Goal: Task Accomplishment & Management: Complete application form

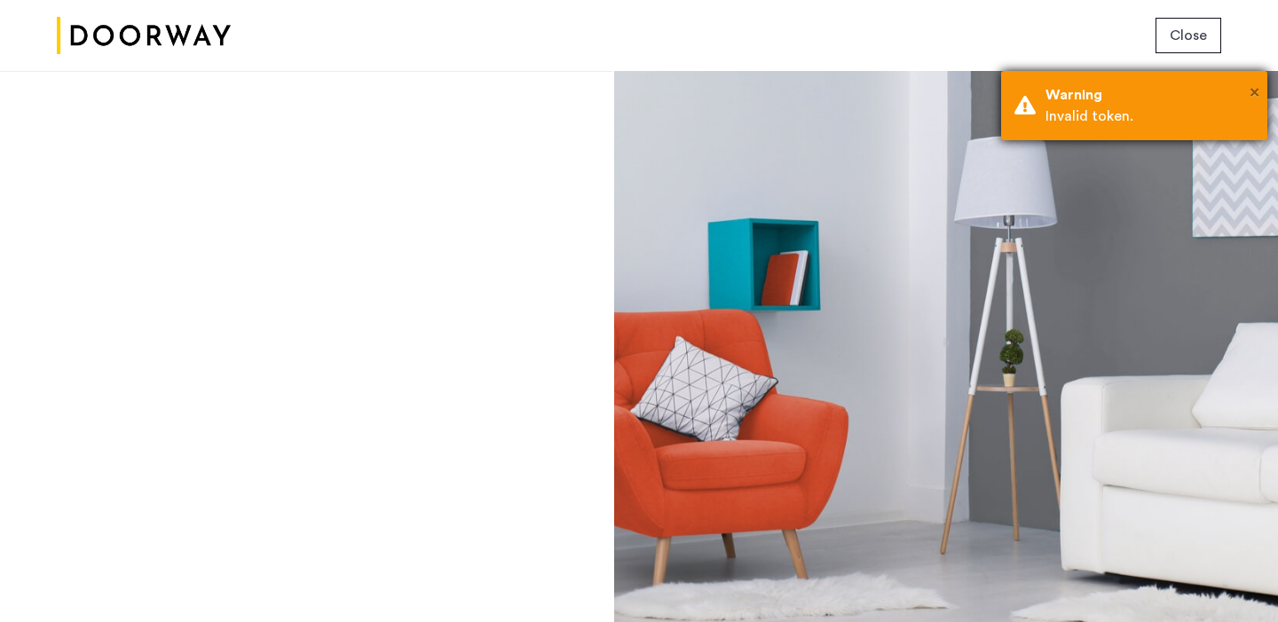
click at [1255, 92] on span "×" at bounding box center [1255, 92] width 10 height 18
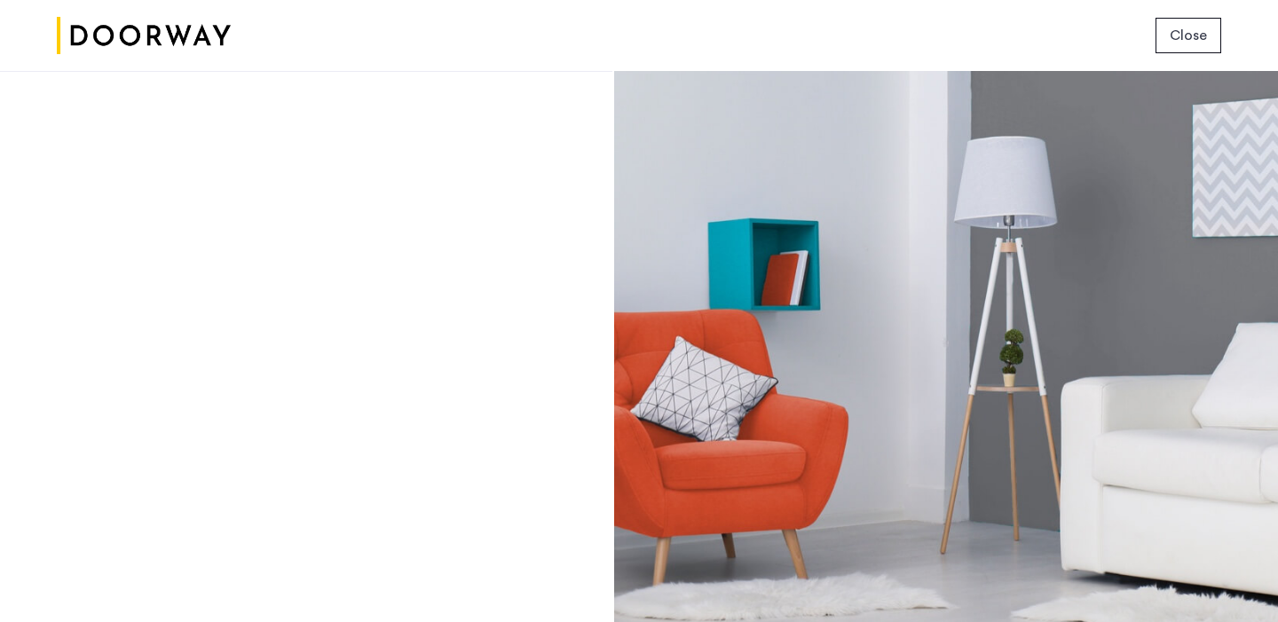
click at [1176, 32] on span "Close" at bounding box center [1188, 35] width 37 height 21
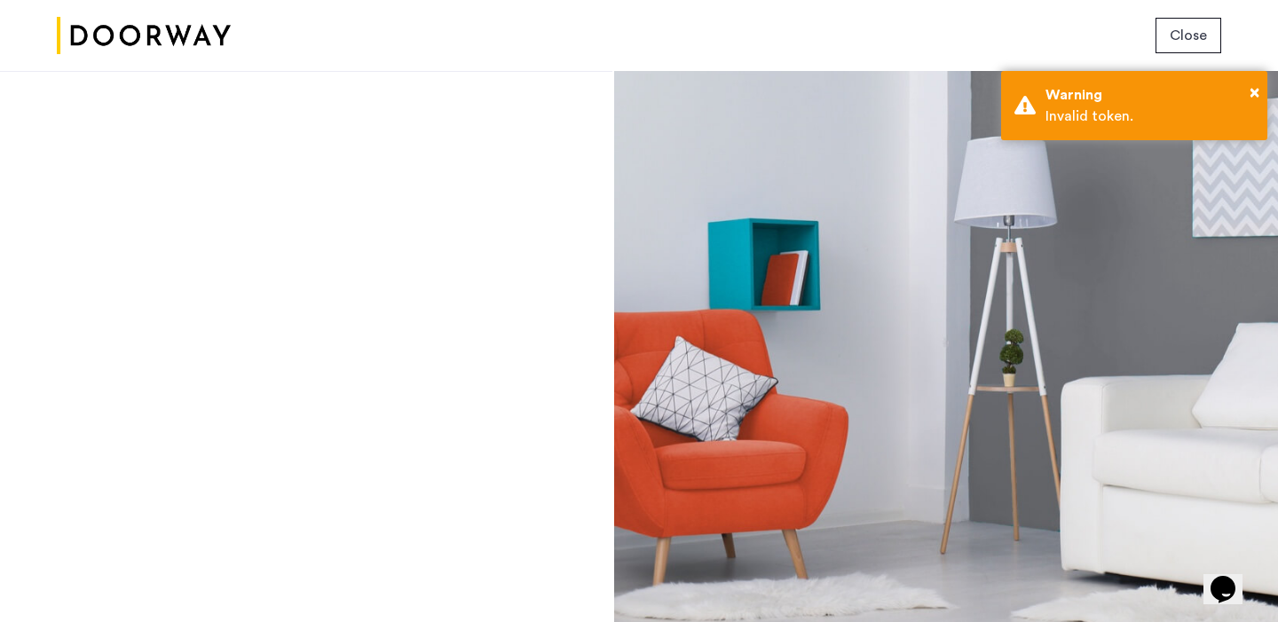
click at [1197, 36] on span "Close" at bounding box center [1188, 35] width 37 height 21
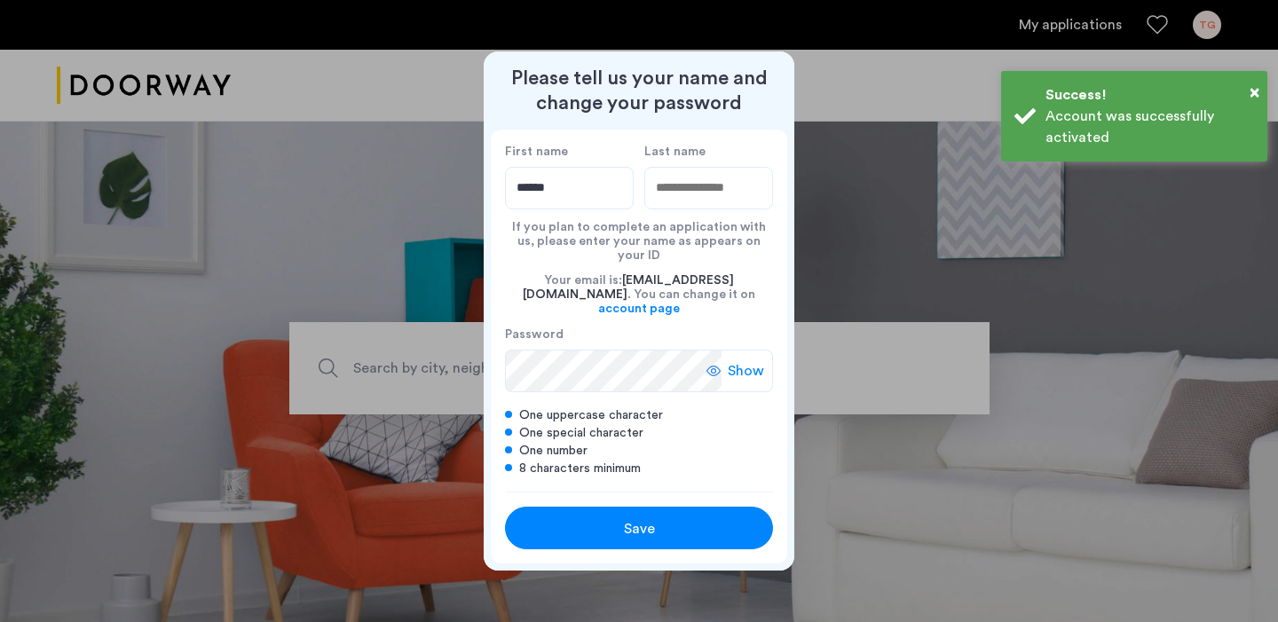
type input "******"
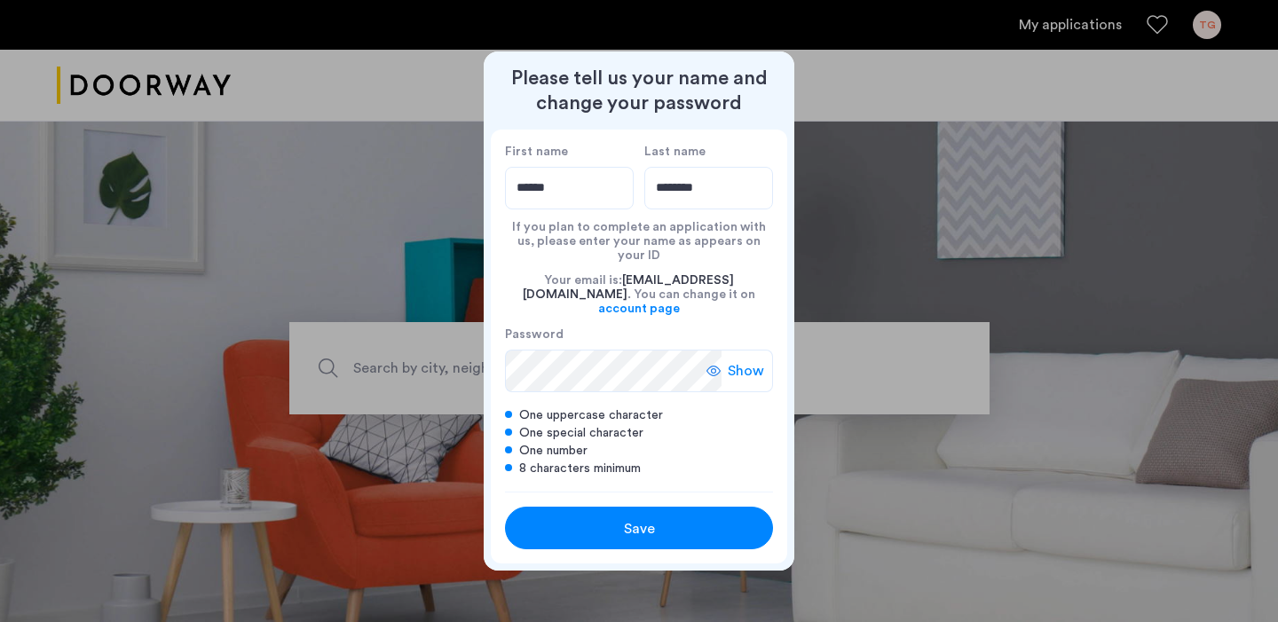
type input "********"
click at [619, 518] on div "Save" at bounding box center [639, 528] width 170 height 21
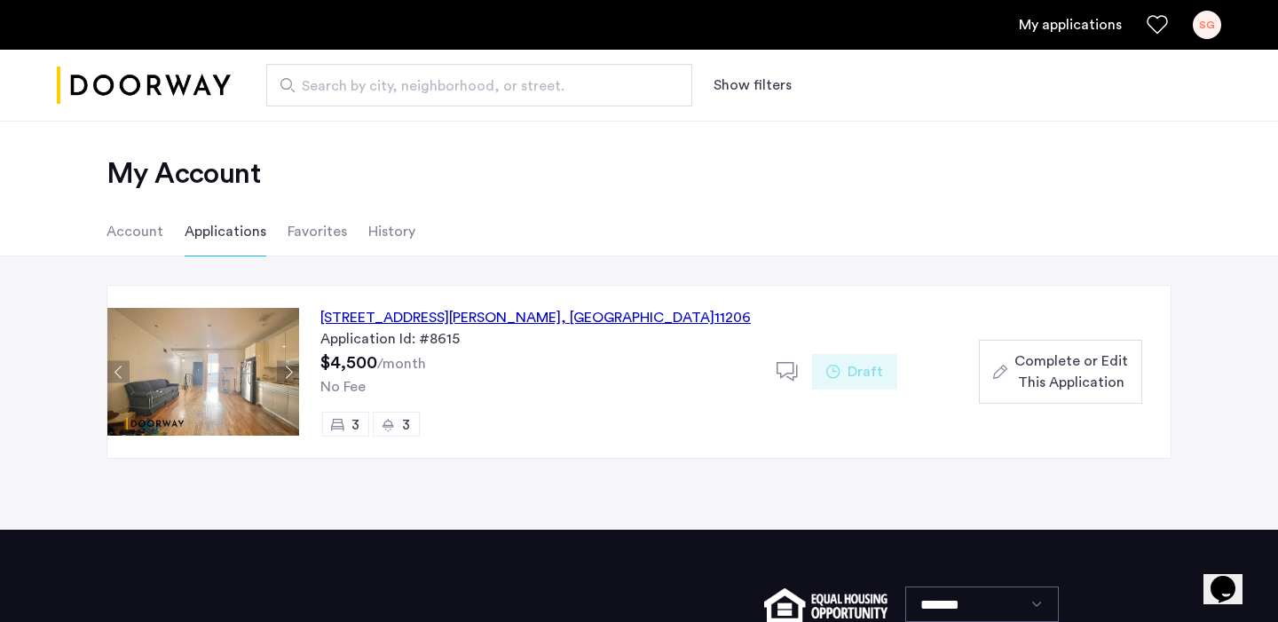
click at [550, 314] on div "268A Throop Avenue, Unit 1, Brooklyn , NY 11206" at bounding box center [535, 317] width 430 height 21
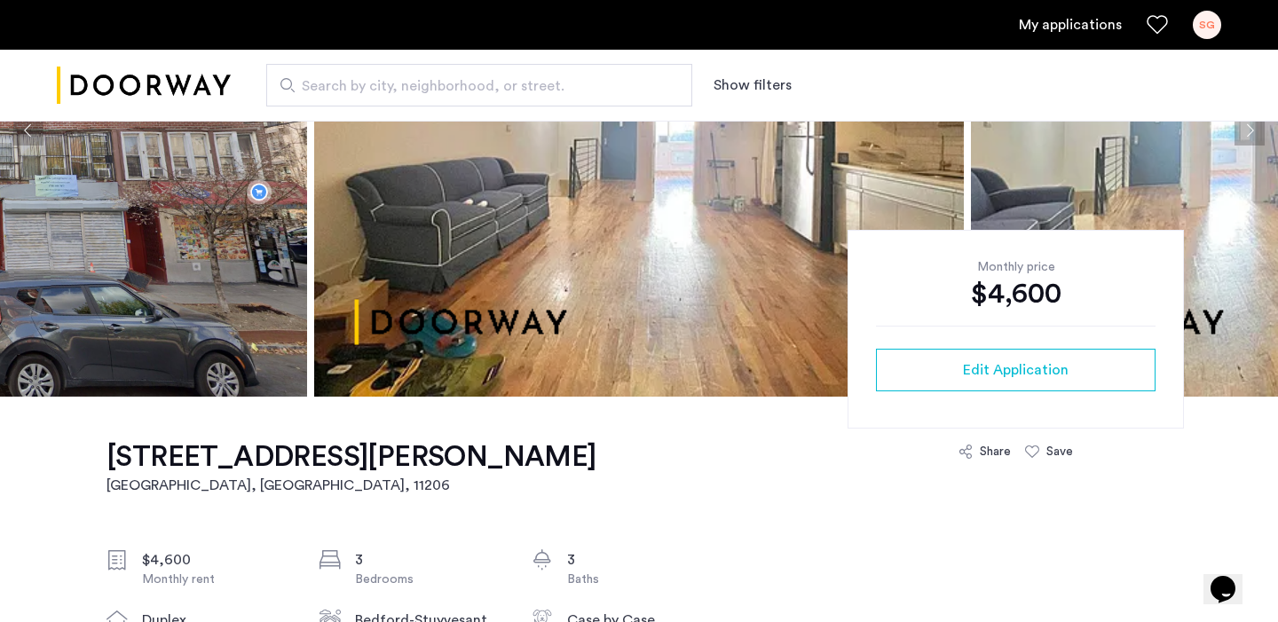
scroll to position [248, 0]
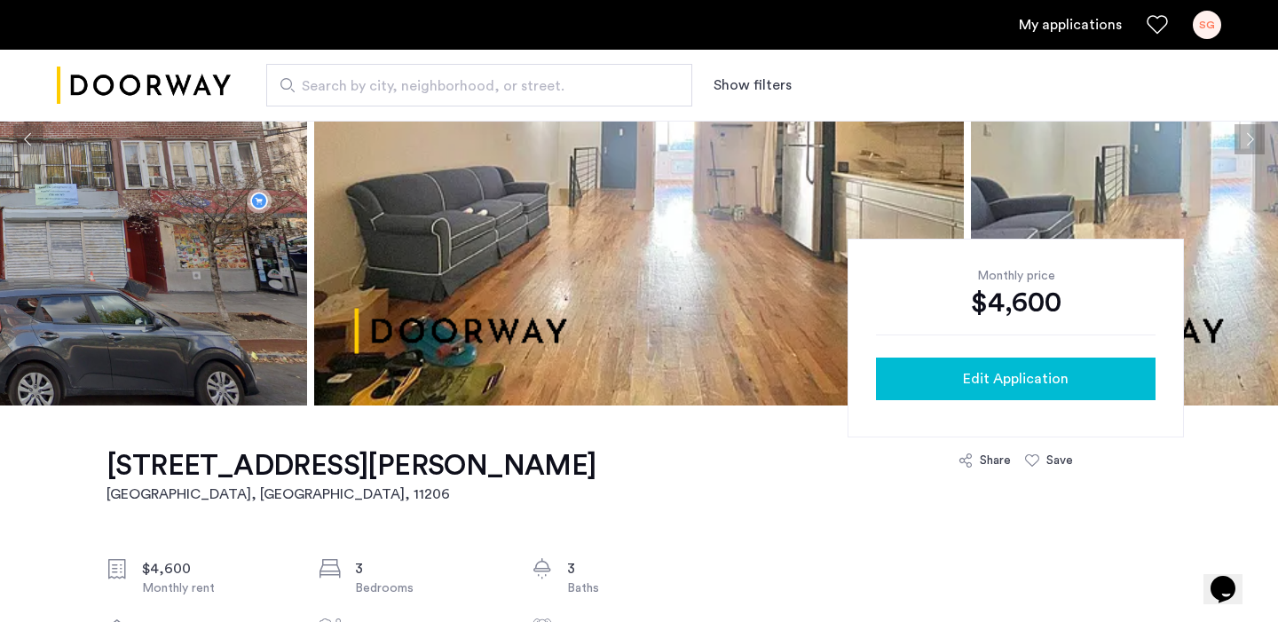
click at [995, 383] on span "Edit Application" at bounding box center [1016, 378] width 106 height 21
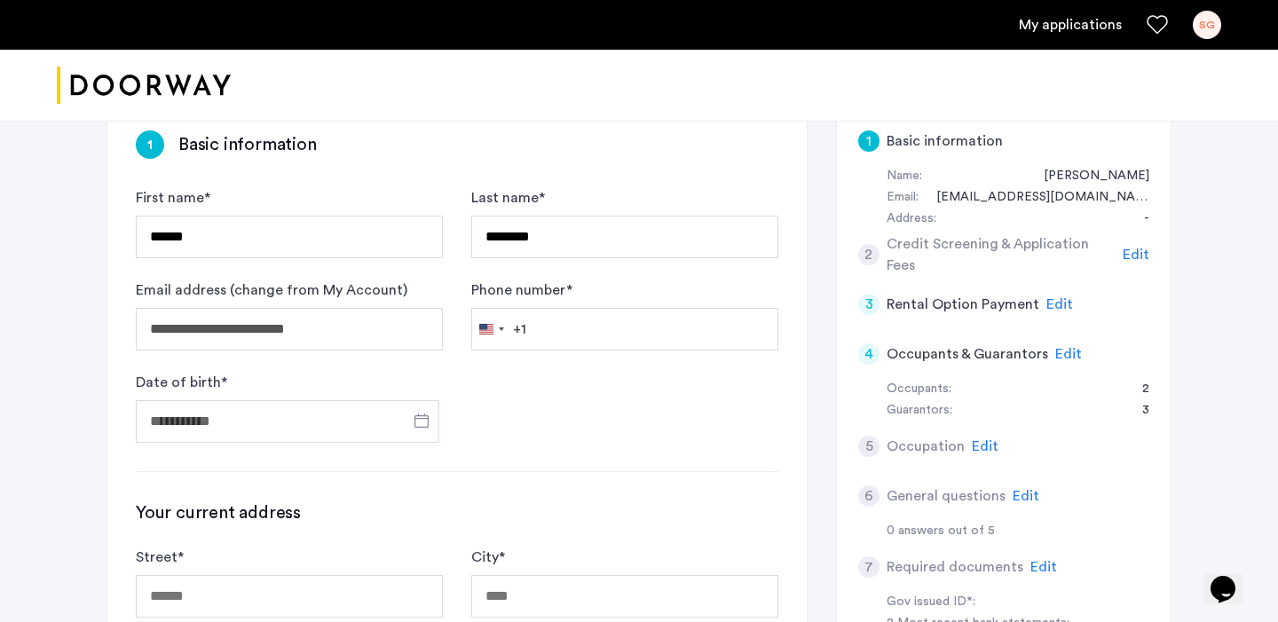
scroll to position [376, 0]
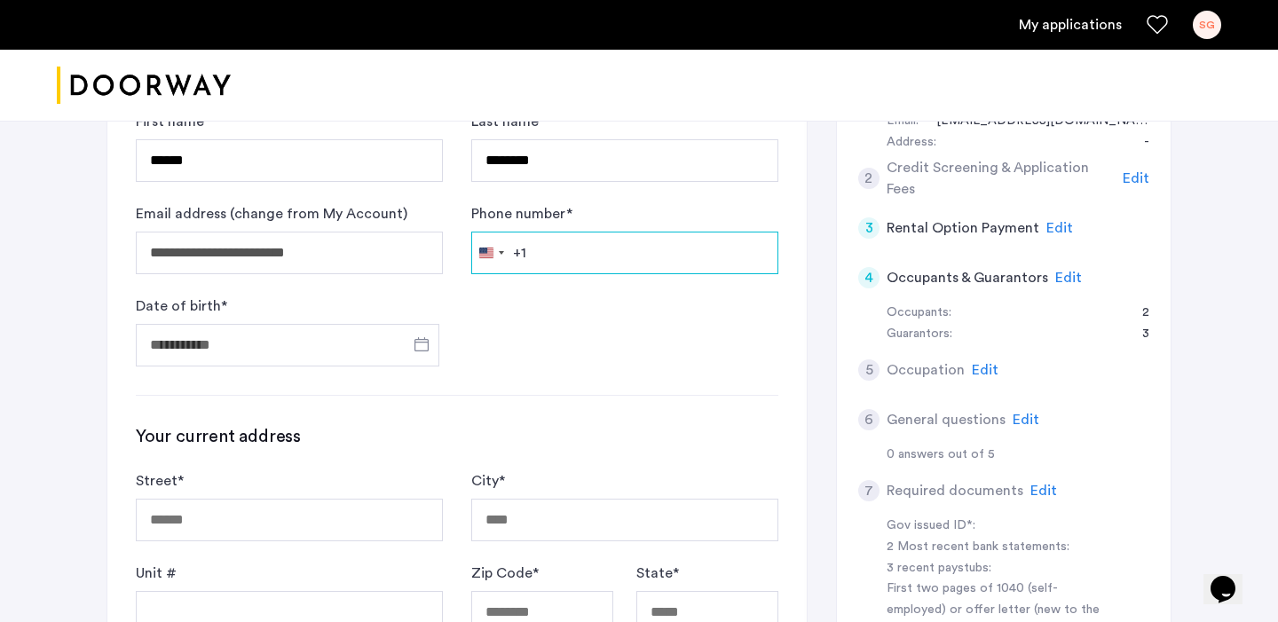
click at [555, 245] on input "Phone number *" at bounding box center [624, 253] width 307 height 43
type input "**********"
click at [497, 326] on form "**********" at bounding box center [457, 239] width 643 height 256
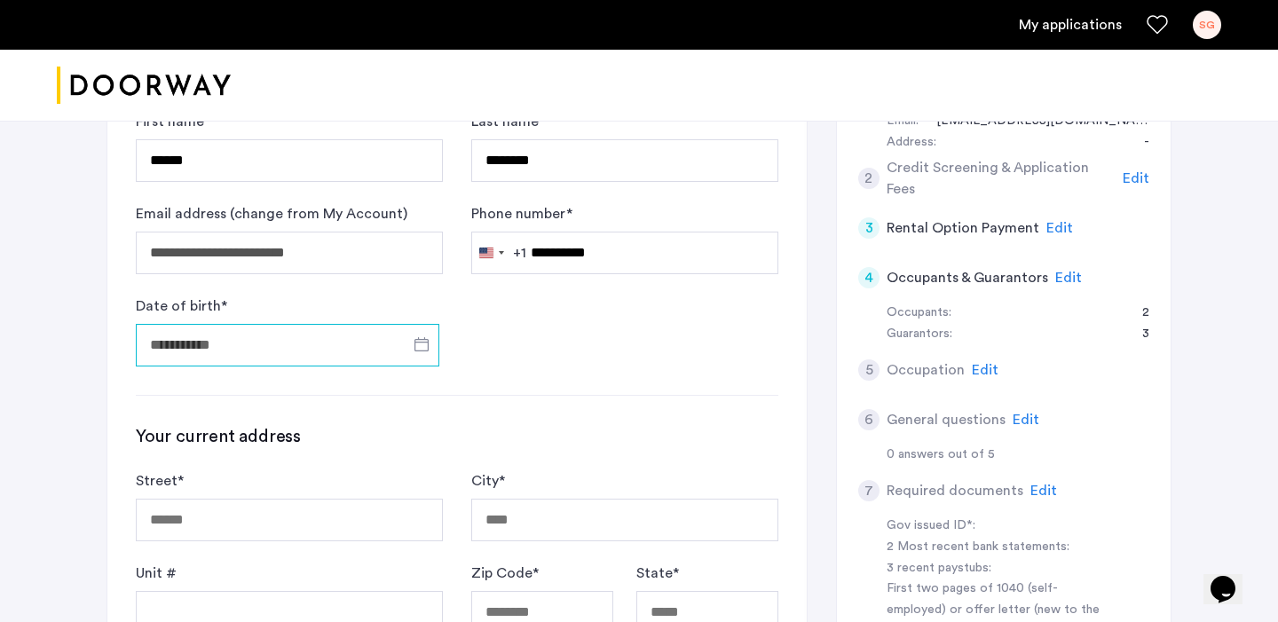
click at [321, 354] on input "Date of birth *" at bounding box center [288, 345] width 304 height 43
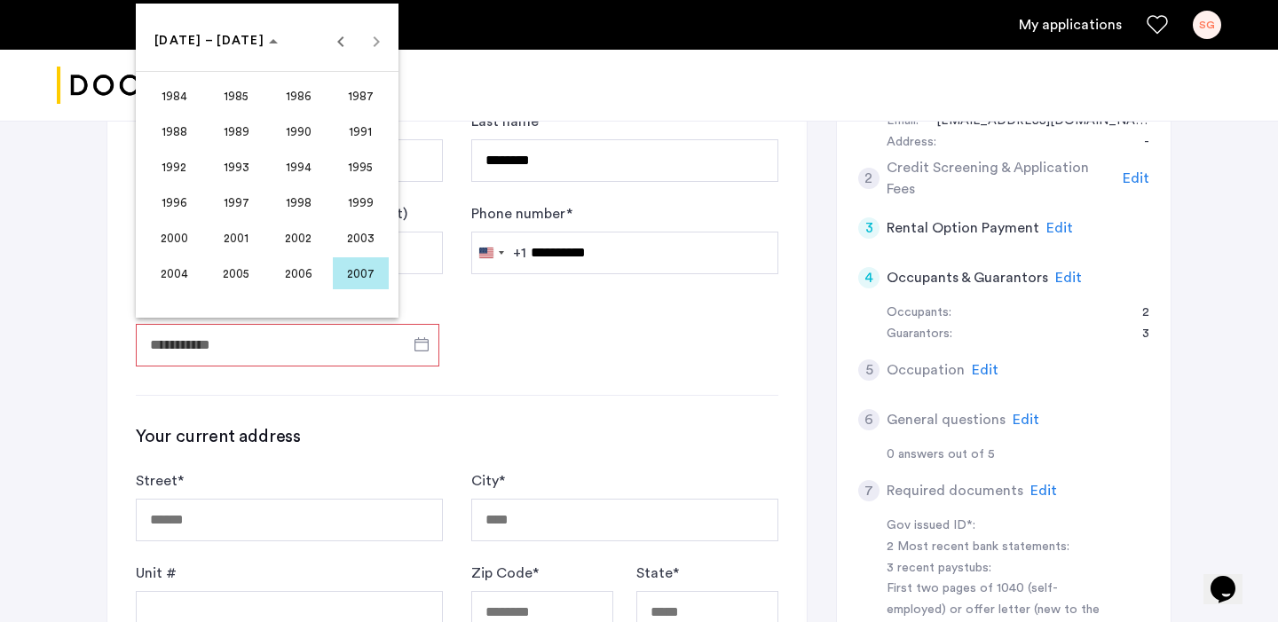
click at [359, 233] on span "2003" at bounding box center [361, 238] width 56 height 32
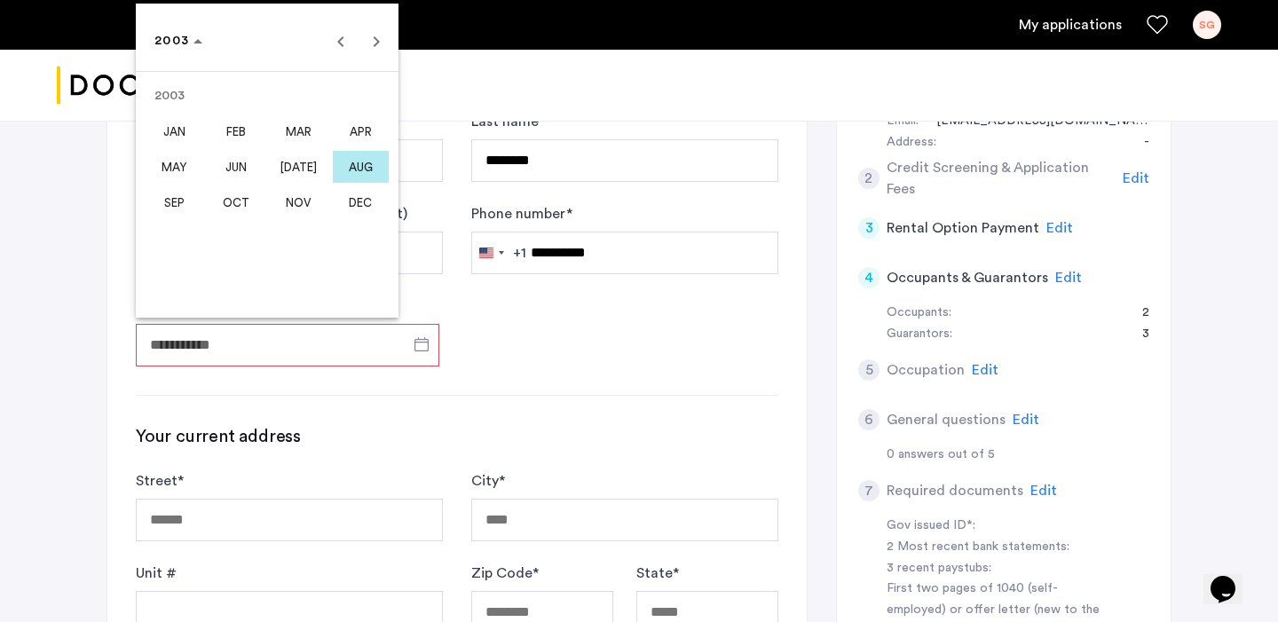
click at [493, 324] on div at bounding box center [639, 311] width 1278 height 622
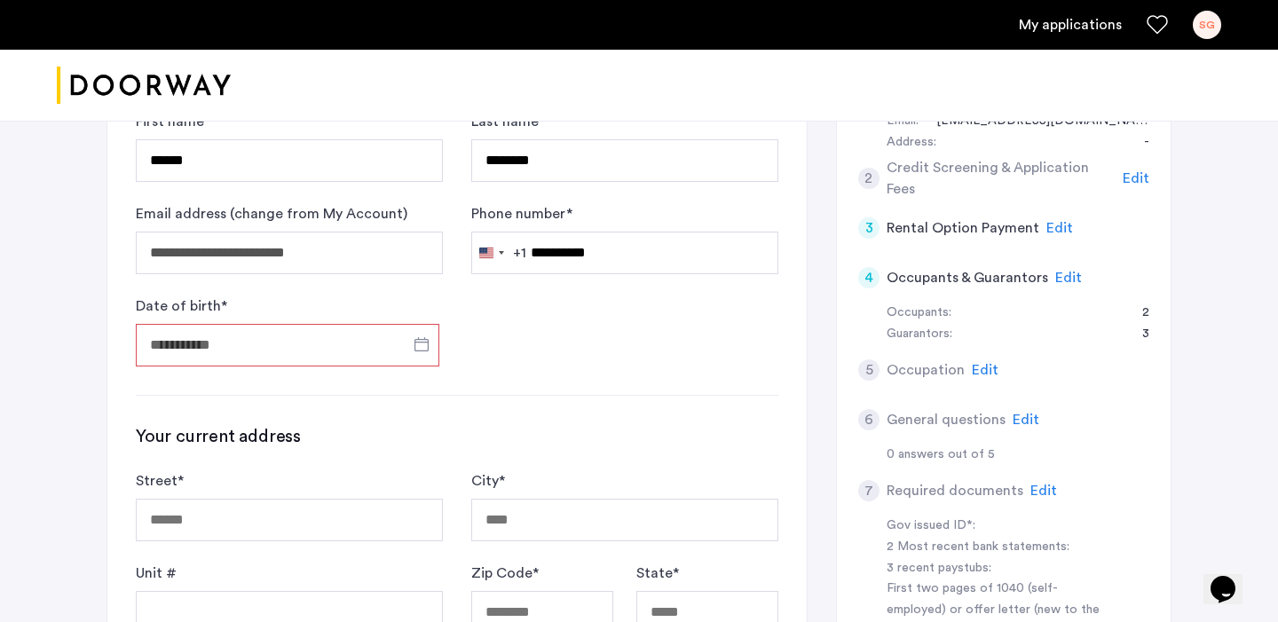
click at [319, 347] on input "Date of birth *" at bounding box center [288, 345] width 304 height 43
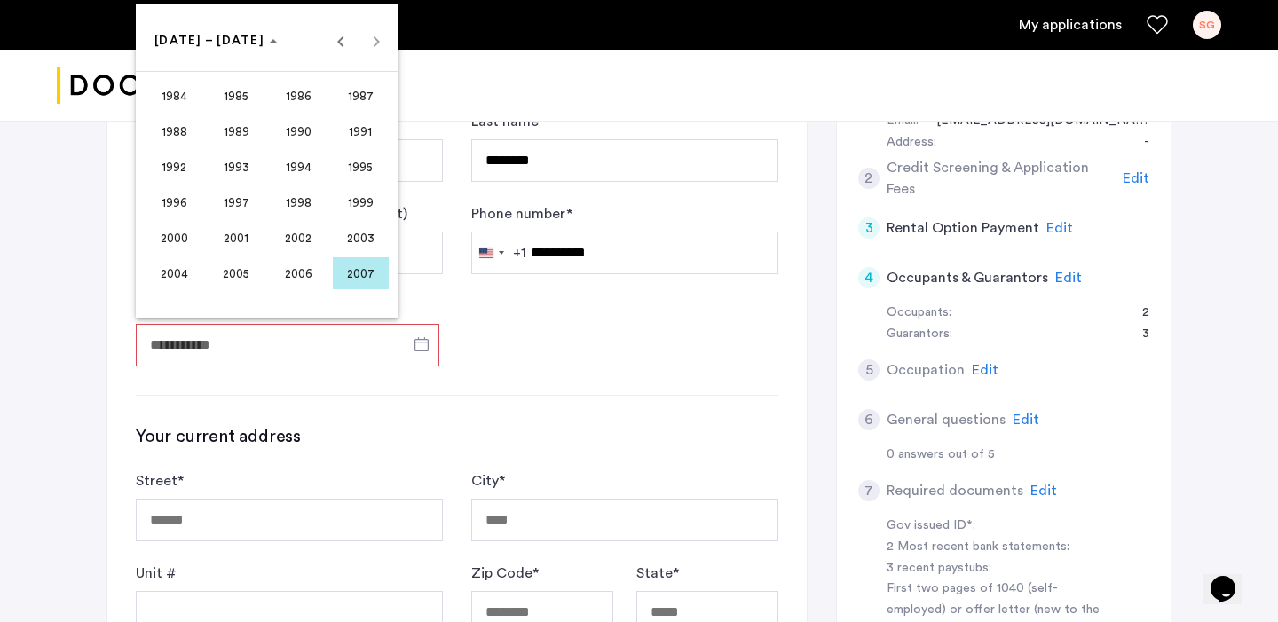
click at [354, 238] on span "2003" at bounding box center [361, 238] width 56 height 32
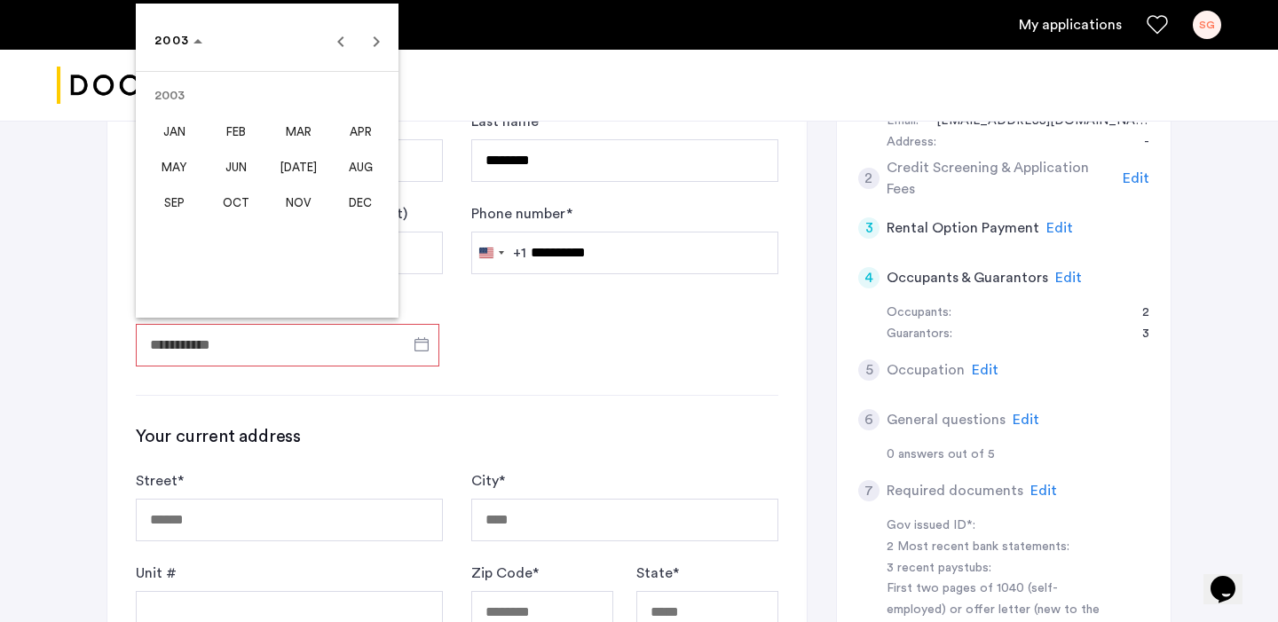
click at [237, 154] on span "JUN" at bounding box center [237, 167] width 56 height 32
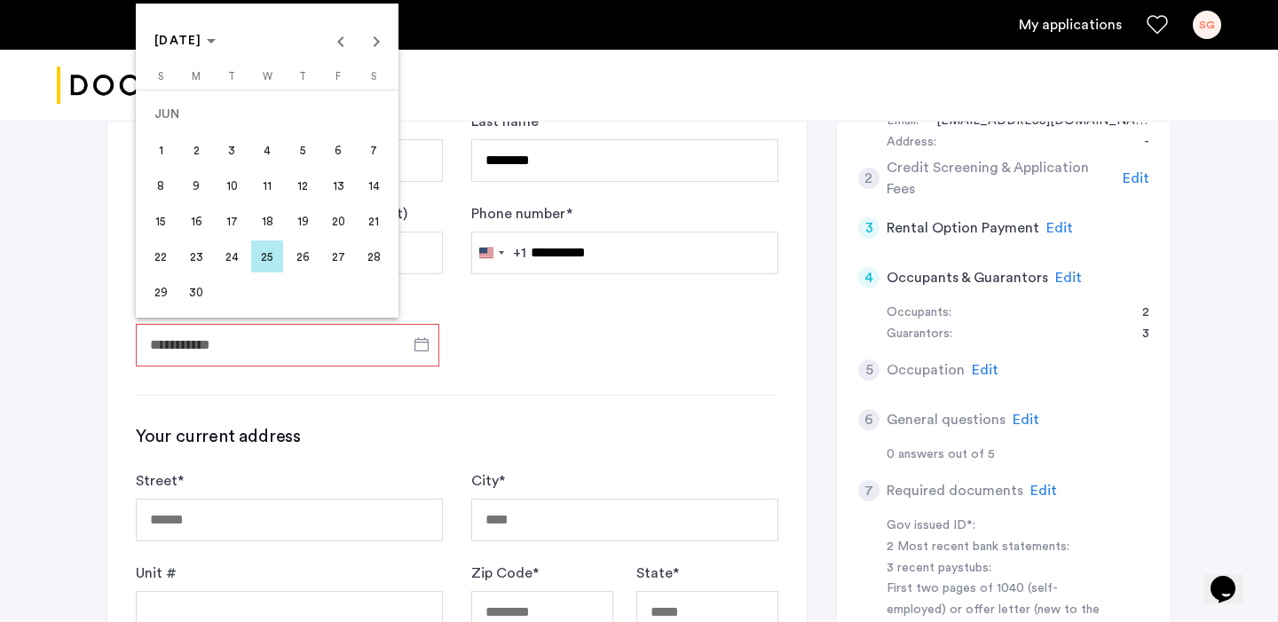
click at [196, 151] on span "2" at bounding box center [196, 150] width 32 height 32
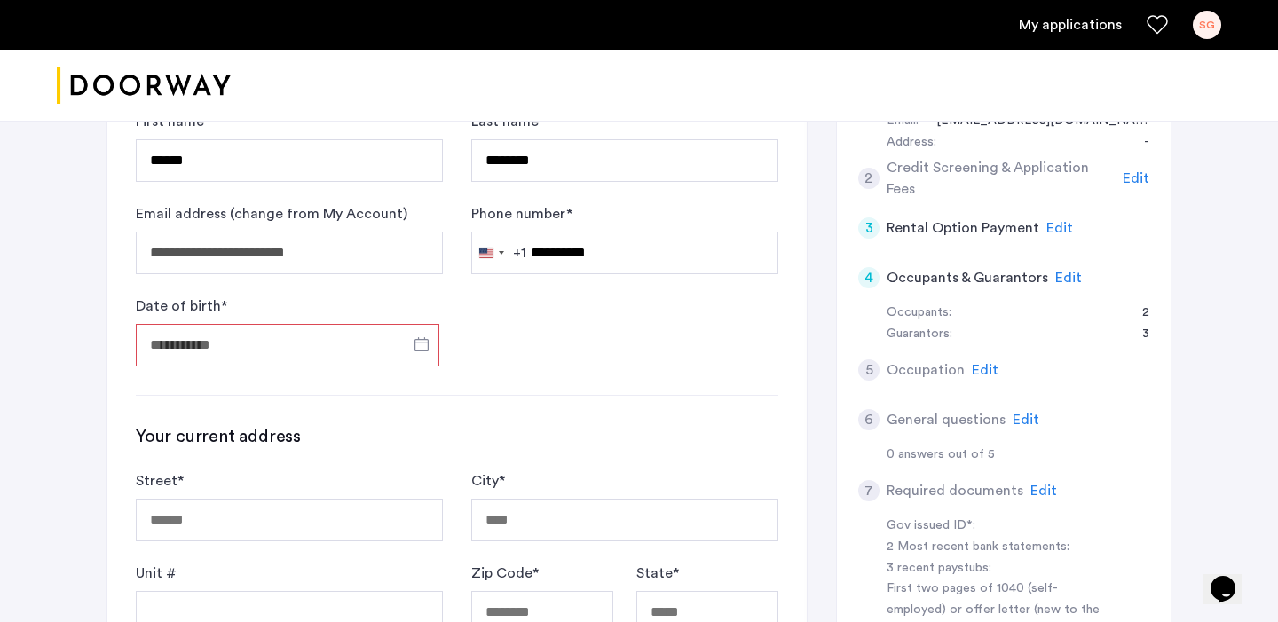
type input "**********"
click at [533, 350] on form "**********" at bounding box center [457, 239] width 643 height 256
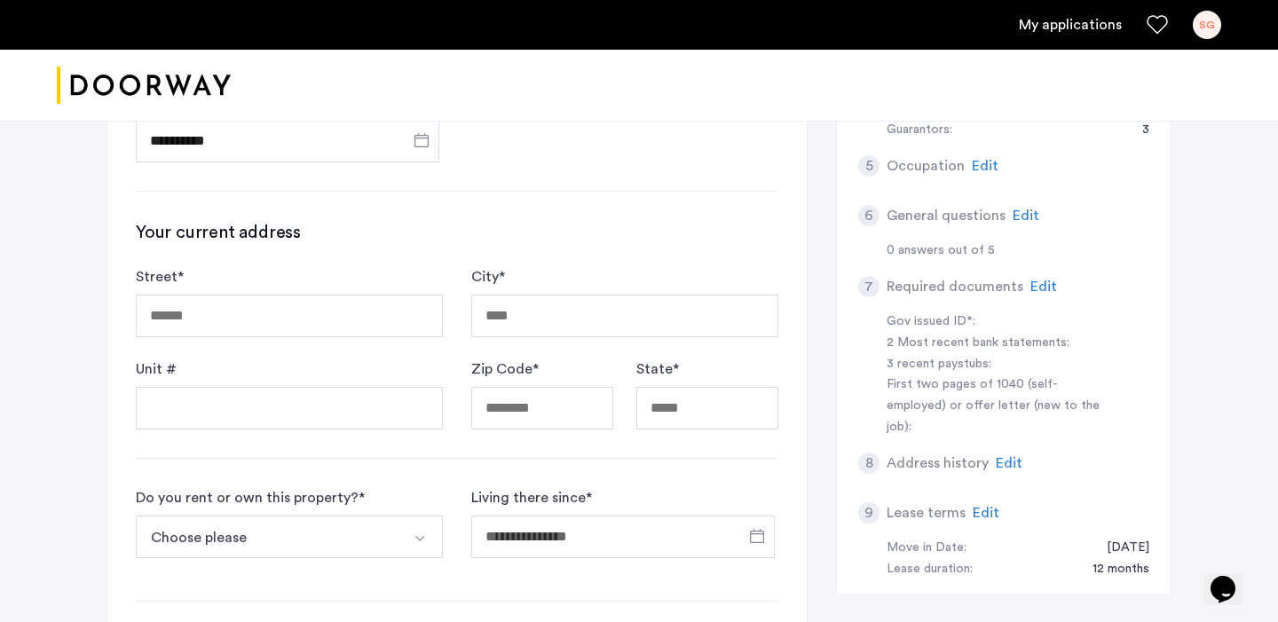
scroll to position [582, 0]
click at [366, 316] on input "Street *" at bounding box center [289, 314] width 307 height 43
type input "**********"
type input "********"
type input "*****"
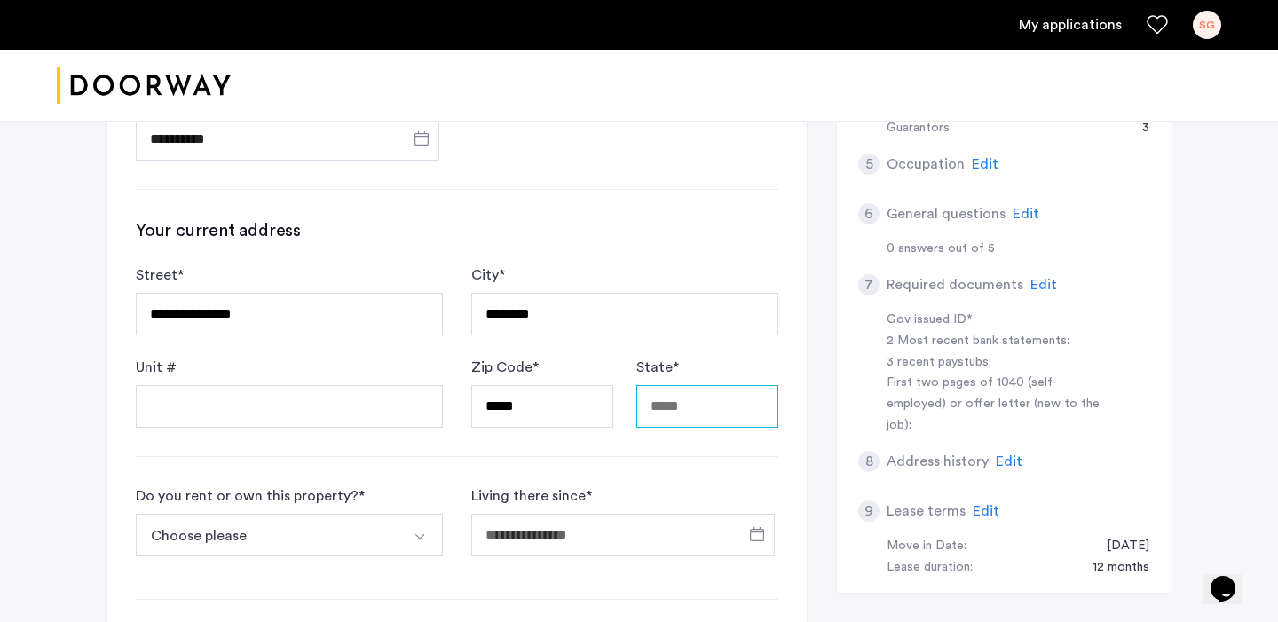
type input "**"
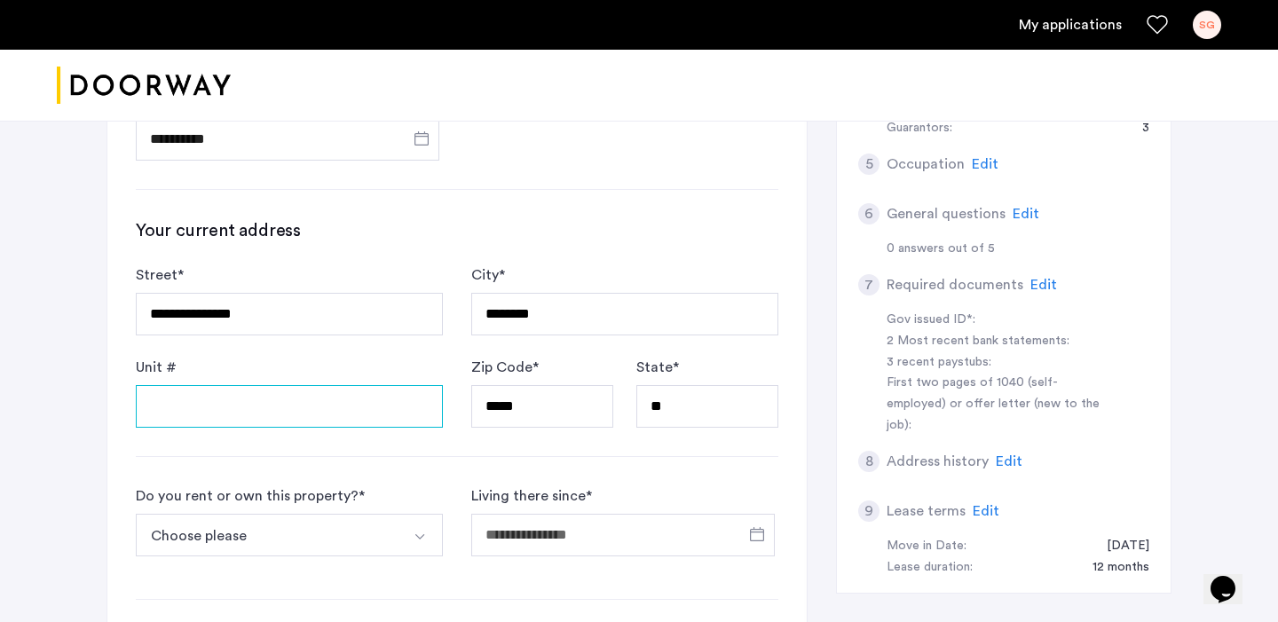
click at [358, 413] on input "Unit #" at bounding box center [289, 406] width 307 height 43
type input "**"
click at [112, 430] on div "**********" at bounding box center [456, 357] width 699 height 1075
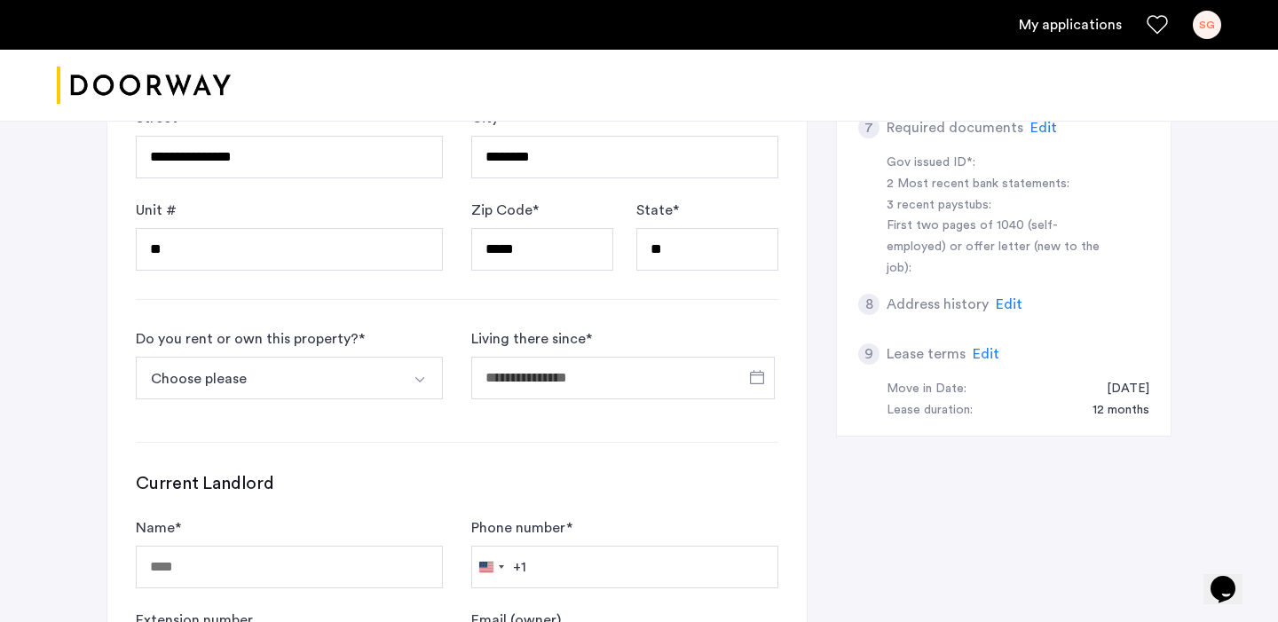
click at [249, 377] on button "Choose please" at bounding box center [268, 378] width 265 height 43
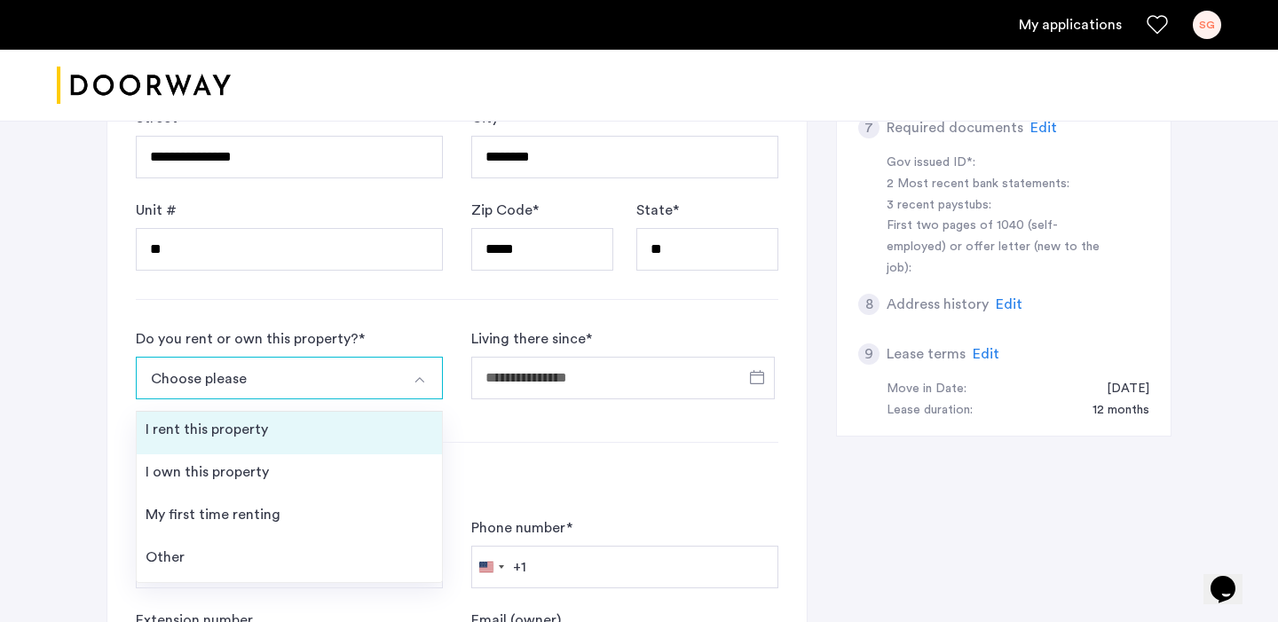
click at [257, 435] on div "I rent this property" at bounding box center [207, 429] width 122 height 21
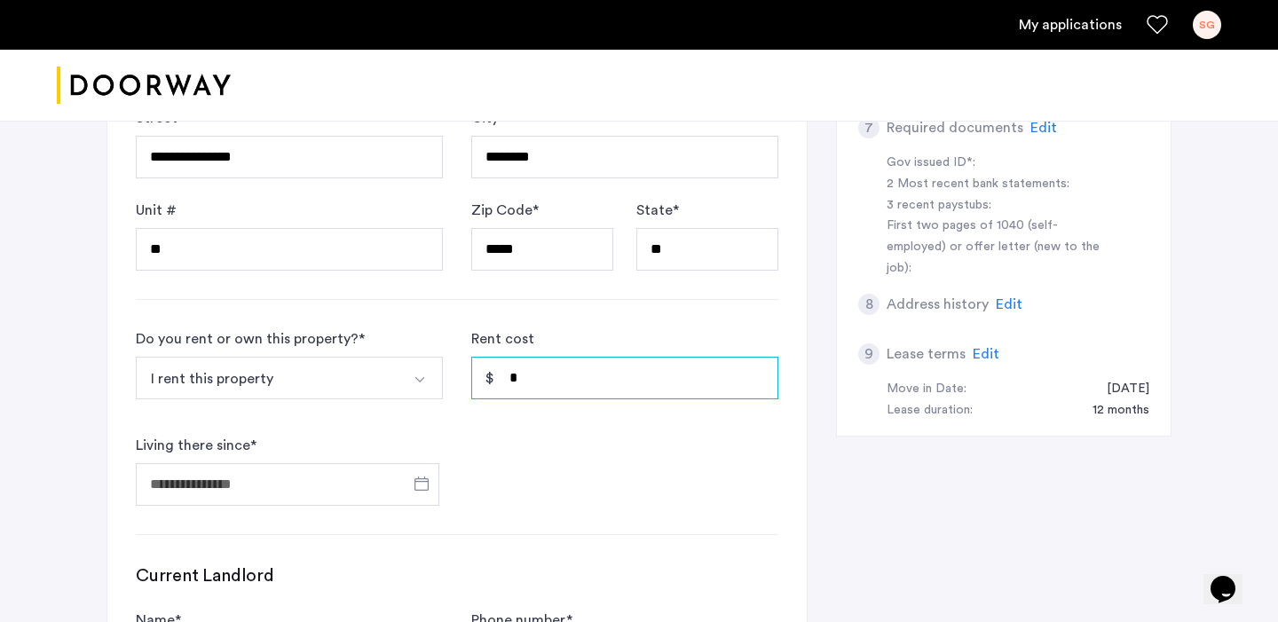
click at [529, 380] on input "*" at bounding box center [624, 378] width 307 height 43
type input "*****"
click at [264, 501] on input "Living there since *" at bounding box center [288, 484] width 304 height 43
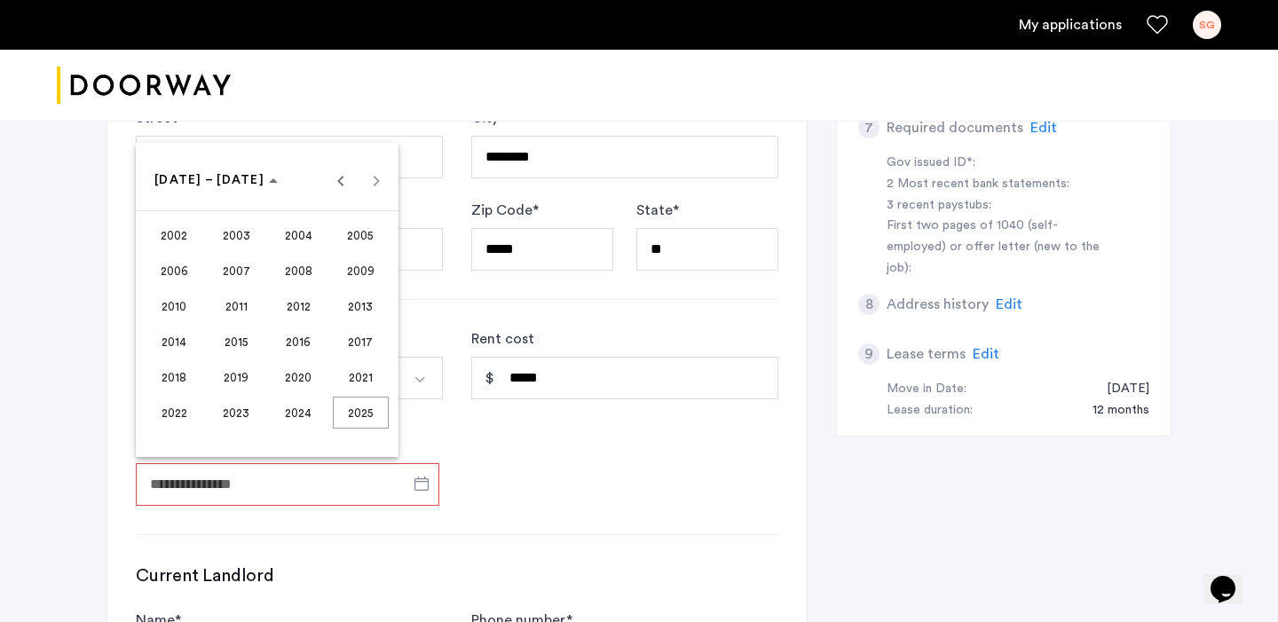
click at [289, 424] on span "2024" at bounding box center [299, 413] width 56 height 32
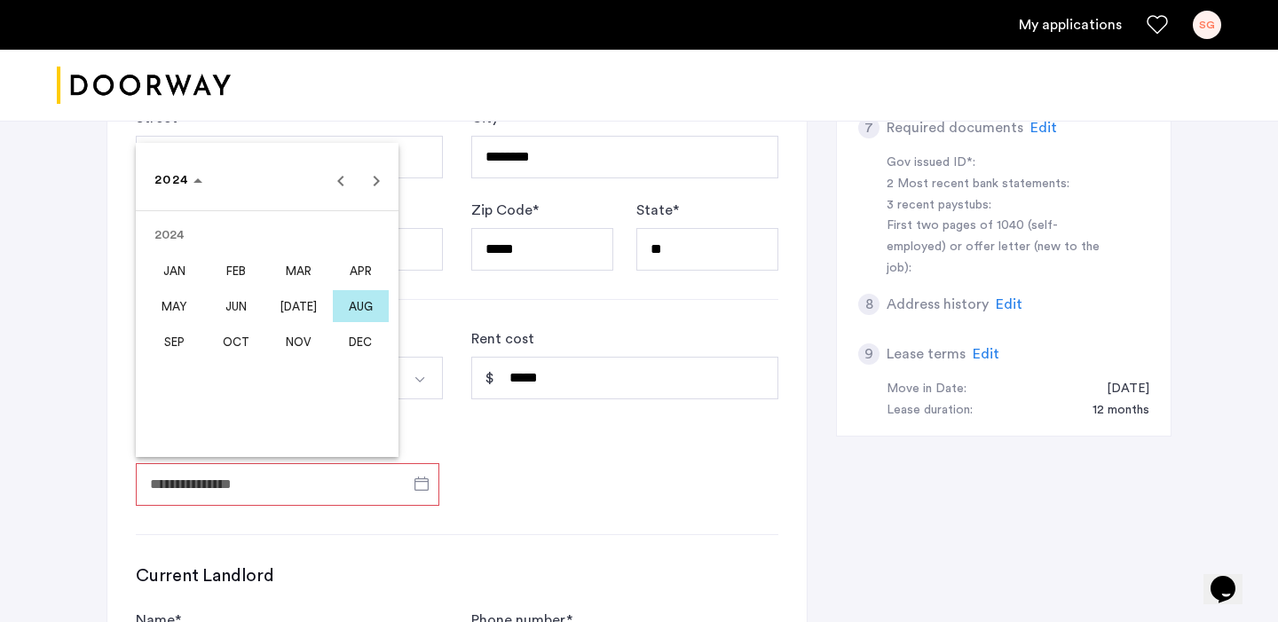
click at [358, 308] on span "AUG" at bounding box center [361, 306] width 56 height 32
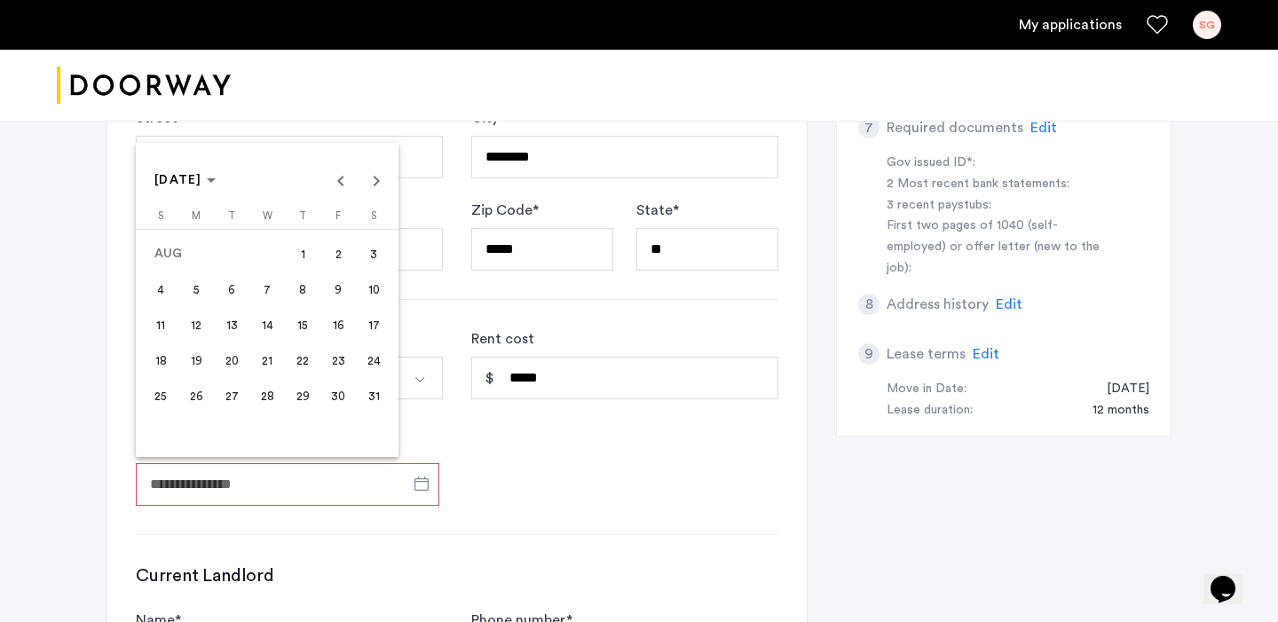
click at [331, 363] on span "23" at bounding box center [338, 360] width 32 height 32
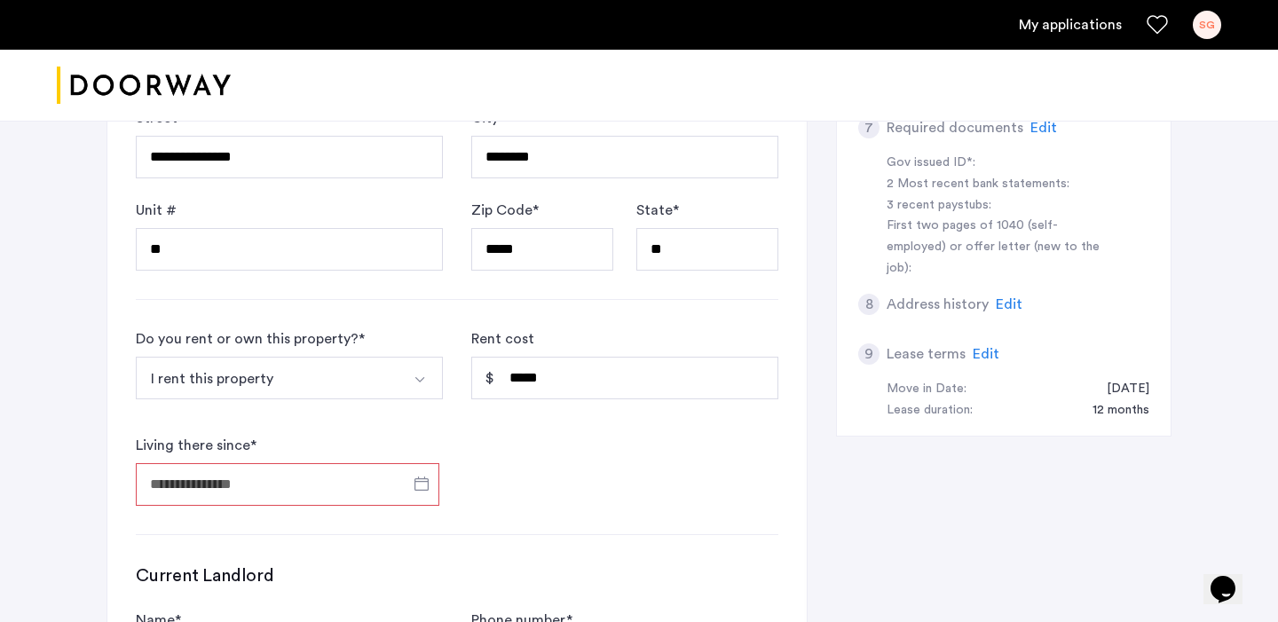
type input "**********"
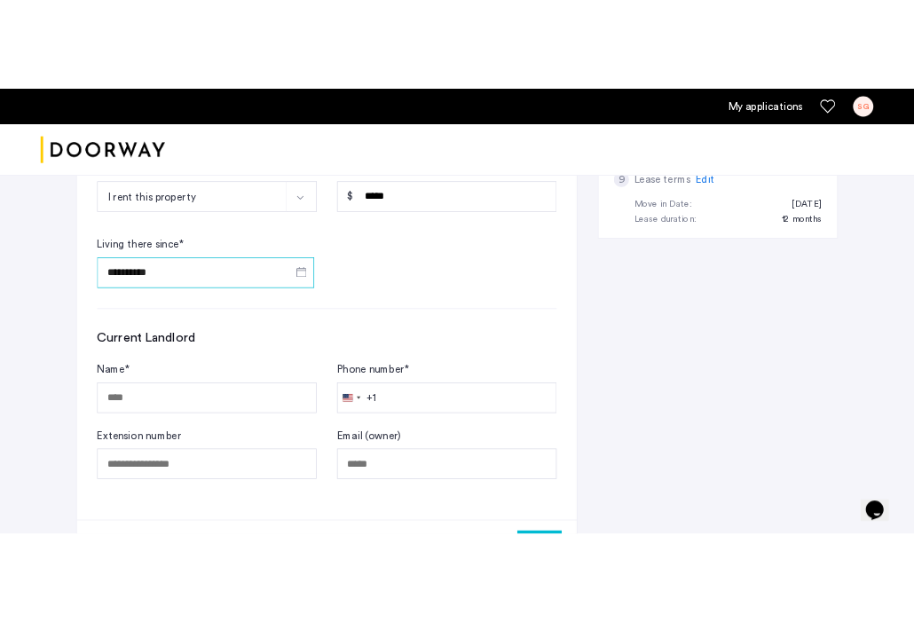
scroll to position [969, 0]
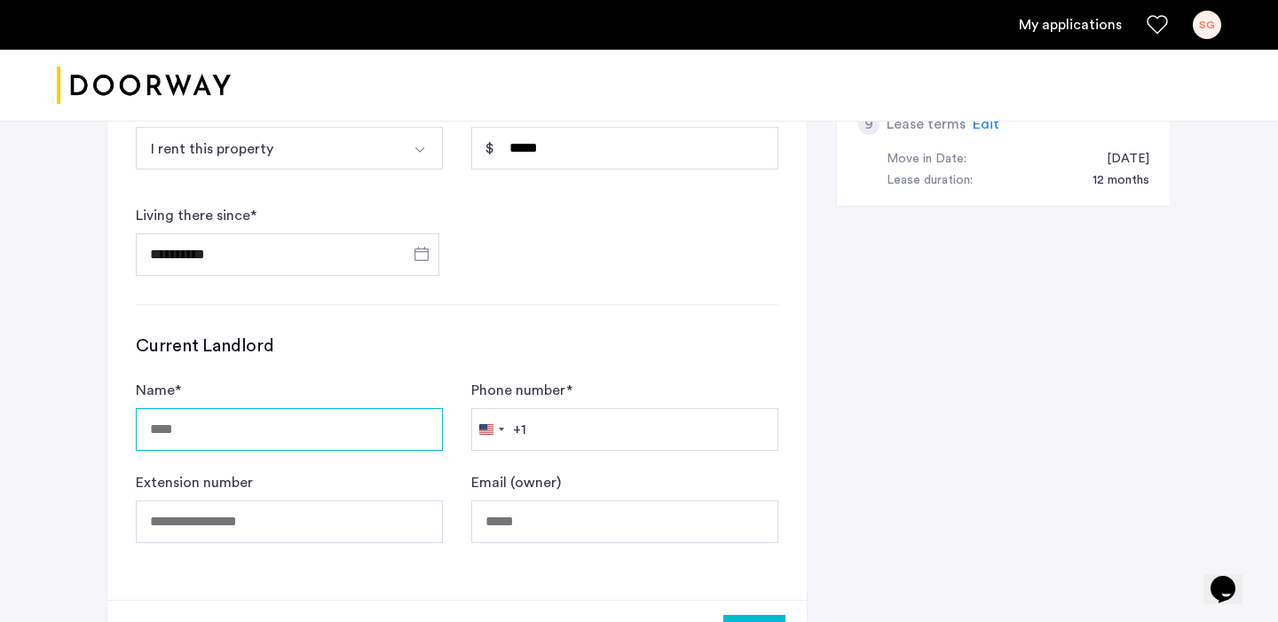
click at [355, 437] on input "Name *" at bounding box center [289, 429] width 307 height 43
type input "**********"
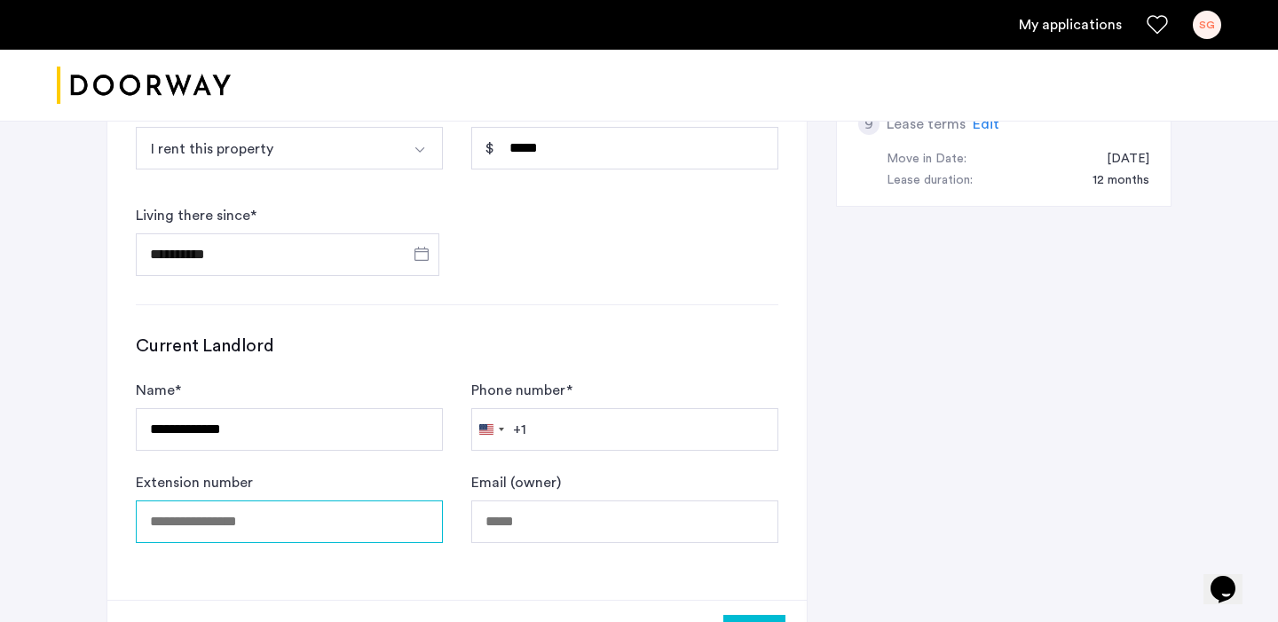
click at [312, 530] on input "Extension number" at bounding box center [289, 522] width 307 height 43
click at [480, 513] on input "Email (owner)" at bounding box center [624, 522] width 307 height 43
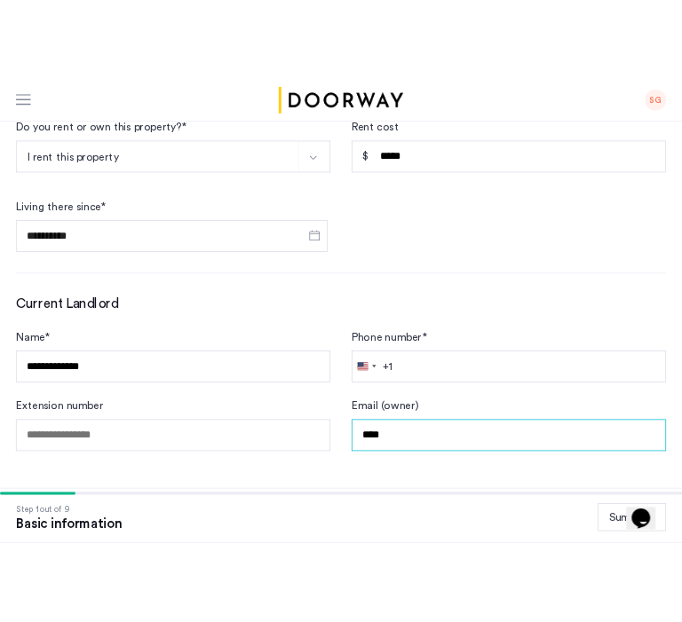
scroll to position [973, 0]
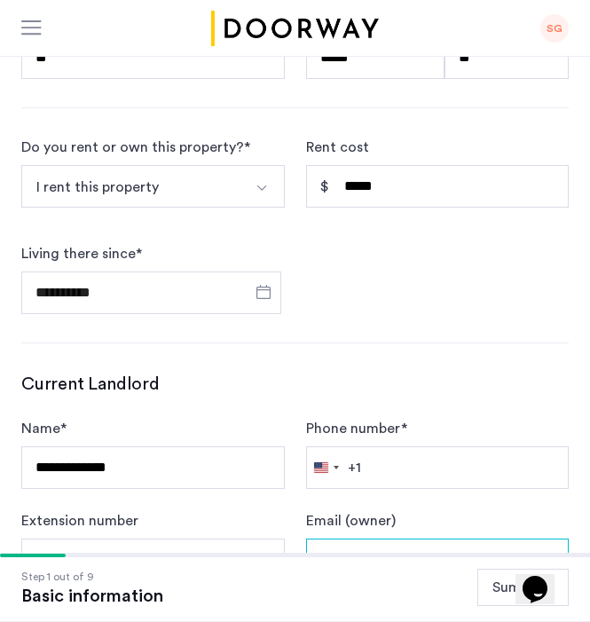
type input "****"
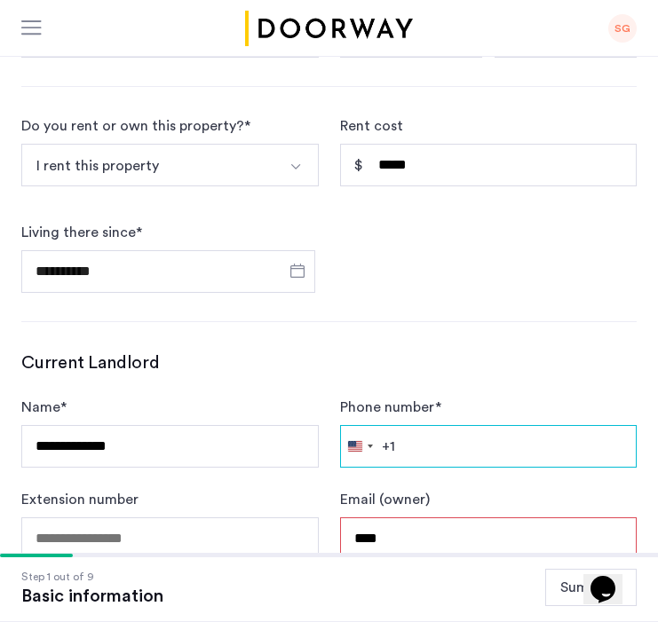
click at [452, 425] on input "Phone number *" at bounding box center [488, 446] width 297 height 43
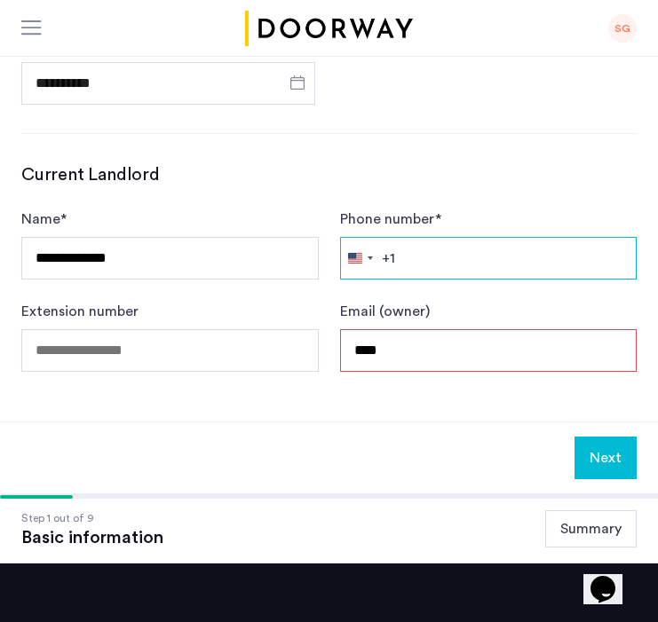
paste input "**********"
type input "**********"
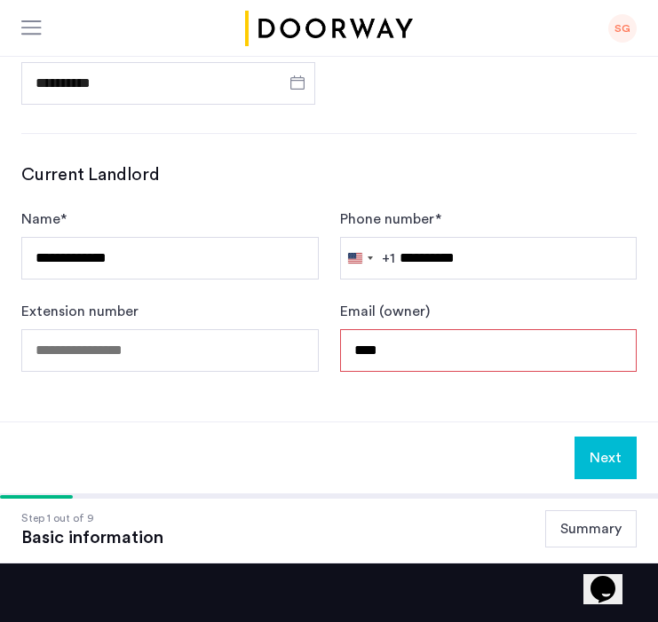
click at [389, 329] on input "****" at bounding box center [488, 350] width 297 height 43
paste input "**********"
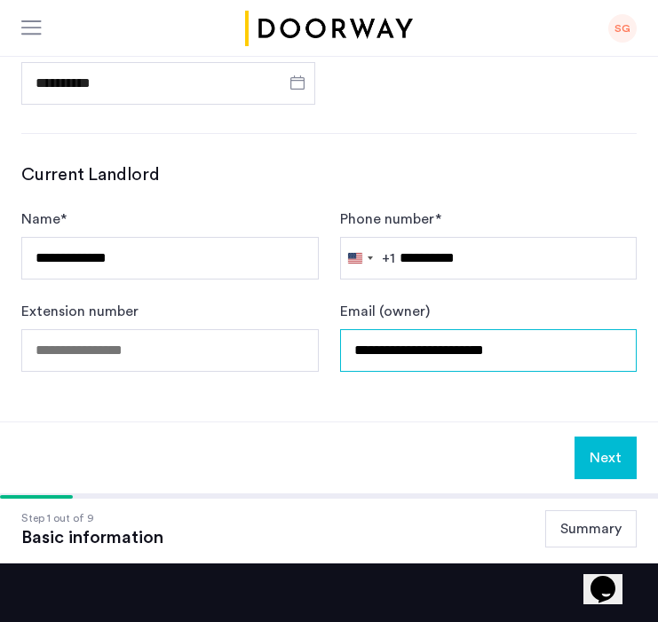
type input "**********"
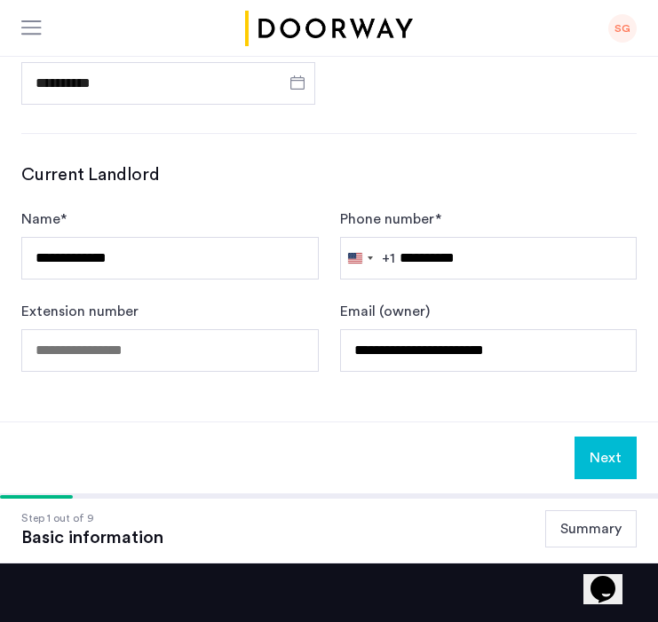
click at [611, 437] on button "Next" at bounding box center [605, 458] width 62 height 43
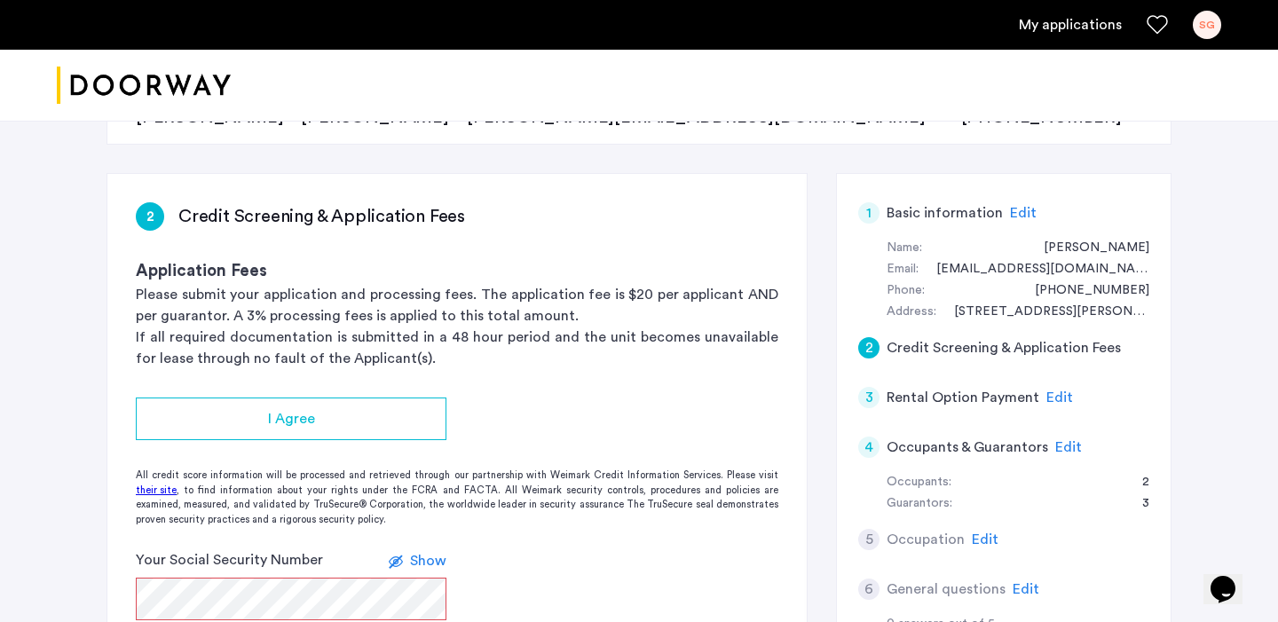
scroll to position [225, 0]
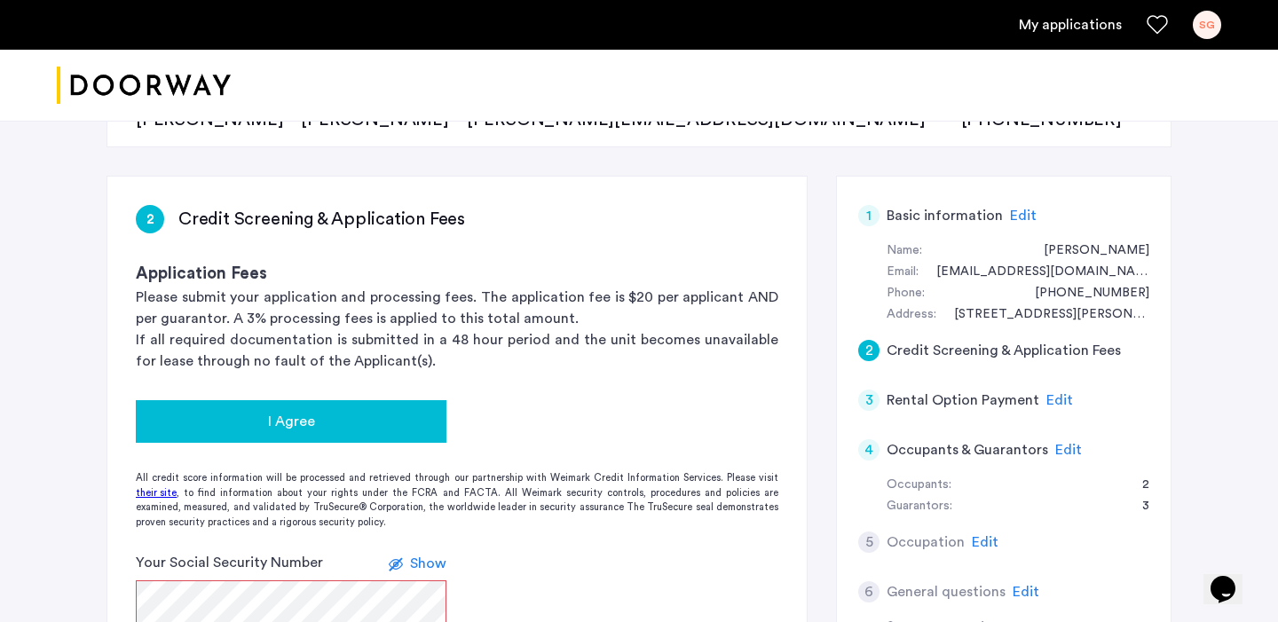
click at [380, 431] on div "I Agree" at bounding box center [291, 421] width 282 height 21
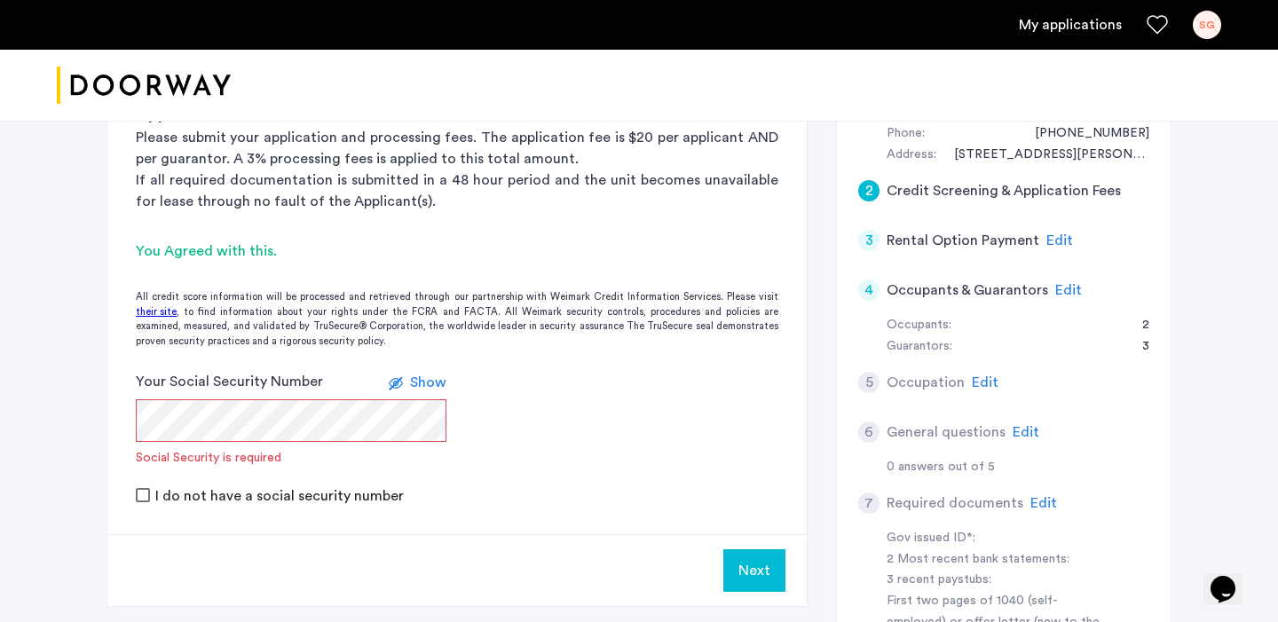
scroll to position [388, 0]
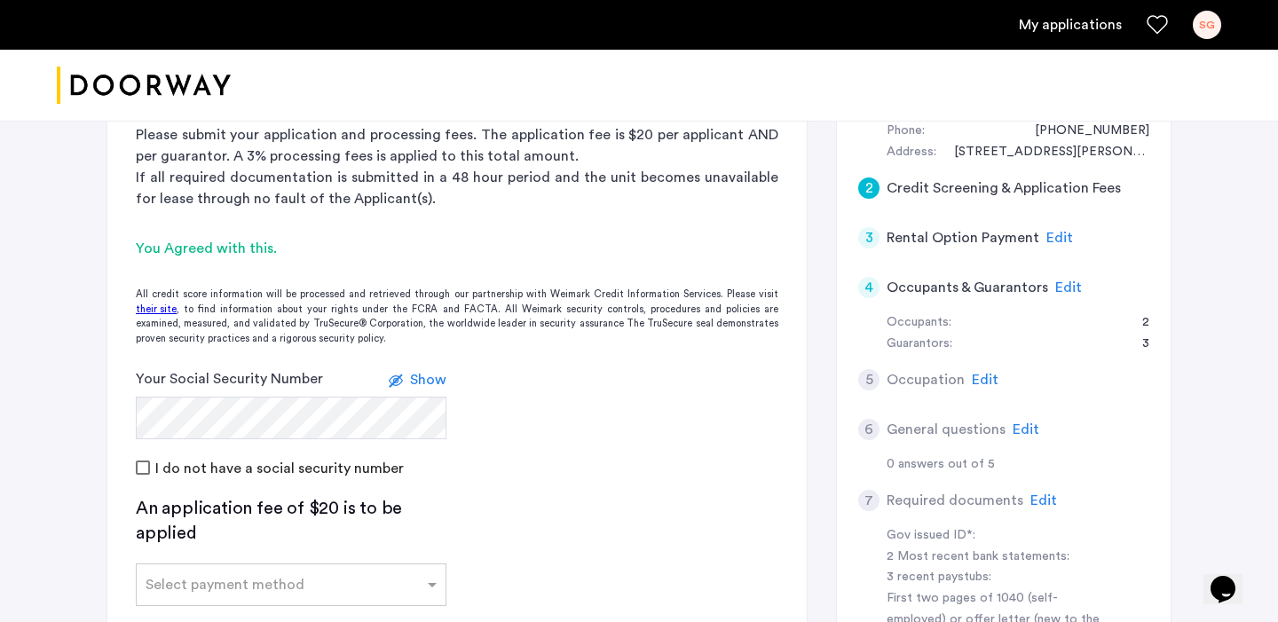
click at [101, 472] on div "[STREET_ADDRESS][PERSON_NAME] | Application Id: #8615 $4500 /month Agent Select…" at bounding box center [639, 328] width 1118 height 1190
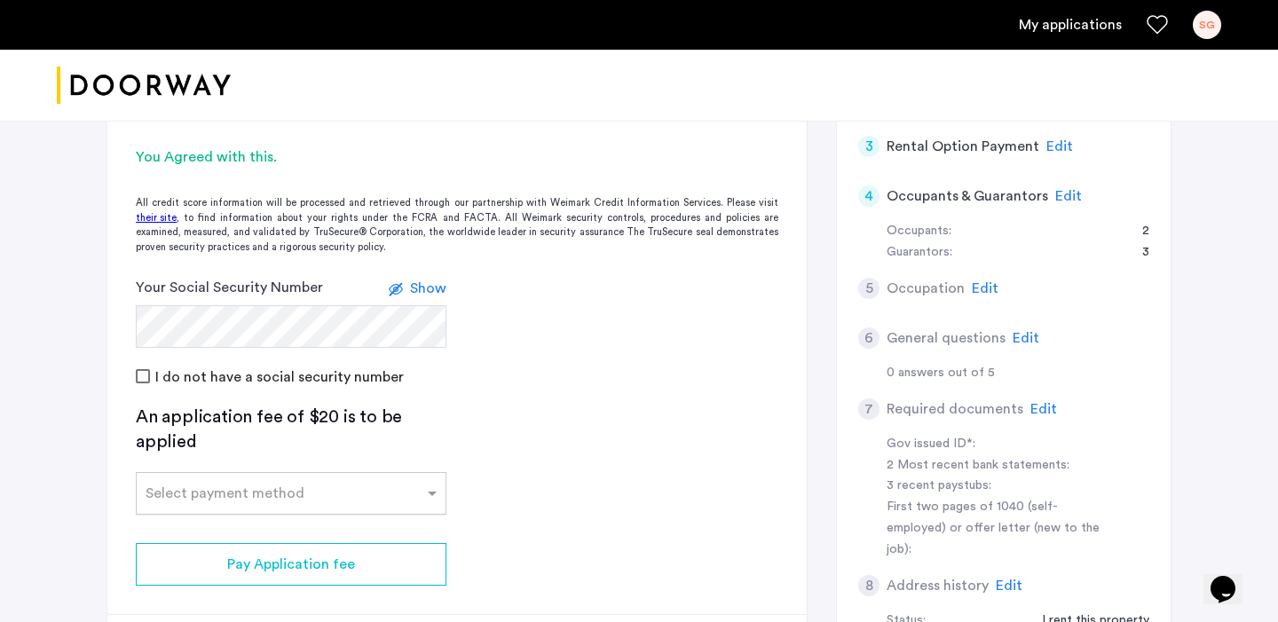
click at [287, 488] on input "text" at bounding box center [274, 490] width 256 height 12
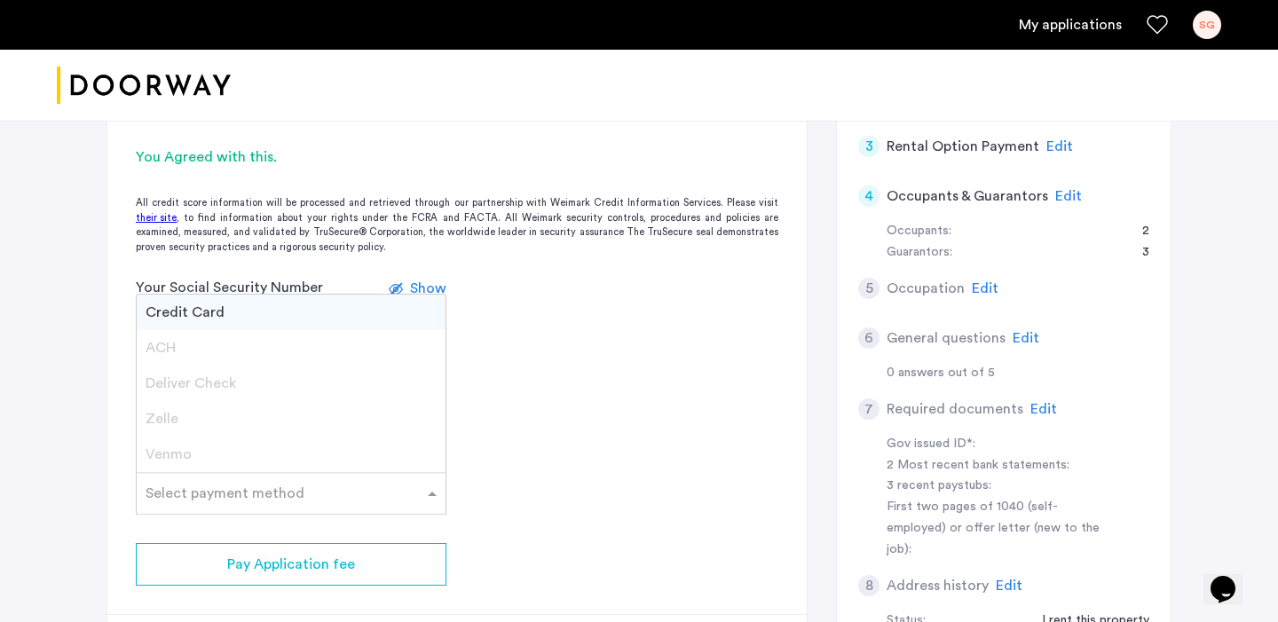
click at [282, 312] on div "Credit Card" at bounding box center [291, 312] width 309 height 35
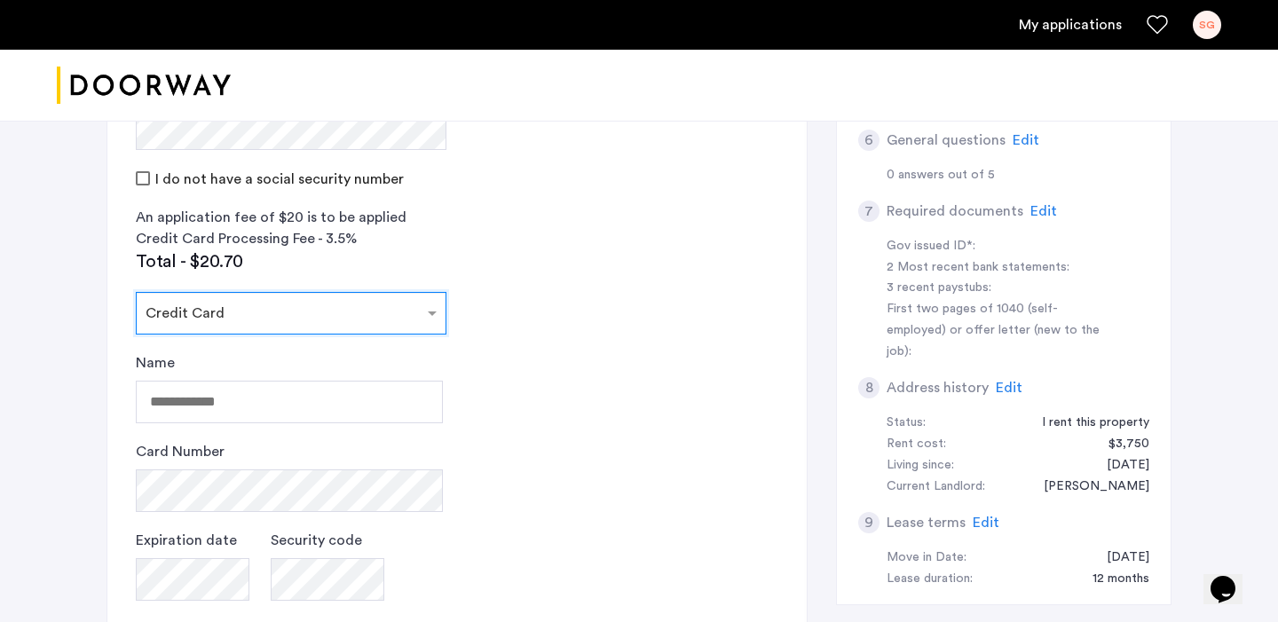
scroll to position [679, 0]
click at [529, 370] on app-credit-screening "2 Credit Screening & Application Fees Application Fees Please submit your appli…" at bounding box center [456, 264] width 699 height 1083
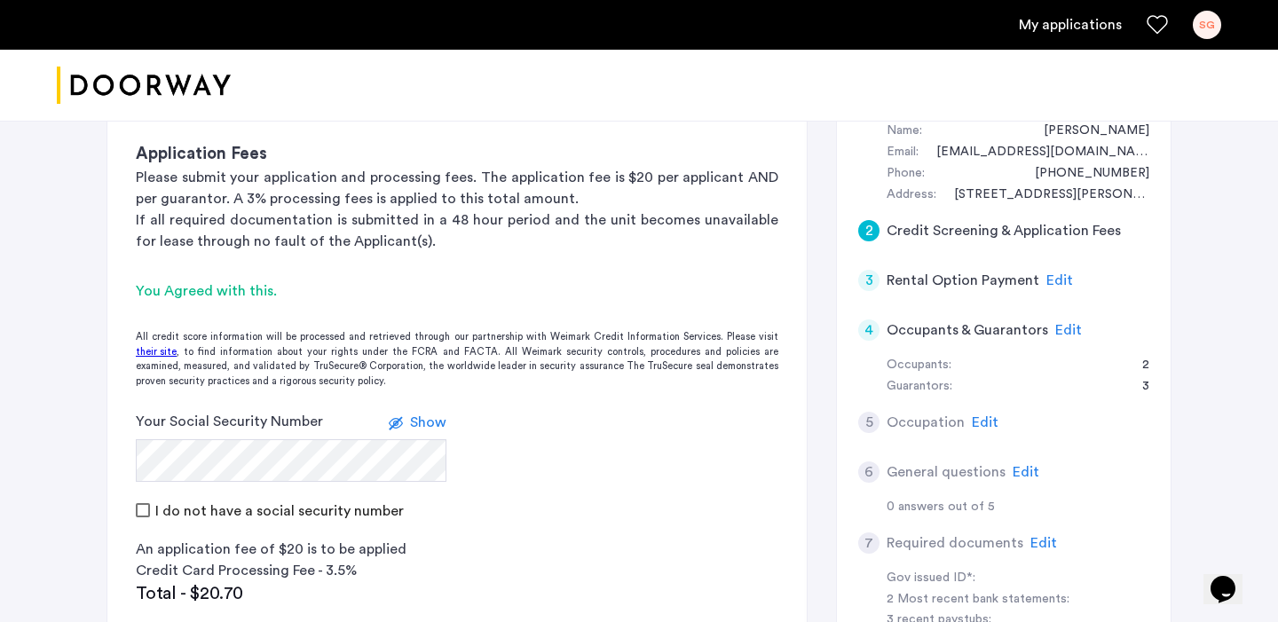
scroll to position [344, 0]
click at [913, 281] on h5 "Rental Option Payment" at bounding box center [963, 281] width 153 height 21
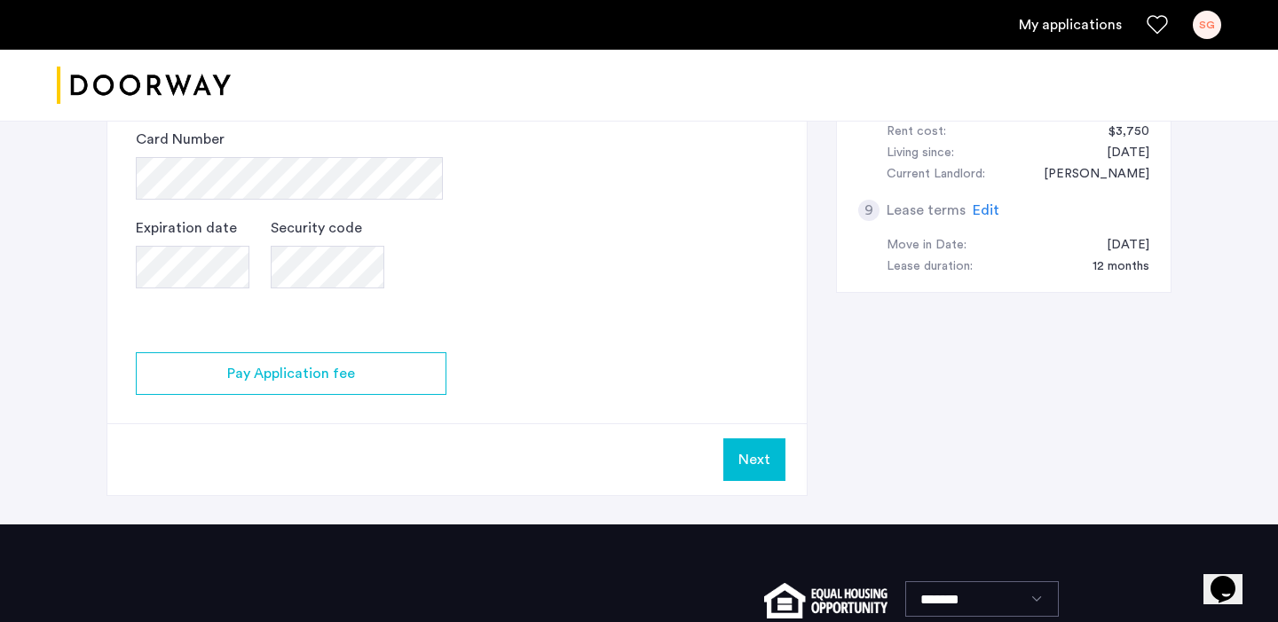
scroll to position [998, 0]
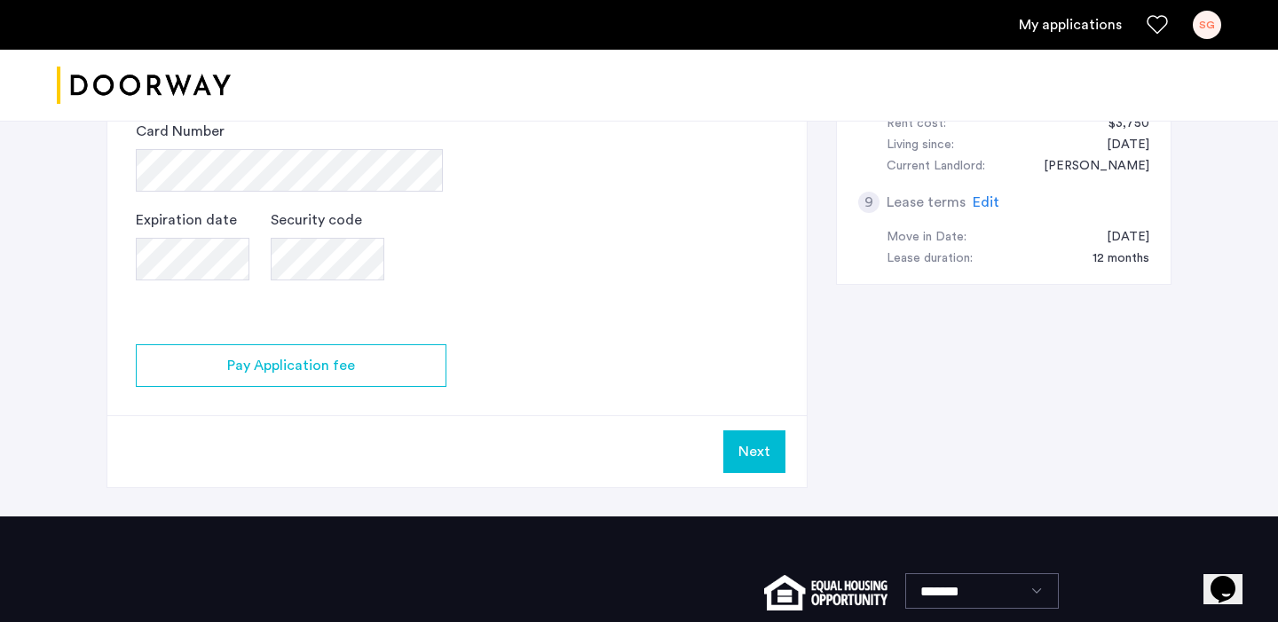
click at [746, 461] on button "Next" at bounding box center [754, 451] width 62 height 43
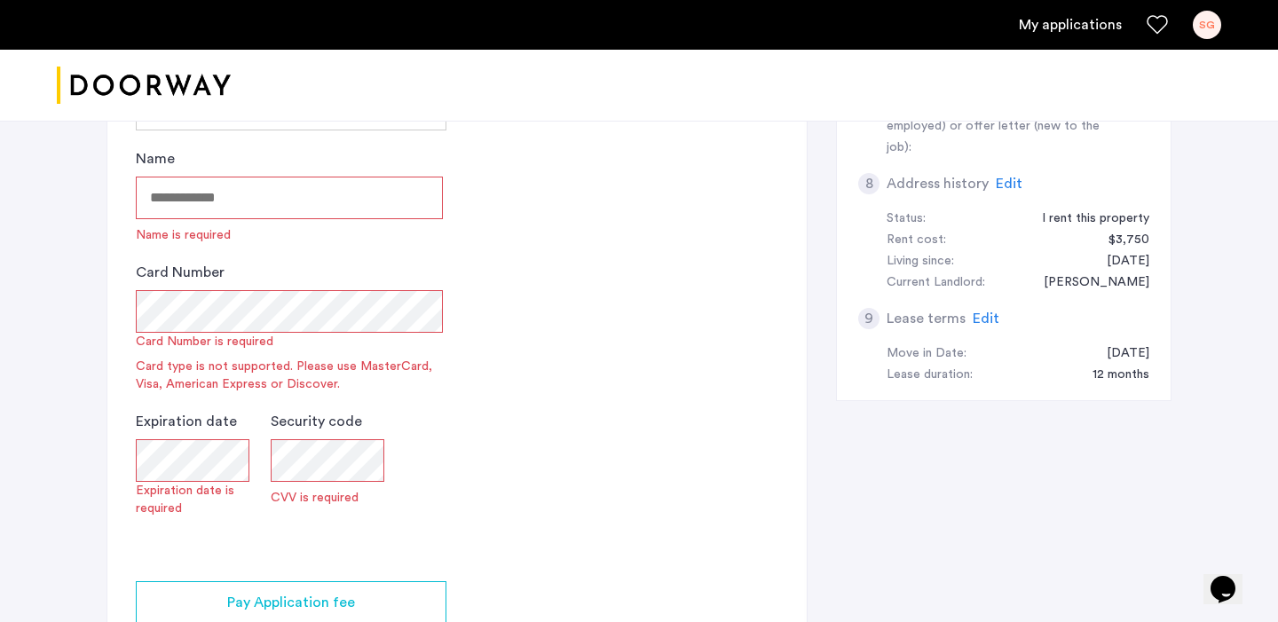
scroll to position [715, 0]
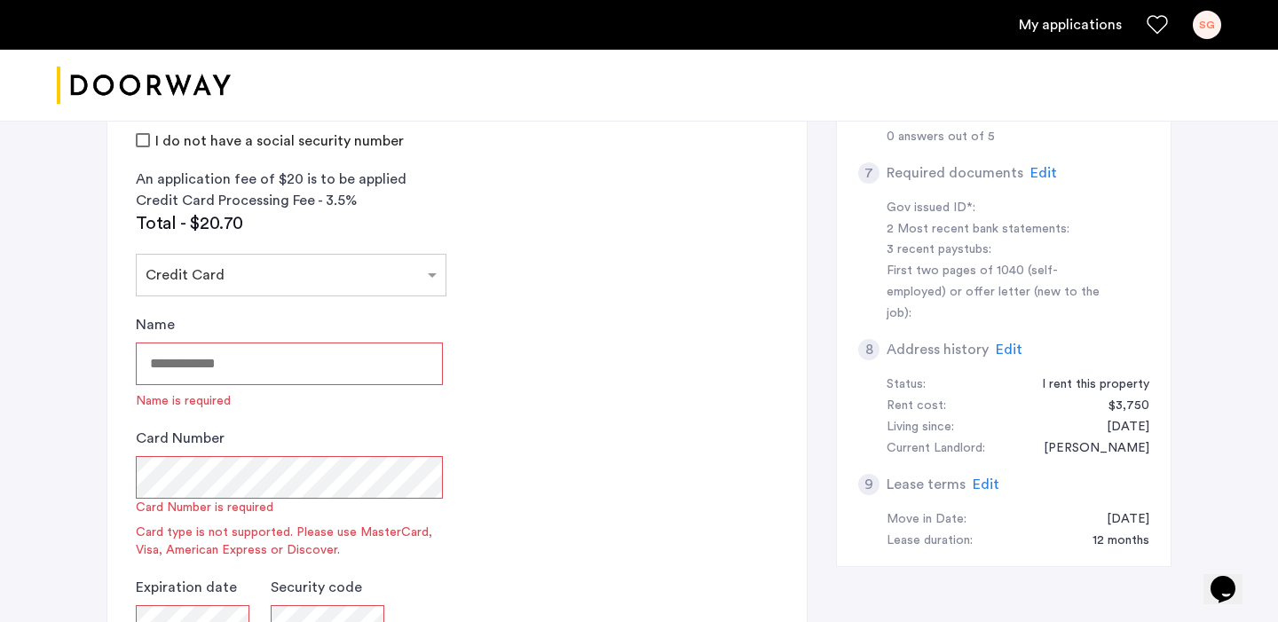
click at [336, 377] on input "Name" at bounding box center [289, 364] width 307 height 43
type input "**********"
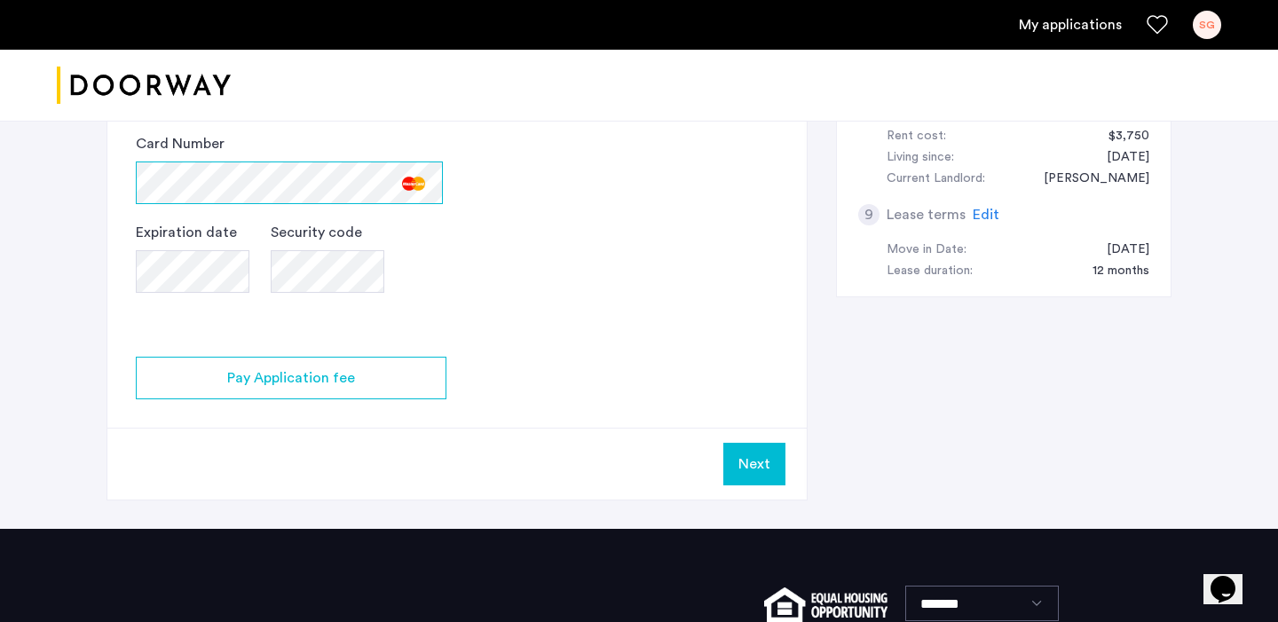
scroll to position [984, 0]
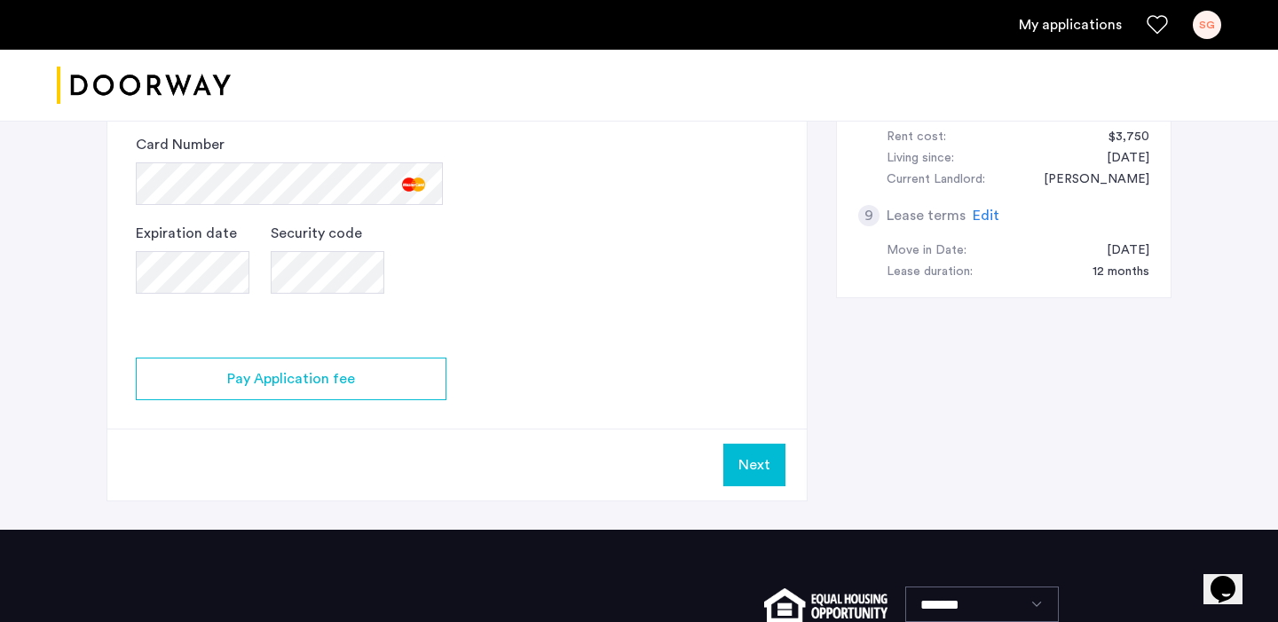
click at [754, 456] on button "Next" at bounding box center [754, 465] width 62 height 43
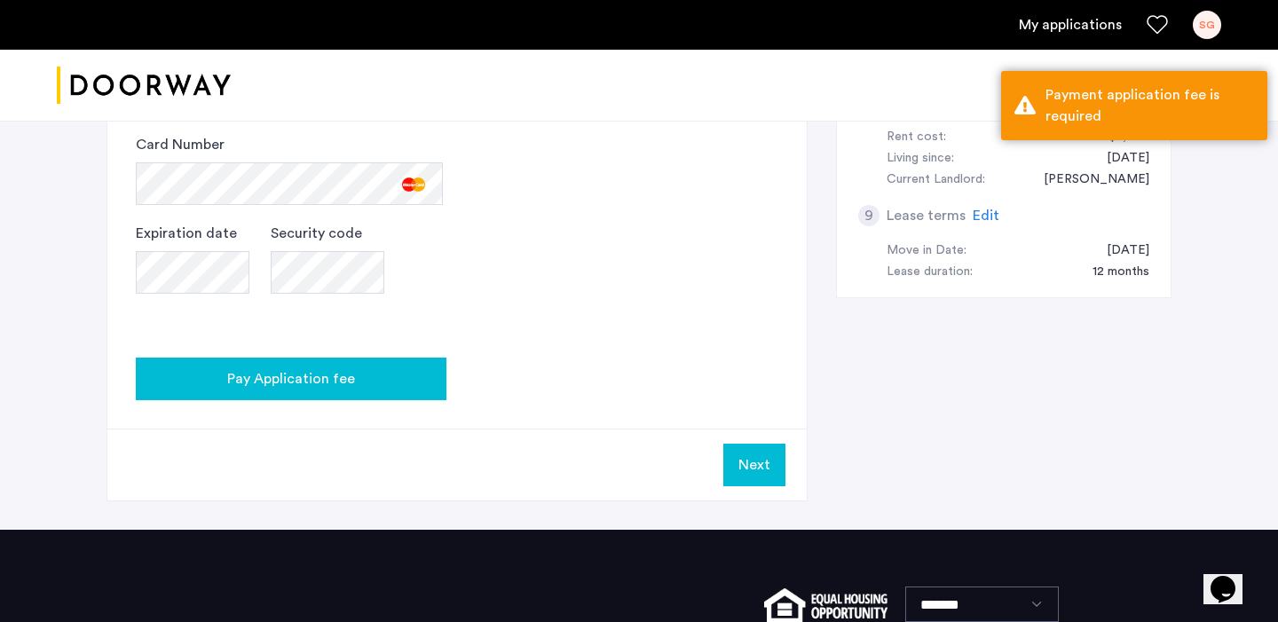
click at [323, 368] on span "Pay Application fee" at bounding box center [291, 378] width 128 height 21
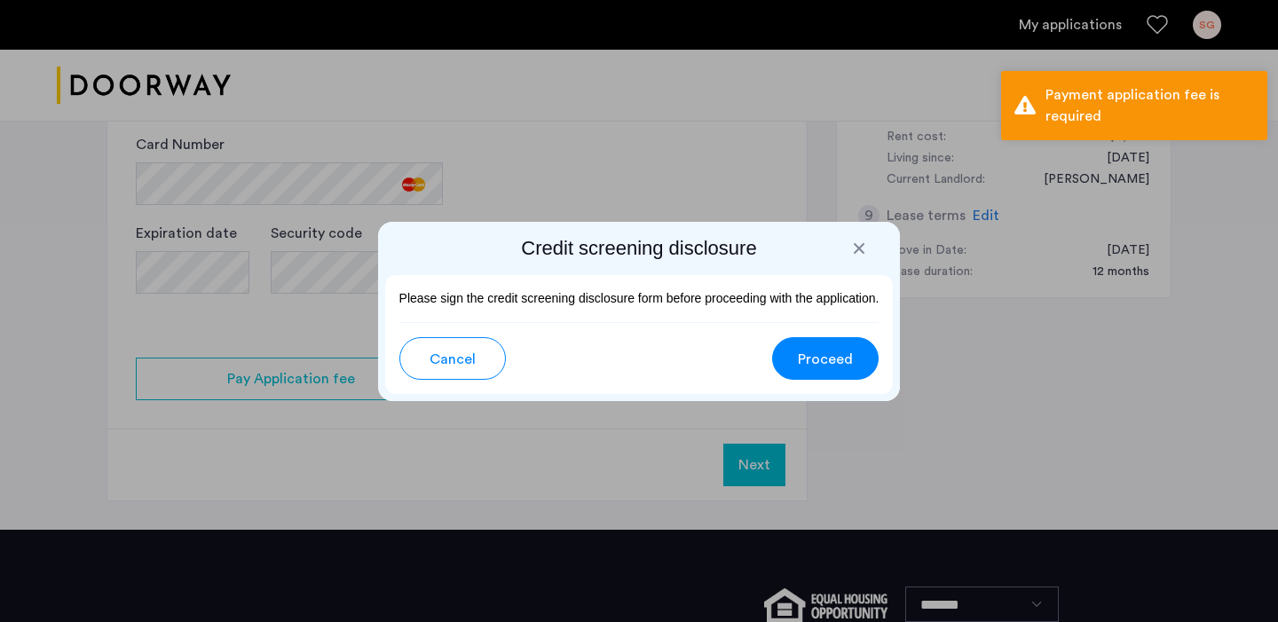
click at [820, 357] on span "Proceed" at bounding box center [825, 359] width 55 height 21
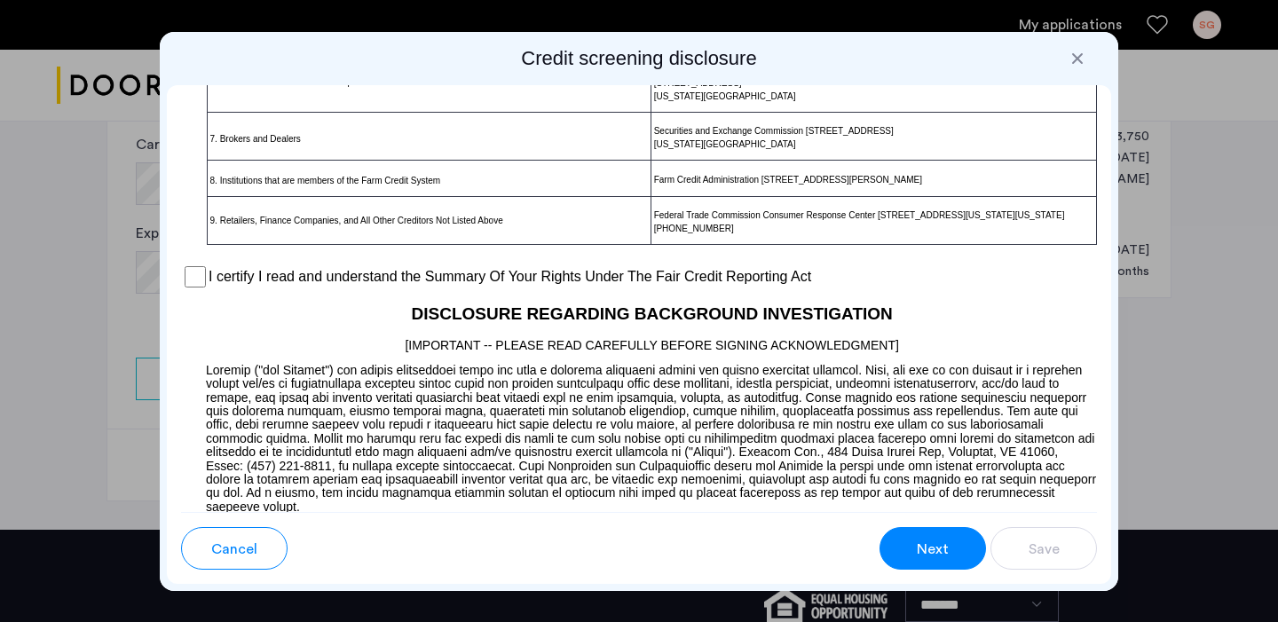
scroll to position [1388, 0]
click at [356, 264] on p at bounding box center [639, 255] width 916 height 19
click at [356, 288] on label "I certify I read and understand the Summary Of Your Rights Under The Fair Credi…" at bounding box center [510, 277] width 603 height 21
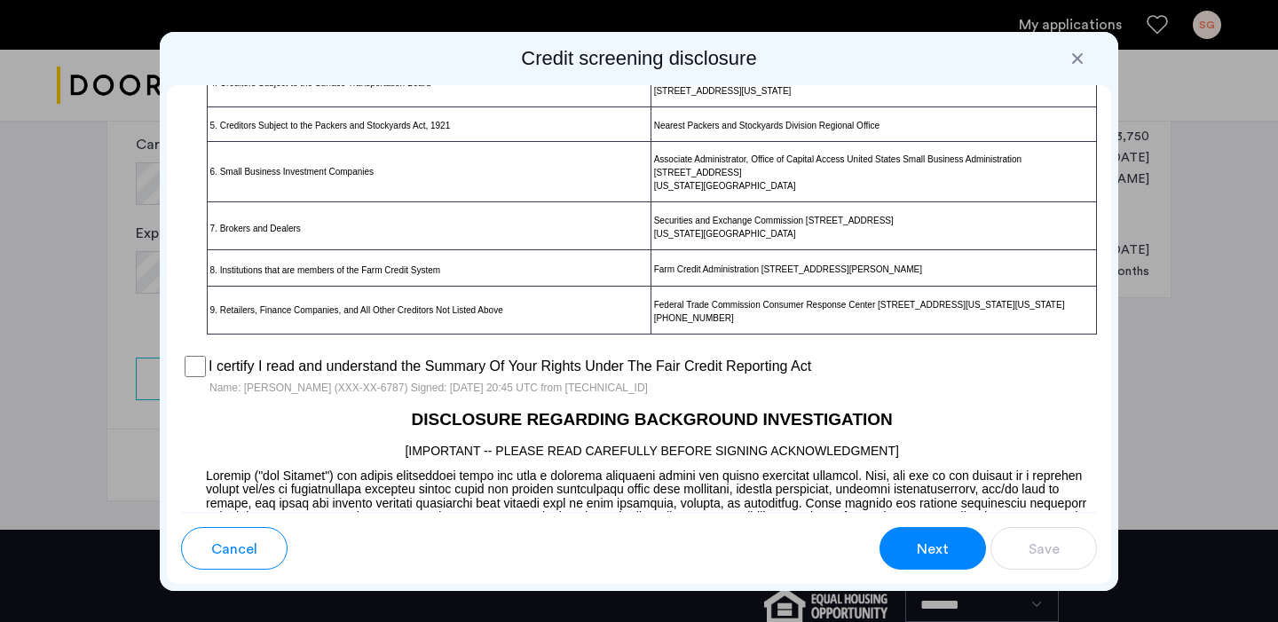
scroll to position [1248, 0]
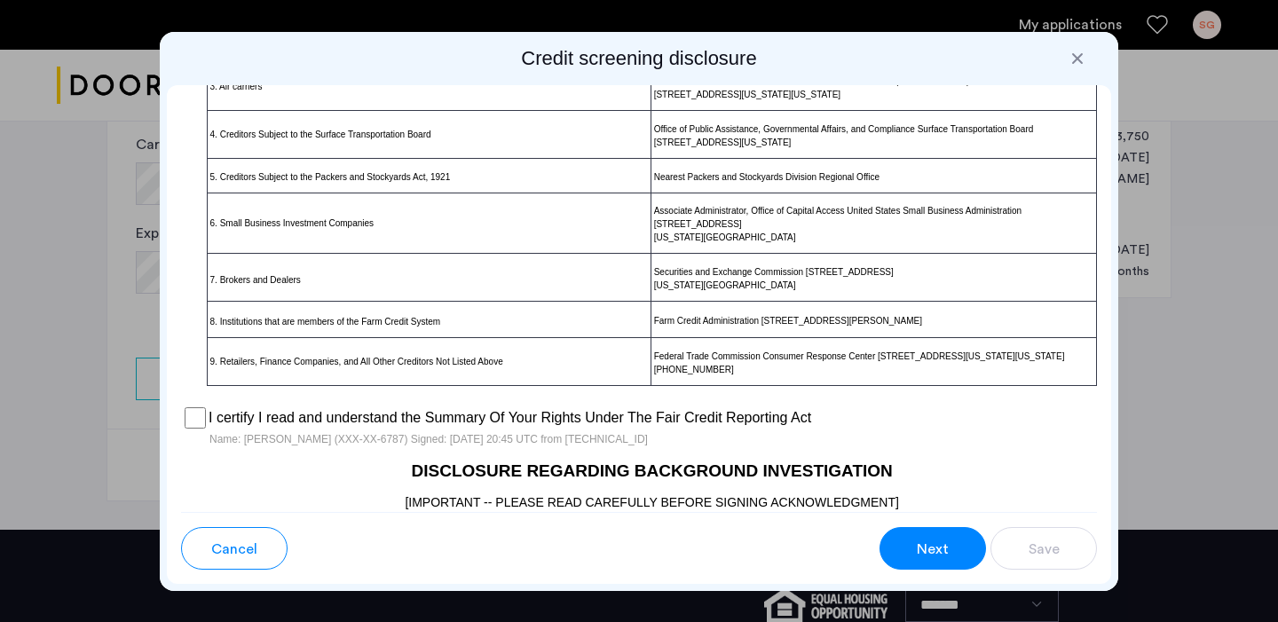
click at [926, 550] on span "Next" at bounding box center [933, 549] width 32 height 21
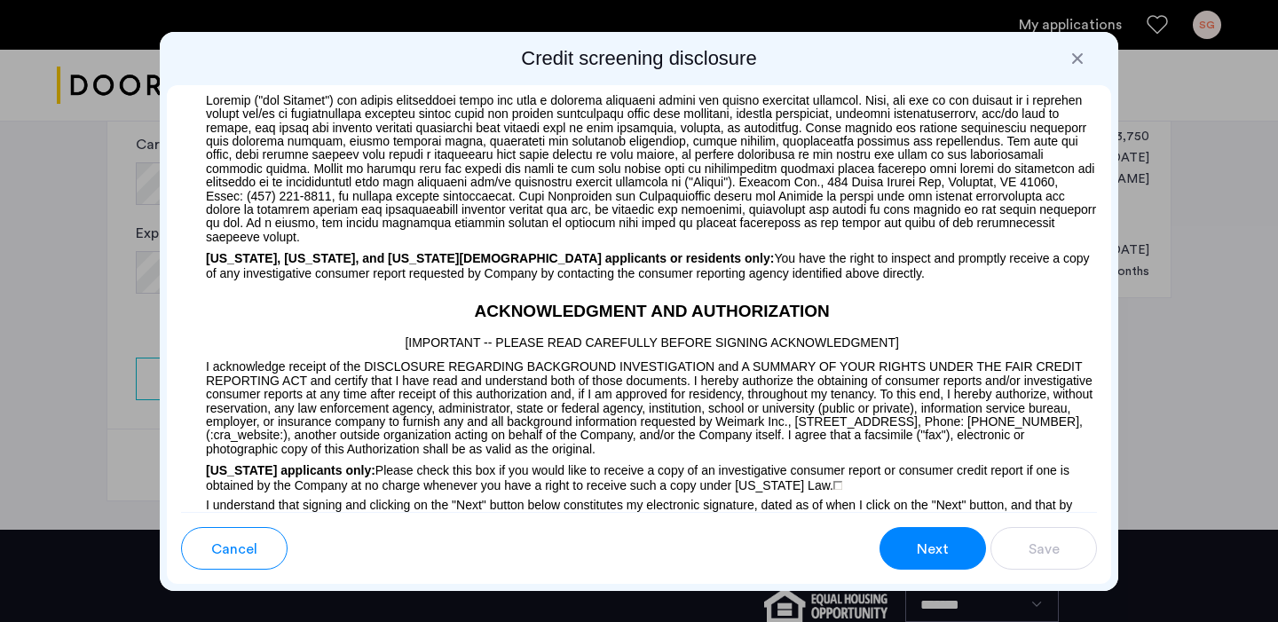
click at [911, 540] on button "Next" at bounding box center [932, 548] width 106 height 43
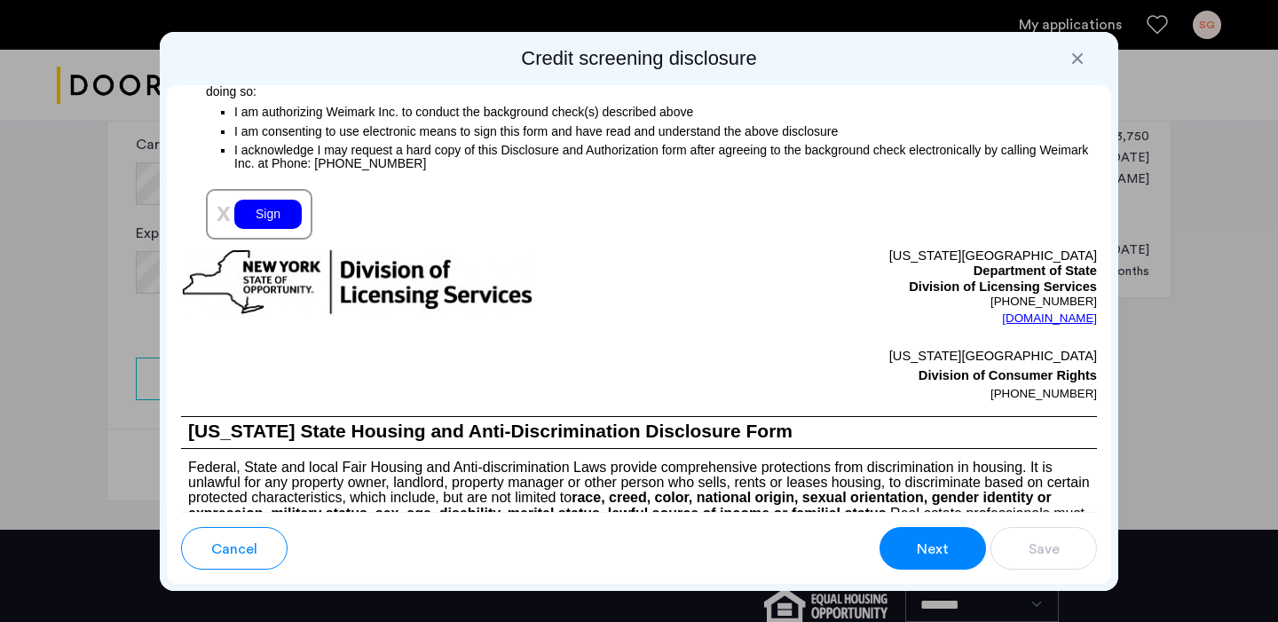
click at [262, 224] on div "Sign" at bounding box center [267, 214] width 67 height 29
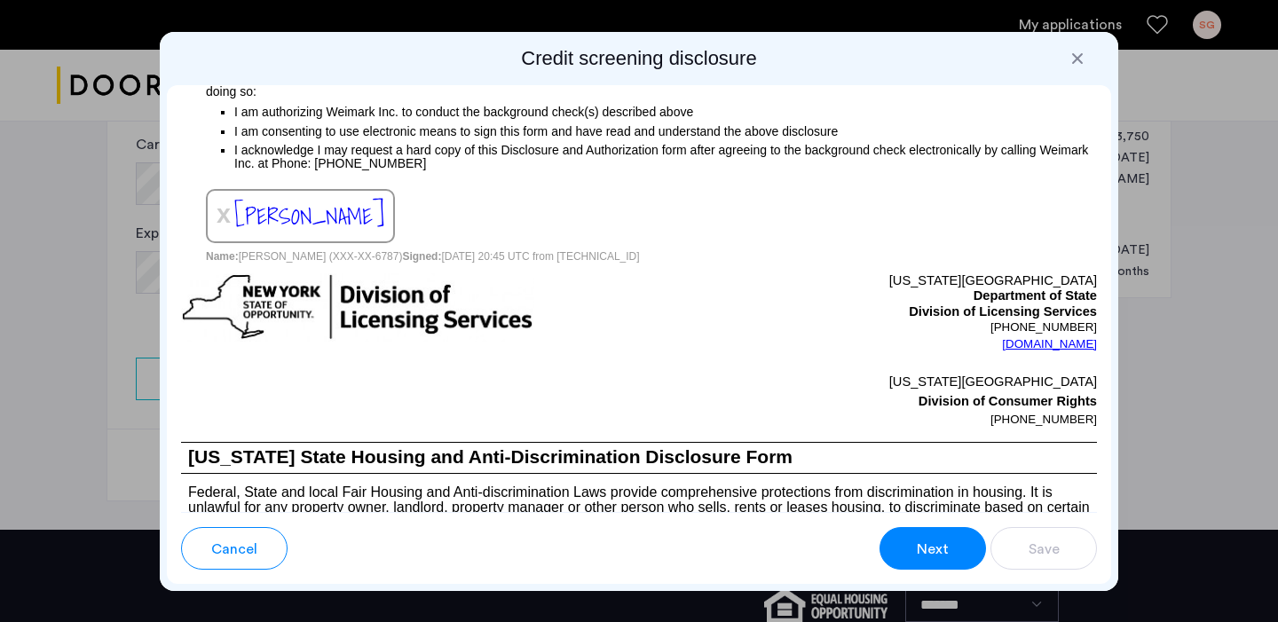
click at [942, 550] on span "Next" at bounding box center [933, 549] width 32 height 21
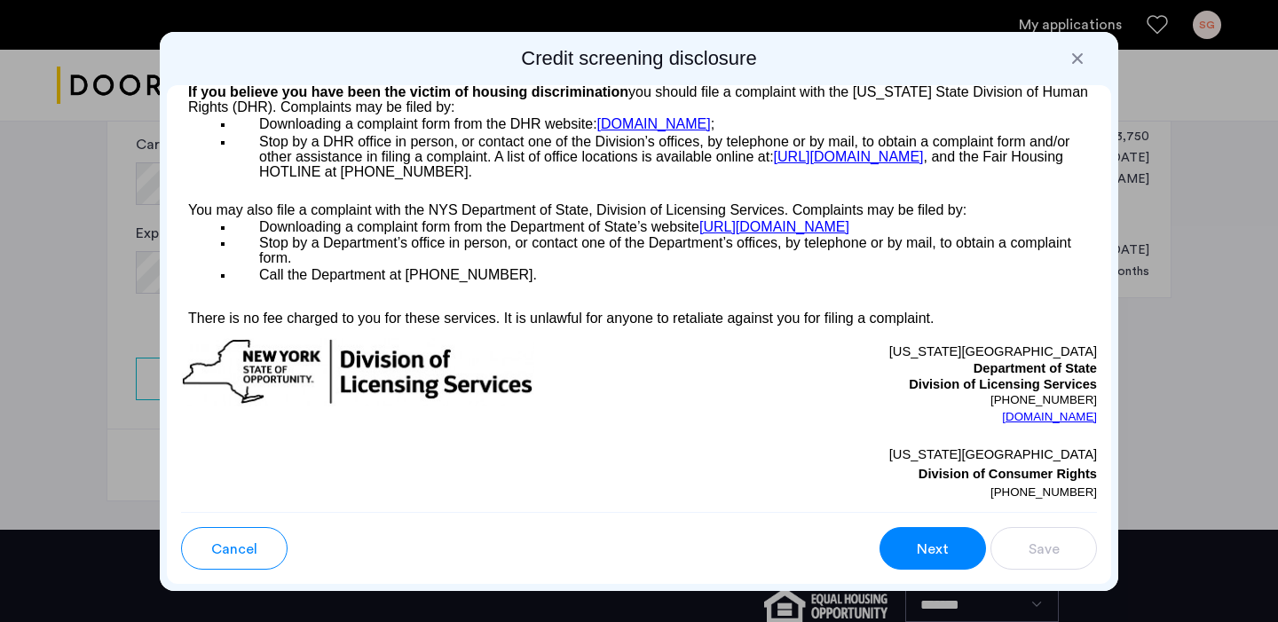
click at [927, 555] on span "Next" at bounding box center [933, 549] width 32 height 21
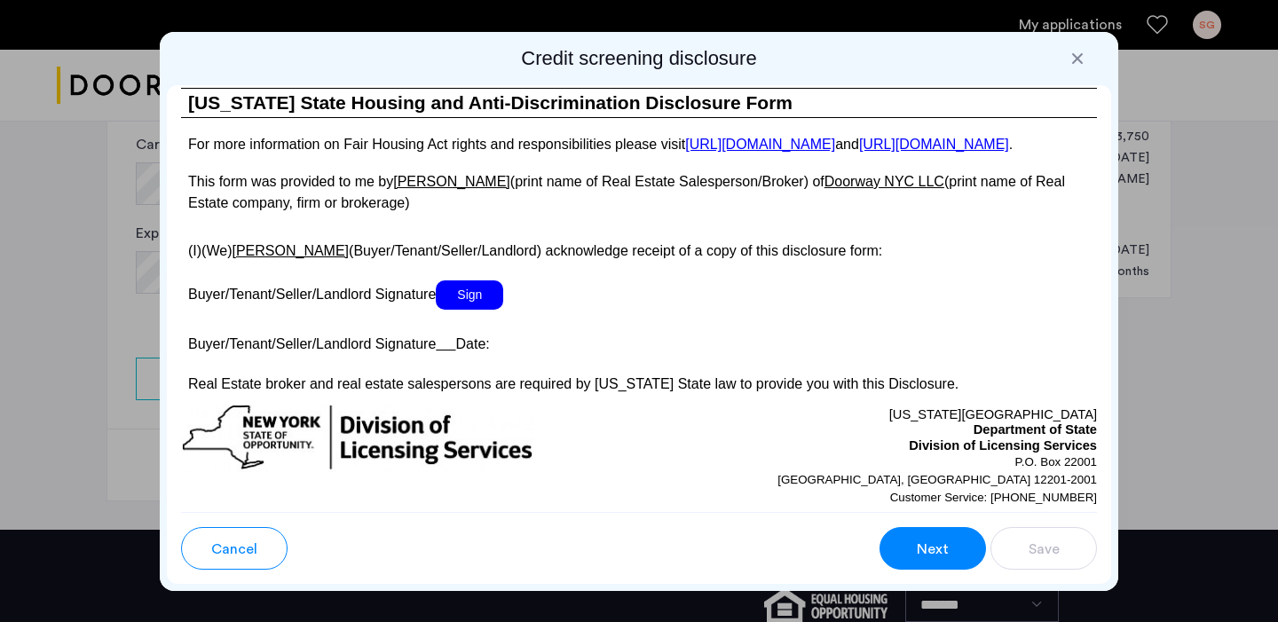
click at [485, 305] on span "Sign" at bounding box center [469, 294] width 67 height 29
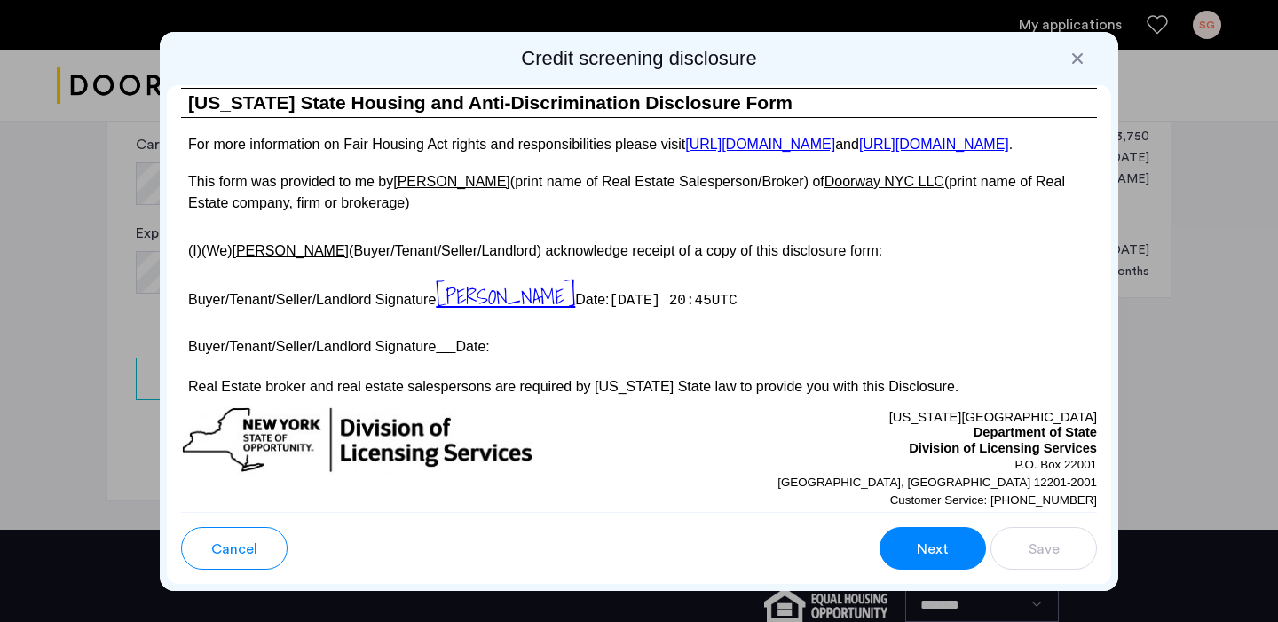
click at [933, 545] on span "Next" at bounding box center [933, 549] width 32 height 21
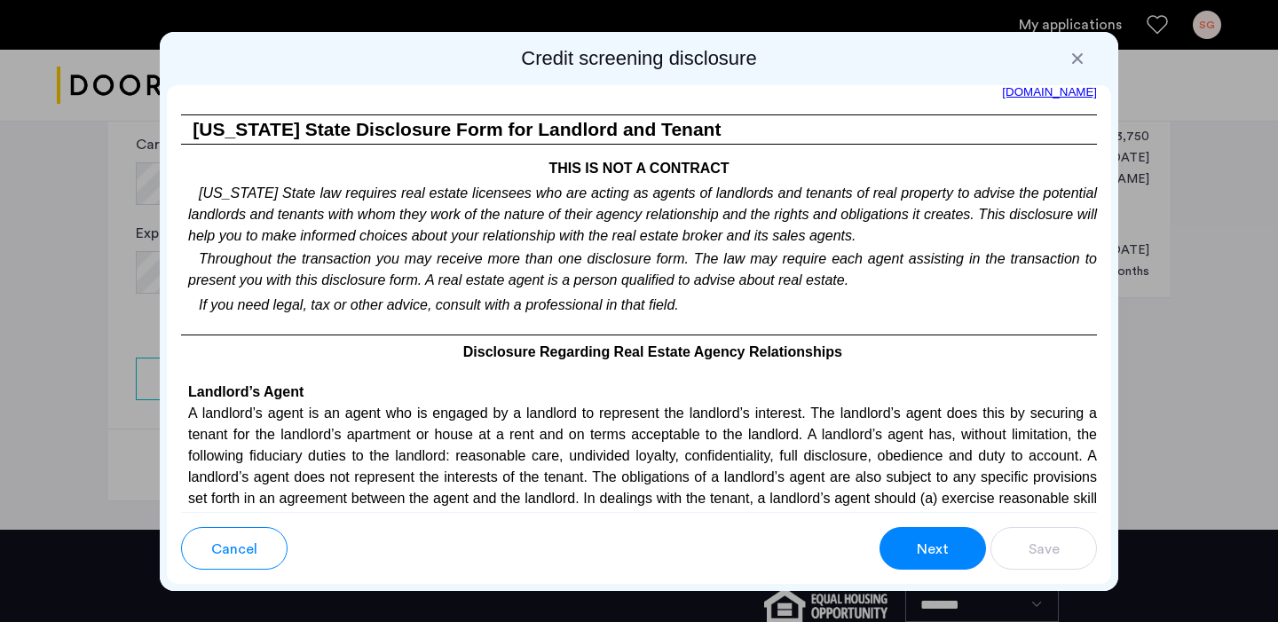
click at [927, 540] on span "Next" at bounding box center [933, 549] width 32 height 21
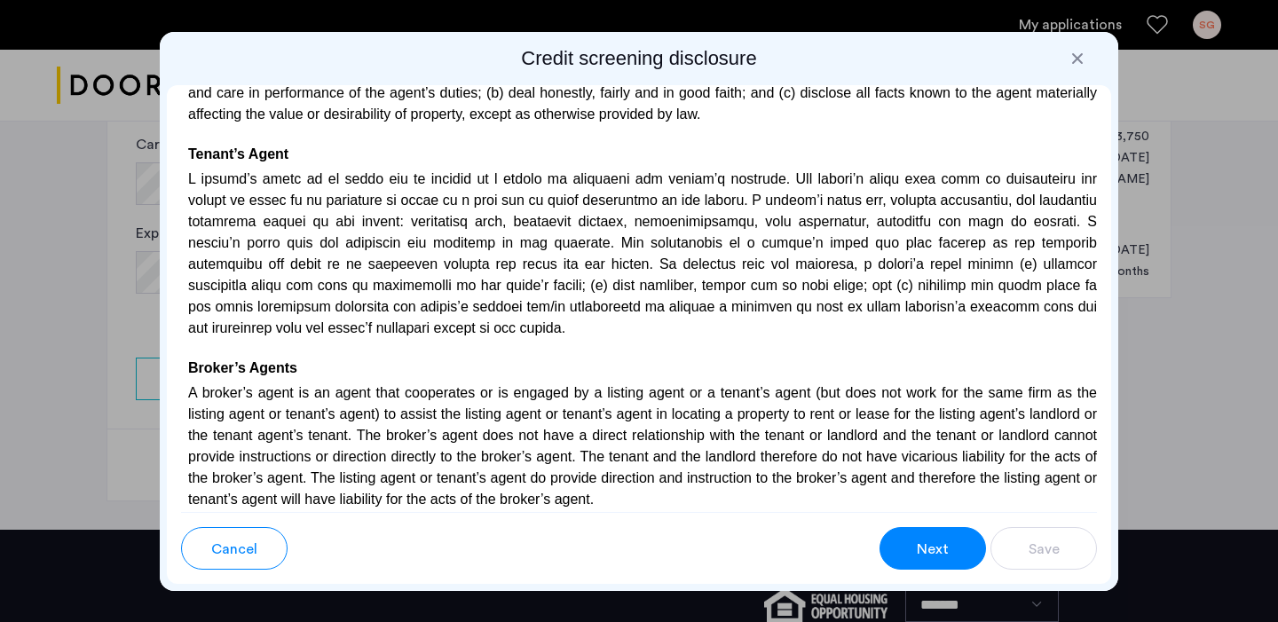
click at [927, 540] on span "Next" at bounding box center [933, 549] width 32 height 21
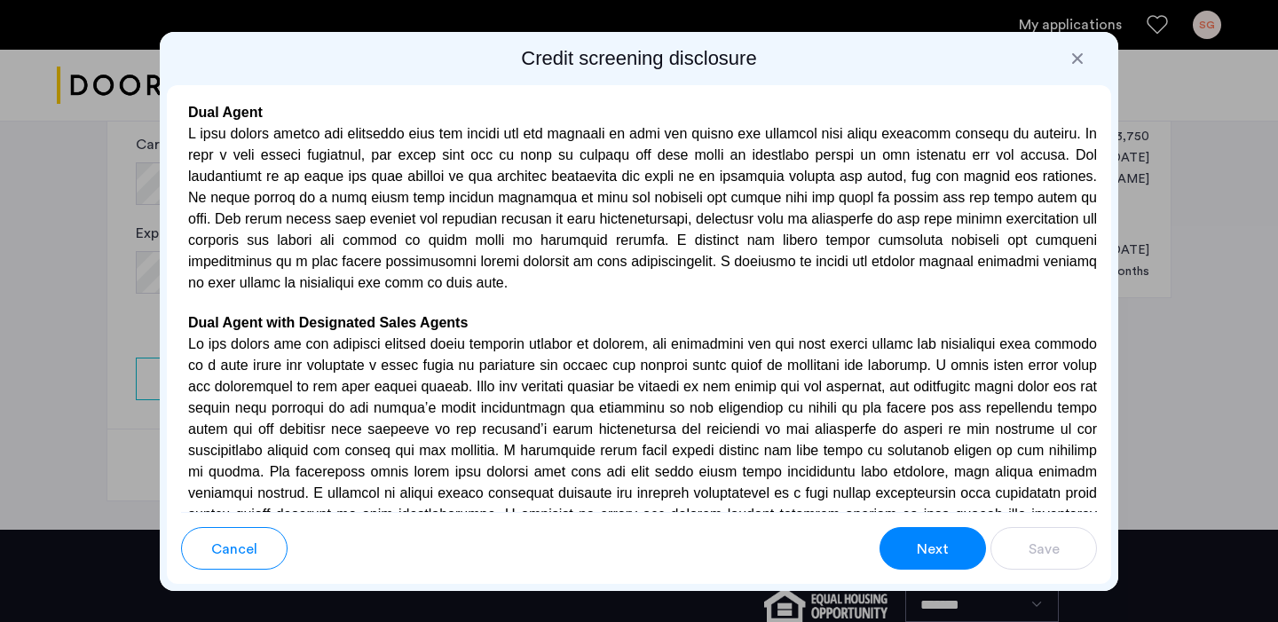
click at [927, 540] on span "Next" at bounding box center [933, 549] width 32 height 21
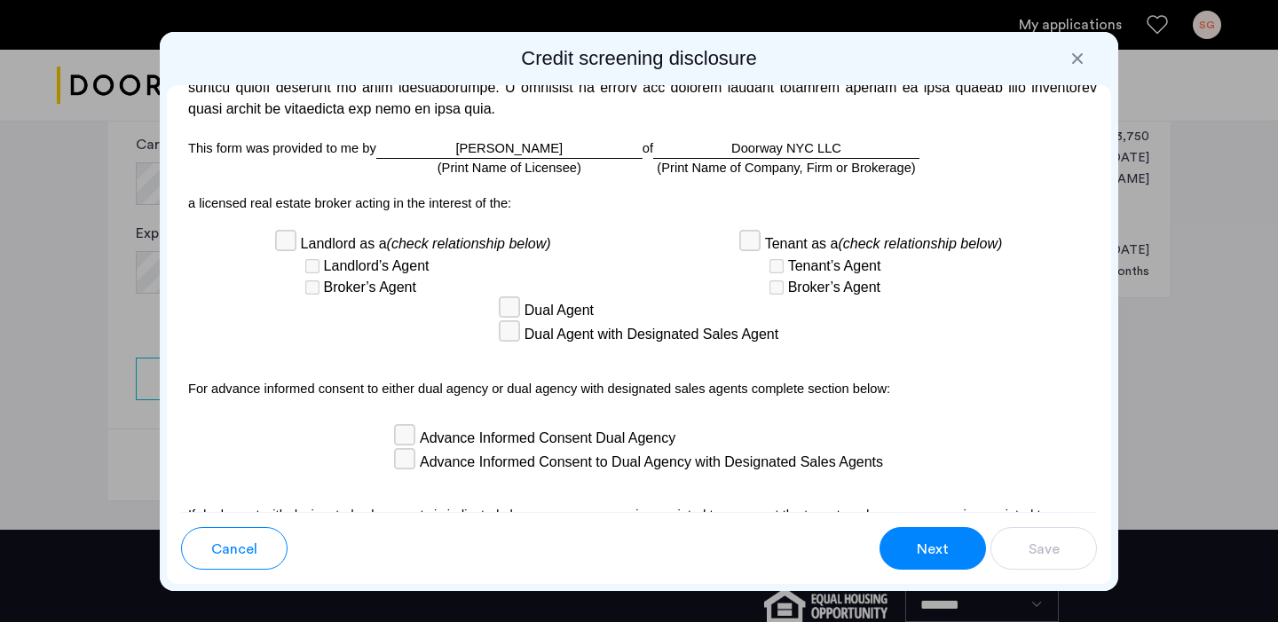
click at [927, 540] on span "Next" at bounding box center [933, 549] width 32 height 21
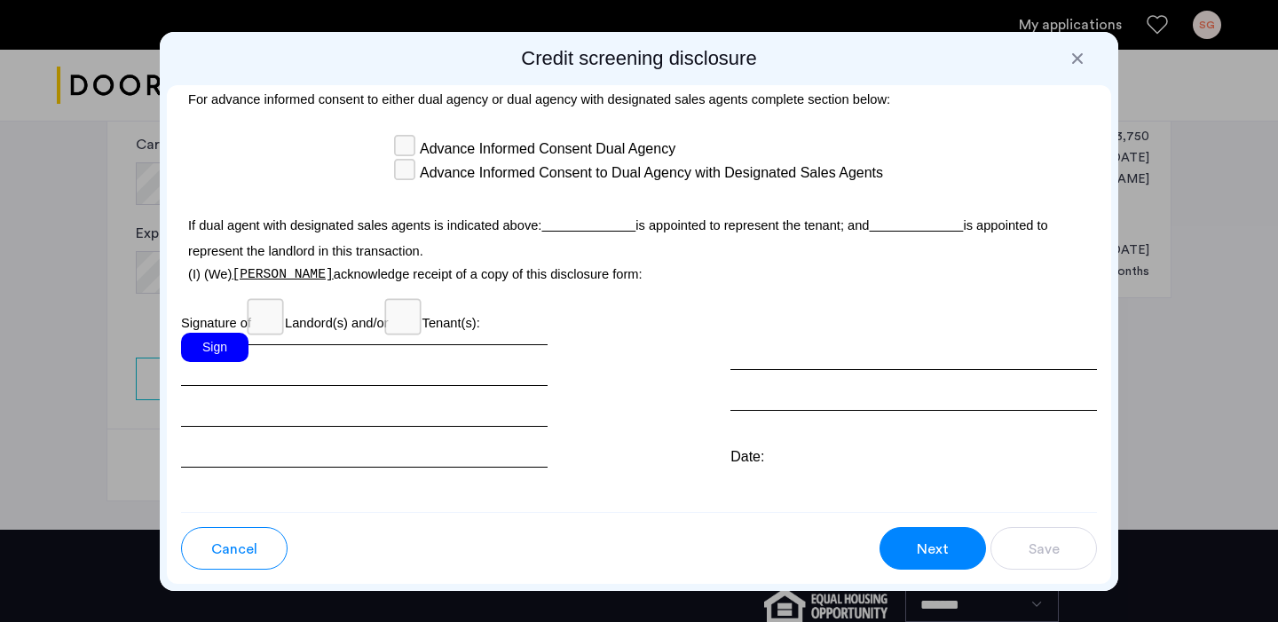
click at [927, 540] on span "Next" at bounding box center [933, 549] width 32 height 21
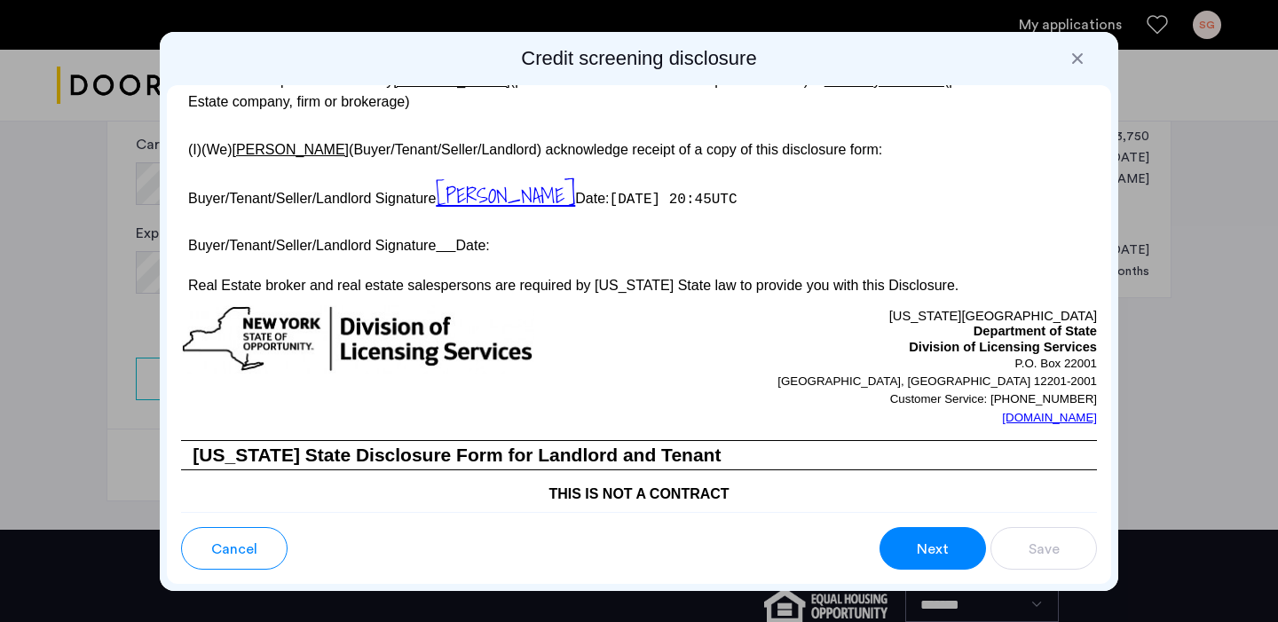
scroll to position [3410, 0]
click at [933, 546] on span "Next" at bounding box center [933, 549] width 32 height 21
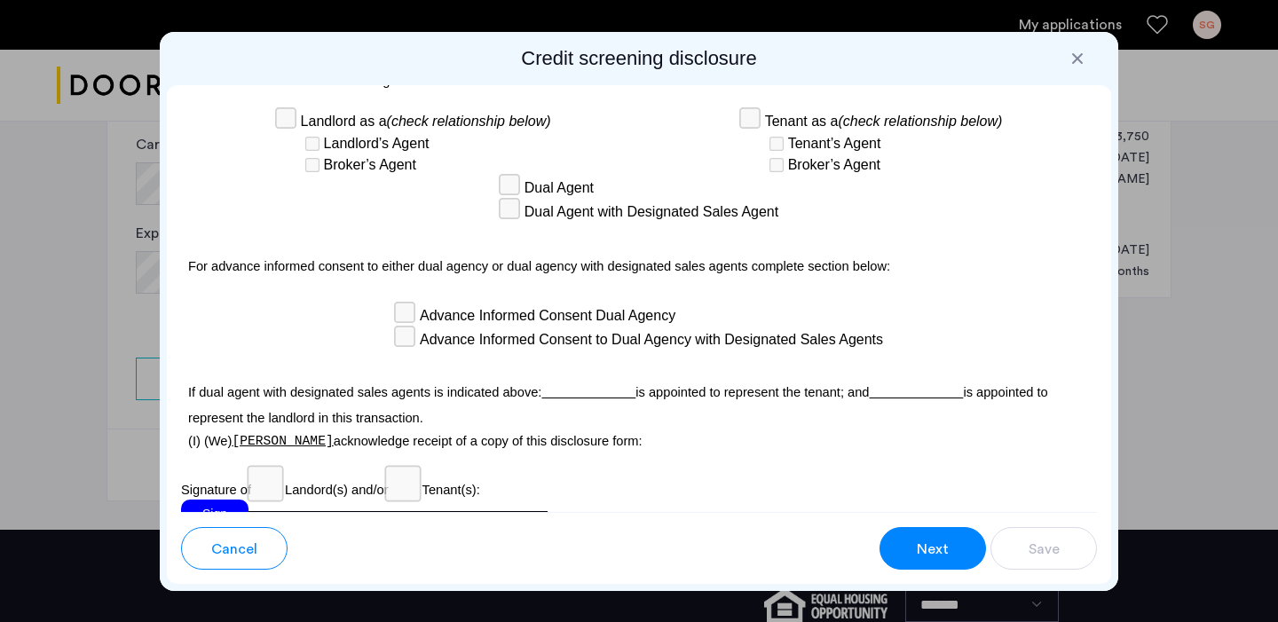
scroll to position [5243, 0]
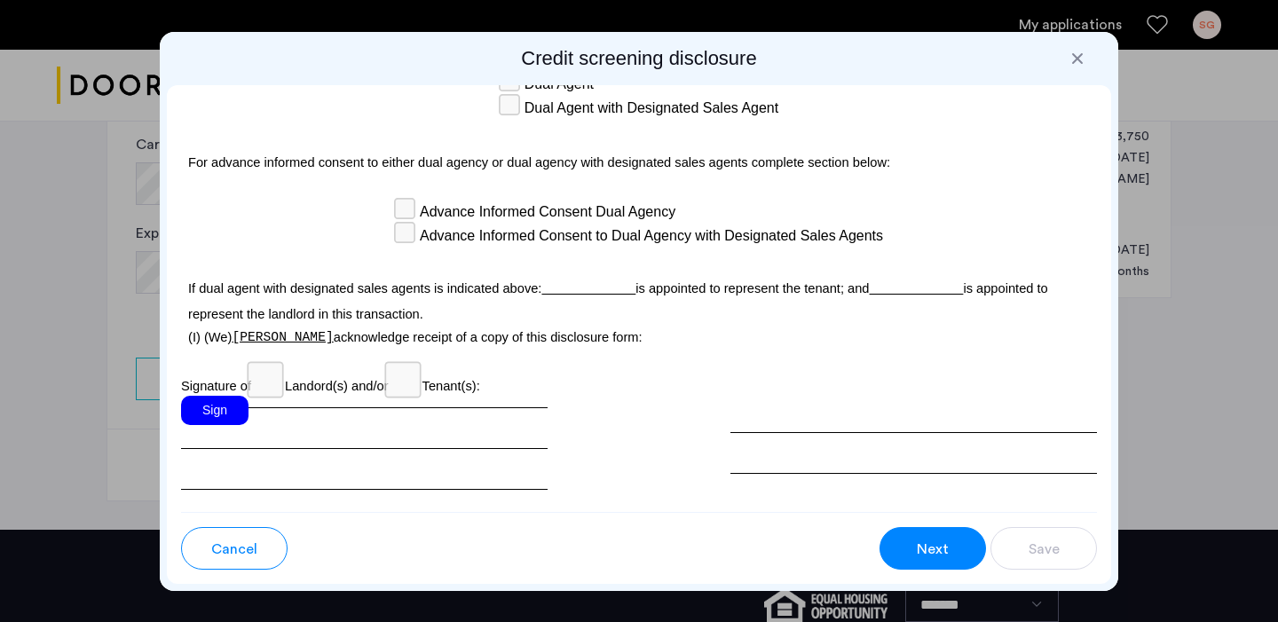
click at [224, 396] on div "Sign" at bounding box center [214, 410] width 67 height 29
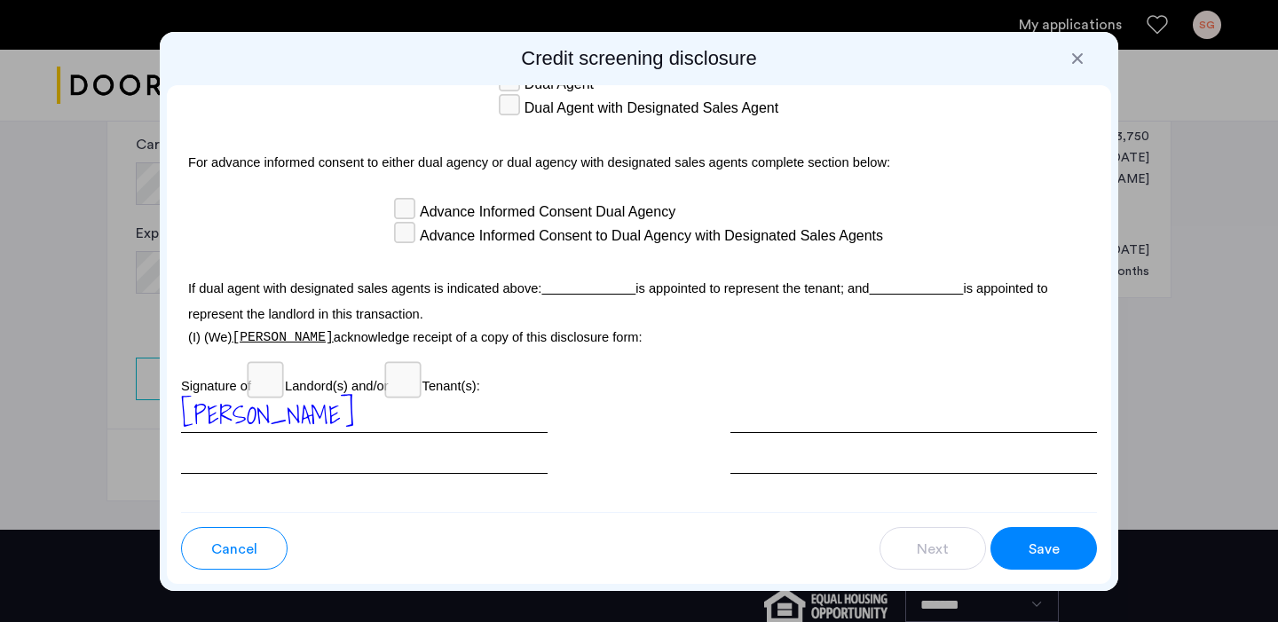
scroll to position [5306, 0]
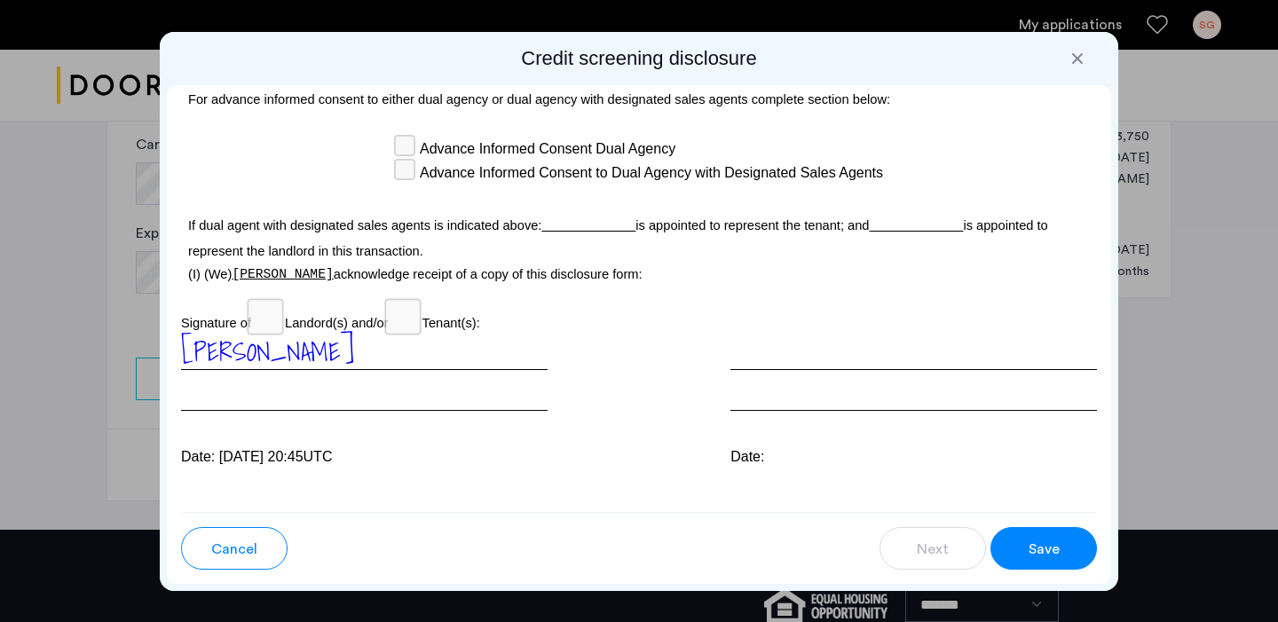
click at [1070, 548] on button "Save" at bounding box center [1043, 548] width 106 height 43
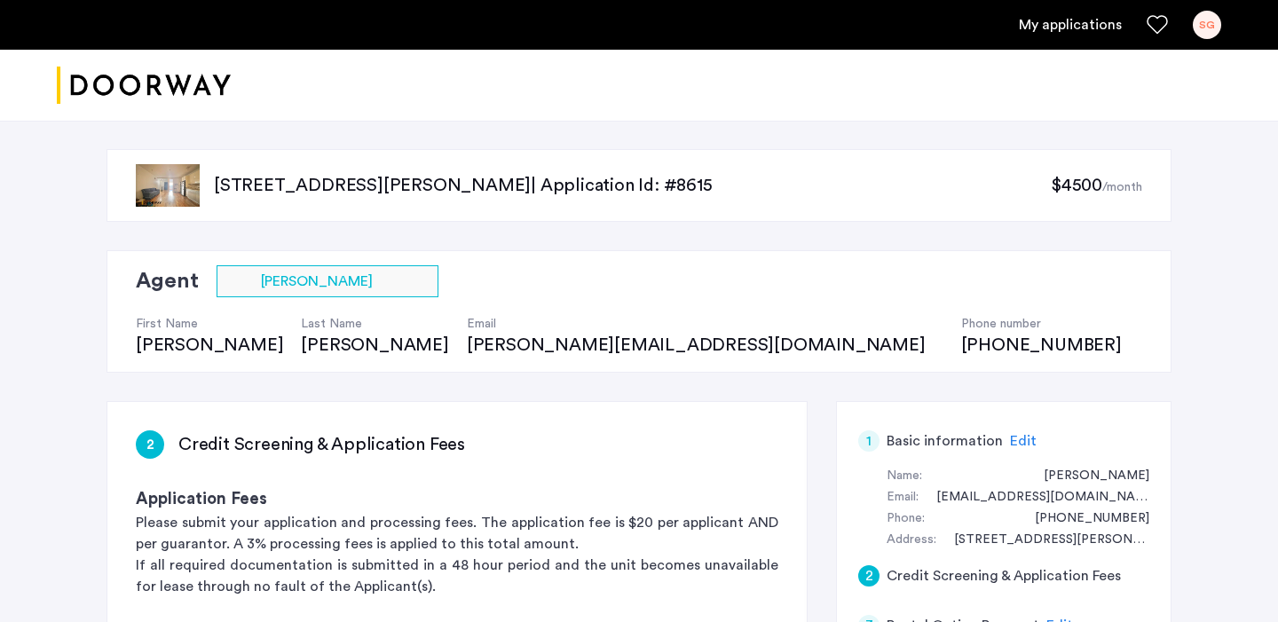
scroll to position [392, 0]
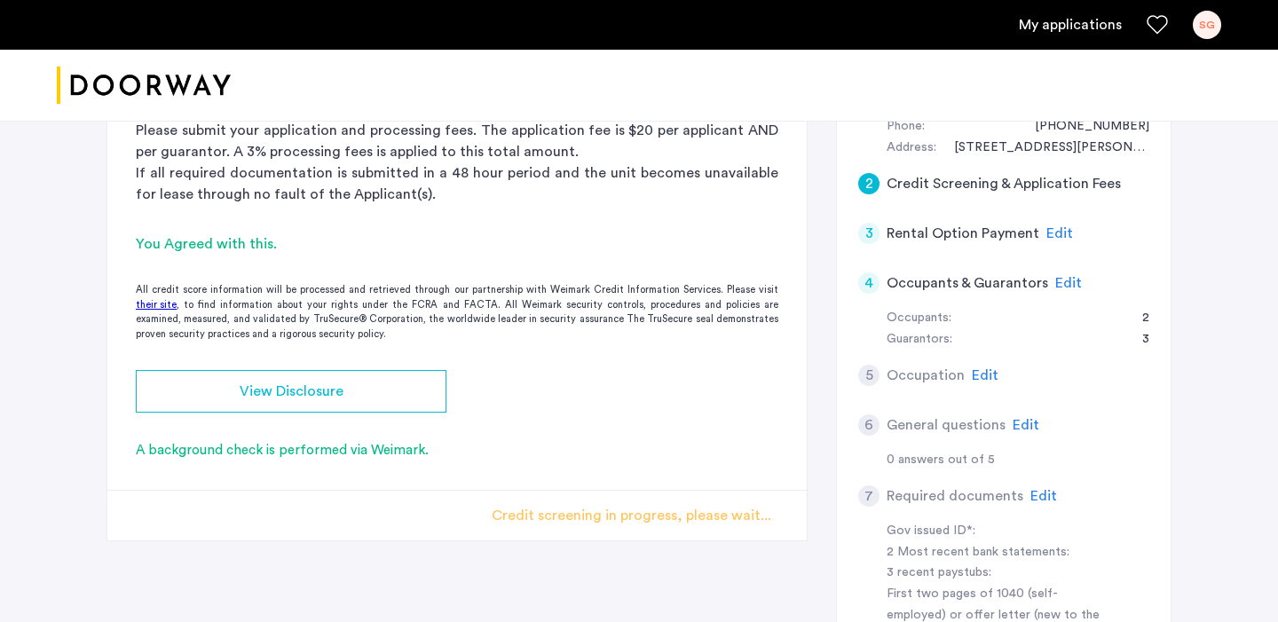
click at [993, 231] on h5 "Rental Option Payment" at bounding box center [963, 233] width 153 height 21
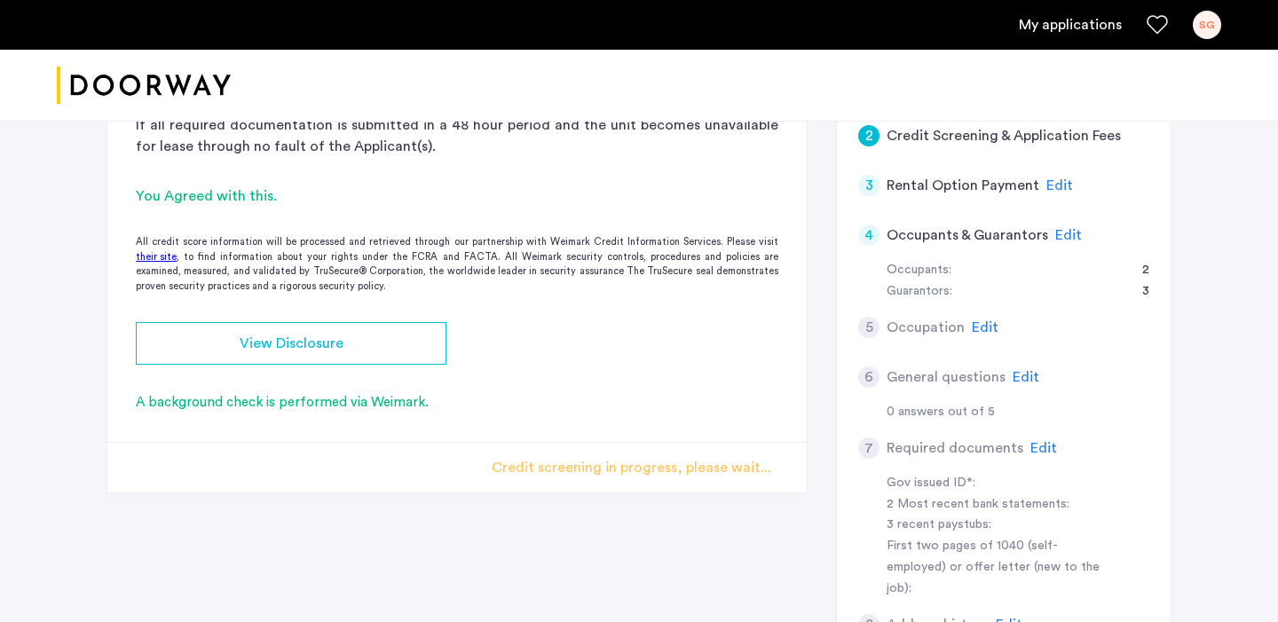
scroll to position [444, 0]
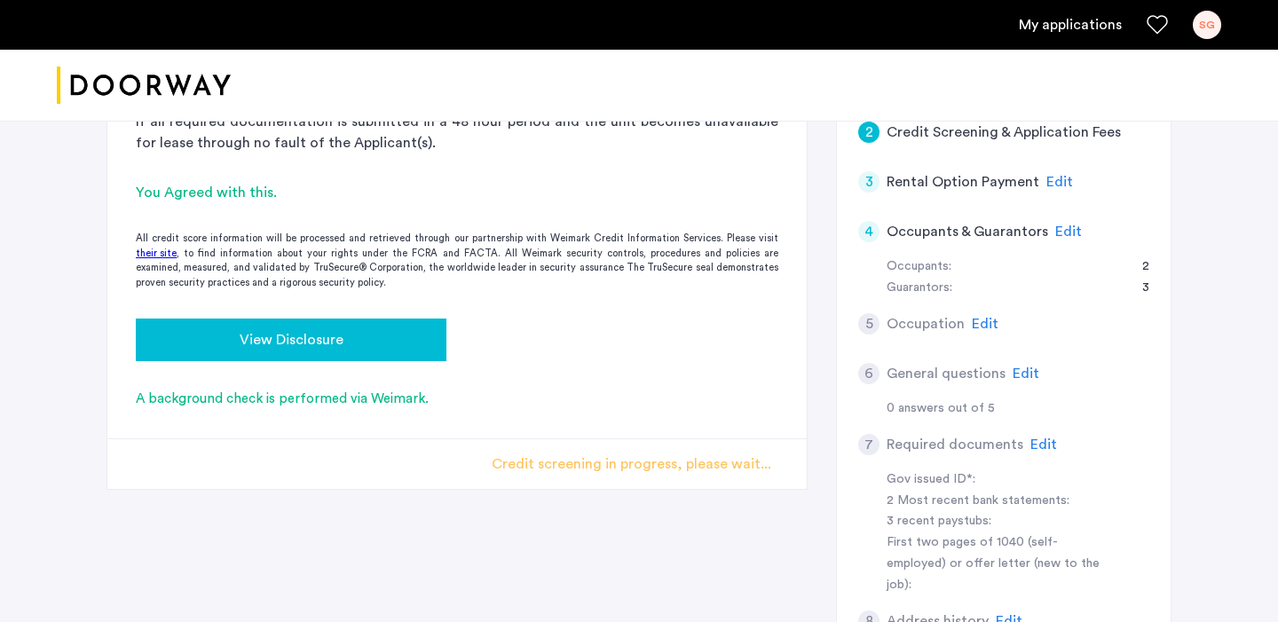
click at [351, 351] on button "View Disclosure" at bounding box center [291, 340] width 311 height 43
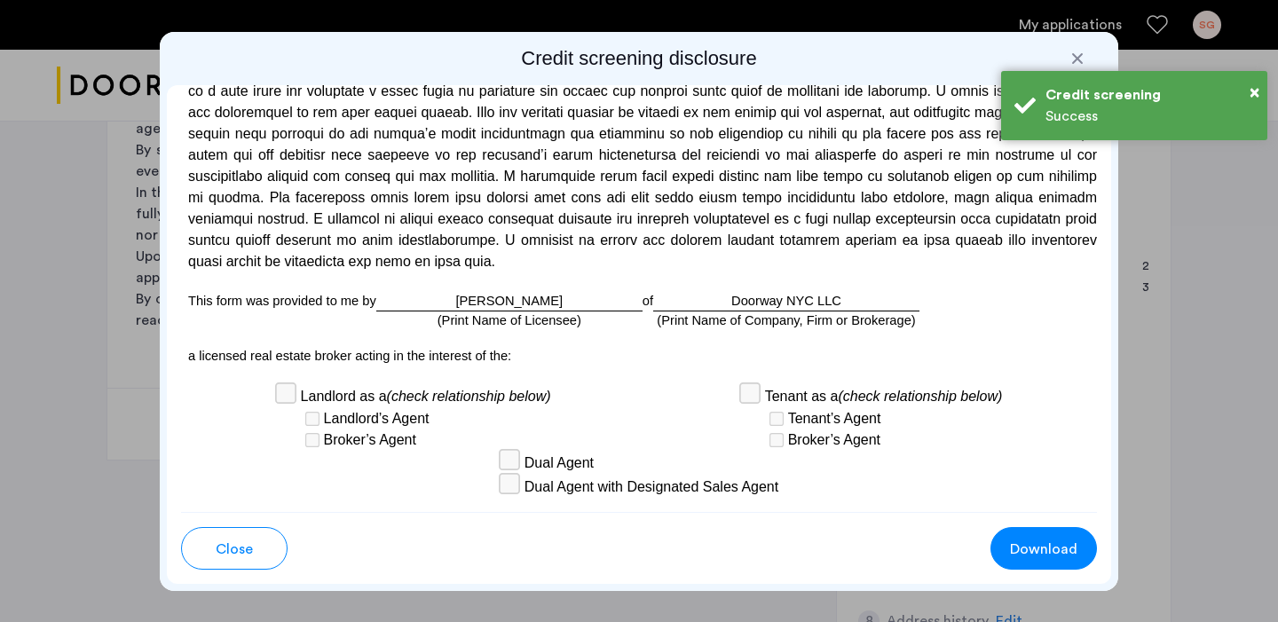
scroll to position [5306, 0]
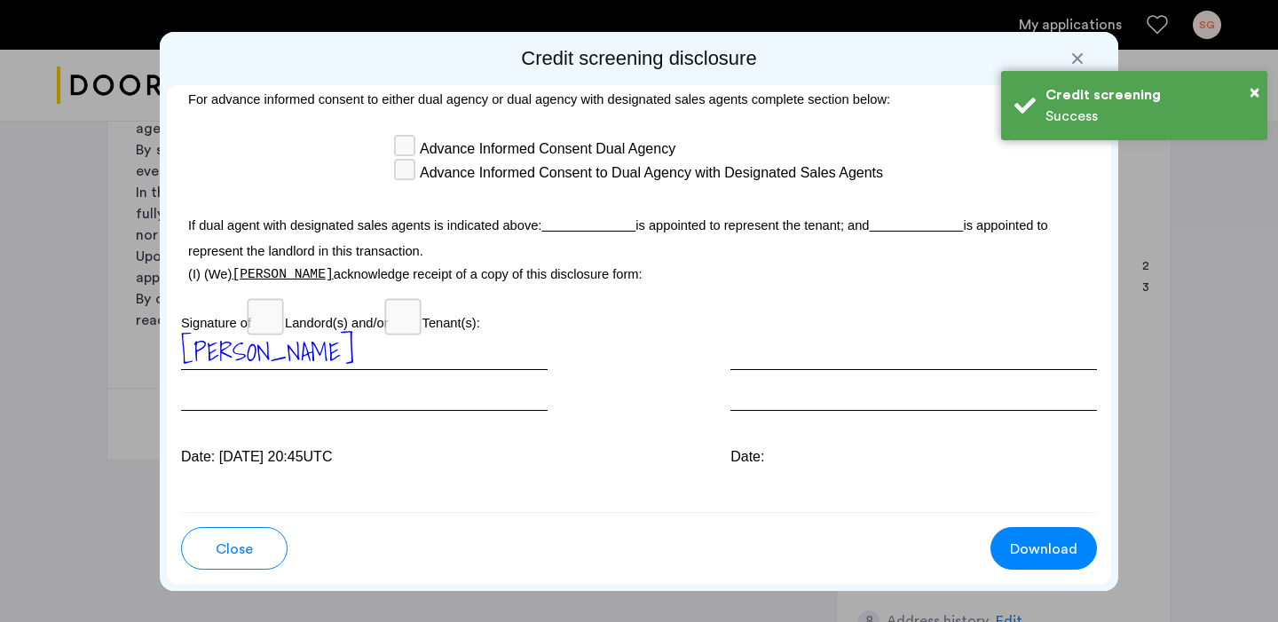
click at [1077, 50] on div at bounding box center [1077, 59] width 18 height 18
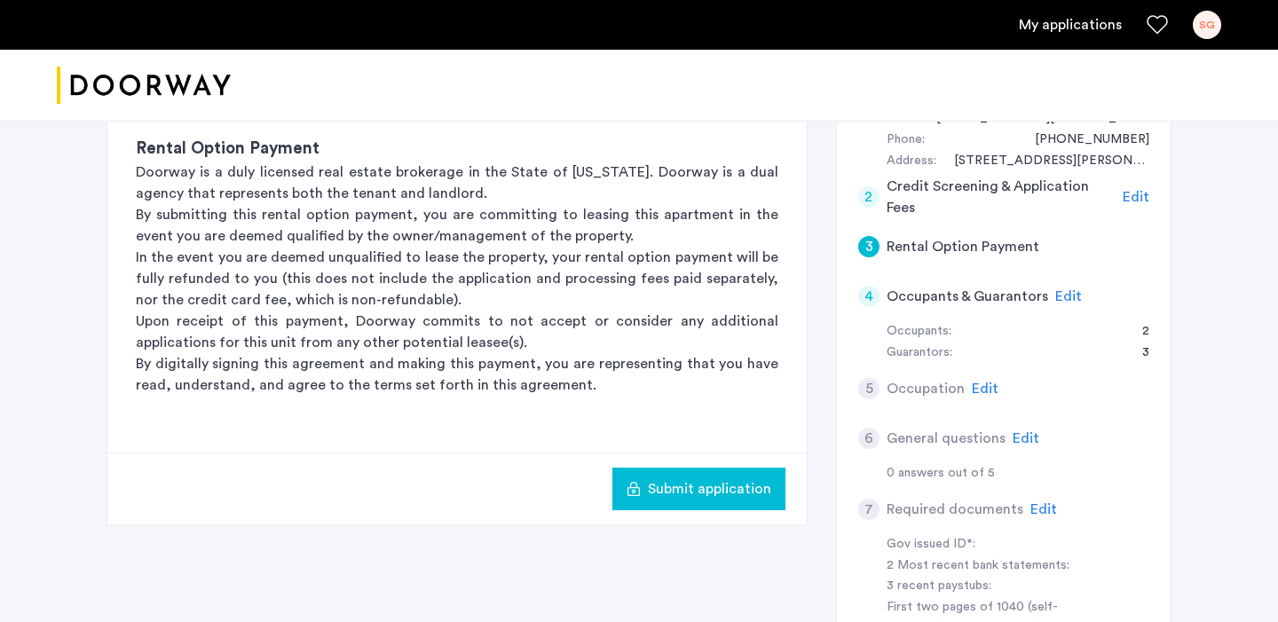
scroll to position [388, 0]
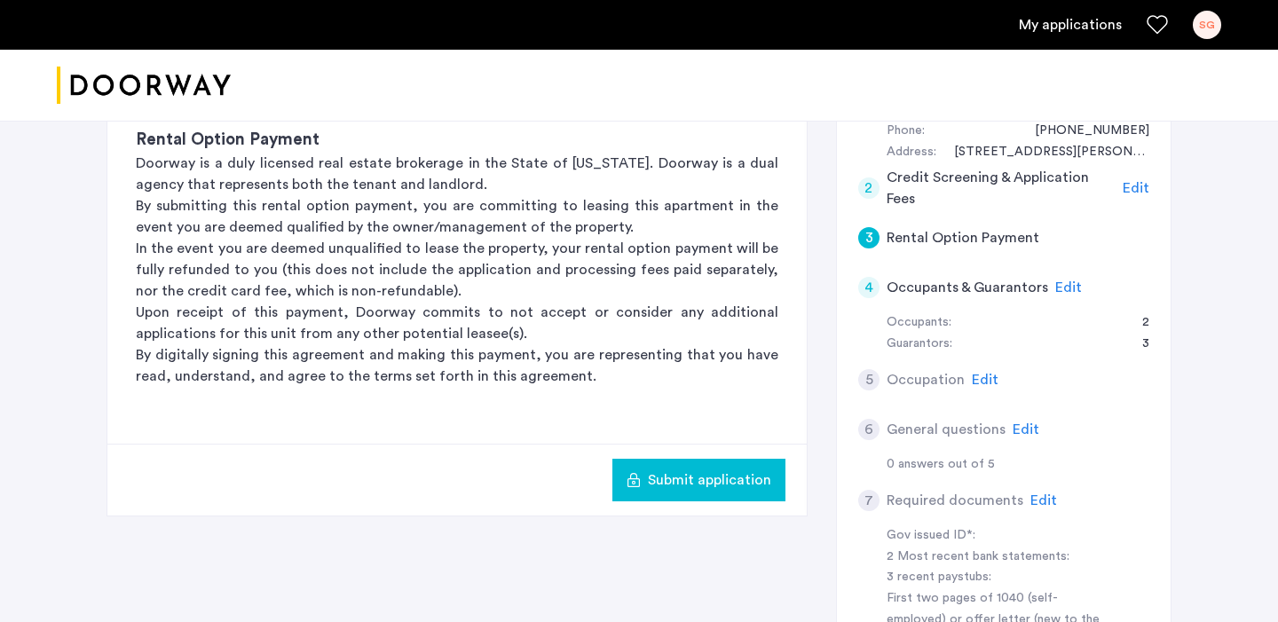
click at [1066, 287] on span "Edit" at bounding box center [1068, 287] width 27 height 14
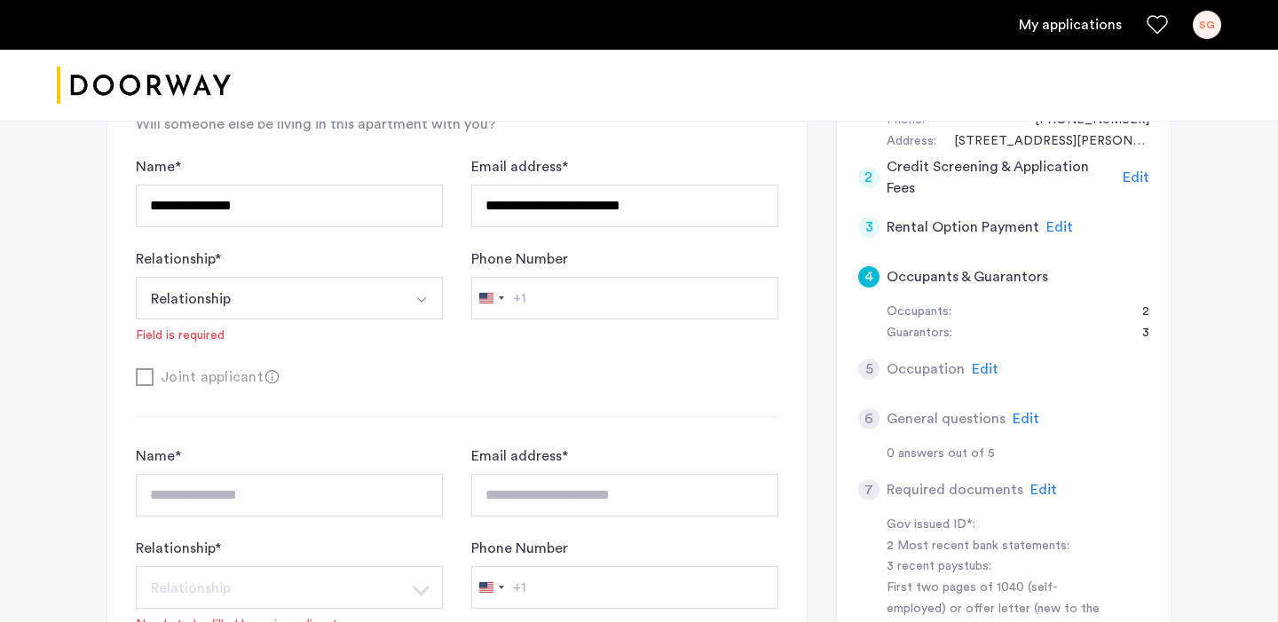
scroll to position [429, 0]
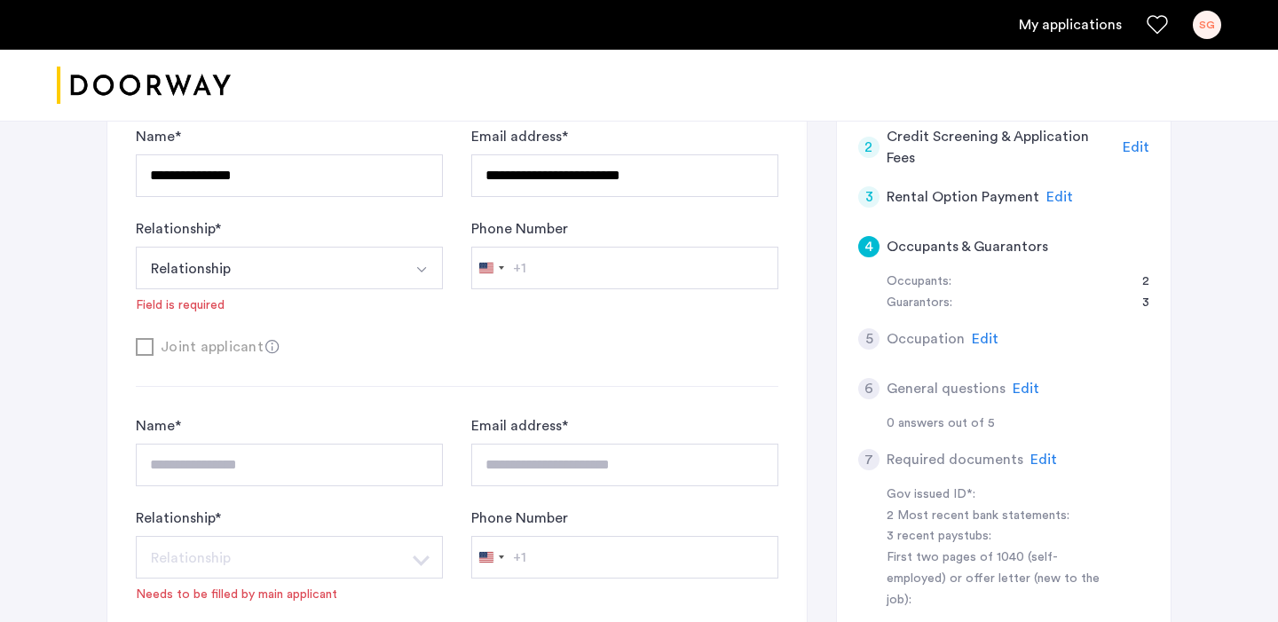
click at [325, 272] on button "Relationship" at bounding box center [268, 268] width 265 height 43
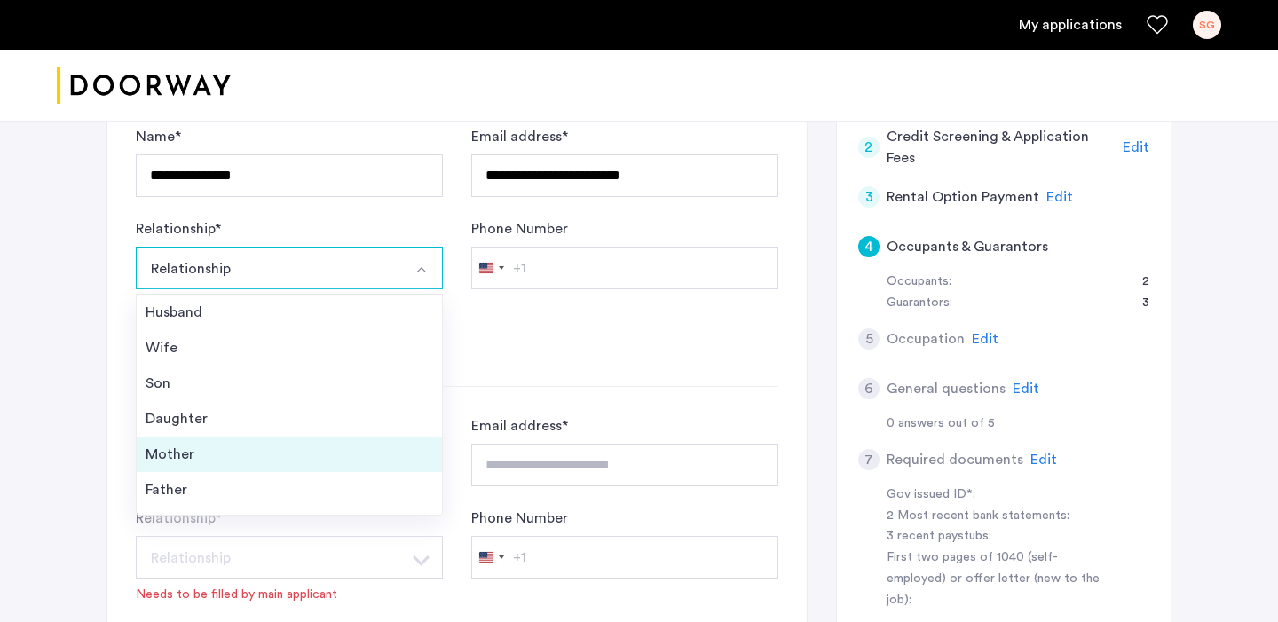
click at [267, 457] on div "Mother" at bounding box center [290, 454] width 288 height 21
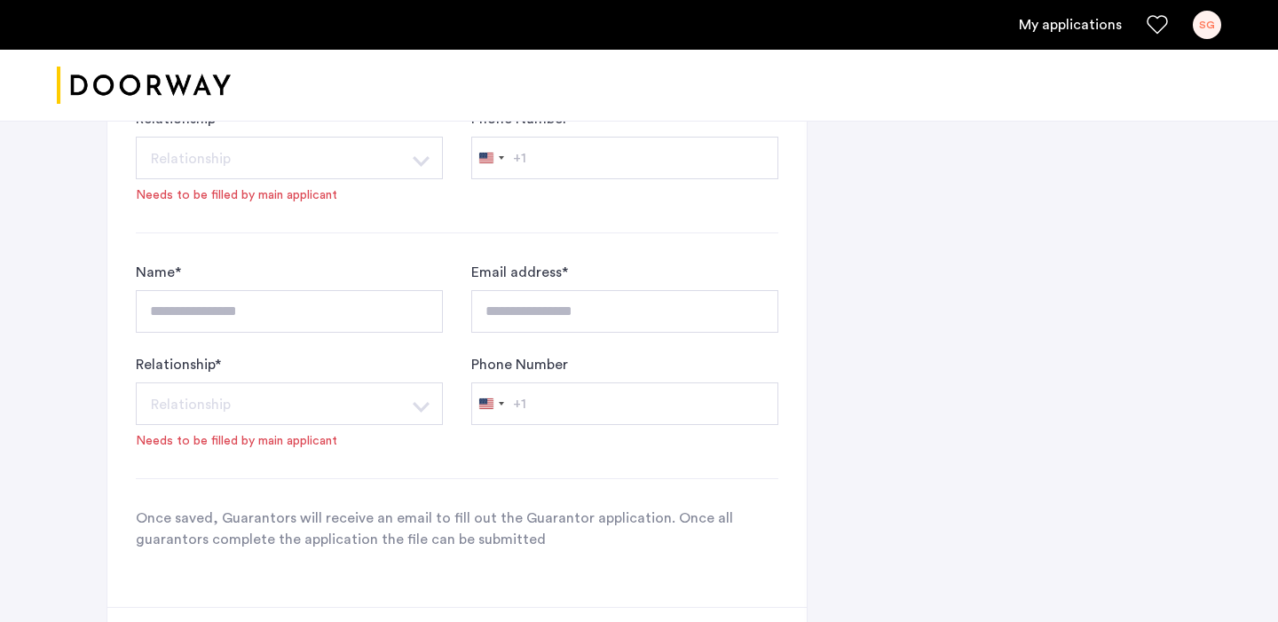
scroll to position [1502, 0]
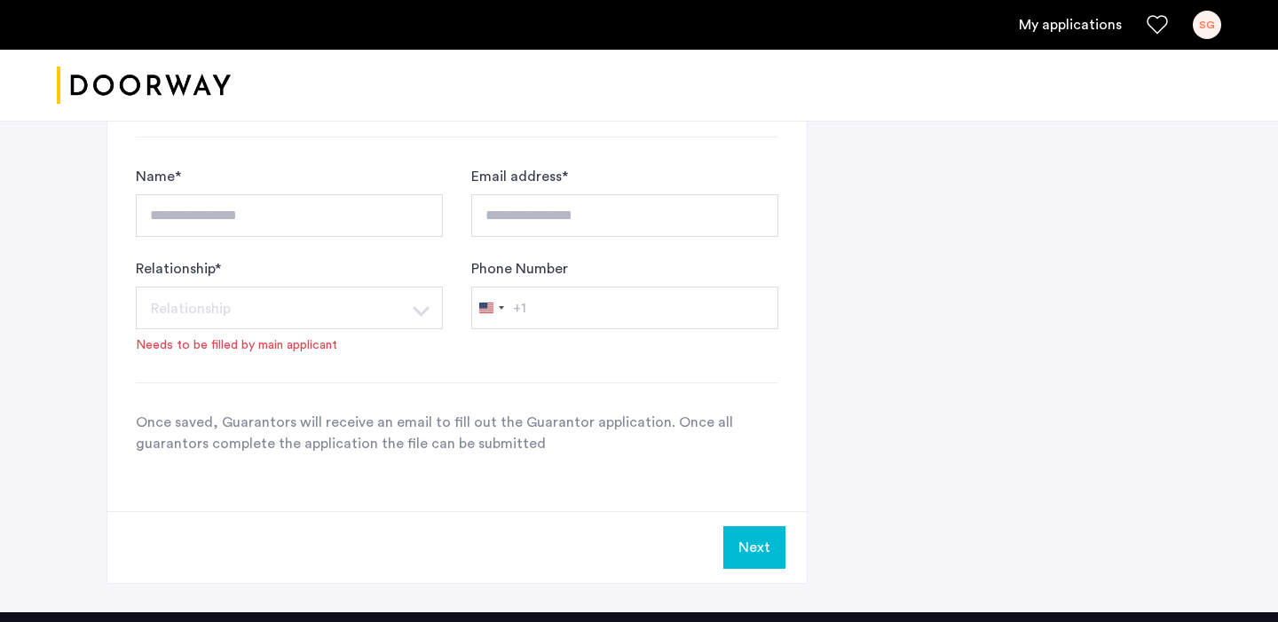
click at [755, 543] on button "Next" at bounding box center [754, 547] width 62 height 43
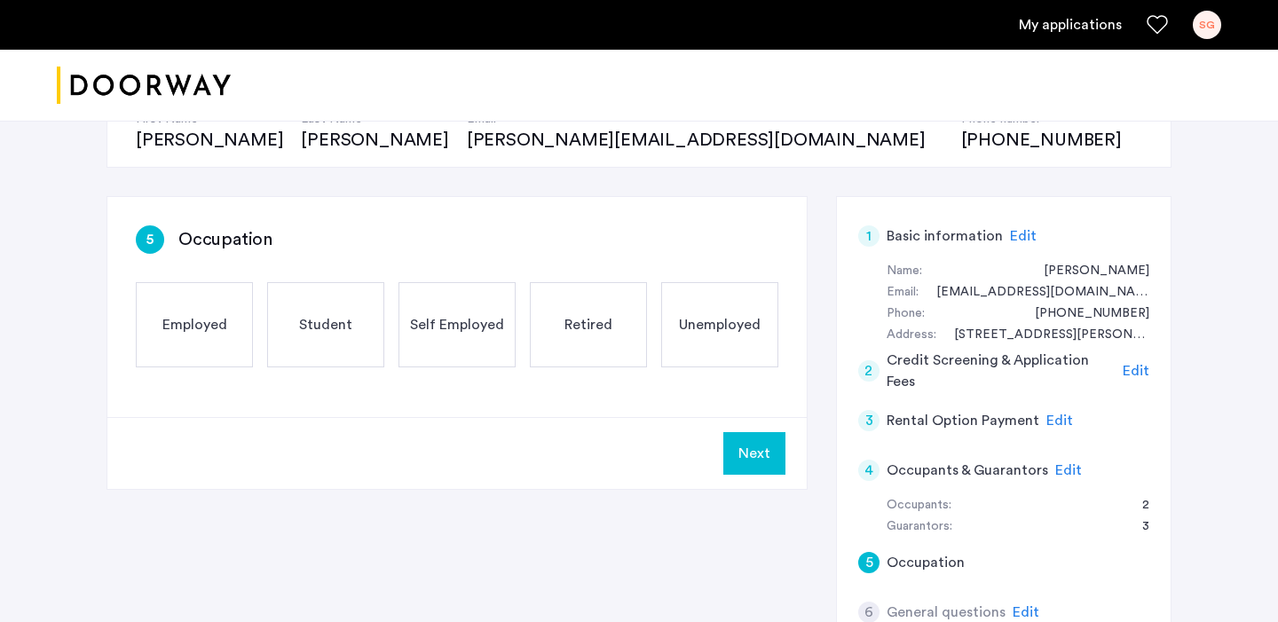
scroll to position [208, 0]
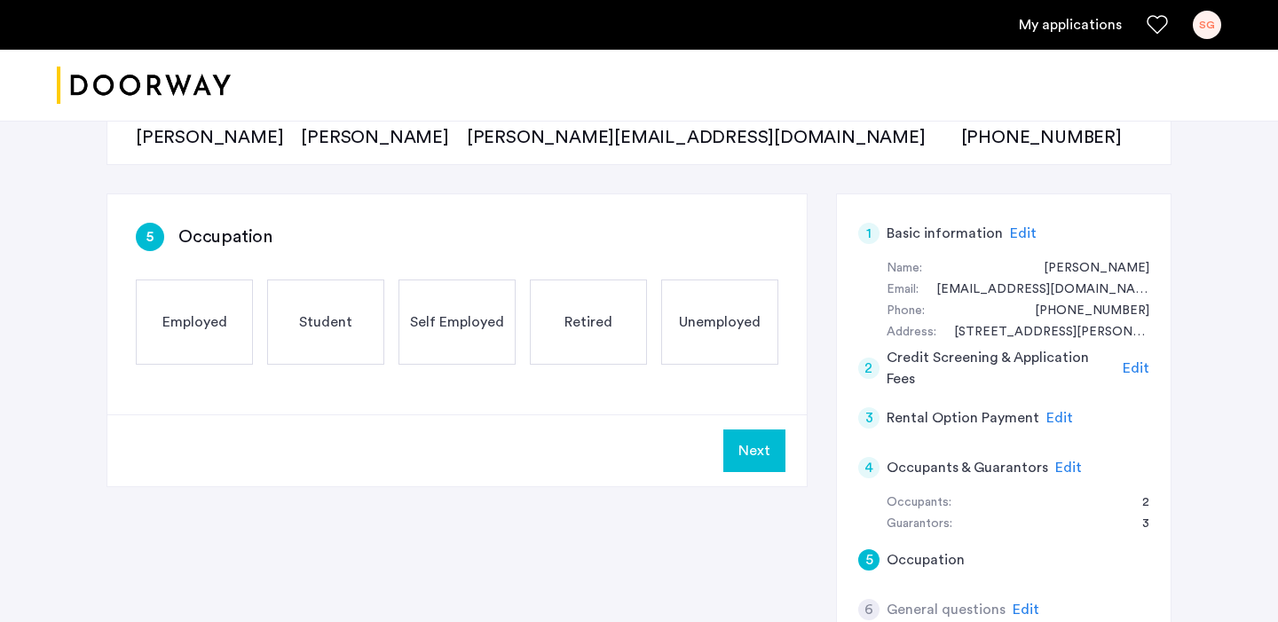
click at [178, 325] on span "Employed" at bounding box center [194, 321] width 65 height 21
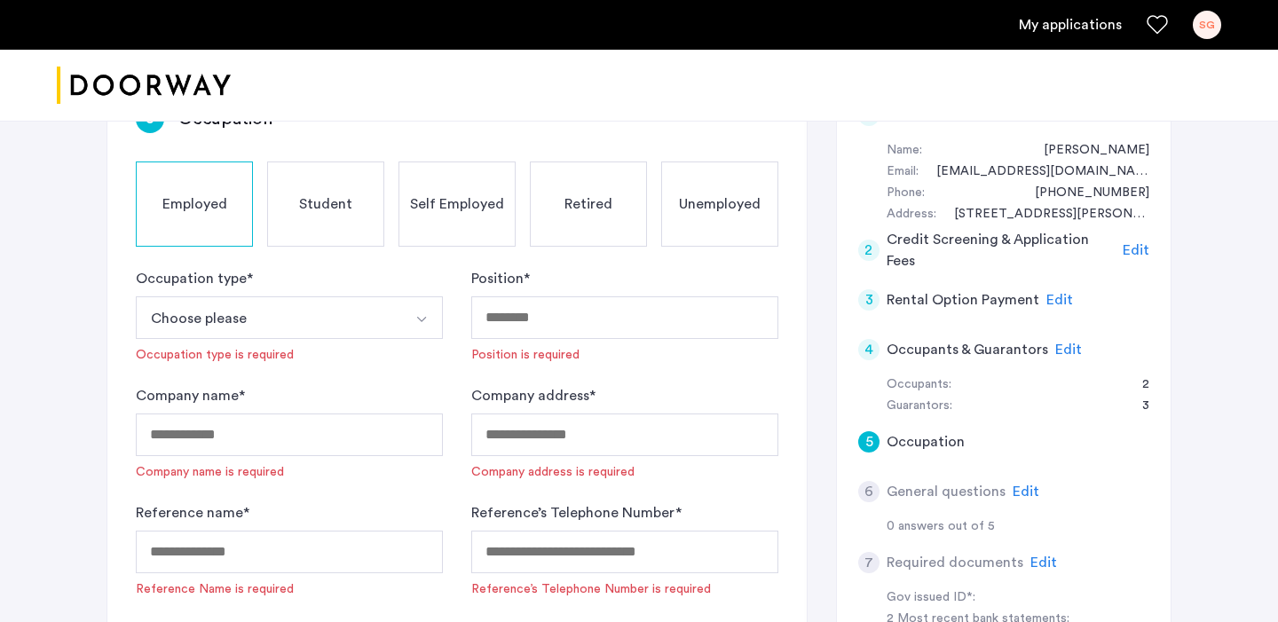
scroll to position [329, 0]
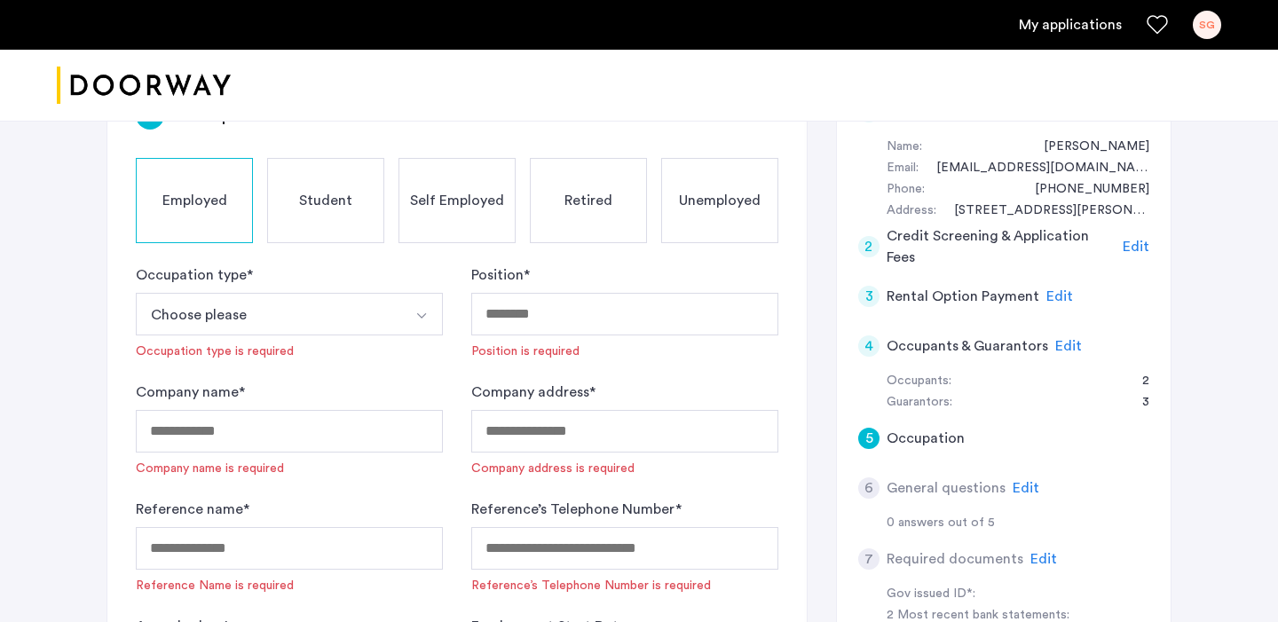
click at [330, 317] on button "Choose please" at bounding box center [268, 314] width 265 height 43
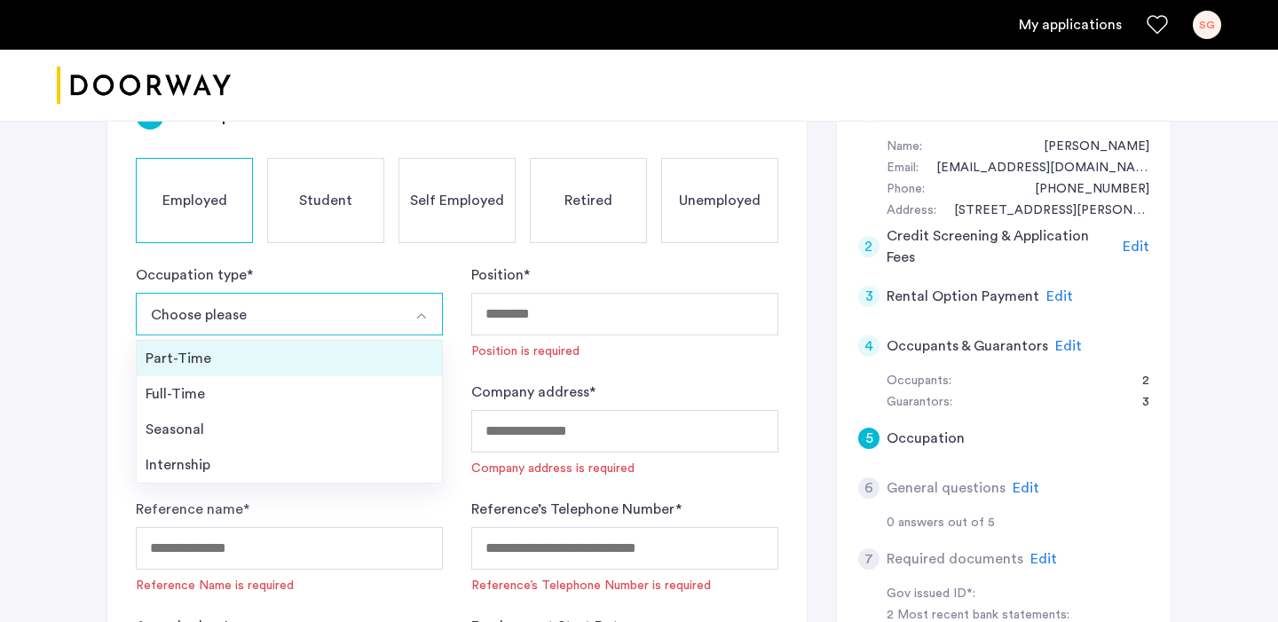
click at [307, 365] on div "Part-Time" at bounding box center [290, 358] width 288 height 21
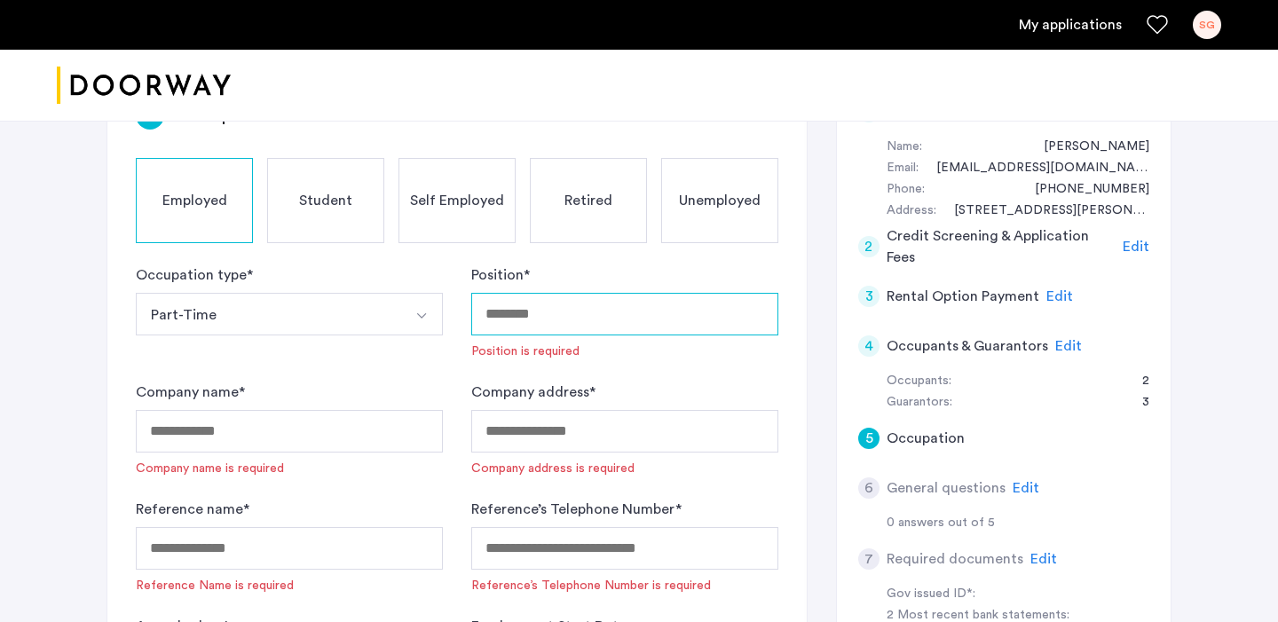
click at [553, 319] on input "Position *" at bounding box center [624, 314] width 307 height 43
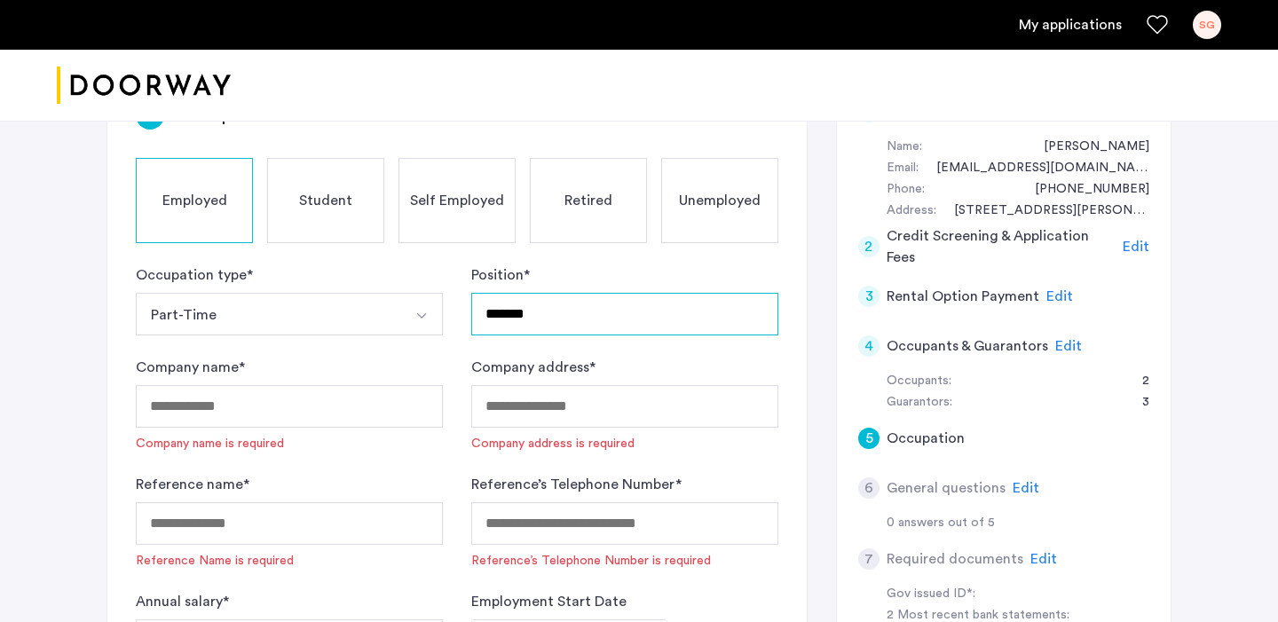
type input "*******"
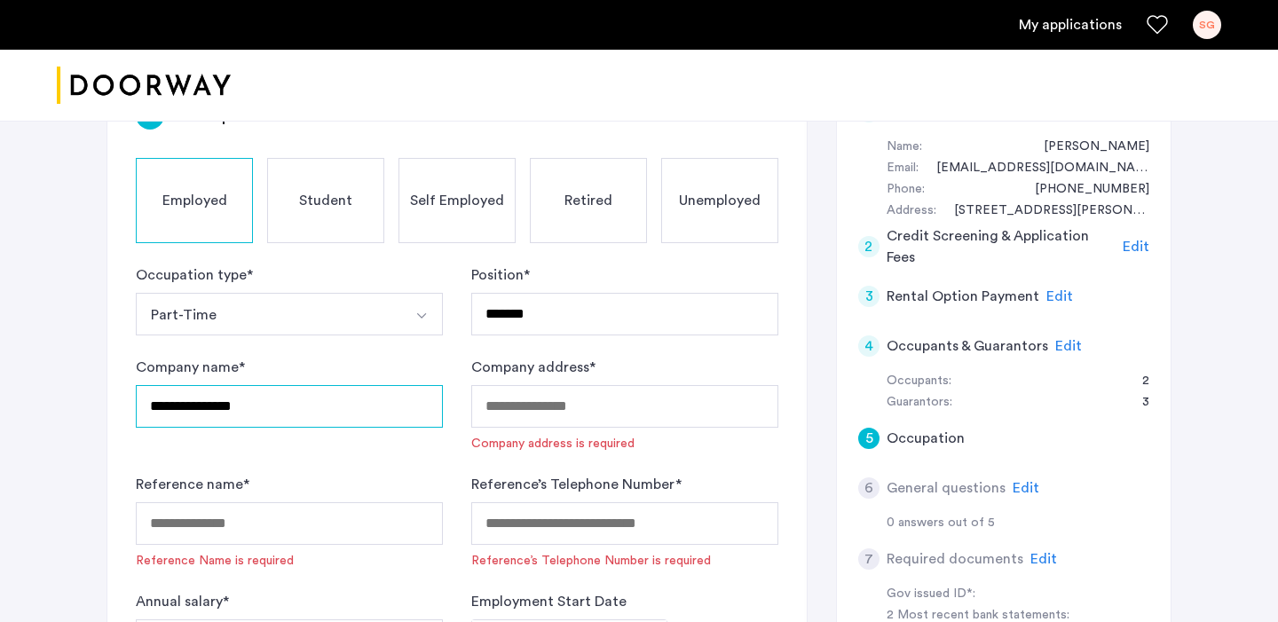
type input "**********"
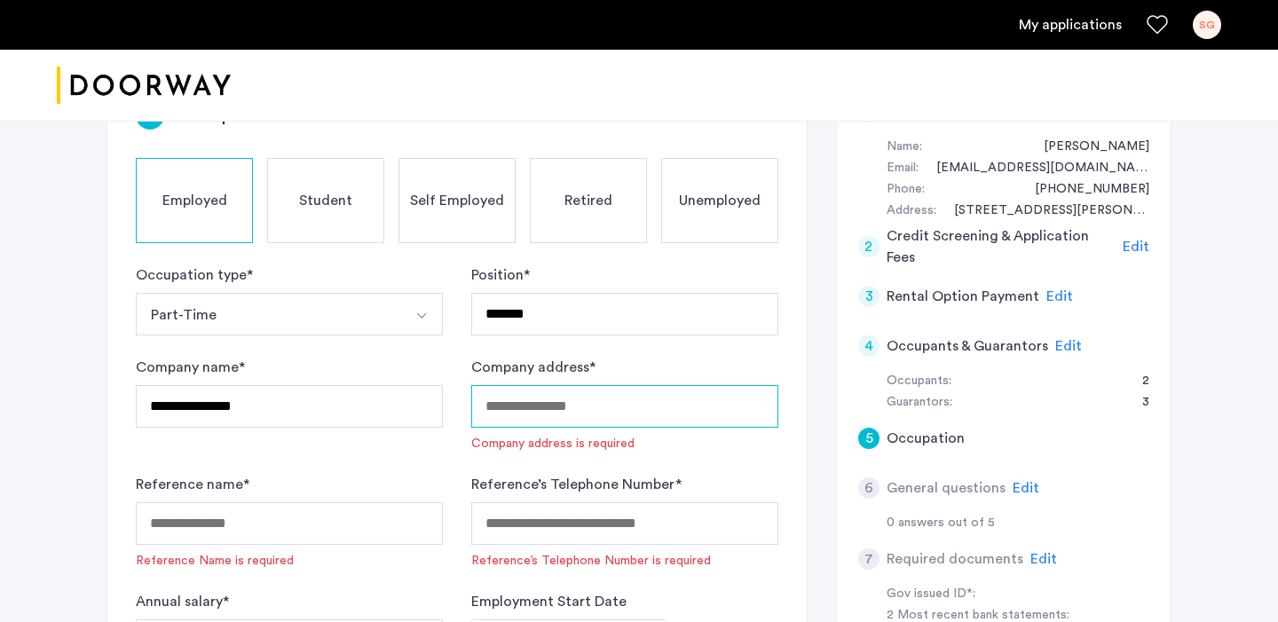
click at [519, 405] on input "Company address *" at bounding box center [624, 406] width 307 height 43
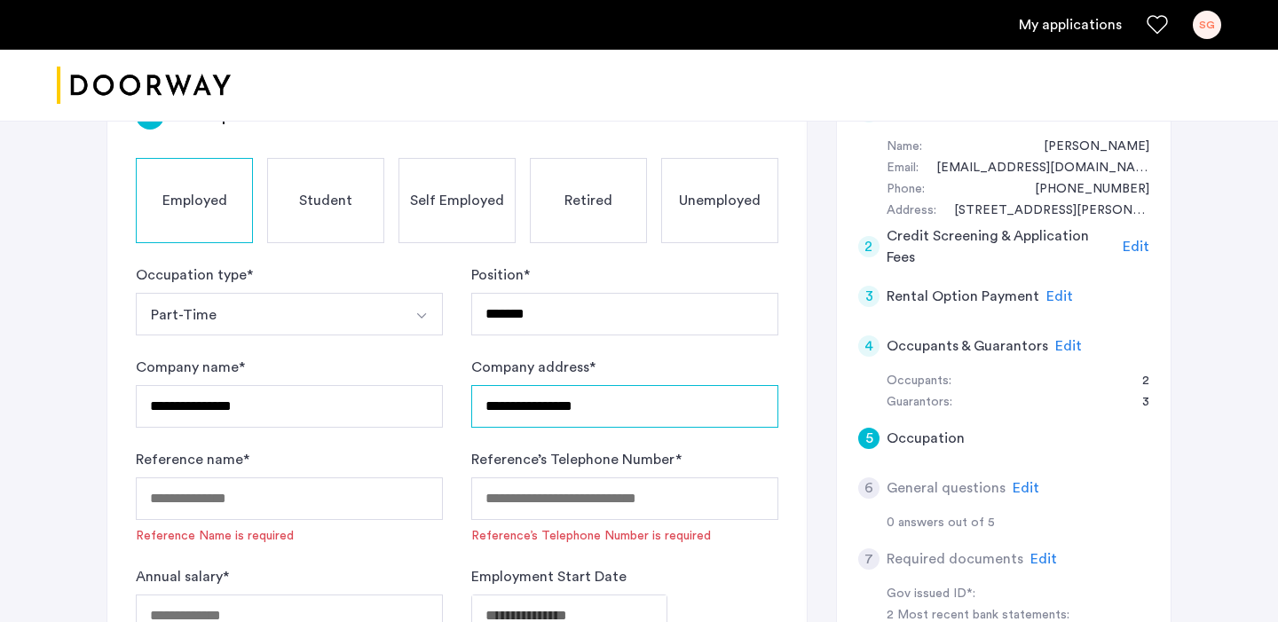
type input "**********"
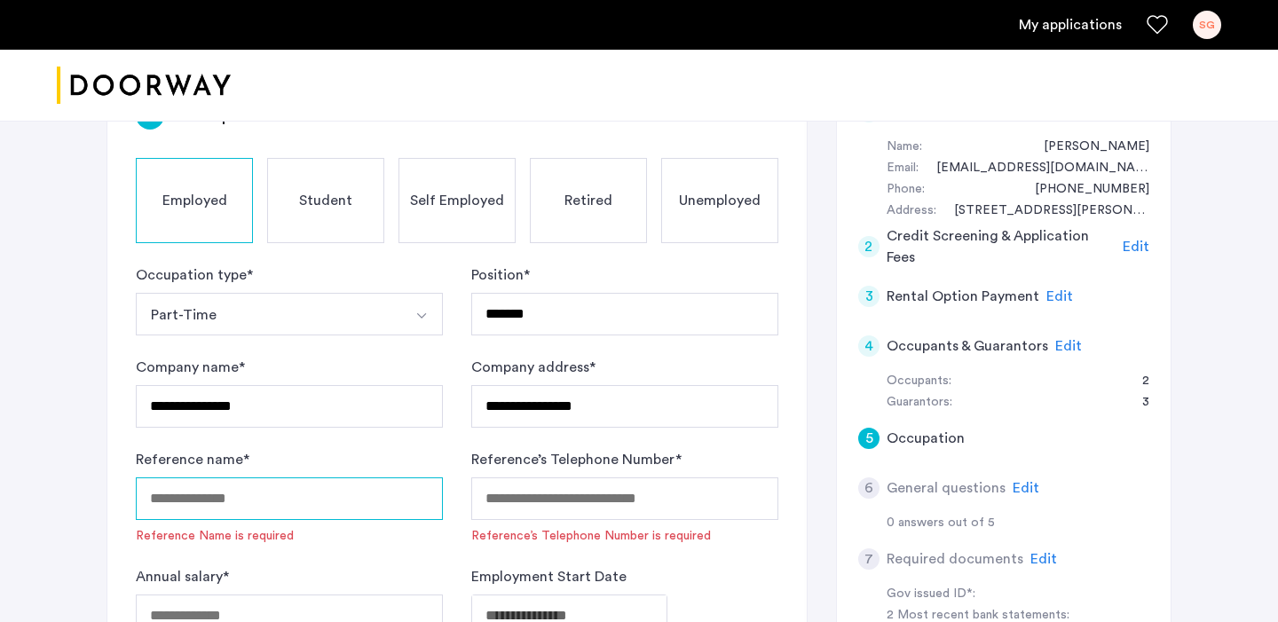
click at [282, 501] on input "Reference name *" at bounding box center [289, 498] width 307 height 43
type input "**********"
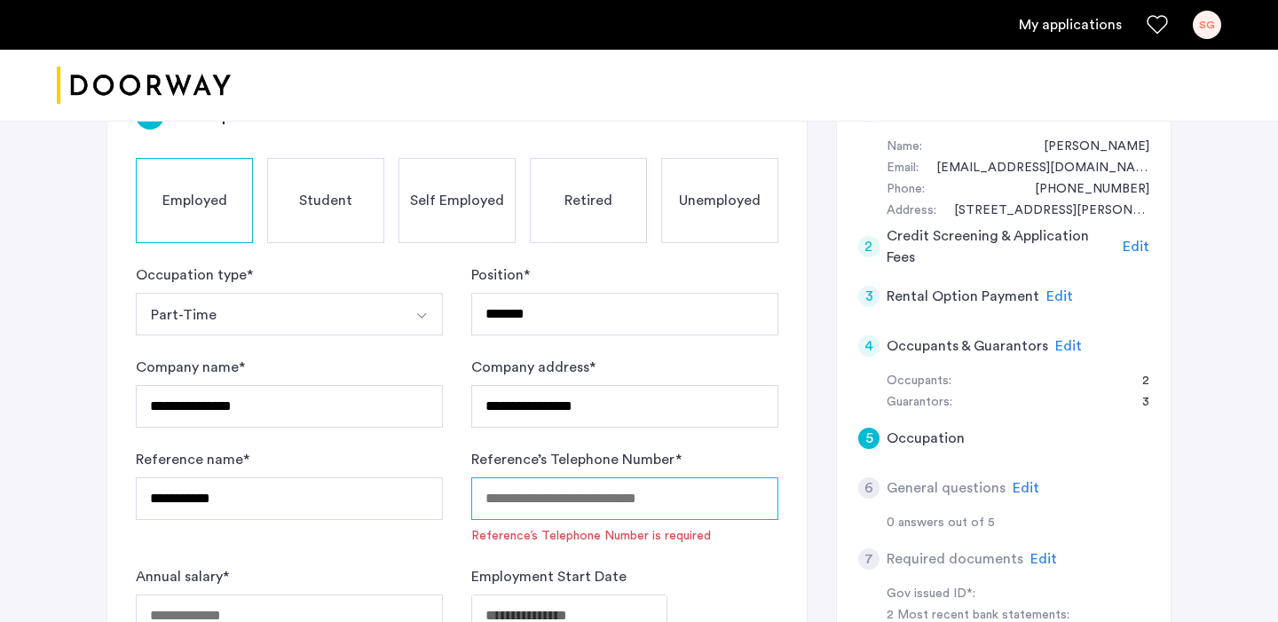
click at [540, 507] on input "Reference’s Telephone Number *" at bounding box center [624, 498] width 307 height 43
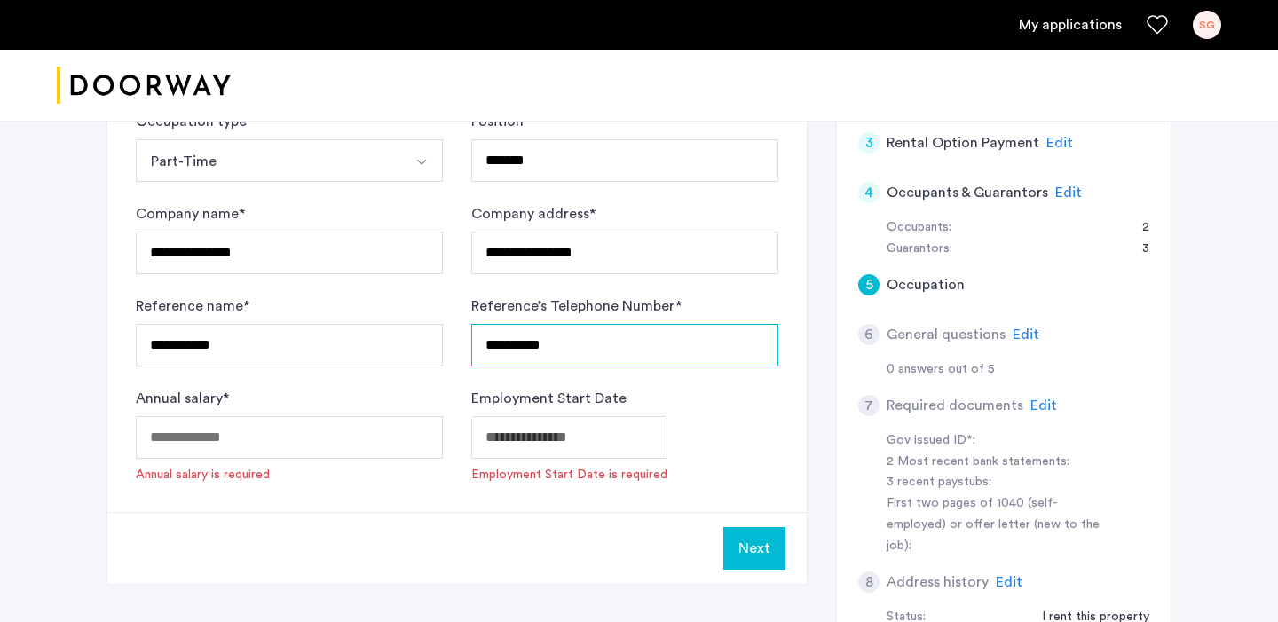
scroll to position [495, 0]
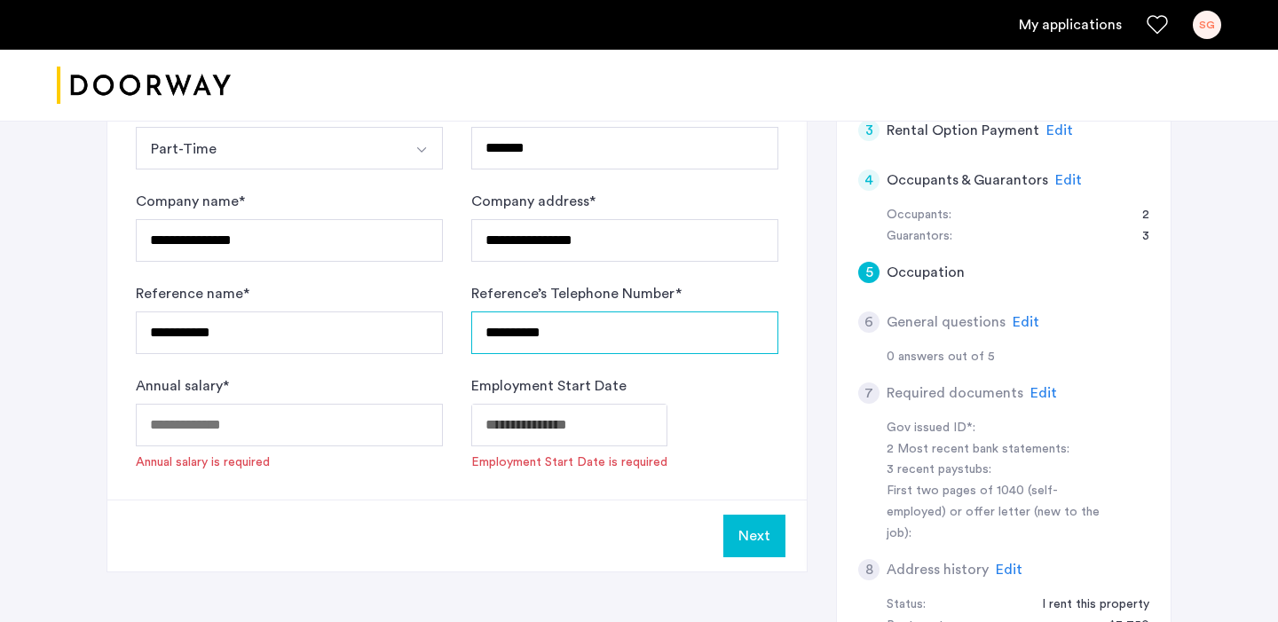
type input "**********"
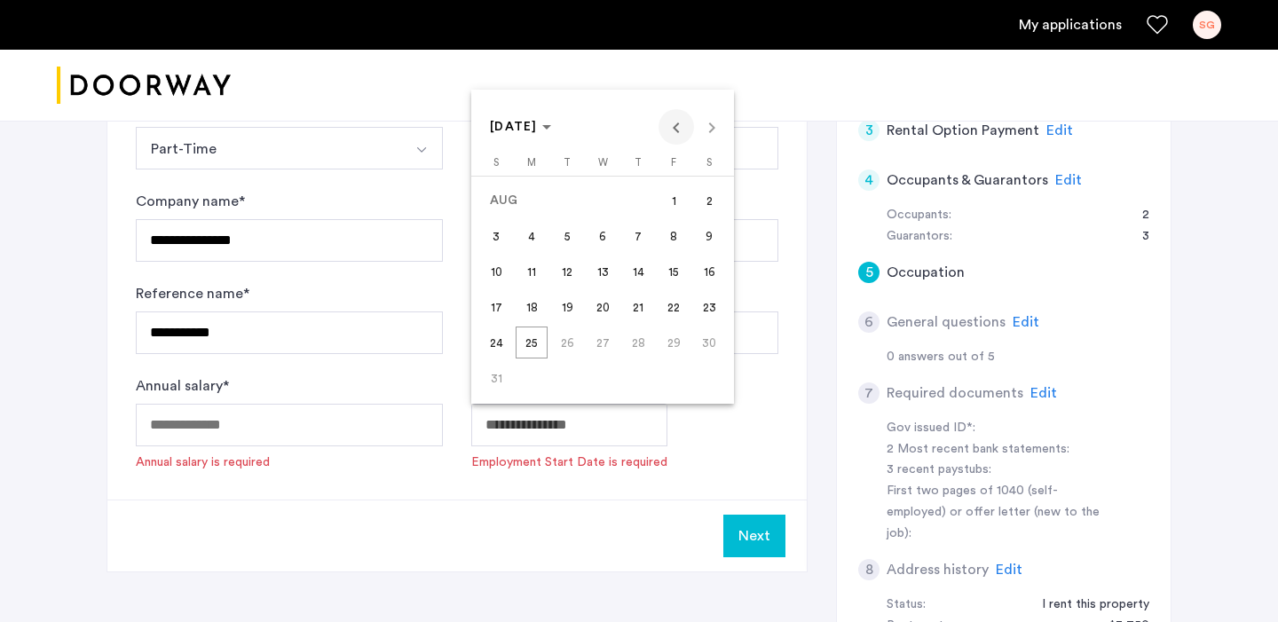
click at [679, 126] on span "Previous month" at bounding box center [675, 126] width 35 height 35
click at [529, 344] on span "23" at bounding box center [532, 343] width 32 height 32
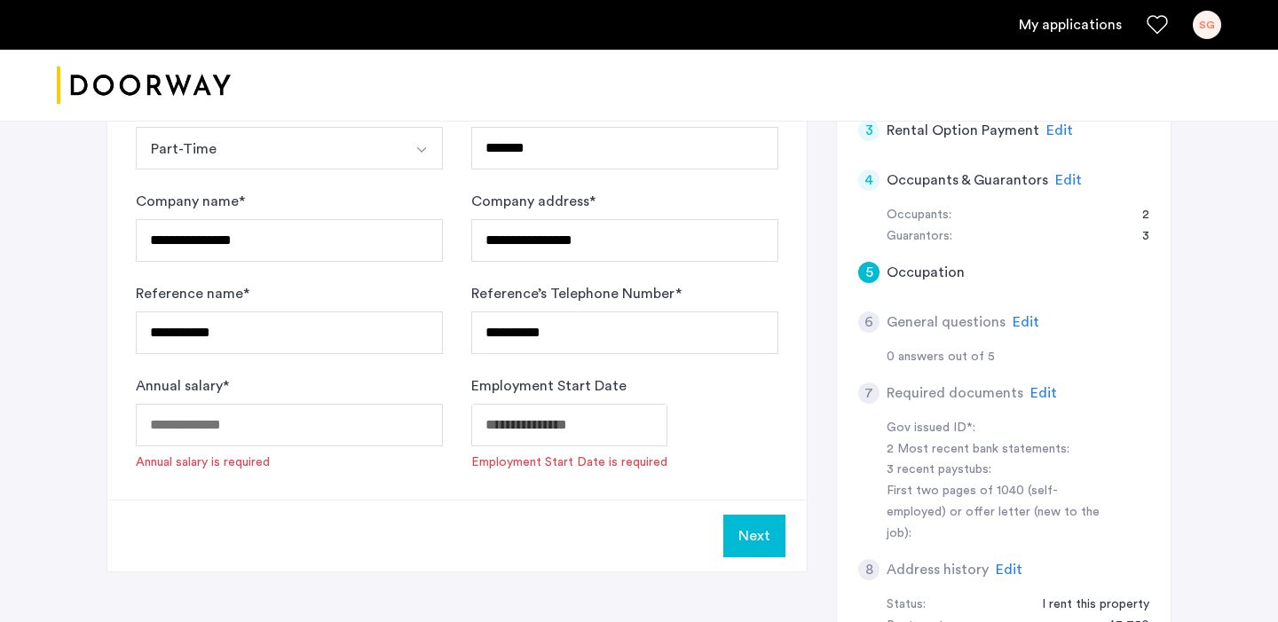
type input "**********"
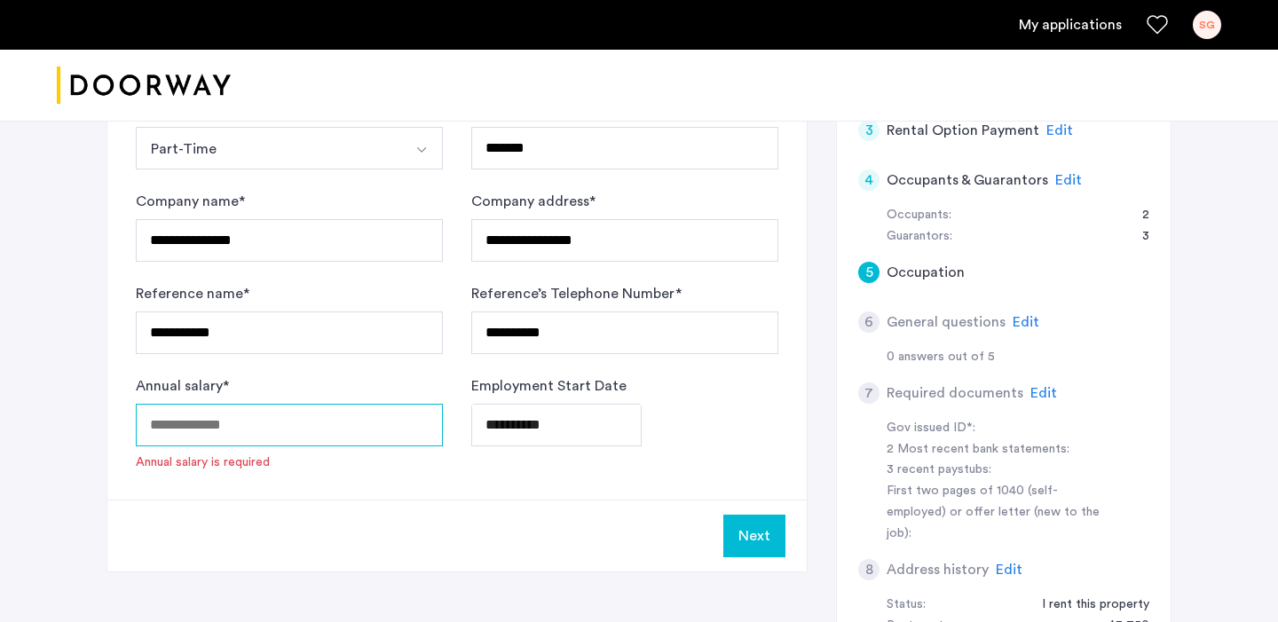
click at [330, 435] on input "Annual salary *" at bounding box center [289, 425] width 307 height 43
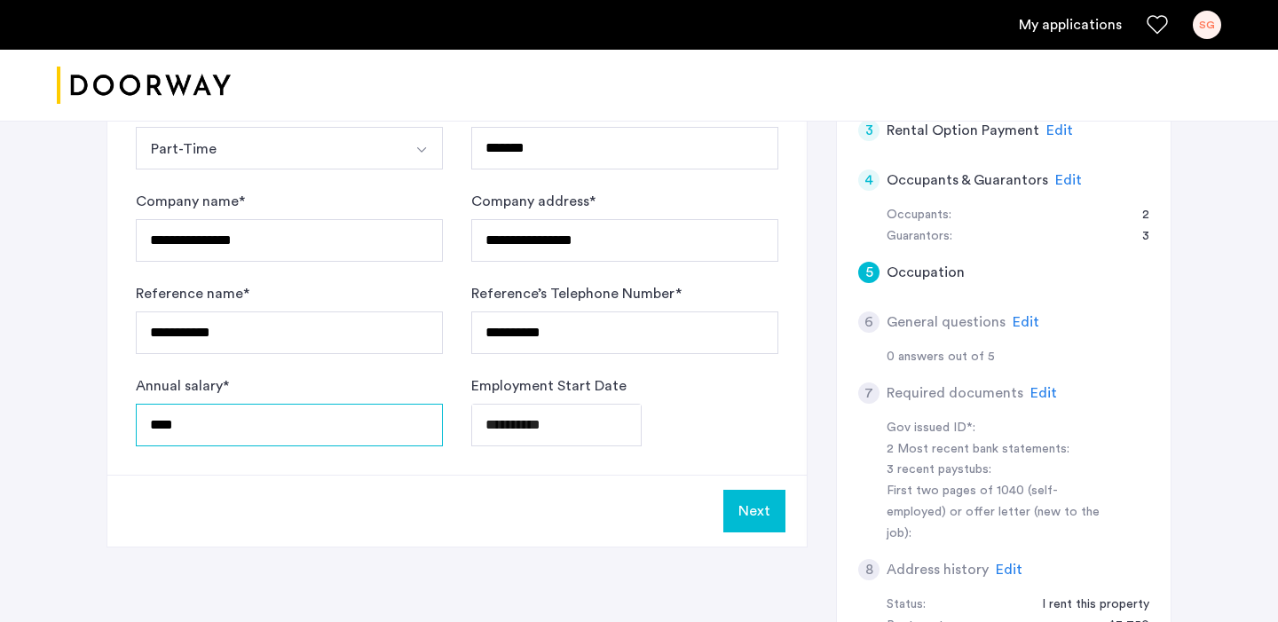
type input "****"
click at [659, 524] on div "Next" at bounding box center [456, 511] width 699 height 72
click at [752, 518] on button "Next" at bounding box center [754, 511] width 62 height 43
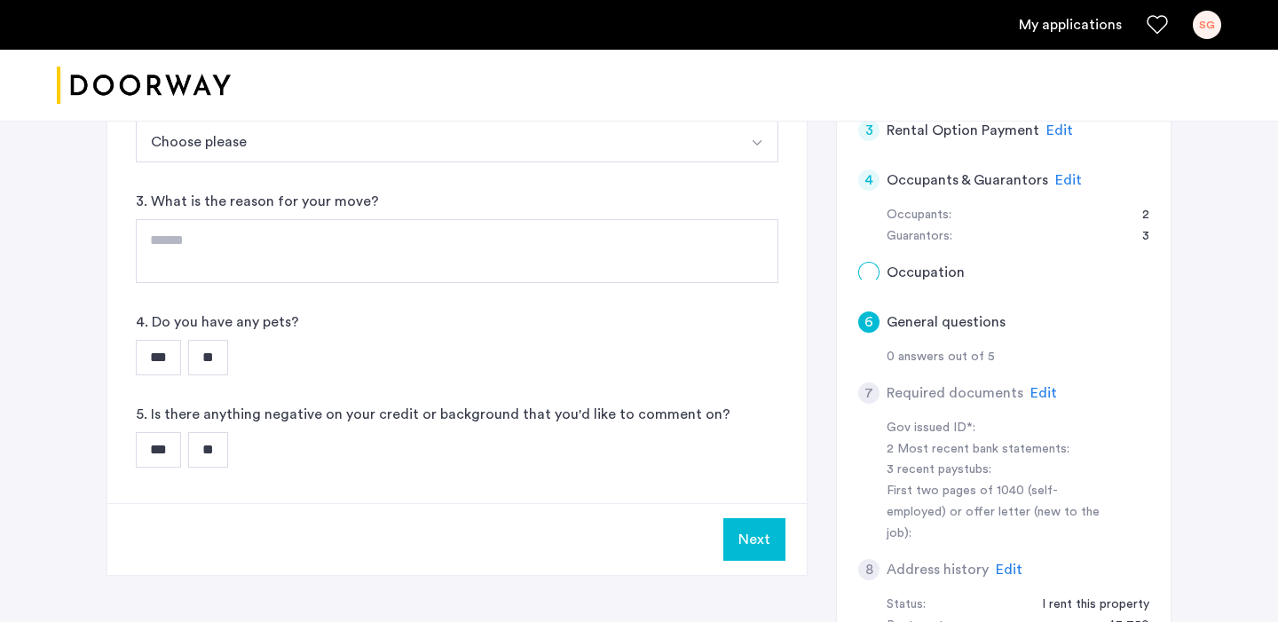
scroll to position [0, 0]
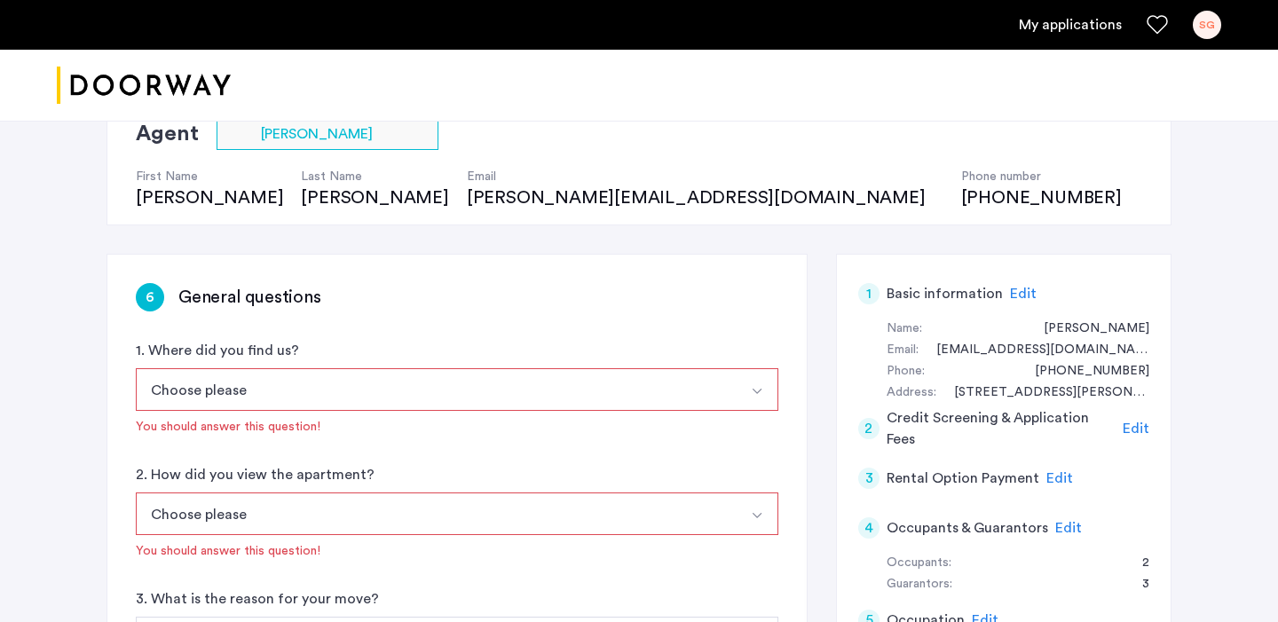
scroll to position [180, 0]
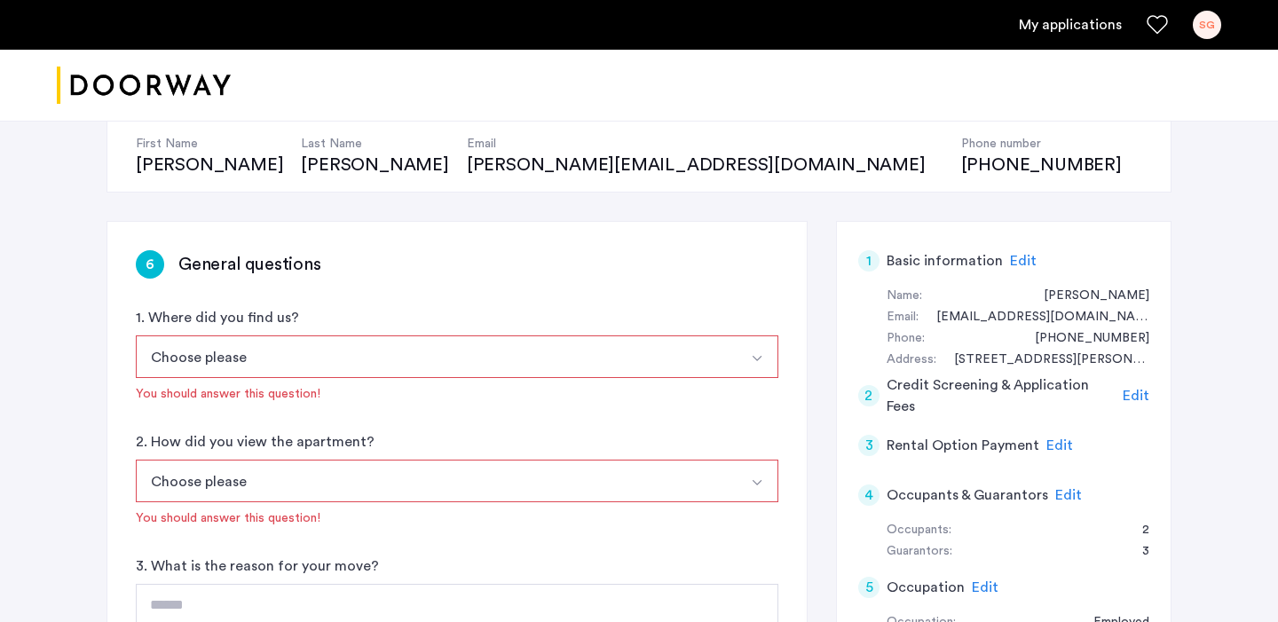
click at [527, 353] on button "Choose please" at bounding box center [436, 356] width 601 height 43
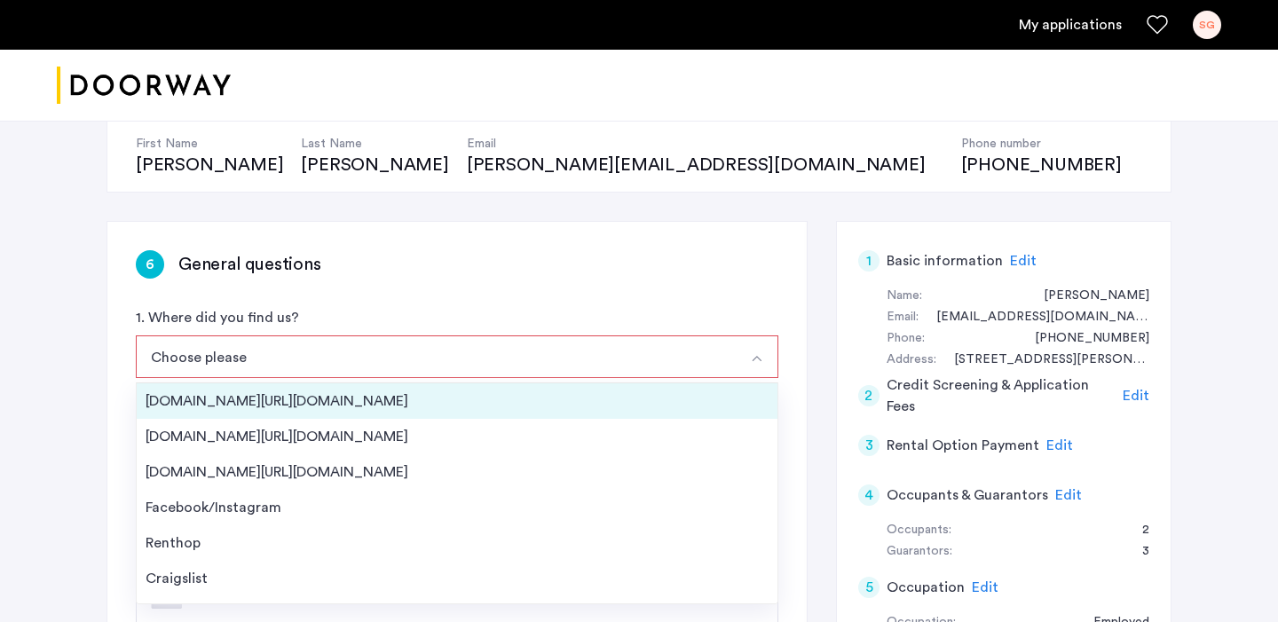
click at [363, 403] on div "[DOMAIN_NAME][URL][DOMAIN_NAME]" at bounding box center [457, 400] width 623 height 21
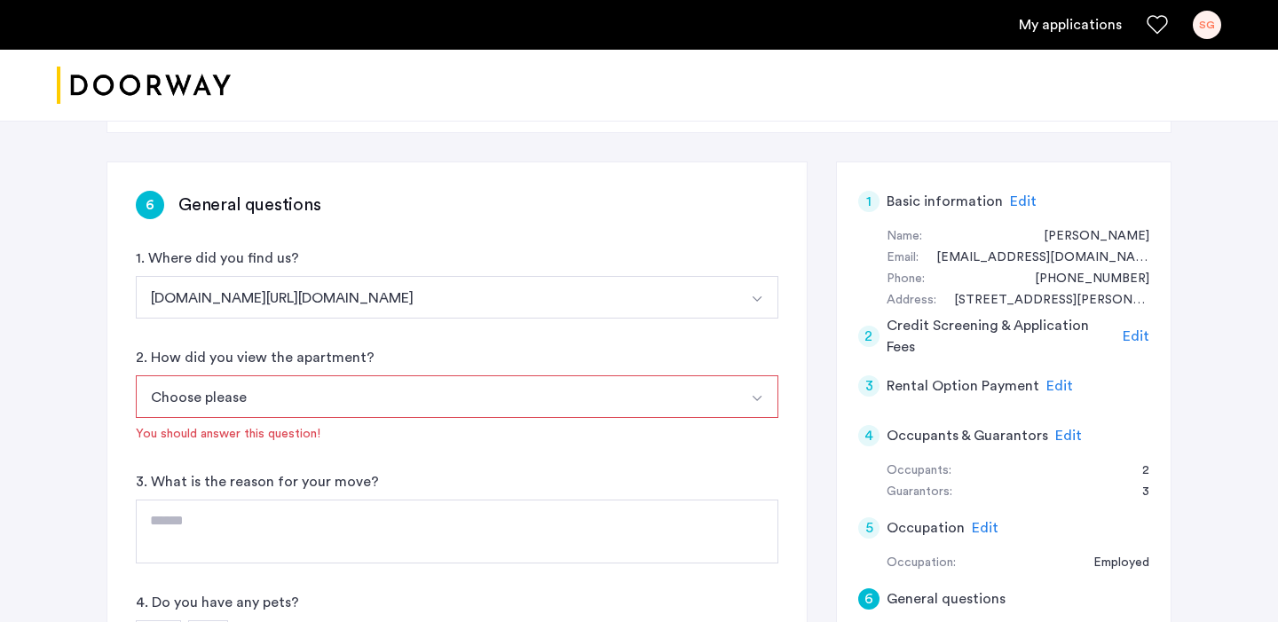
scroll to position [251, 0]
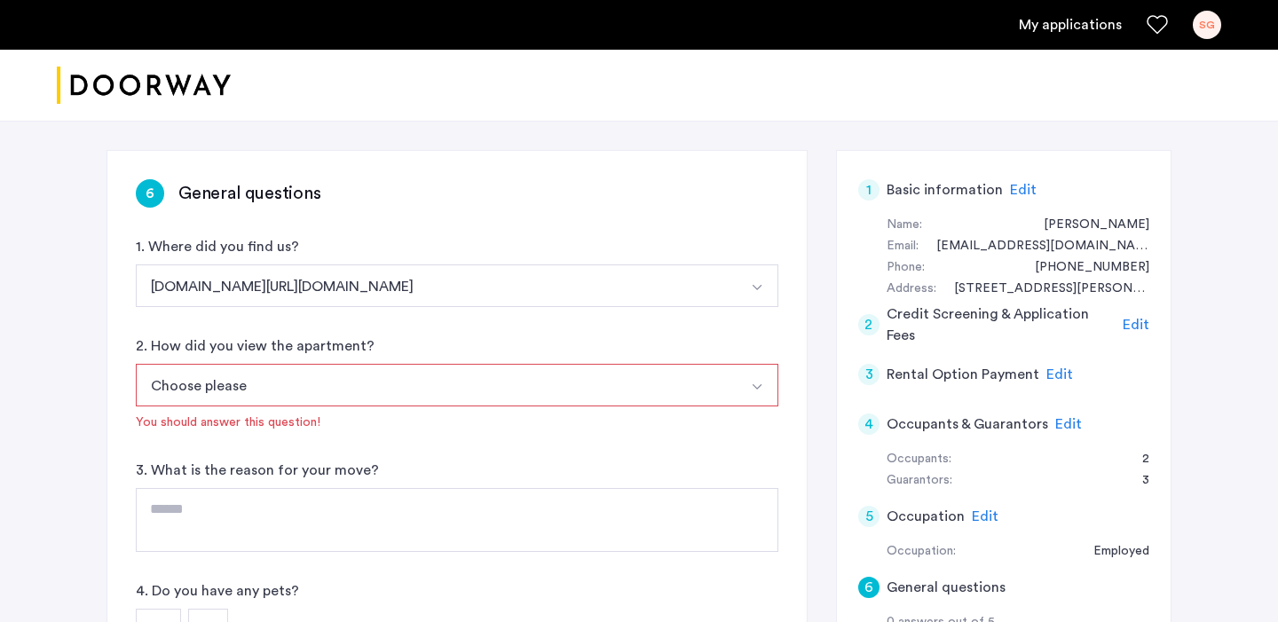
click at [350, 382] on button "Choose please" at bounding box center [436, 385] width 601 height 43
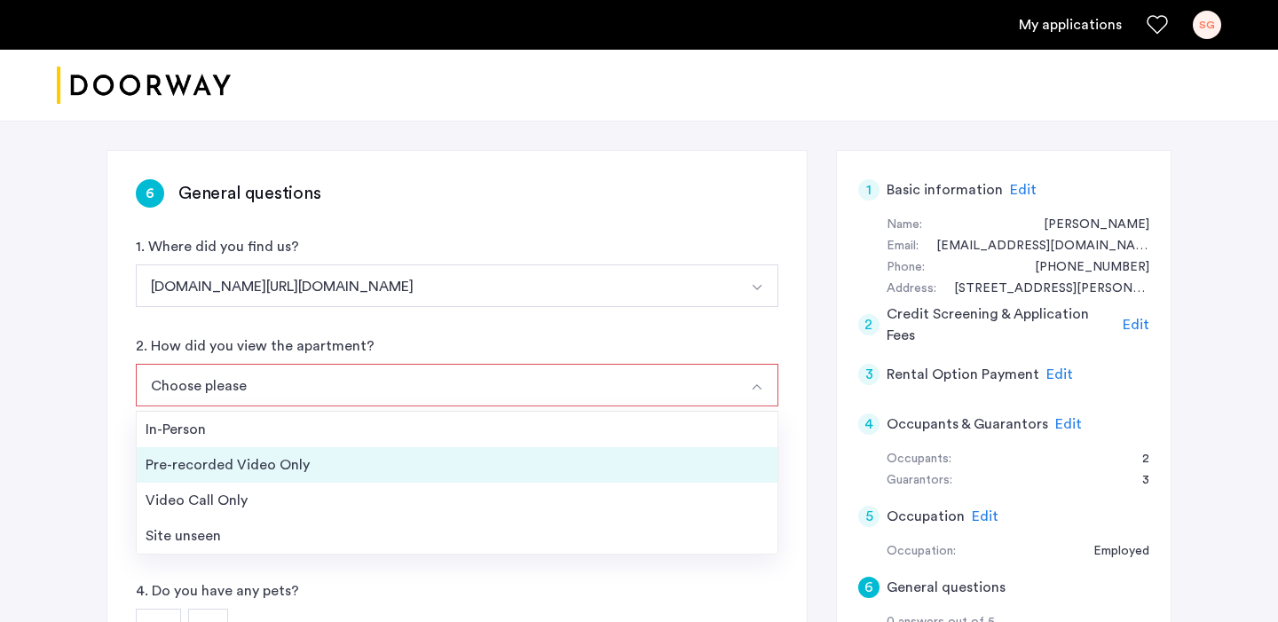
click at [286, 467] on div "Pre-recorded Video Only" at bounding box center [457, 464] width 623 height 21
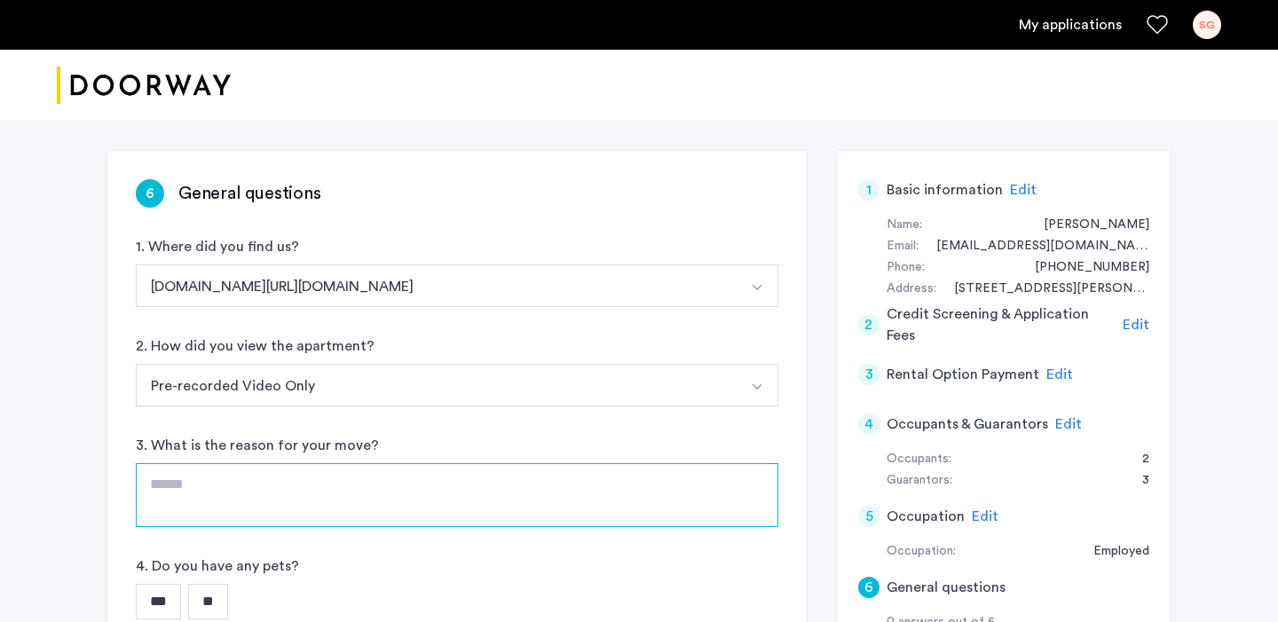
click at [272, 483] on textarea at bounding box center [457, 495] width 643 height 64
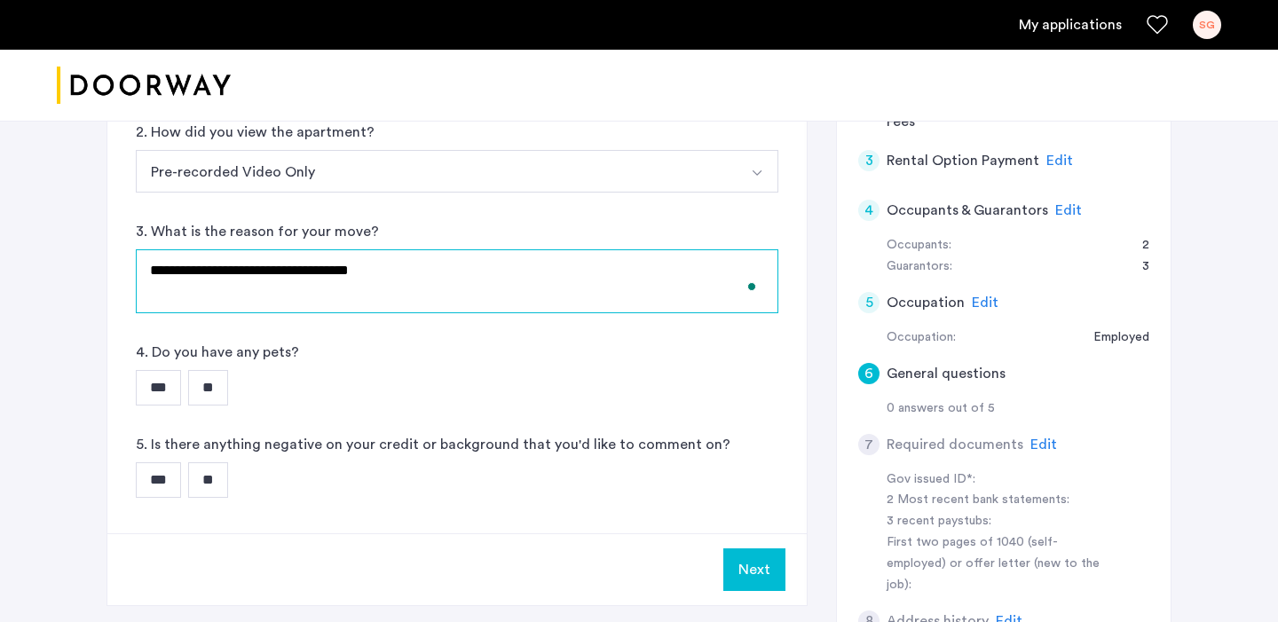
scroll to position [526, 0]
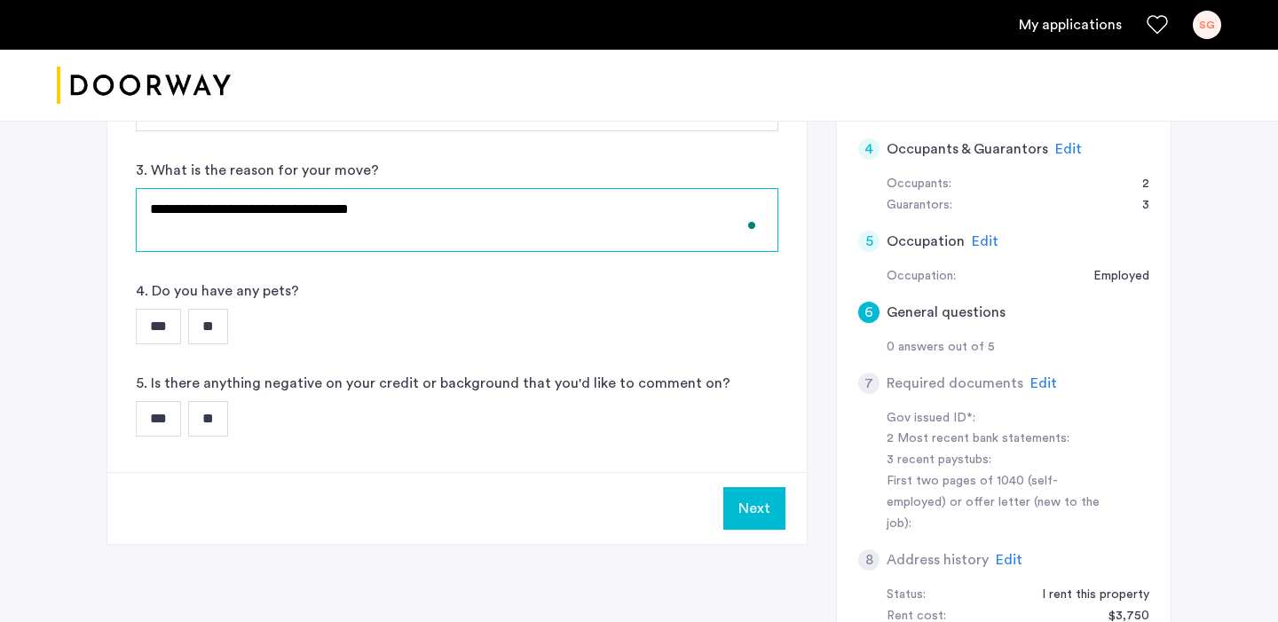
type textarea "**********"
click at [225, 327] on input "**" at bounding box center [208, 326] width 40 height 35
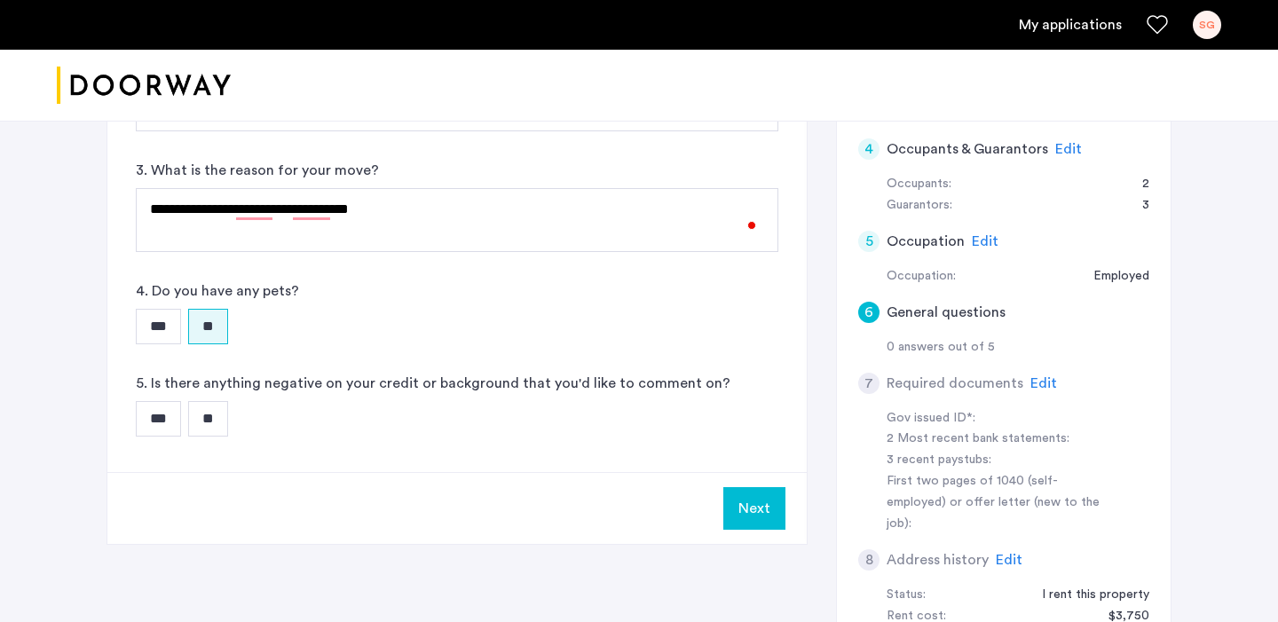
click at [221, 418] on input "**" at bounding box center [208, 418] width 40 height 35
click at [756, 509] on button "Next" at bounding box center [754, 508] width 62 height 43
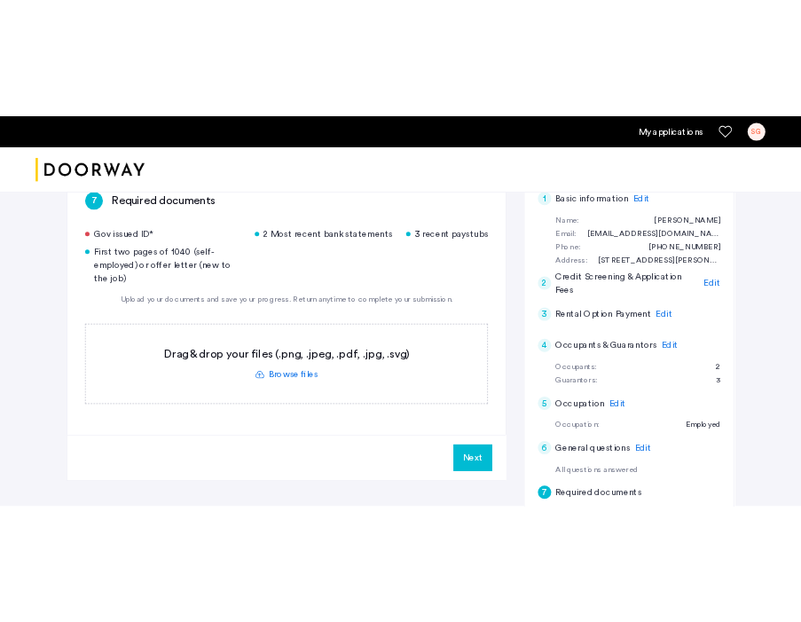
scroll to position [311, 0]
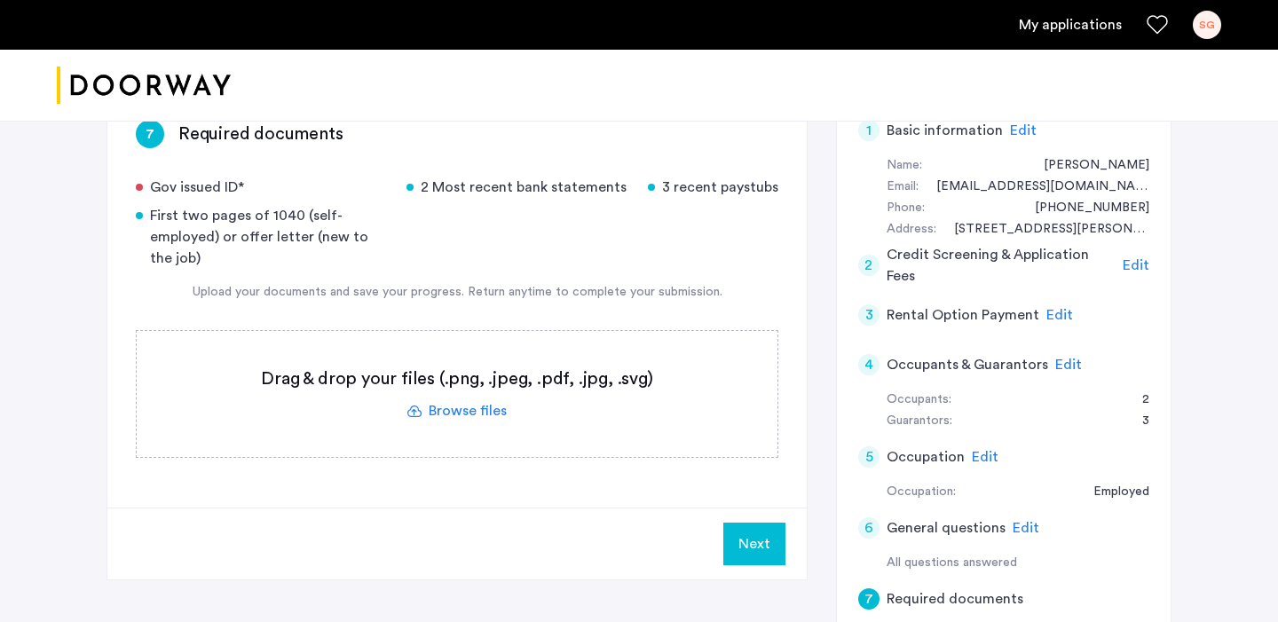
click at [449, 408] on label at bounding box center [457, 394] width 641 height 126
click at [0, 0] on input "file" at bounding box center [0, 0] width 0 height 0
click at [472, 403] on label at bounding box center [457, 394] width 641 height 126
click at [0, 0] on input "file" at bounding box center [0, 0] width 0 height 0
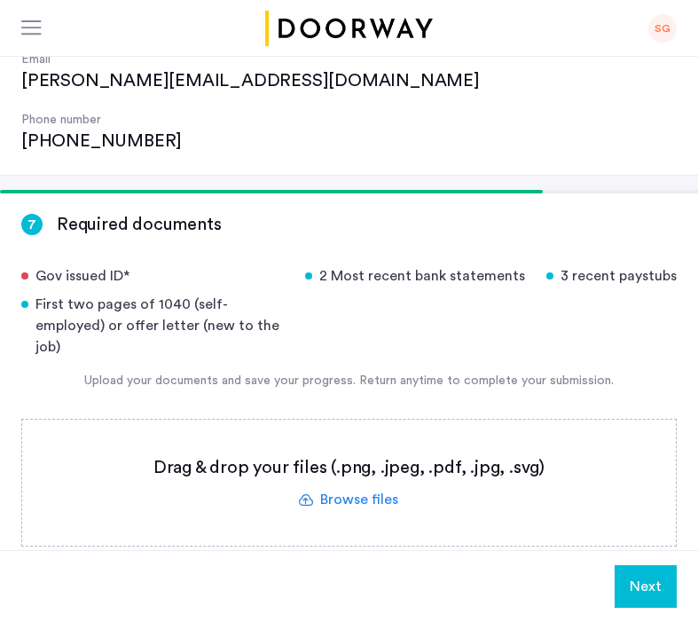
scroll to position [243, 0]
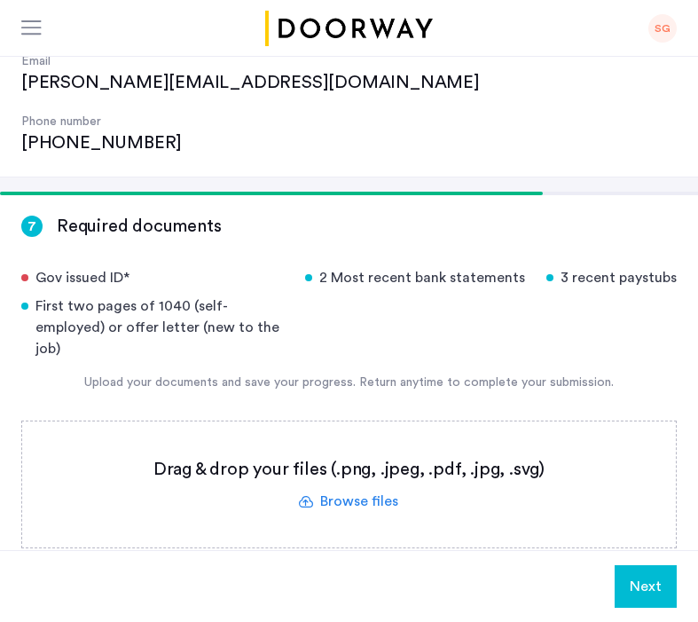
click at [380, 422] on label at bounding box center [349, 485] width 654 height 126
click at [0, 0] on input "file" at bounding box center [0, 0] width 0 height 0
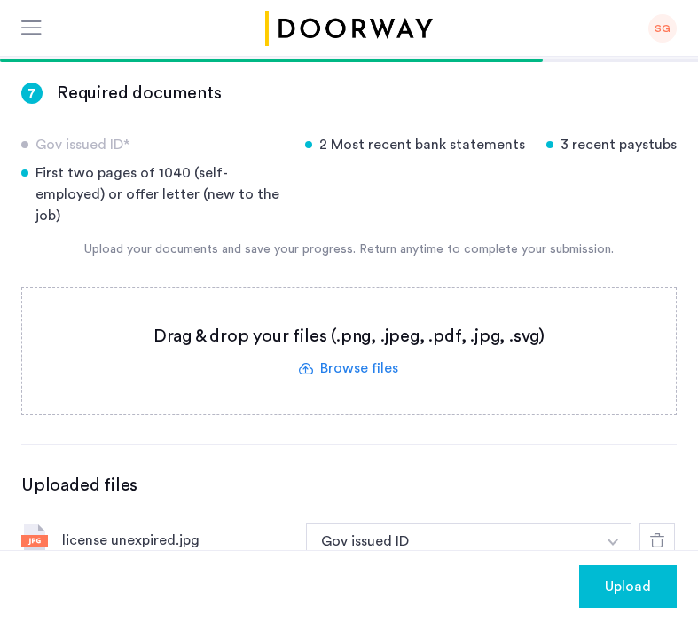
scroll to position [380, 0]
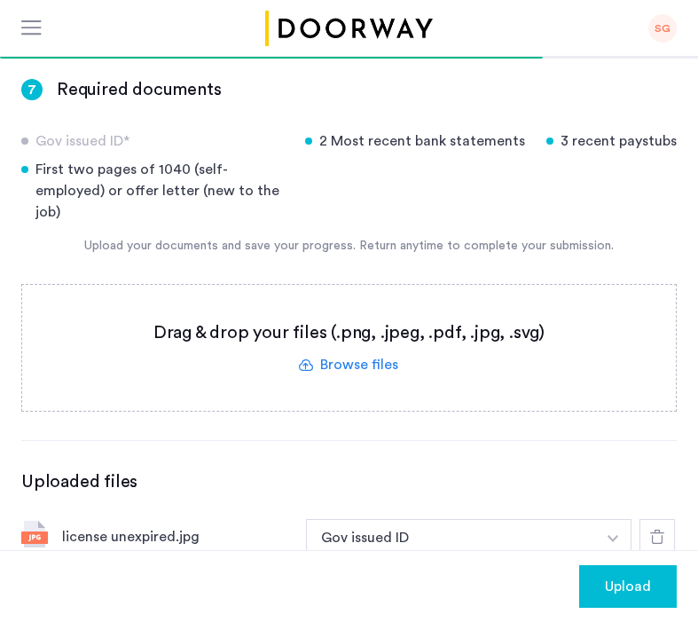
click at [369, 285] on label at bounding box center [349, 348] width 654 height 126
click at [0, 0] on input "file" at bounding box center [0, 0] width 0 height 0
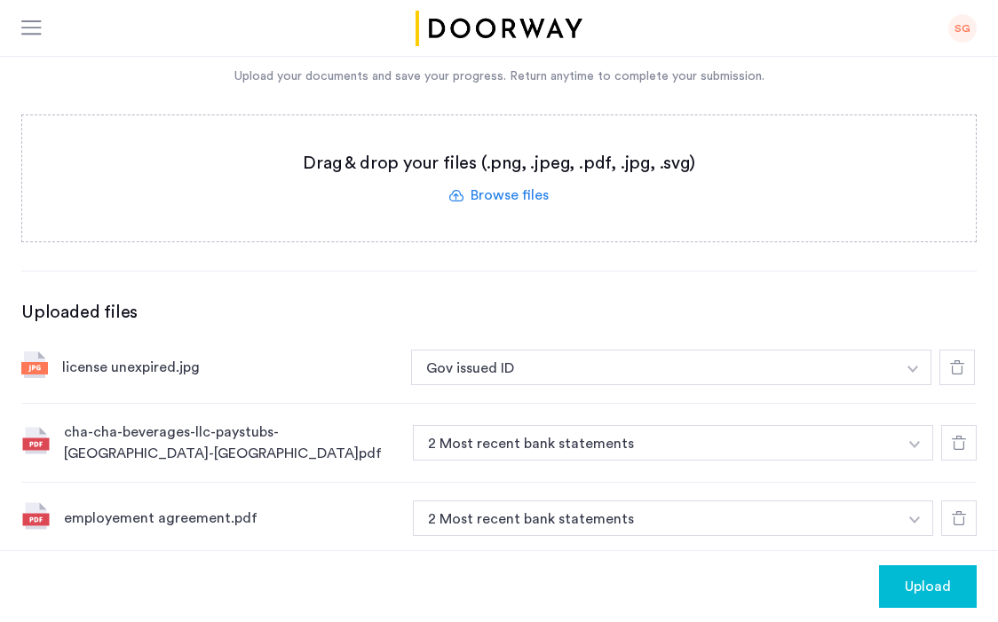
scroll to position [441, 0]
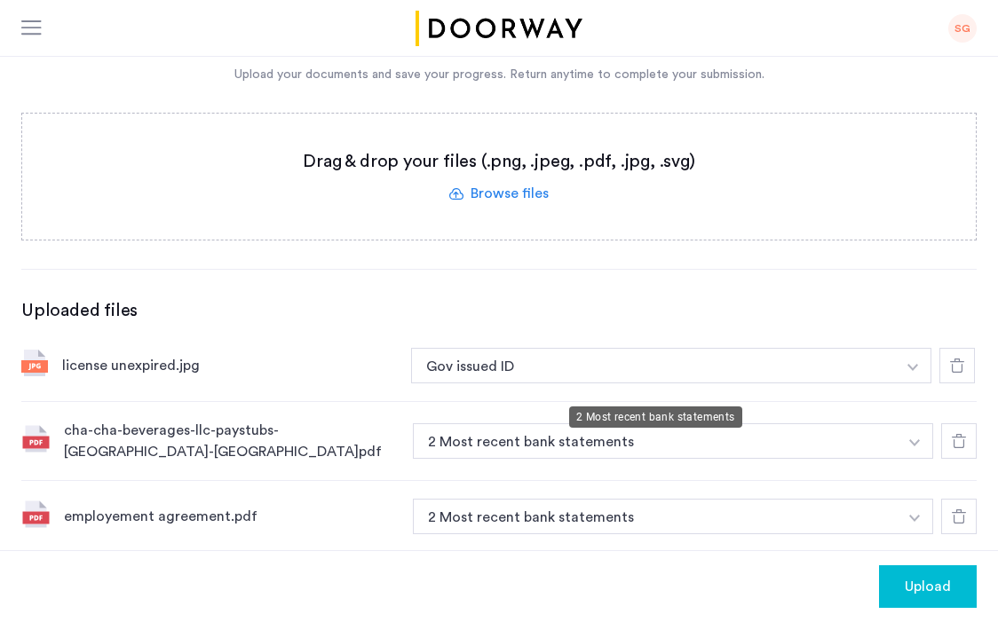
click at [485, 423] on button "2 Most recent bank statements" at bounding box center [655, 440] width 485 height 35
click at [675, 423] on button "2 Most recent bank statements" at bounding box center [655, 440] width 485 height 35
click at [918, 371] on img "button" at bounding box center [912, 367] width 11 height 7
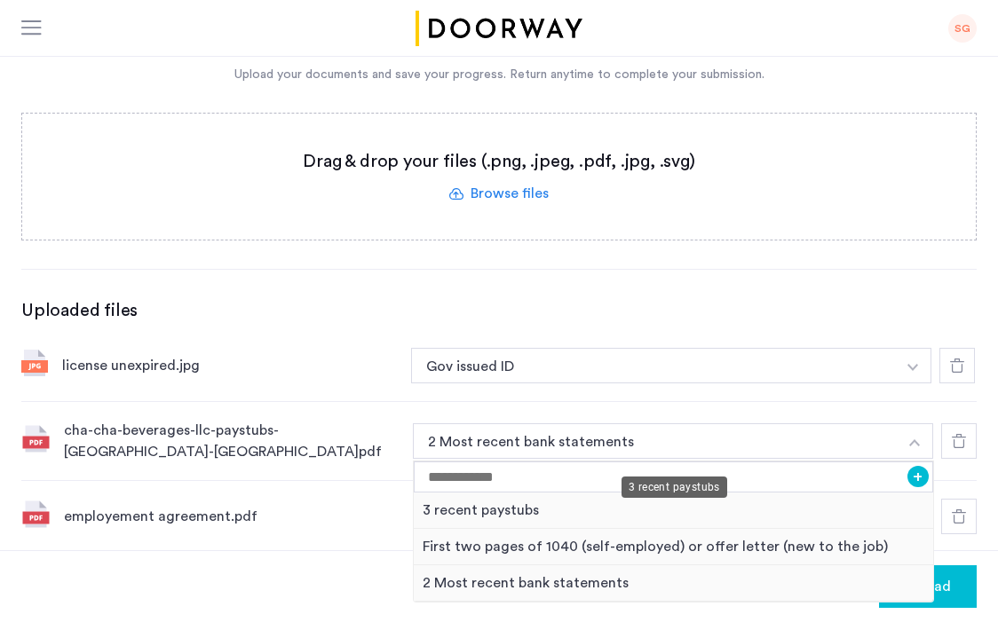
click at [817, 493] on div "3 recent paystubs" at bounding box center [673, 511] width 519 height 36
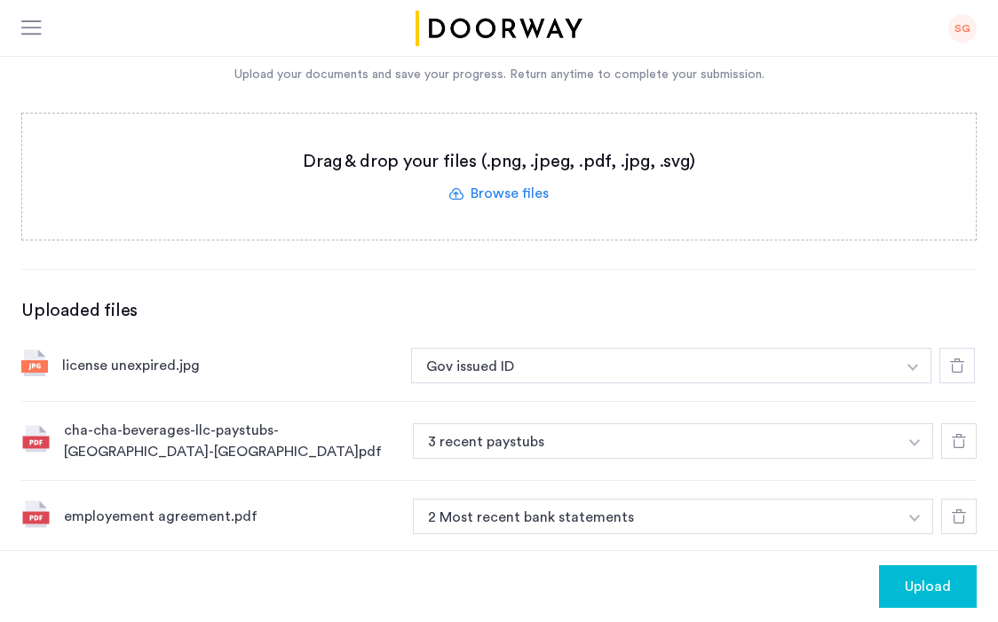
scroll to position [506, 0]
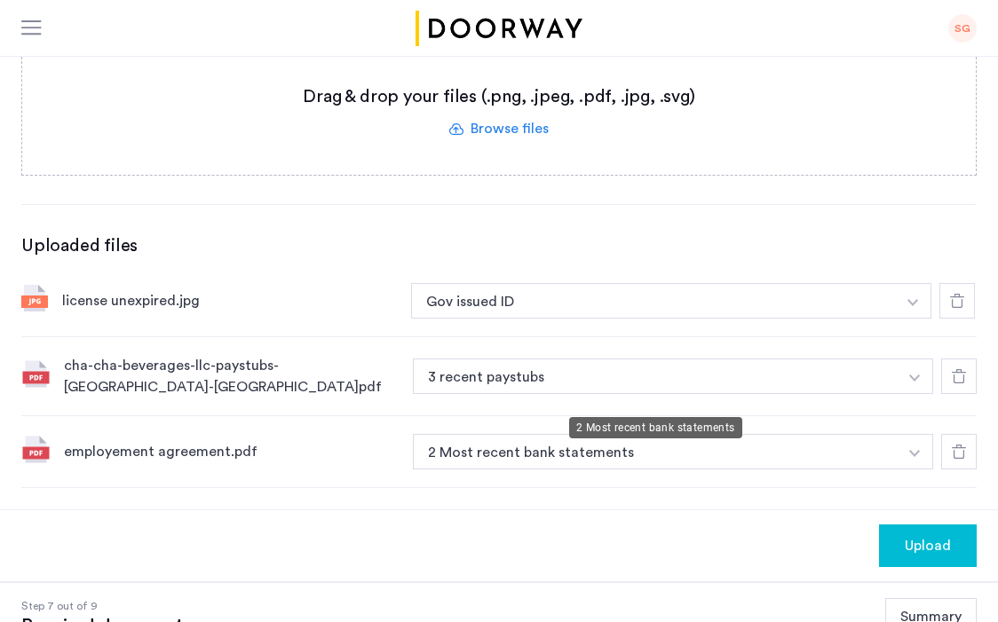
click at [882, 434] on button "2 Most recent bank statements" at bounding box center [655, 451] width 485 height 35
click at [922, 319] on button "button" at bounding box center [913, 300] width 36 height 35
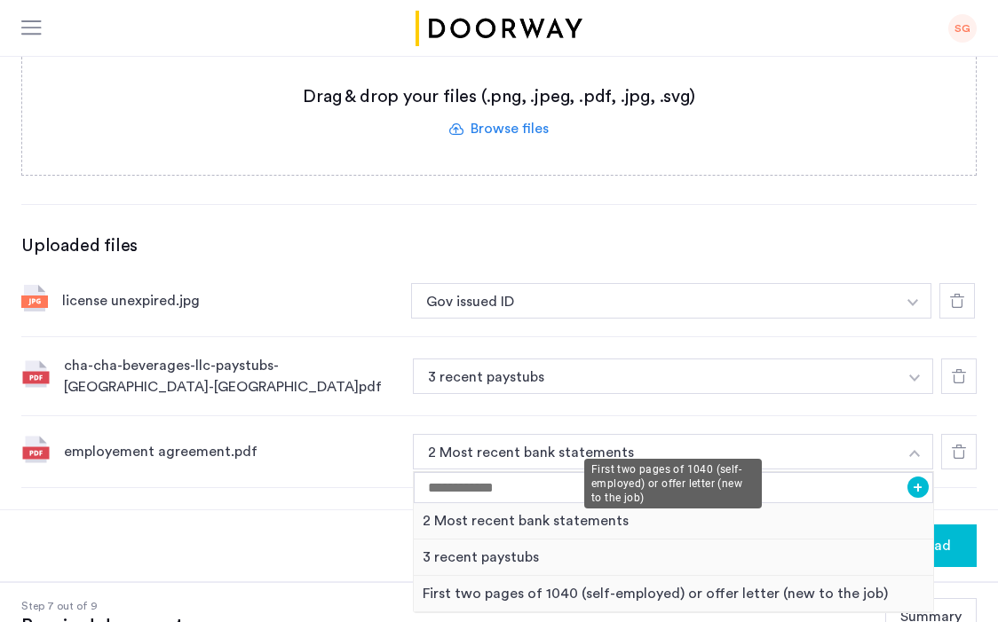
click at [760, 576] on div "First two pages of 1040 (self-employed) or offer letter (new to the job)" at bounding box center [673, 594] width 519 height 36
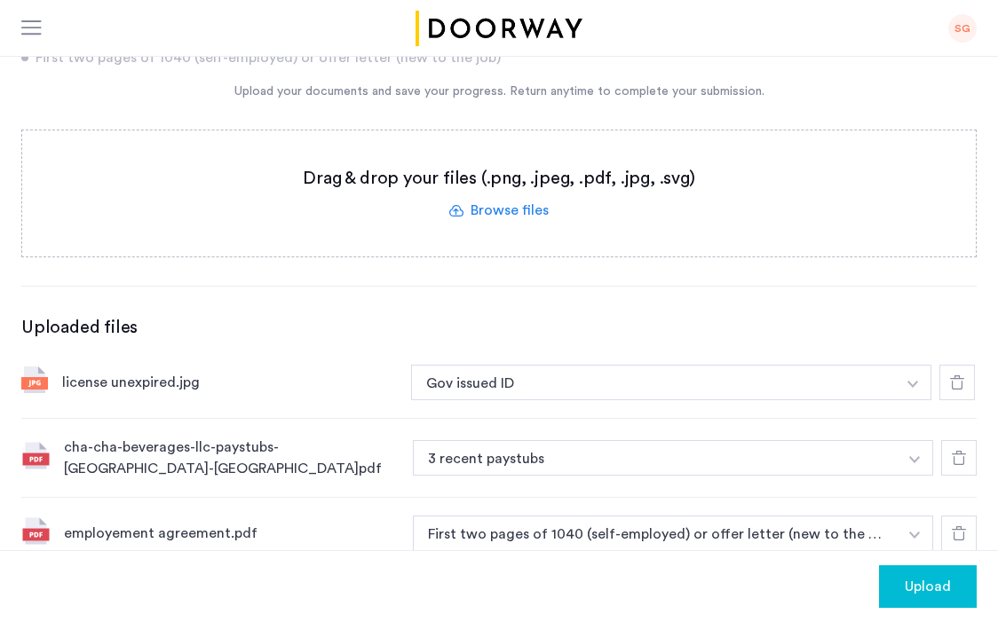
scroll to position [399, 0]
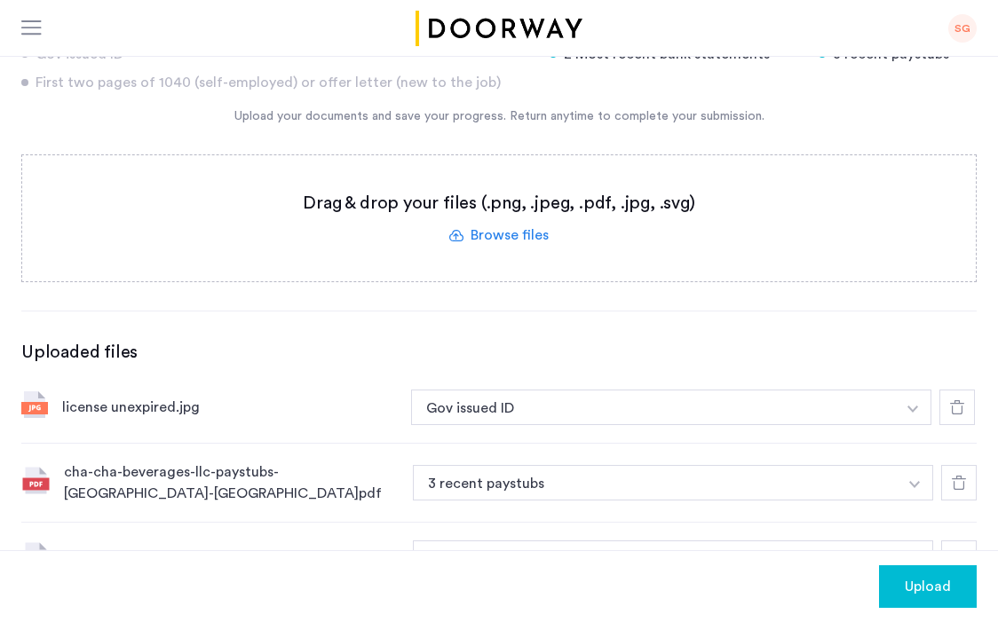
click at [495, 176] on label at bounding box center [498, 218] width 953 height 126
click at [0, 0] on input "file" at bounding box center [0, 0] width 0 height 0
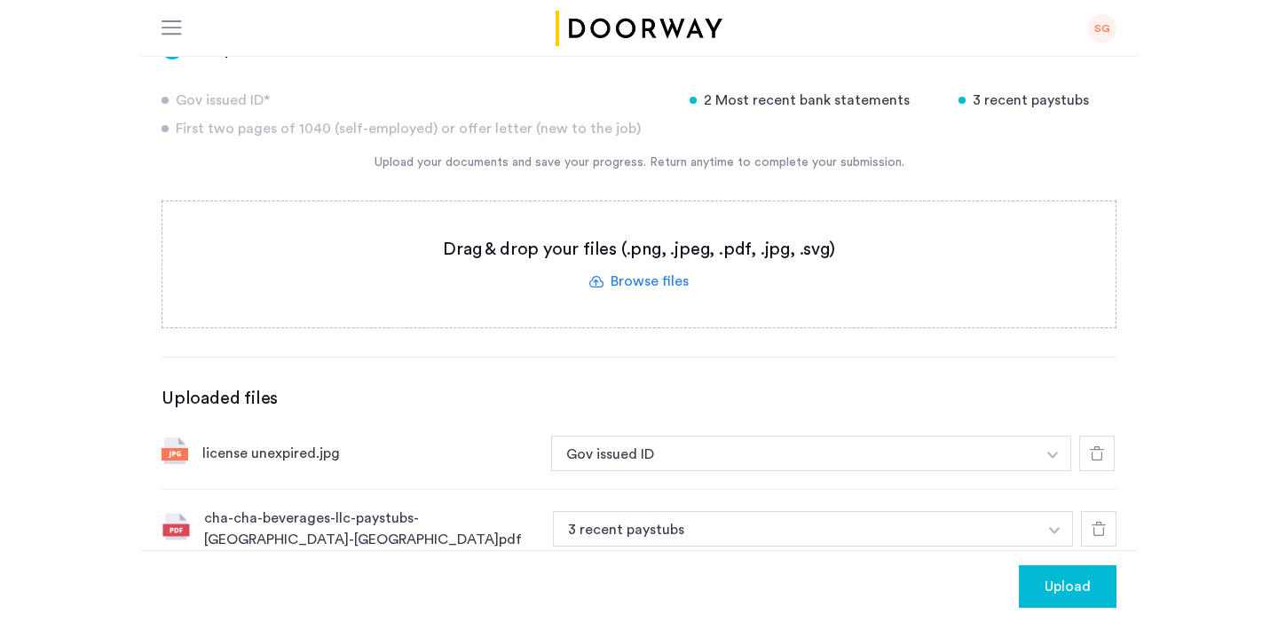
scroll to position [322, 0]
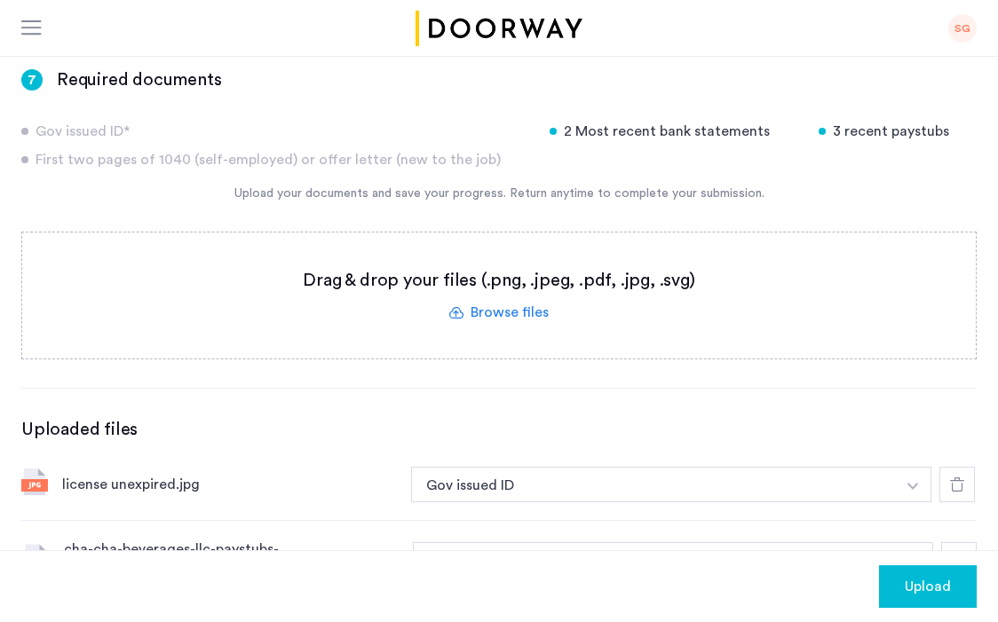
click at [509, 249] on label at bounding box center [498, 296] width 953 height 126
click at [0, 0] on input "file" at bounding box center [0, 0] width 0 height 0
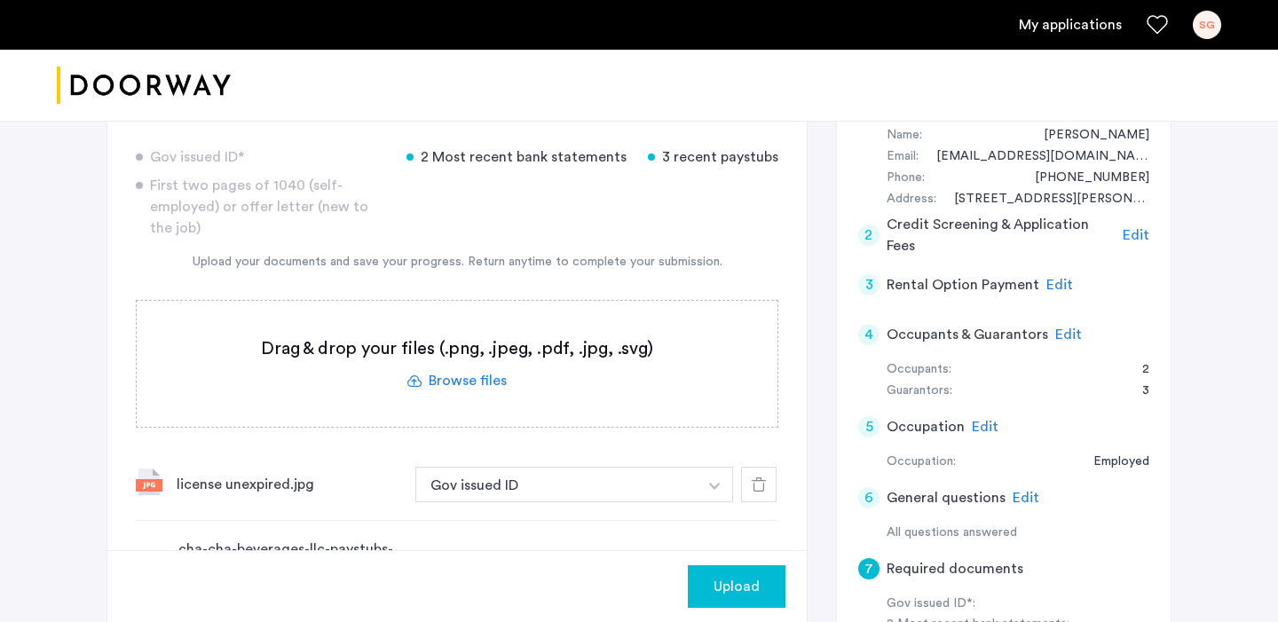
scroll to position [264, 0]
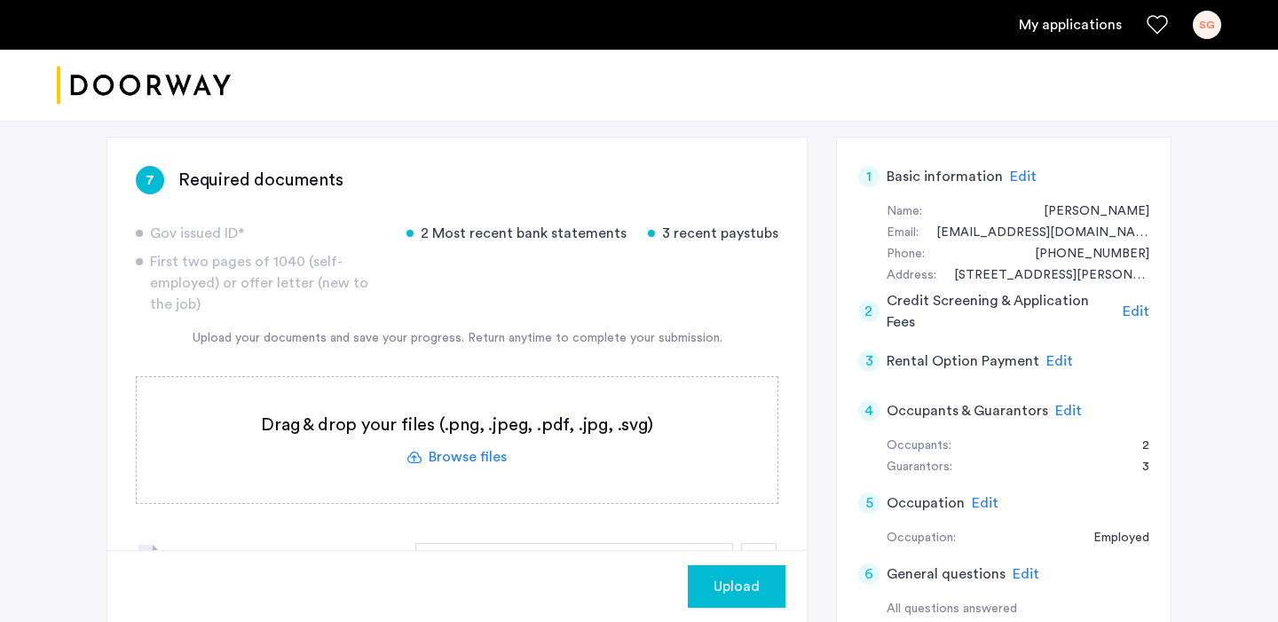
click at [447, 313] on div "Gov issued ID* 2 Most recent bank statements 3 recent paystubs First two pages …" at bounding box center [457, 269] width 643 height 92
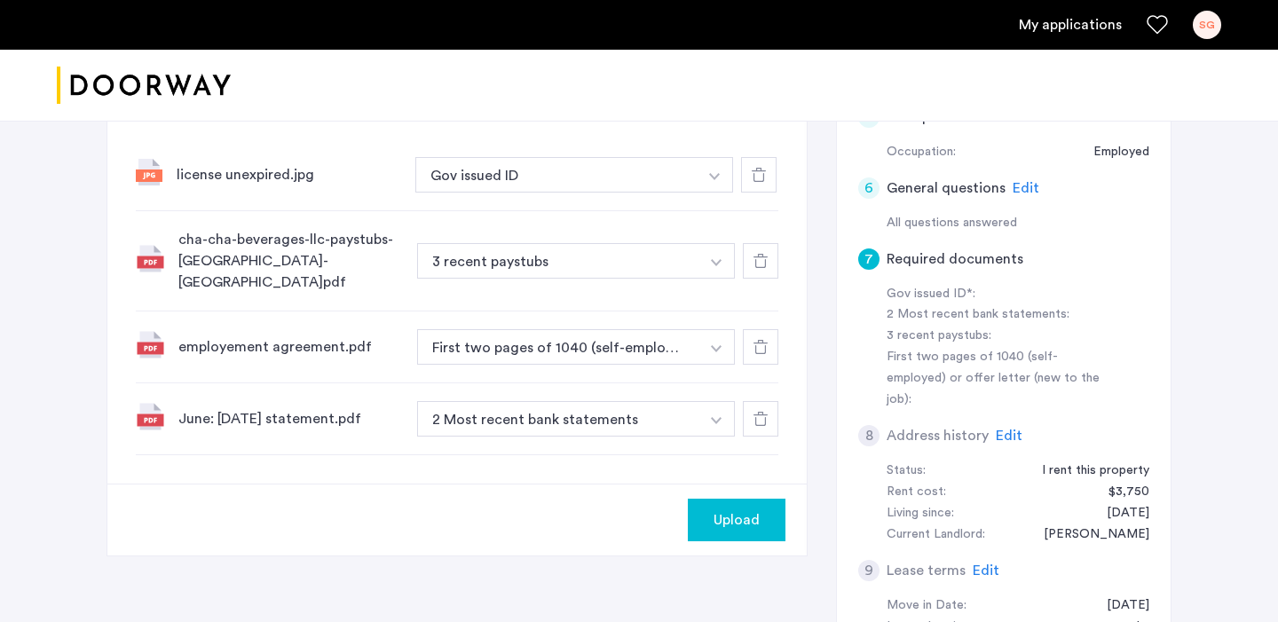
scroll to position [661, 0]
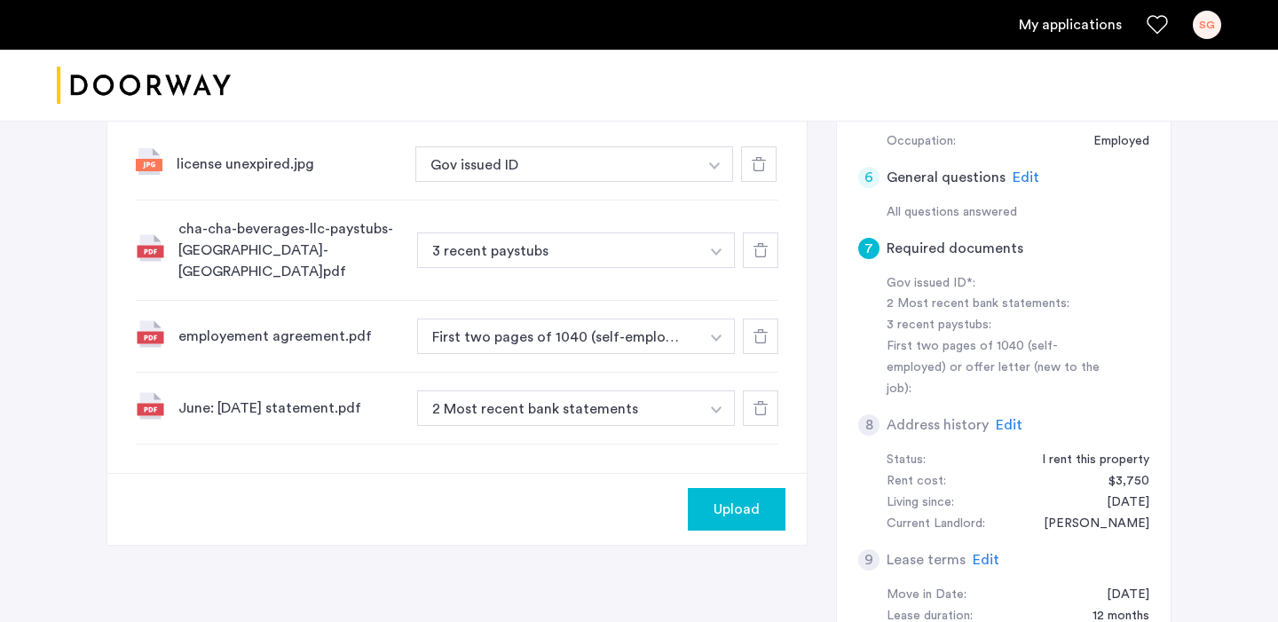
click at [717, 488] on button "Upload" at bounding box center [737, 509] width 98 height 43
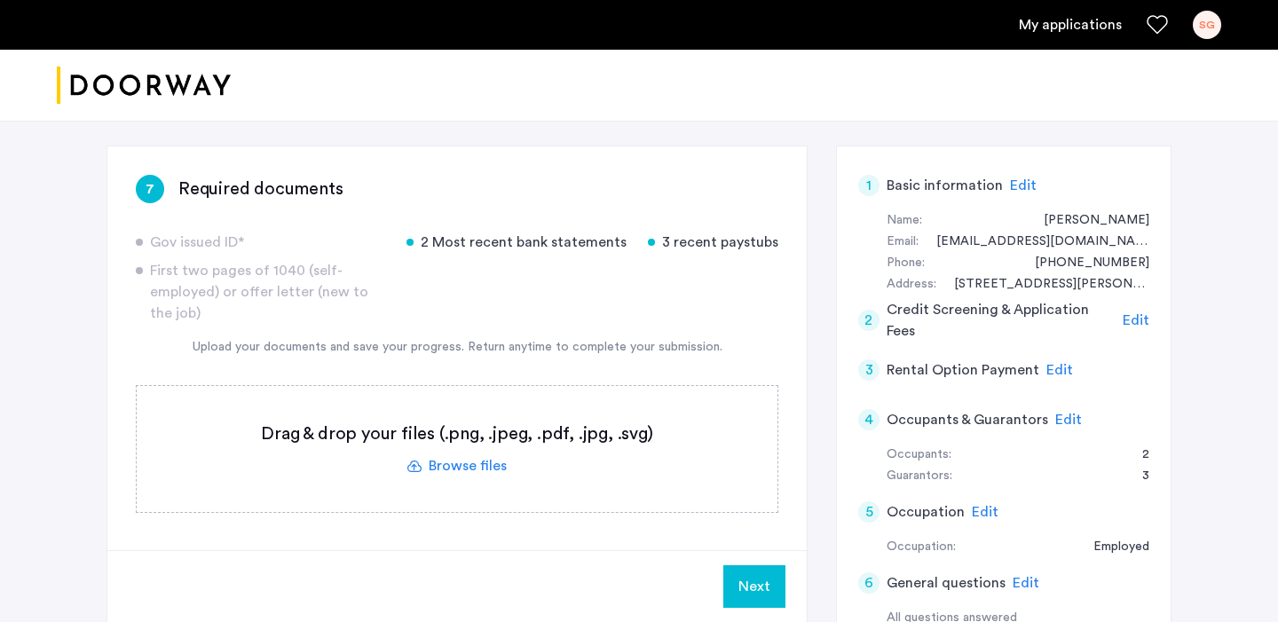
scroll to position [254, 0]
click at [513, 241] on div "2 Most recent bank statements" at bounding box center [516, 243] width 220 height 21
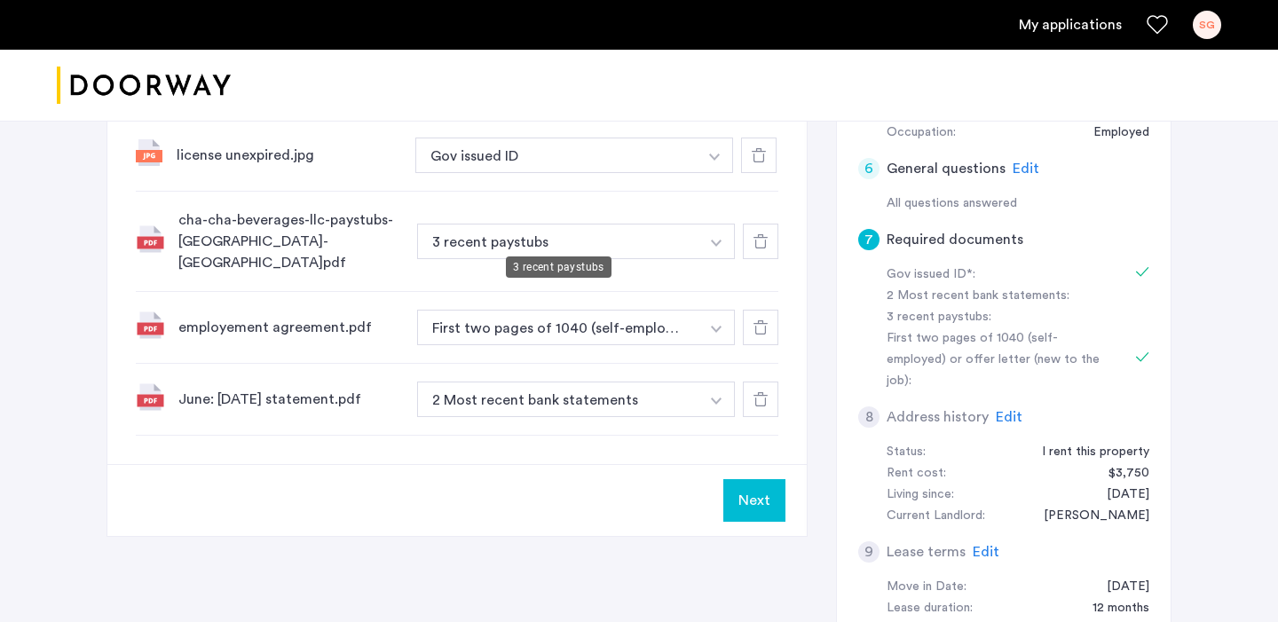
scroll to position [674, 0]
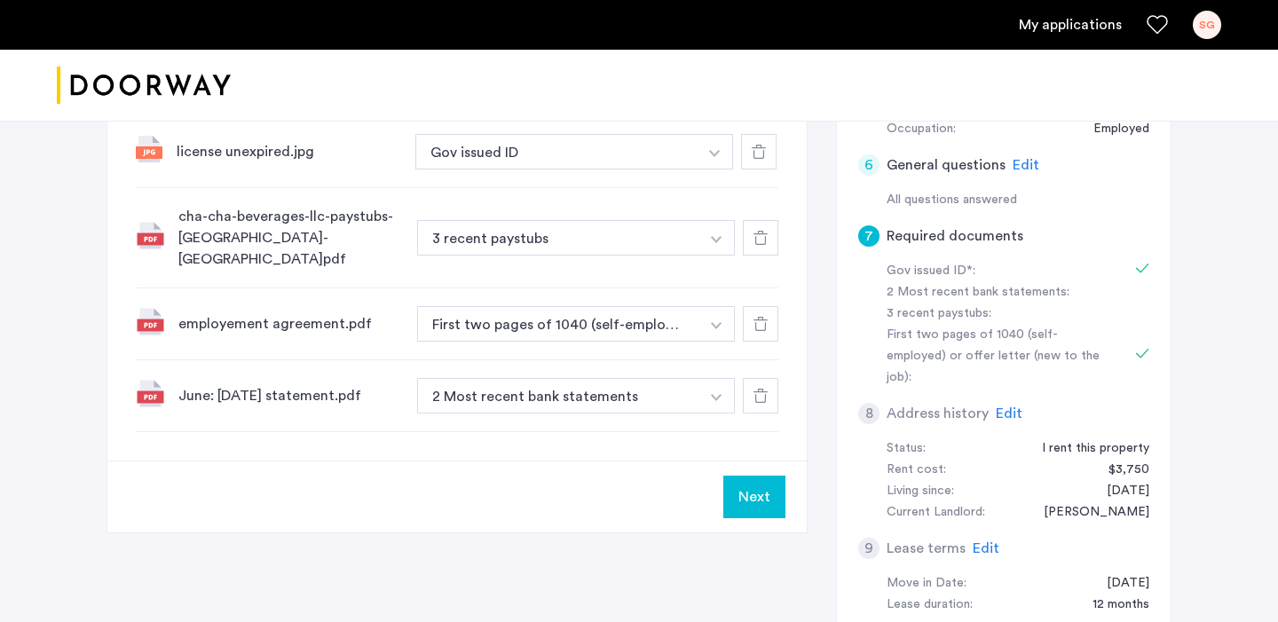
click at [749, 476] on button "Next" at bounding box center [754, 497] width 62 height 43
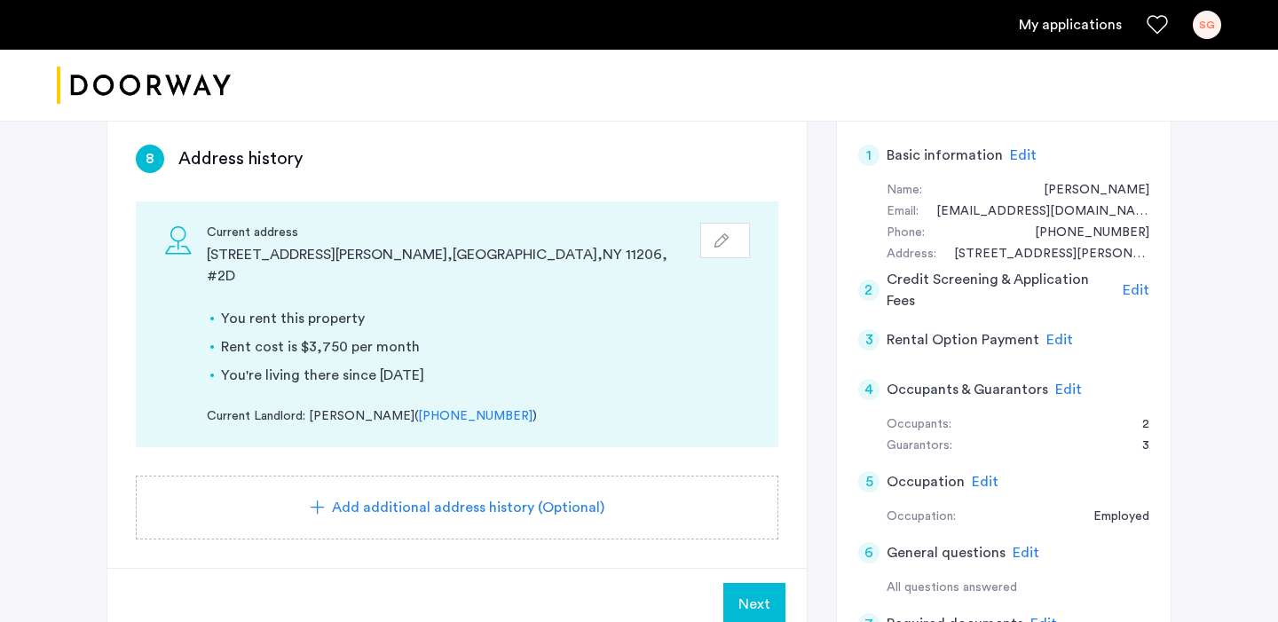
scroll to position [288, 0]
click at [723, 243] on icon "button" at bounding box center [721, 239] width 14 height 14
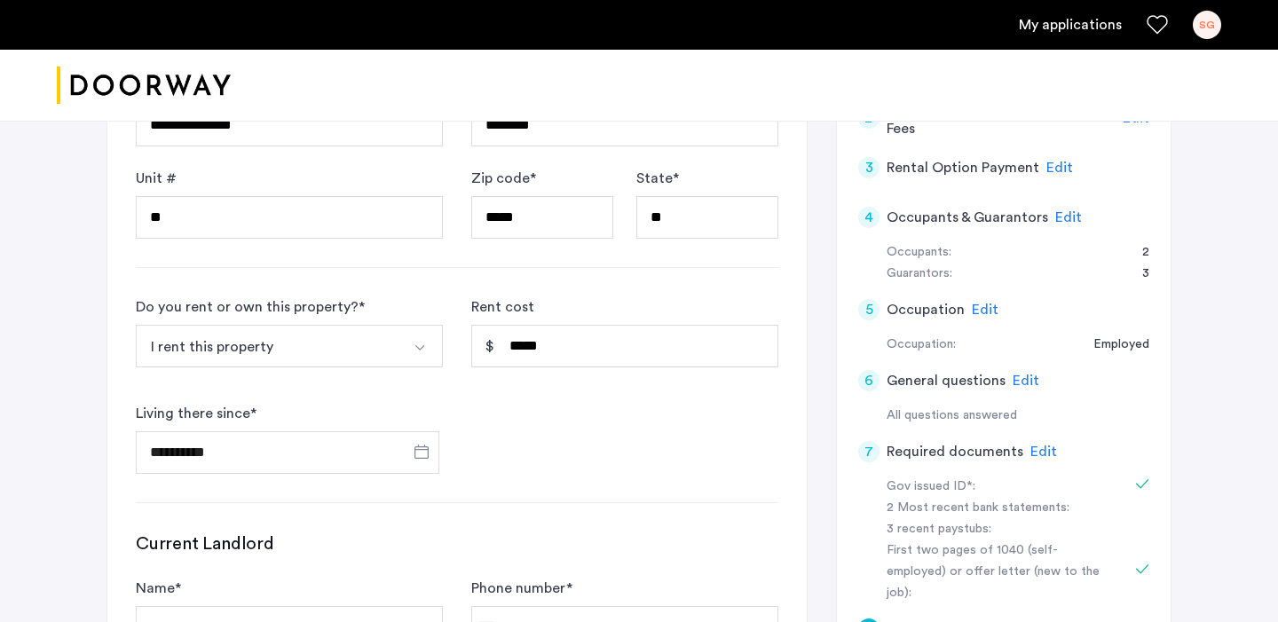
scroll to position [459, 0]
click at [527, 347] on input "*****" at bounding box center [624, 345] width 307 height 43
type input "*****"
click at [554, 407] on div "**********" at bounding box center [457, 384] width 643 height 177
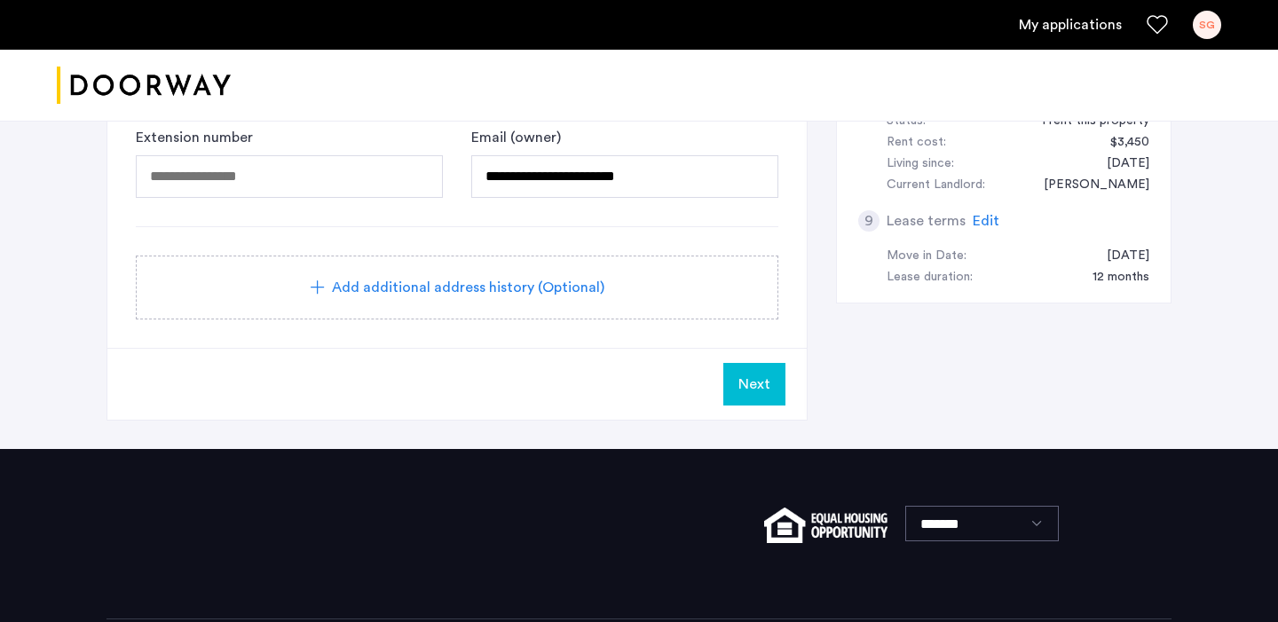
scroll to position [1086, 0]
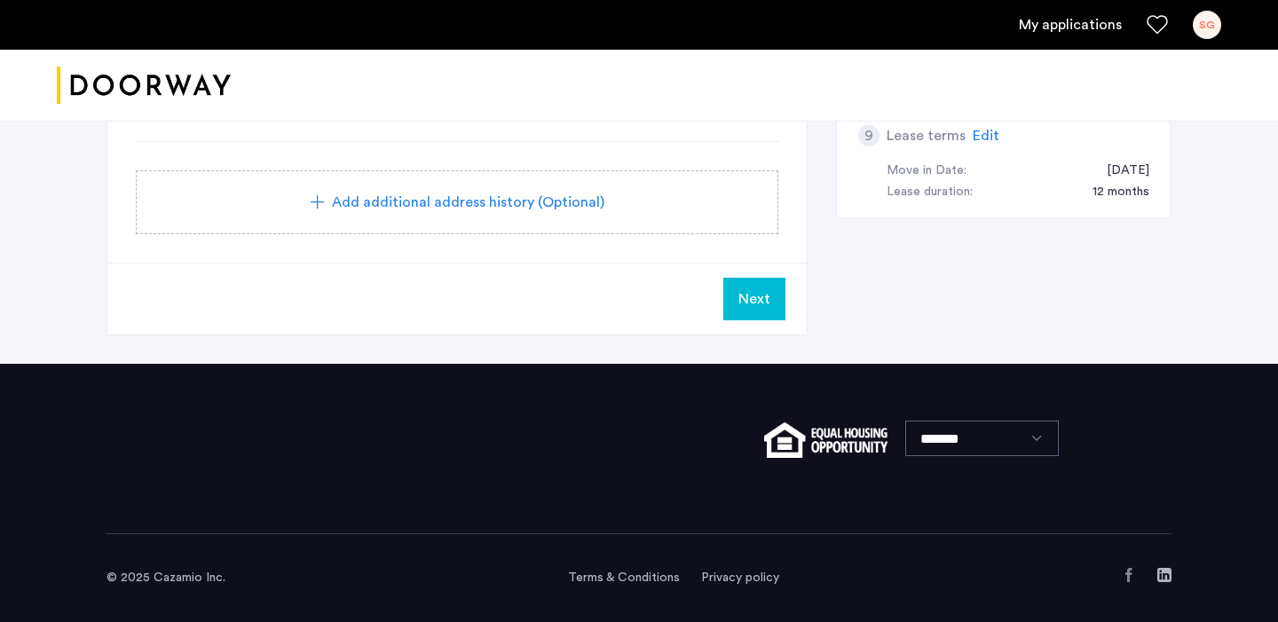
click at [759, 302] on span "Next" at bounding box center [754, 298] width 32 height 21
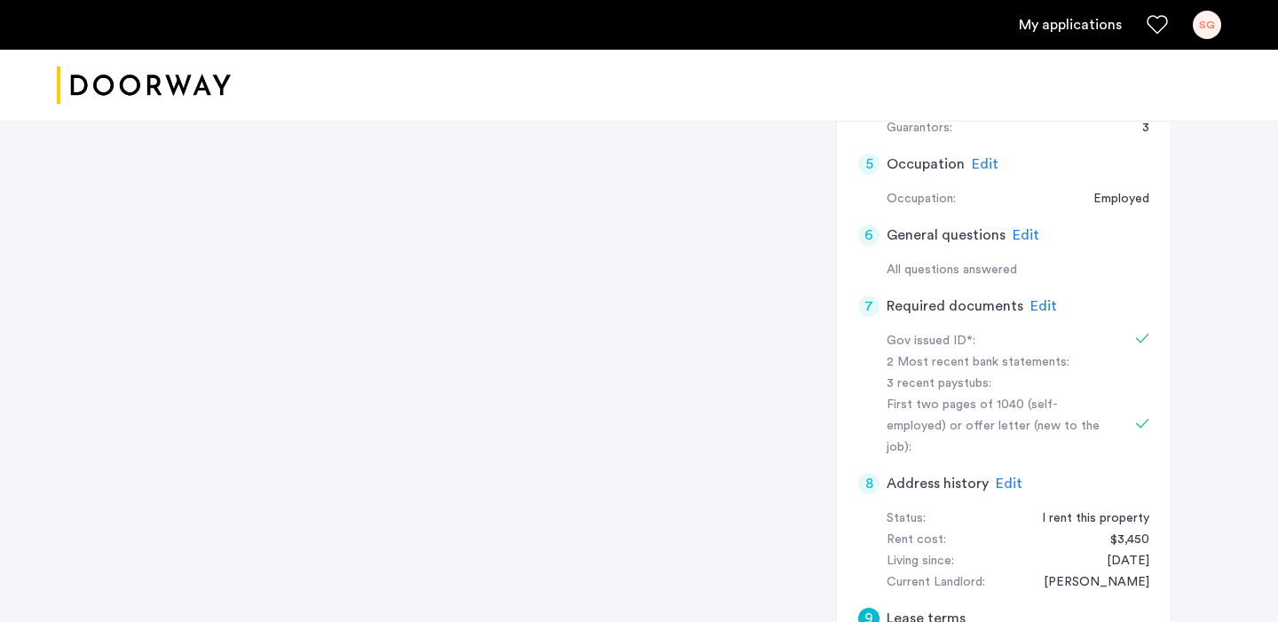
scroll to position [618, 0]
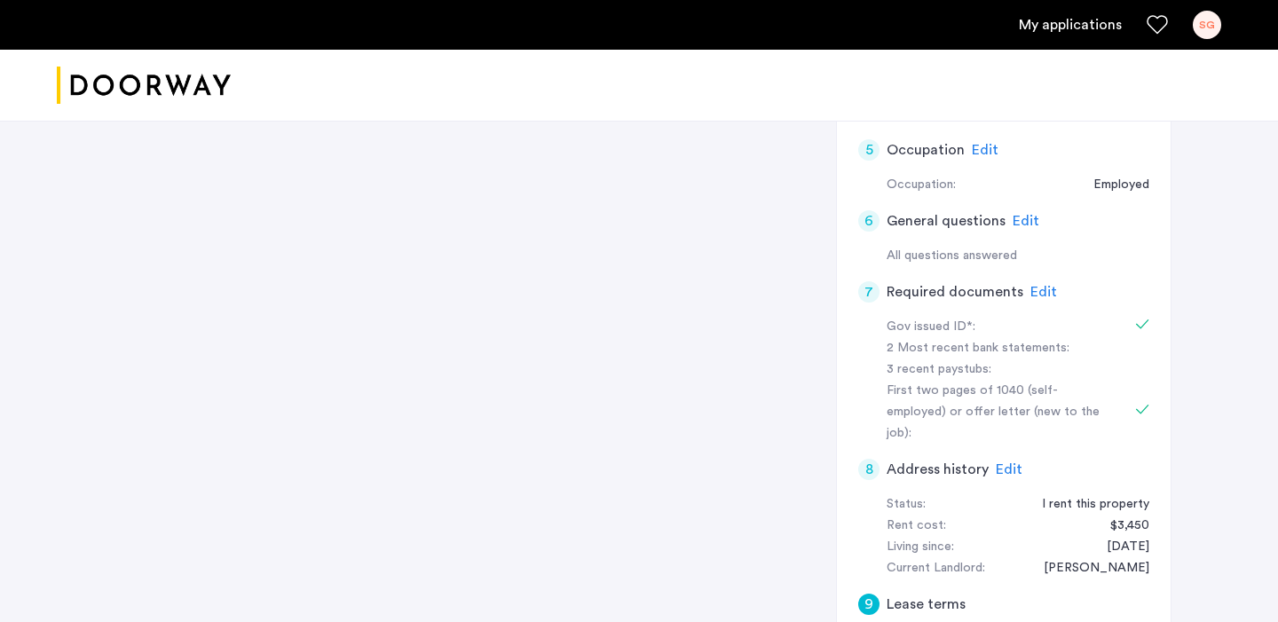
click at [1016, 228] on span "Edit" at bounding box center [1026, 221] width 27 height 14
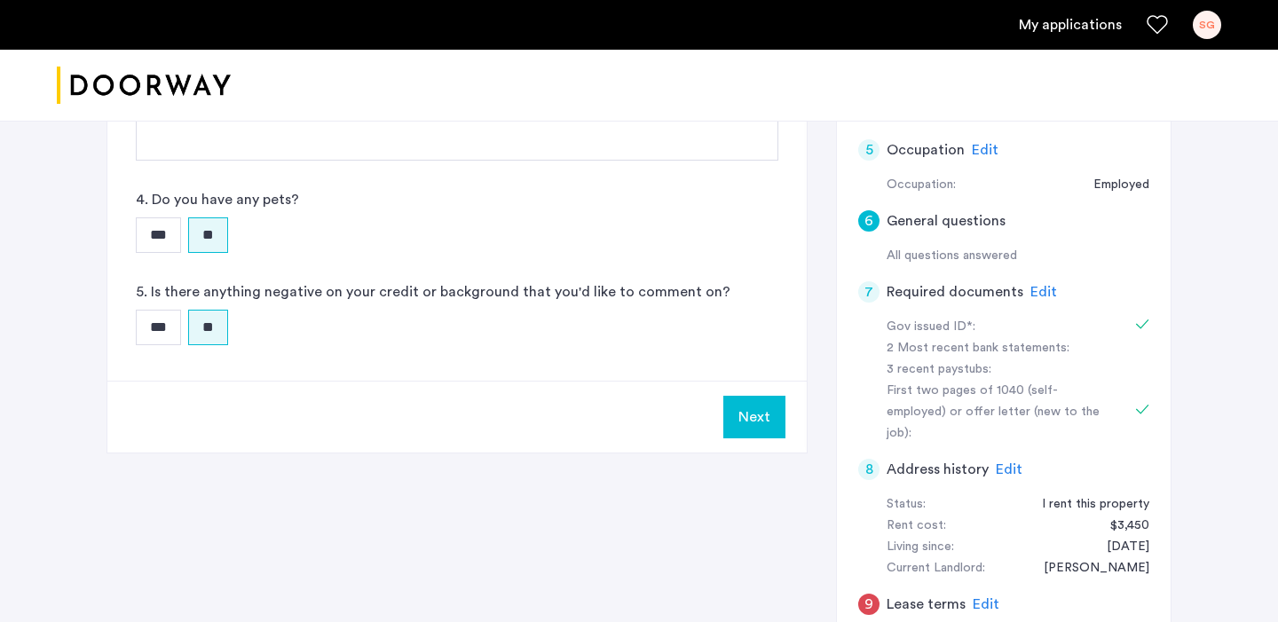
click at [753, 429] on button "Next" at bounding box center [754, 417] width 62 height 43
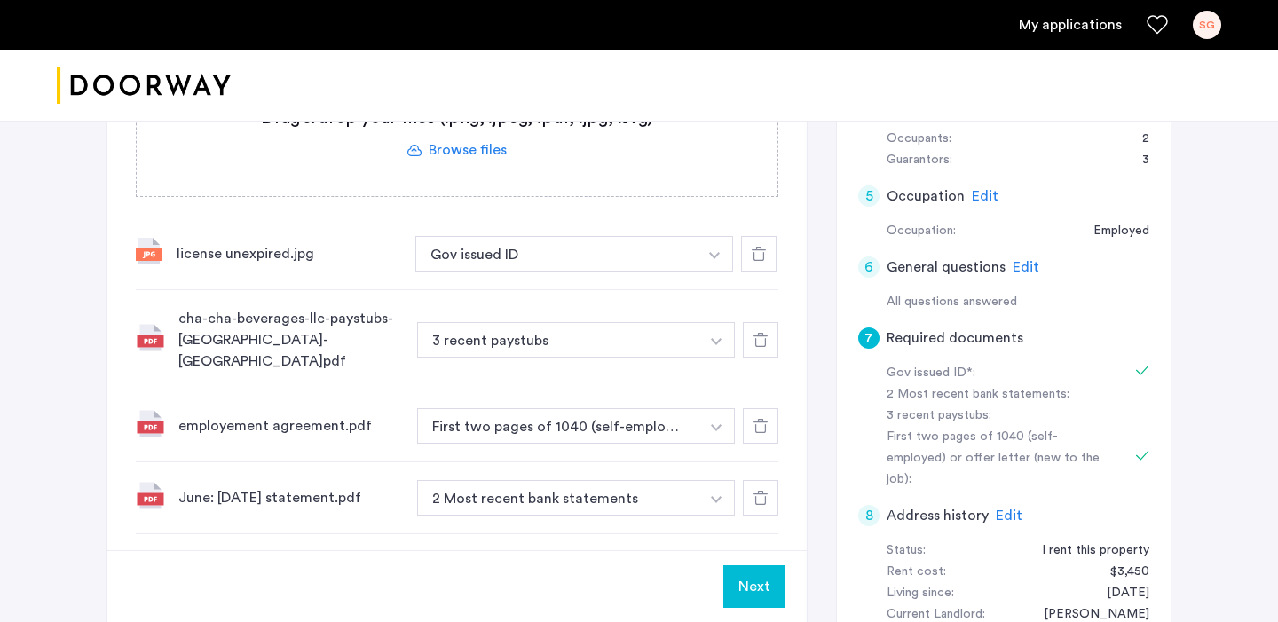
scroll to position [619, 0]
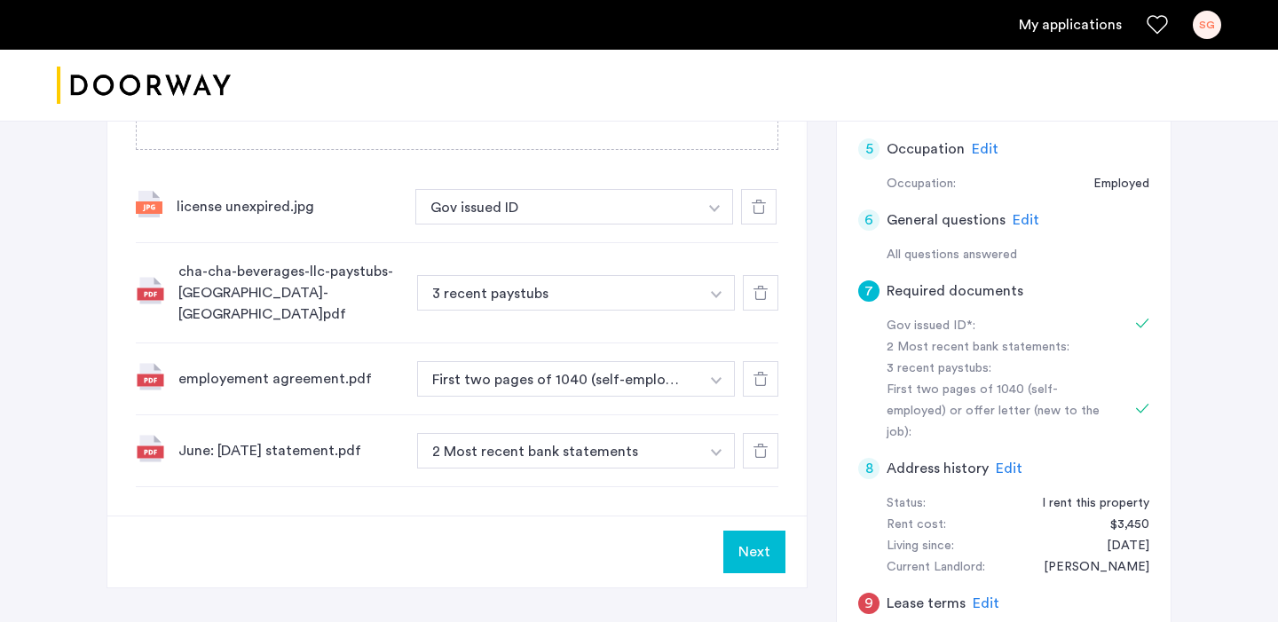
click at [1007, 461] on span "Edit" at bounding box center [1009, 468] width 27 height 14
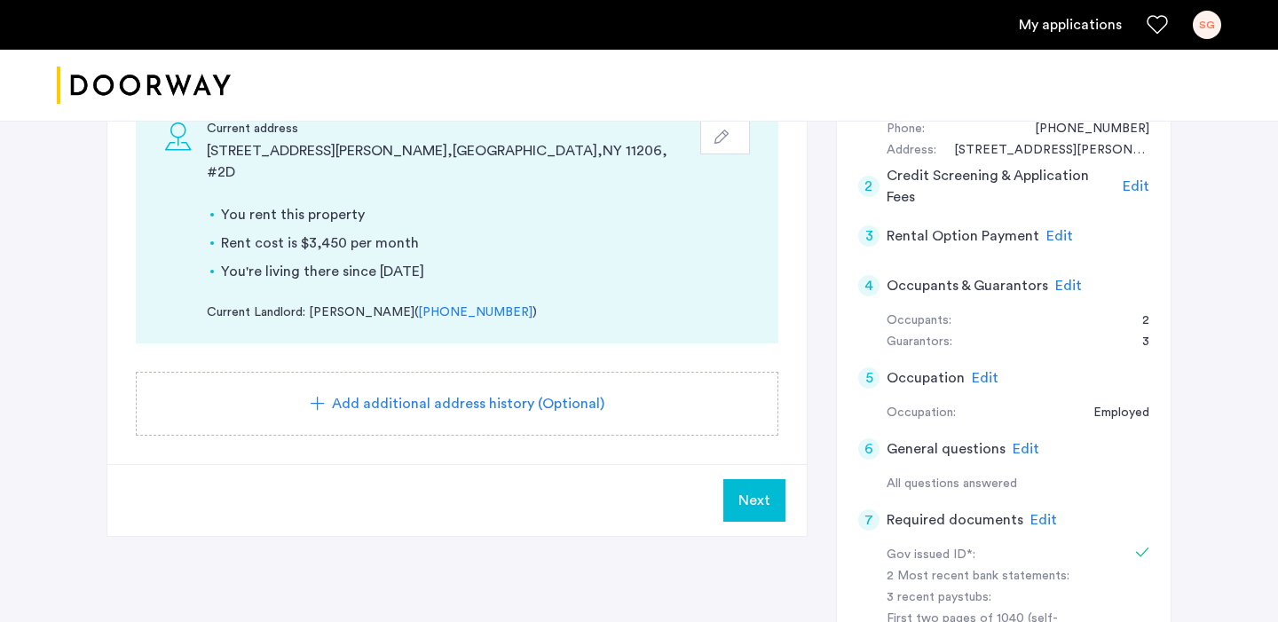
scroll to position [373, 0]
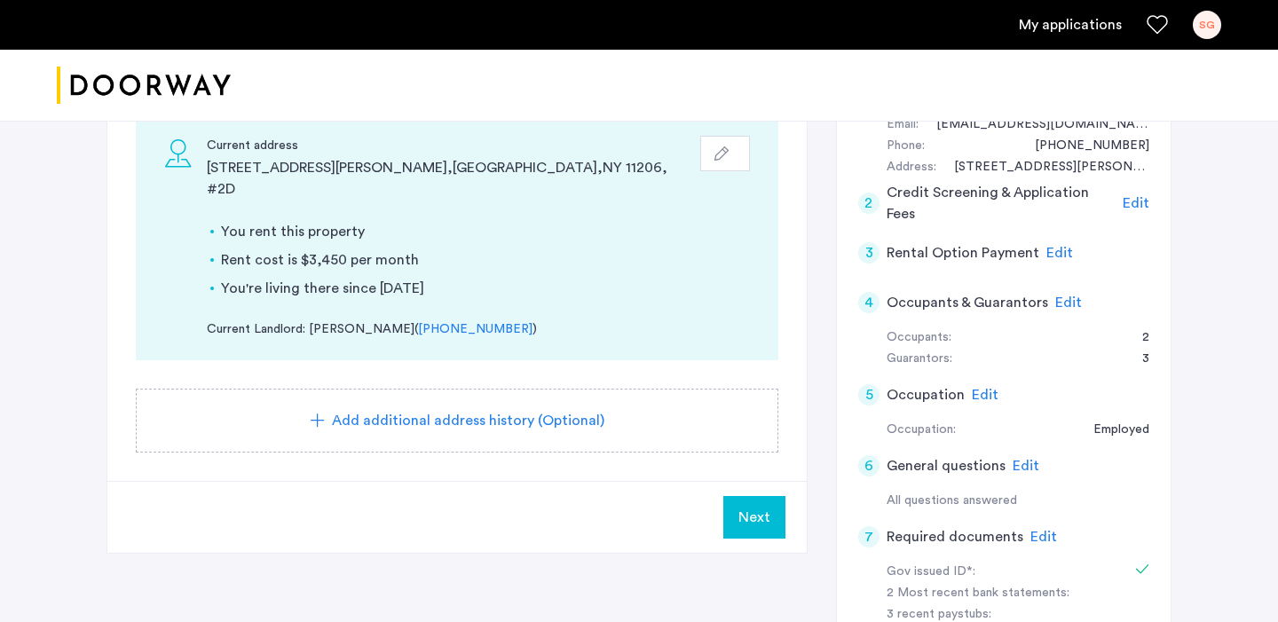
click at [769, 507] on span "Next" at bounding box center [754, 517] width 32 height 21
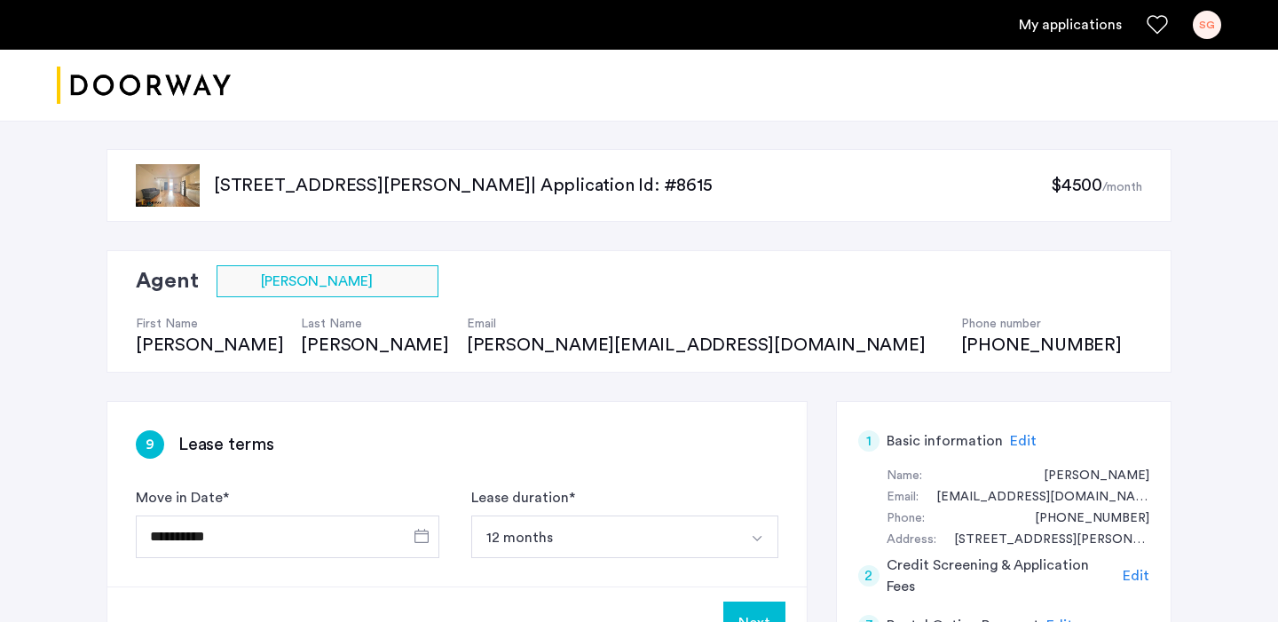
scroll to position [178, 0]
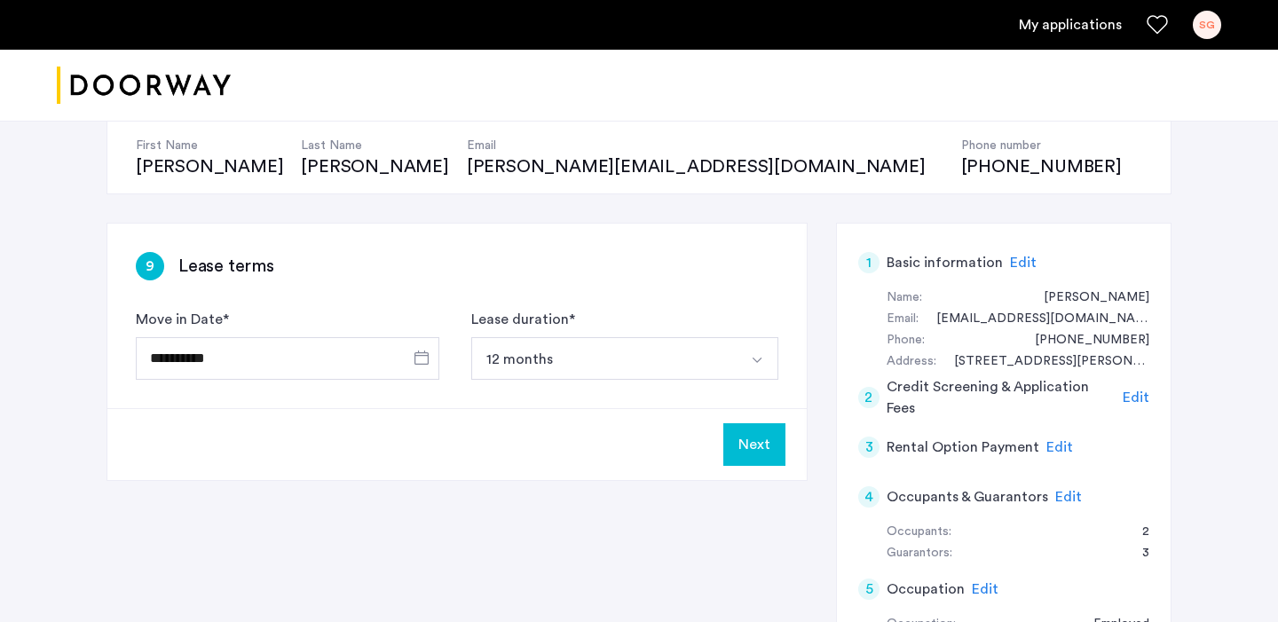
click at [740, 453] on button "Next" at bounding box center [754, 444] width 62 height 43
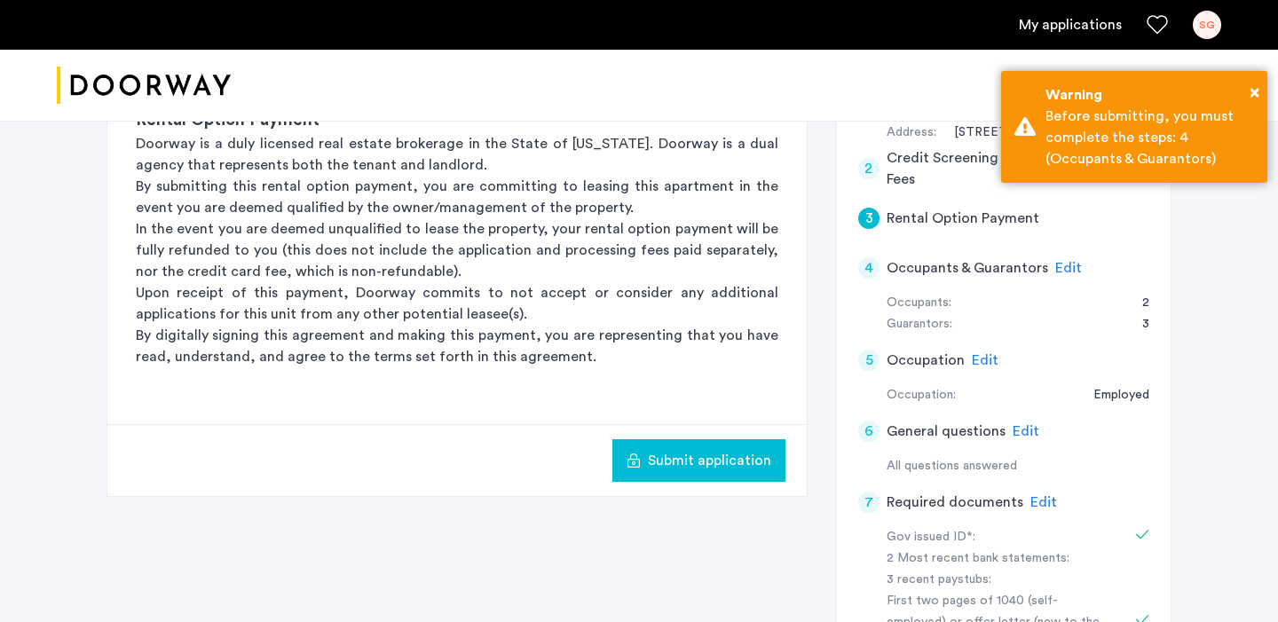
scroll to position [396, 0]
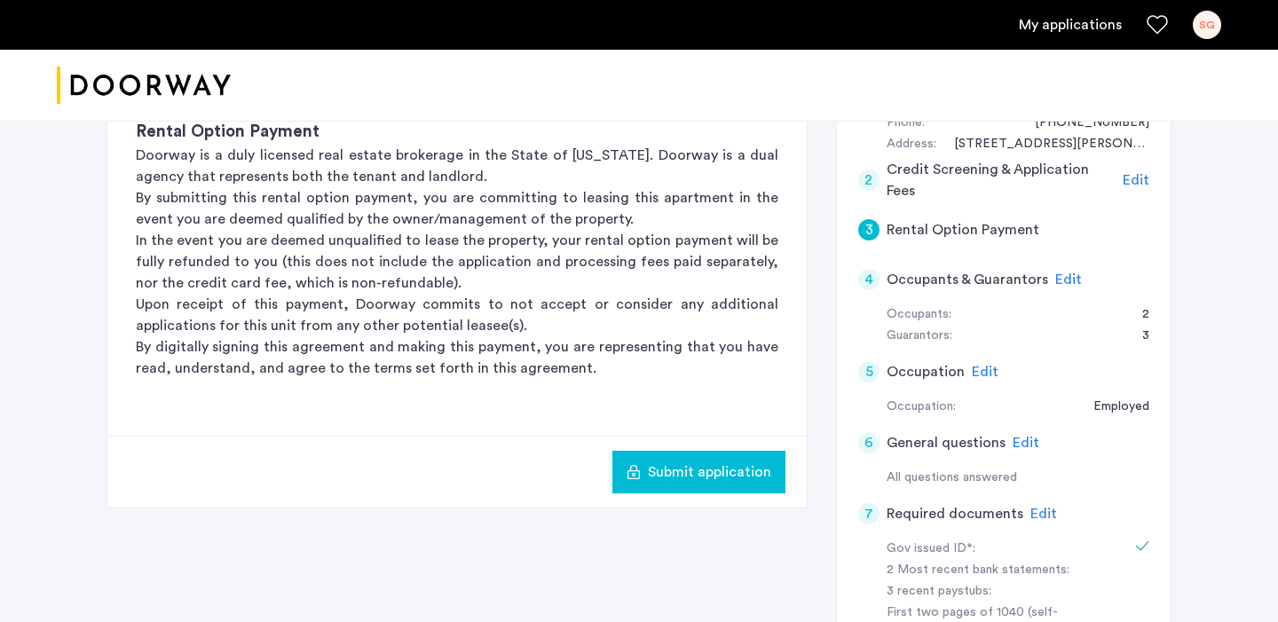
click at [1055, 280] on span "Edit" at bounding box center [1068, 279] width 27 height 14
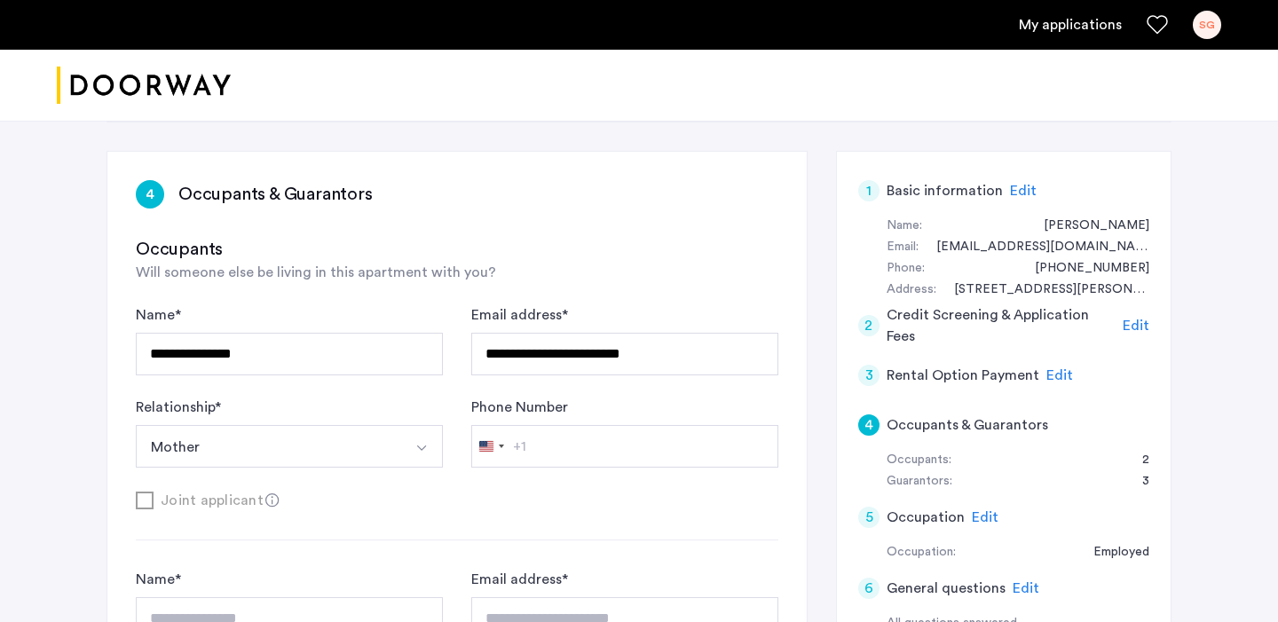
scroll to position [248, 0]
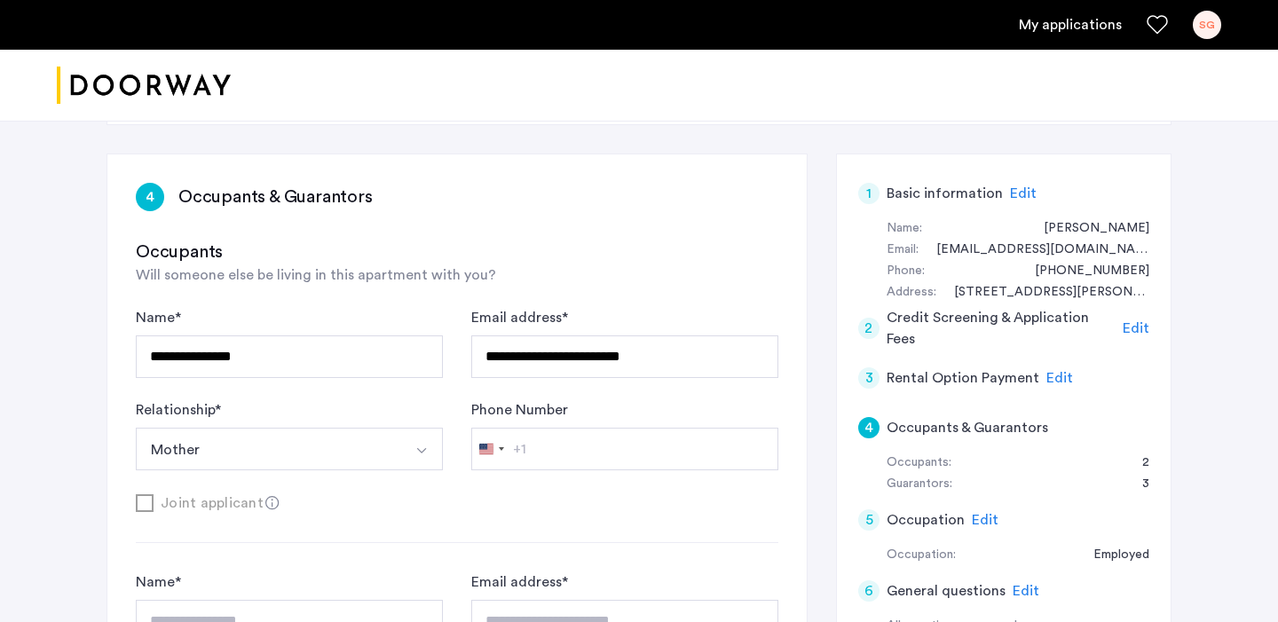
click at [411, 455] on button "Select option" at bounding box center [421, 449] width 43 height 43
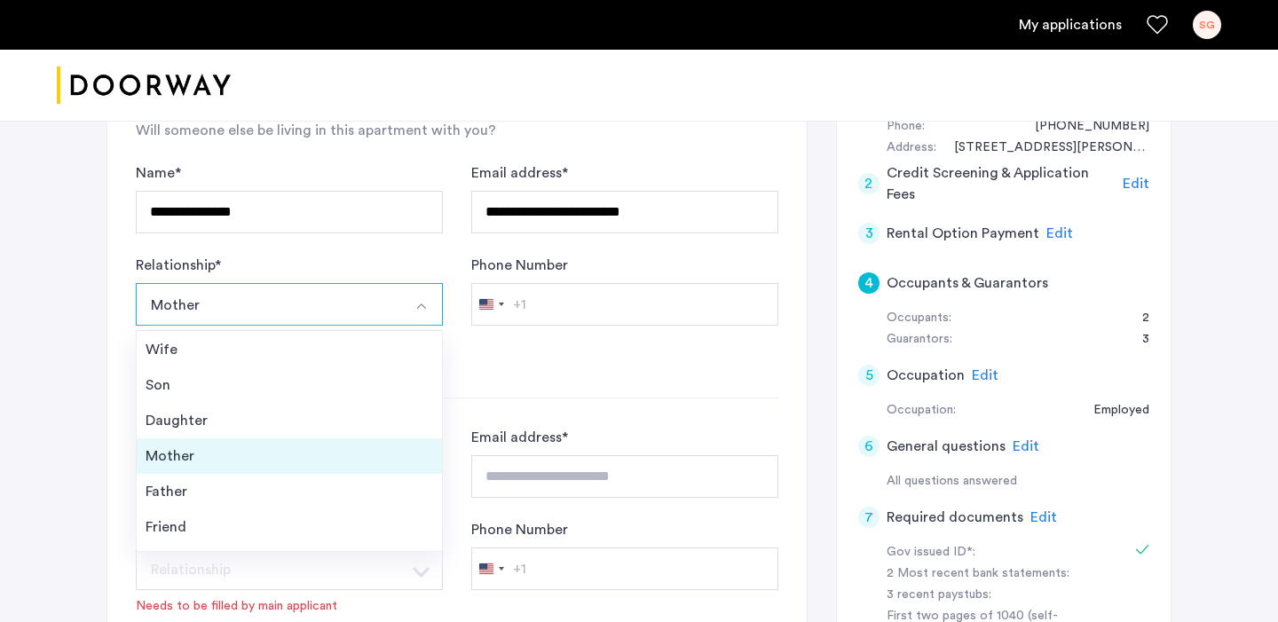
scroll to position [64, 0]
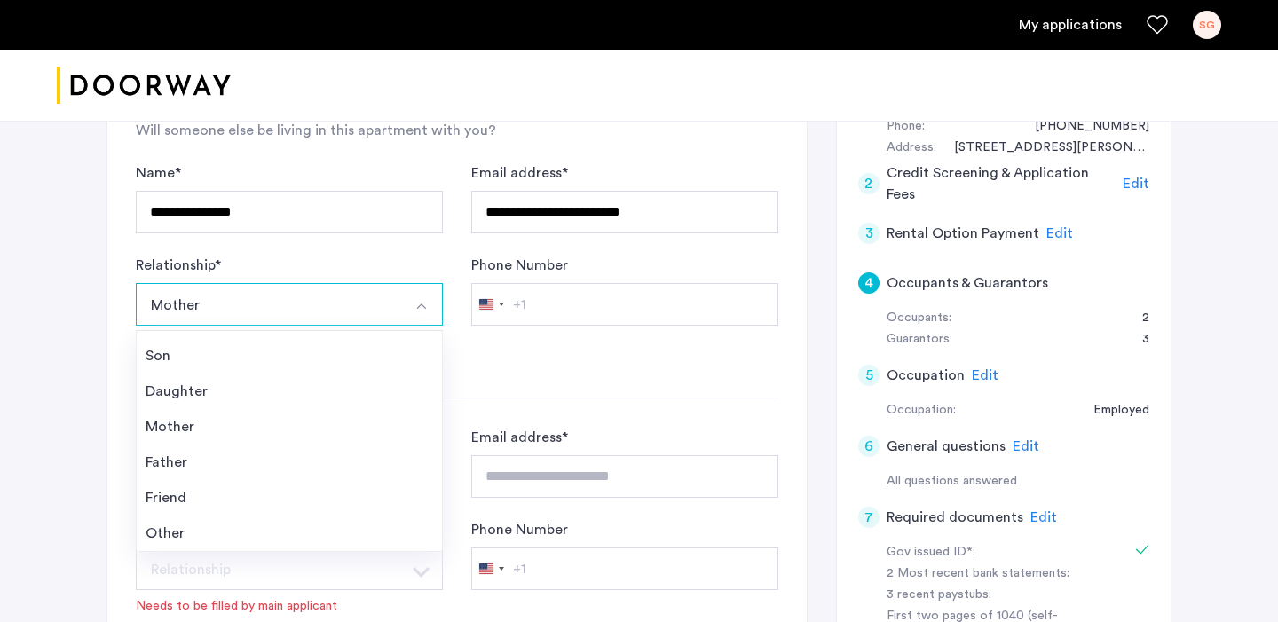
click at [516, 369] on div "Joint applicant" at bounding box center [457, 358] width 643 height 22
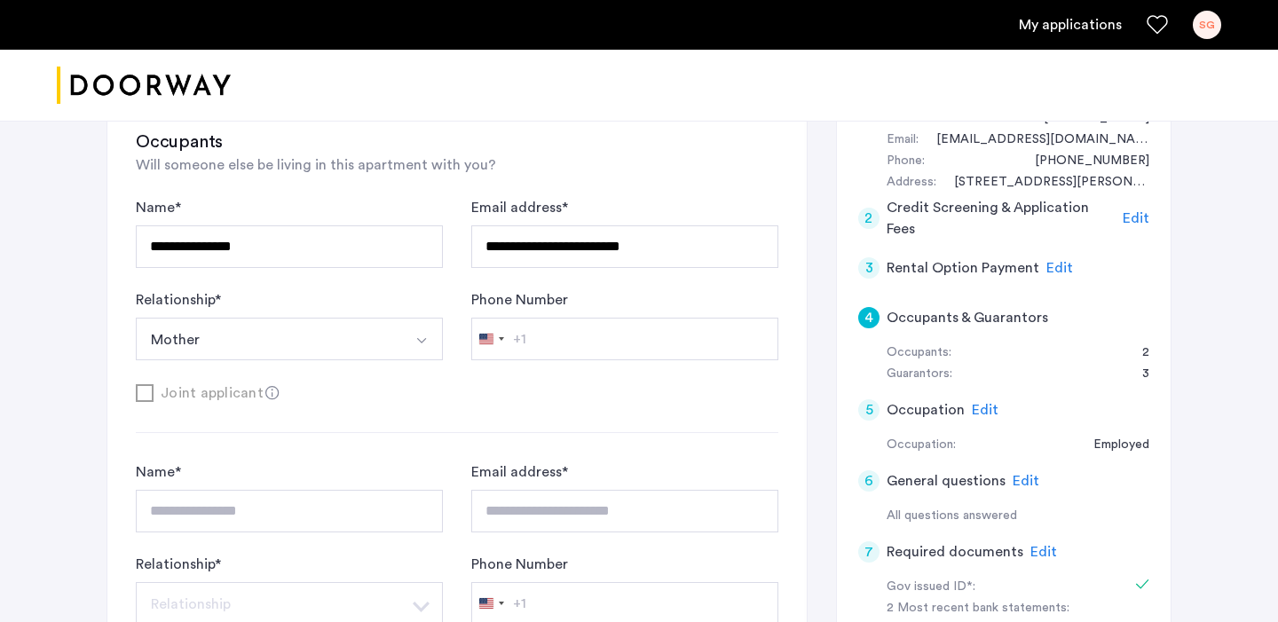
scroll to position [347, 0]
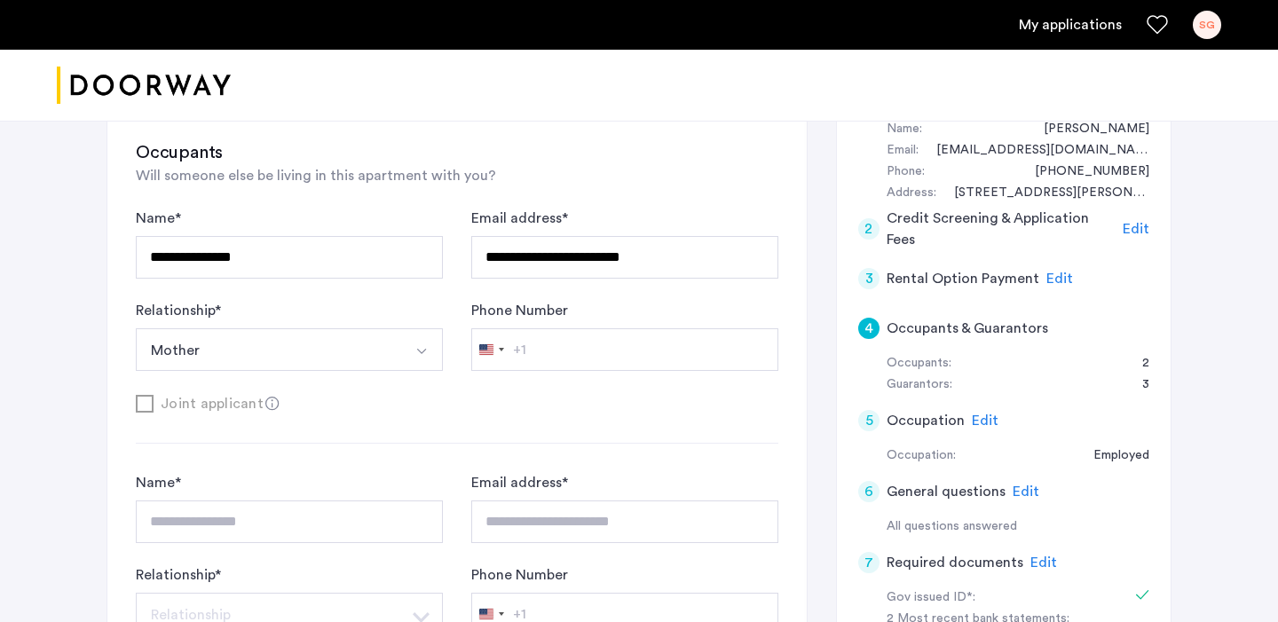
click at [369, 351] on button "Mother" at bounding box center [268, 349] width 265 height 43
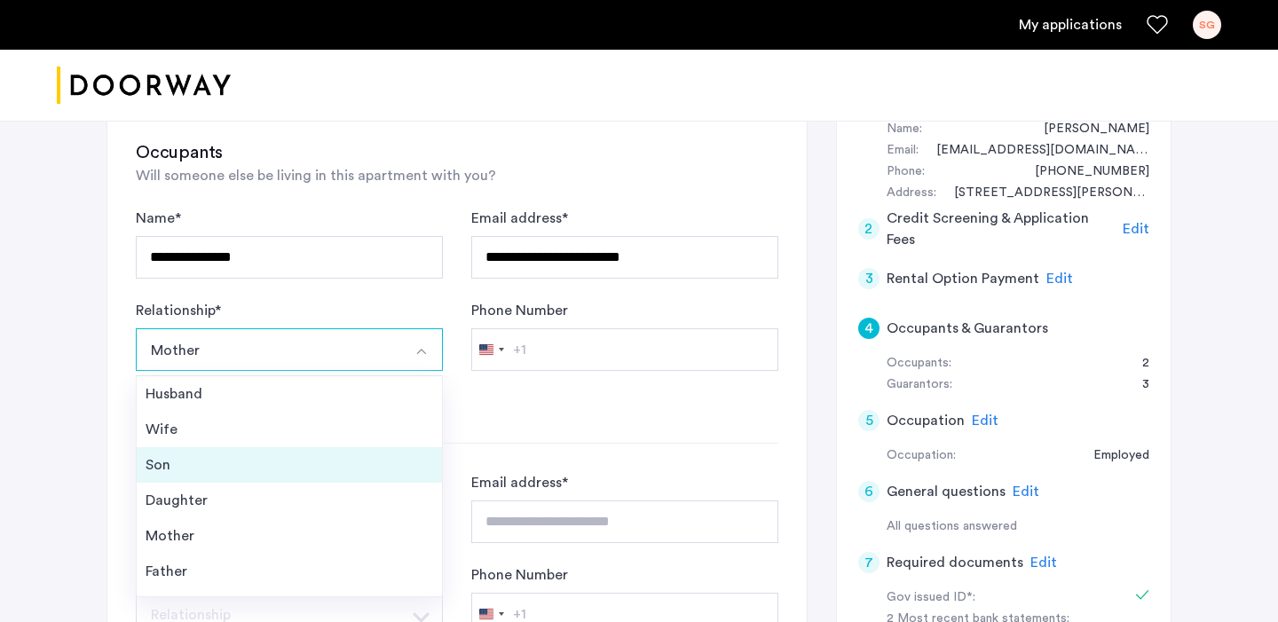
scroll to position [64, 0]
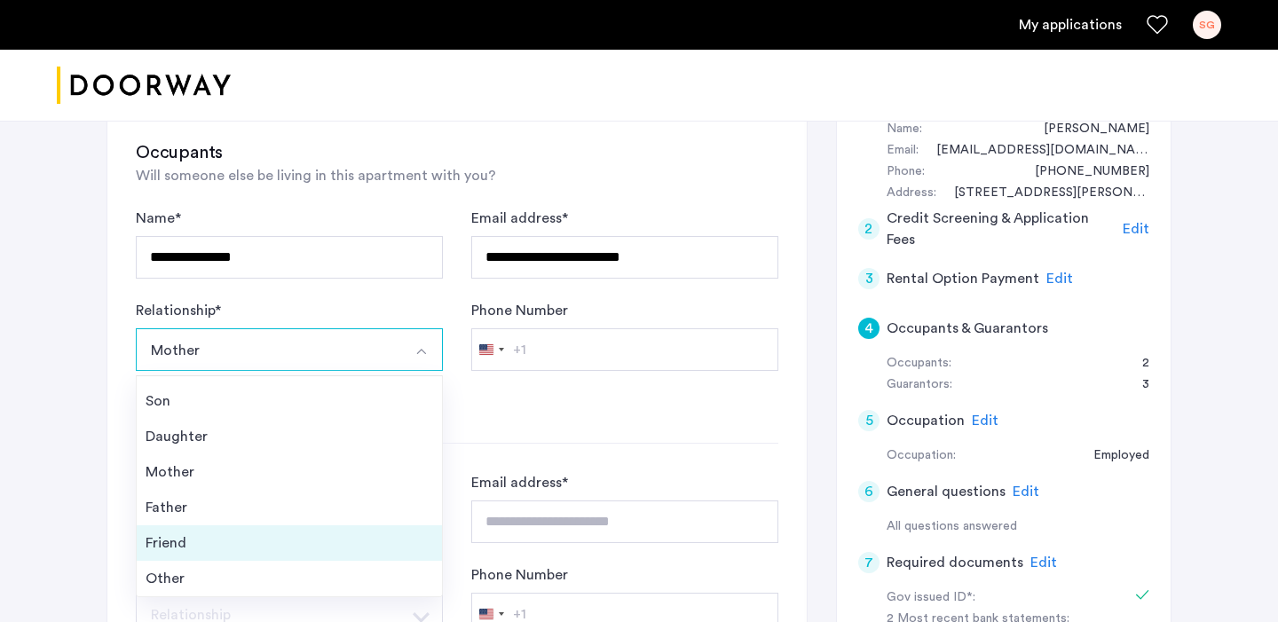
click at [256, 543] on div "Friend" at bounding box center [290, 542] width 288 height 21
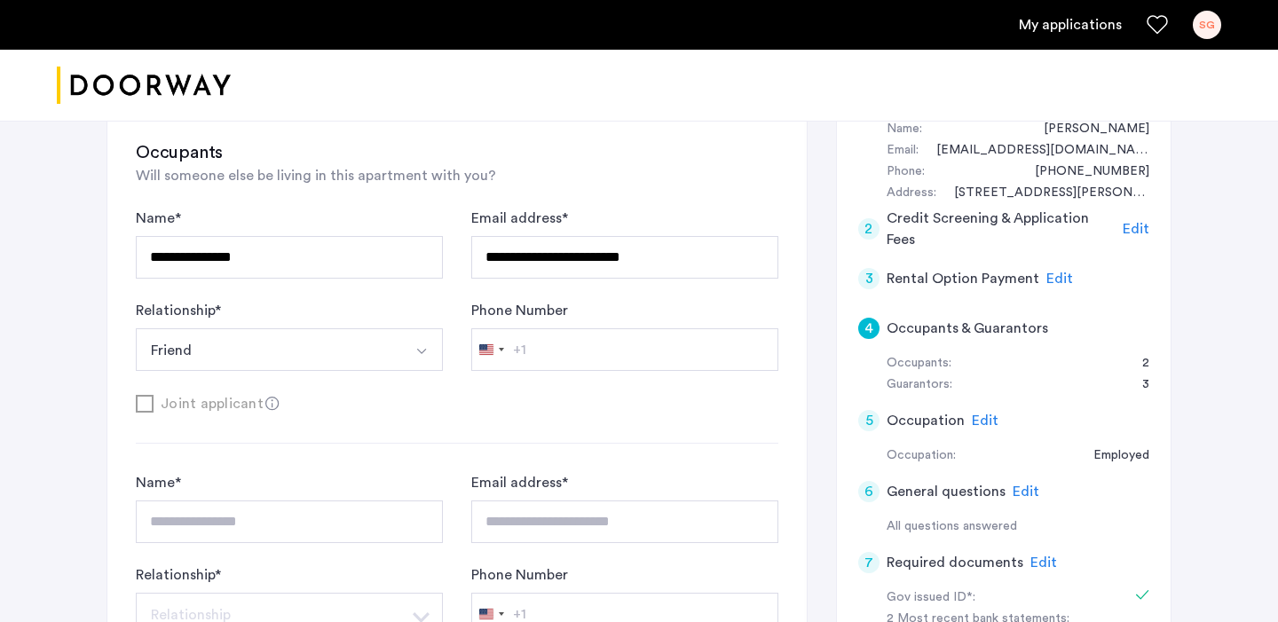
click at [359, 435] on div "**********" at bounding box center [457, 326] width 643 height 236
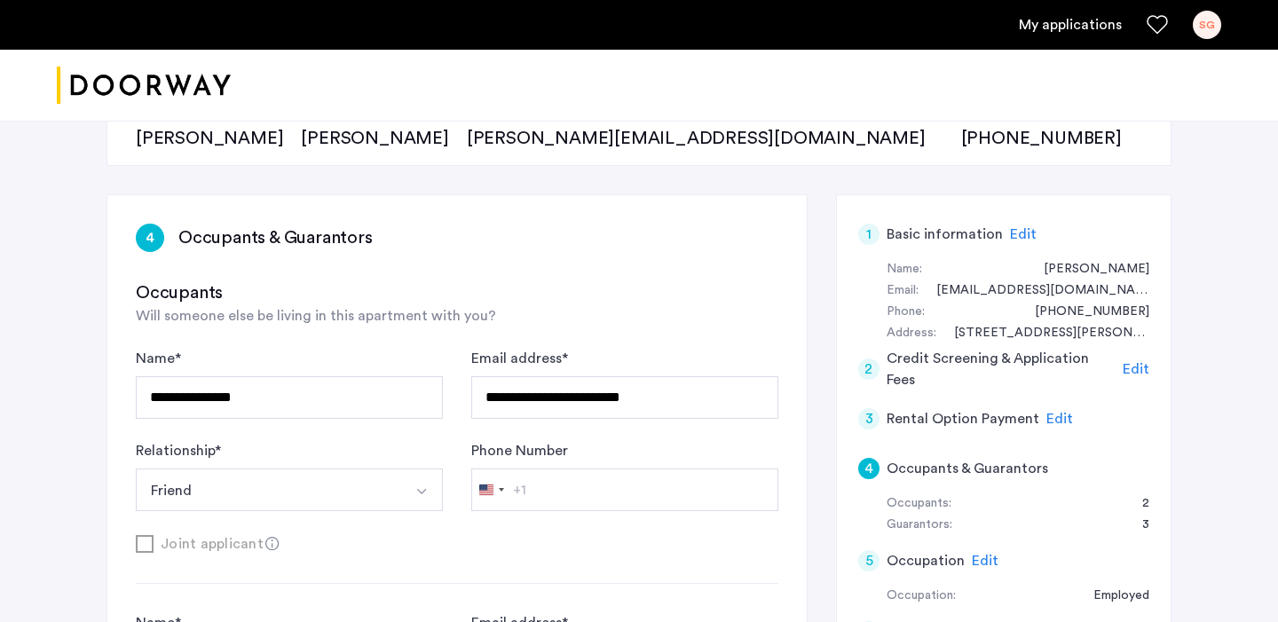
scroll to position [204, 0]
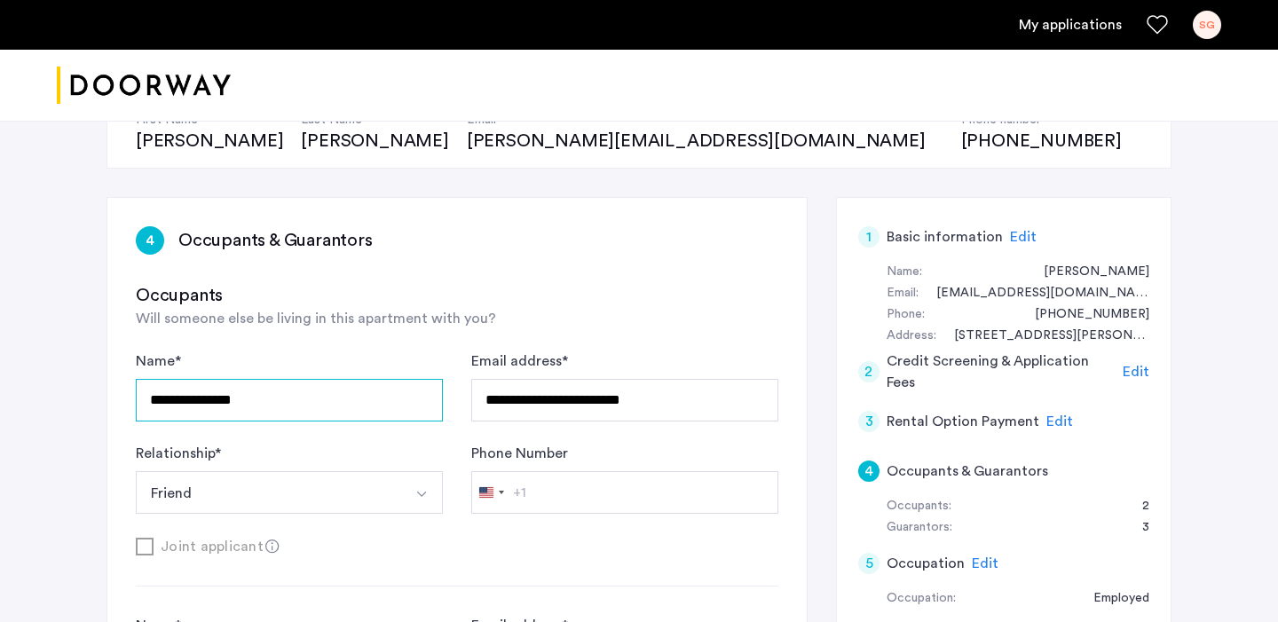
click at [352, 406] on input "**********" at bounding box center [289, 400] width 307 height 43
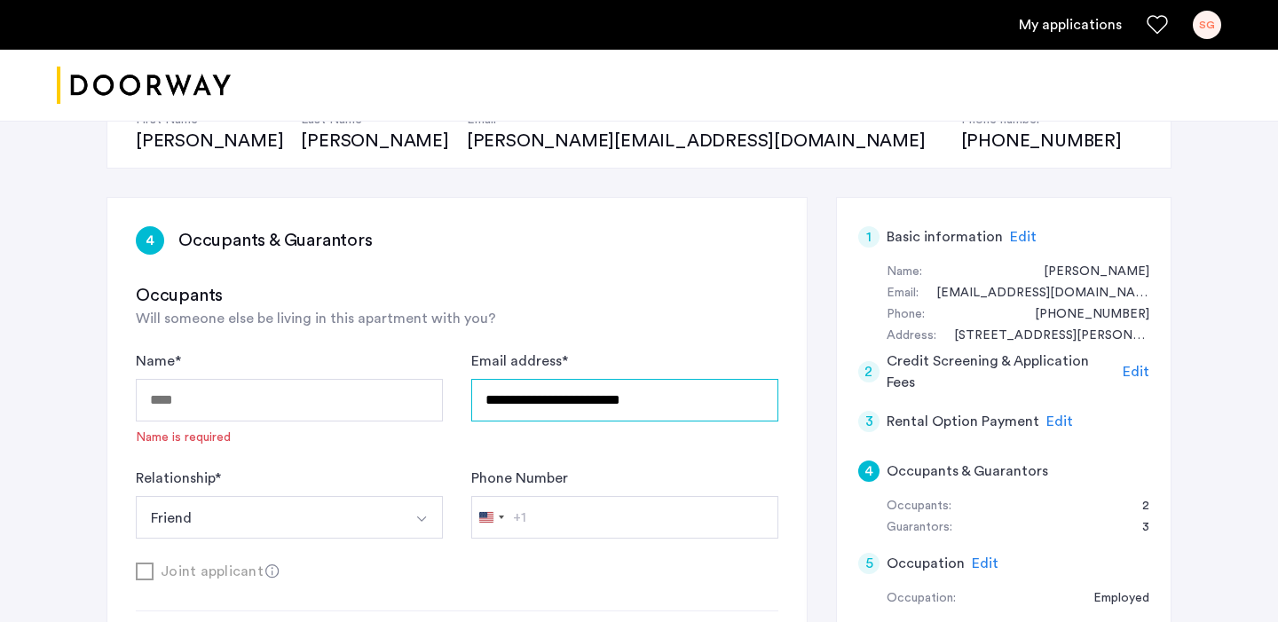
click at [626, 399] on input "**********" at bounding box center [624, 400] width 307 height 43
click at [347, 398] on input "Name *" at bounding box center [289, 400] width 307 height 43
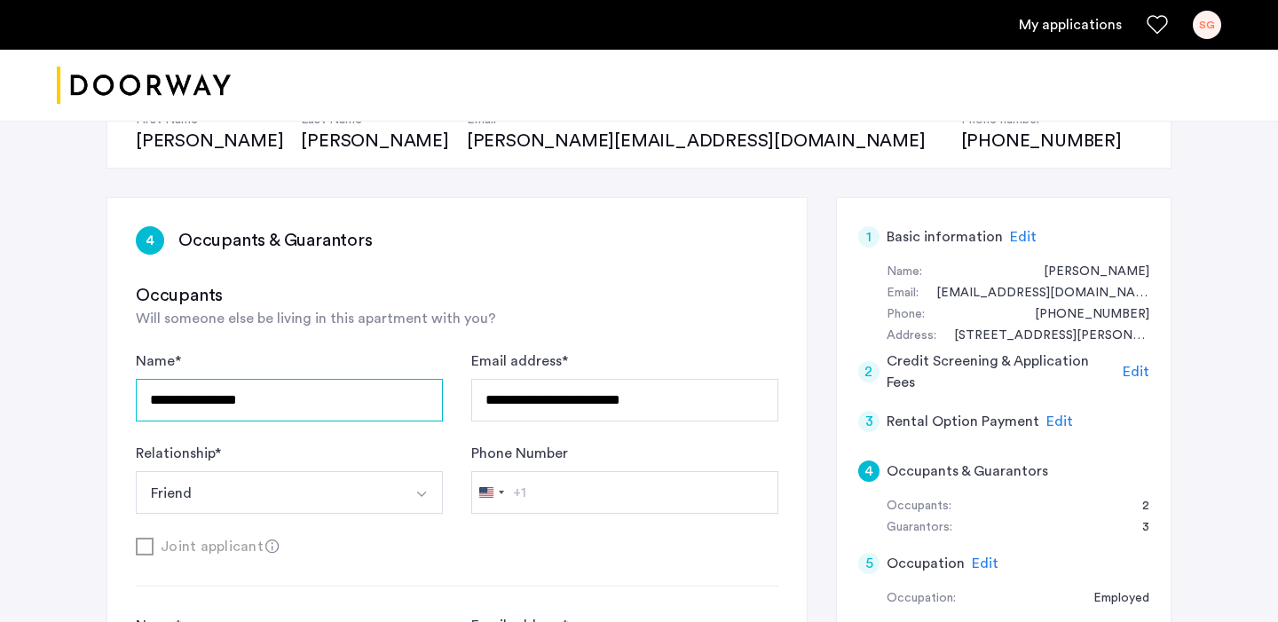
click at [359, 394] on input "**********" at bounding box center [289, 400] width 307 height 43
type input "**********"
click at [408, 247] on div "4 Occupants & Guarantors" at bounding box center [457, 240] width 643 height 28
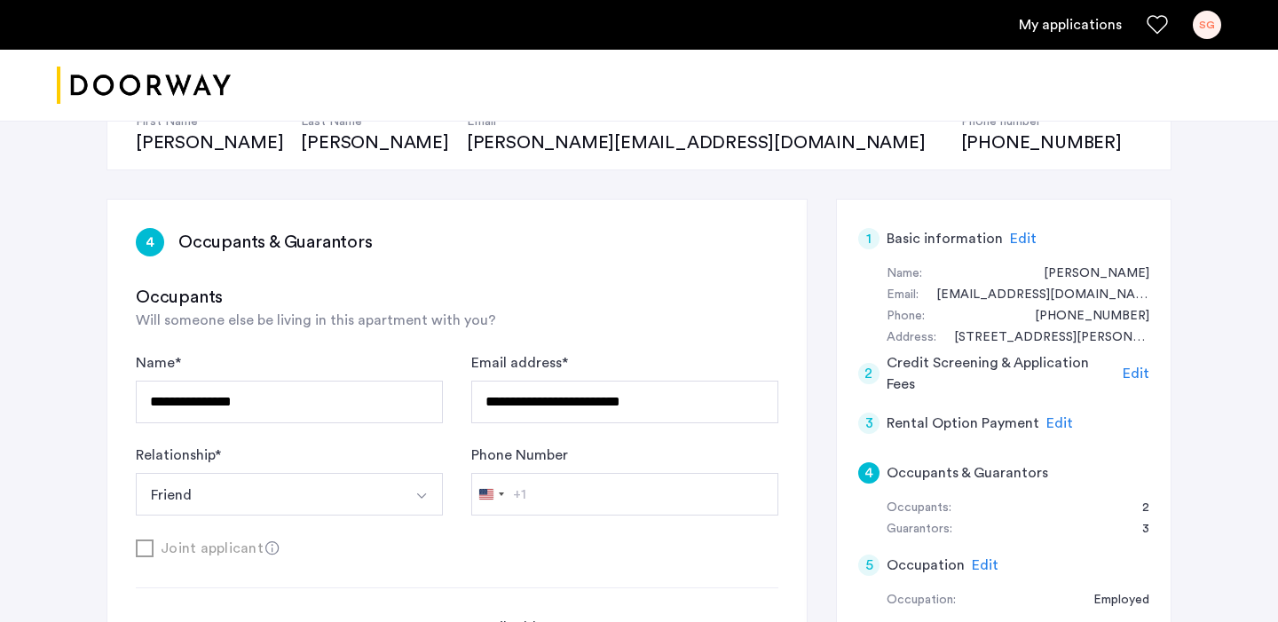
scroll to position [268, 0]
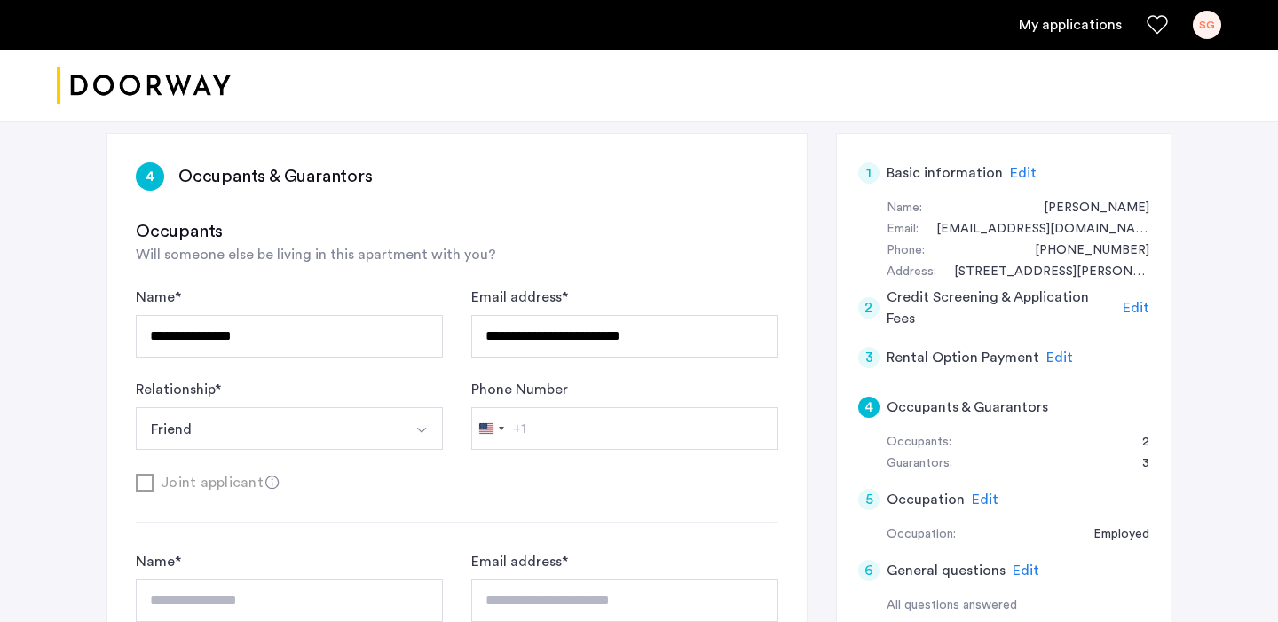
click at [407, 248] on span "Will someone else be living in this apartment with you?" at bounding box center [316, 255] width 360 height 14
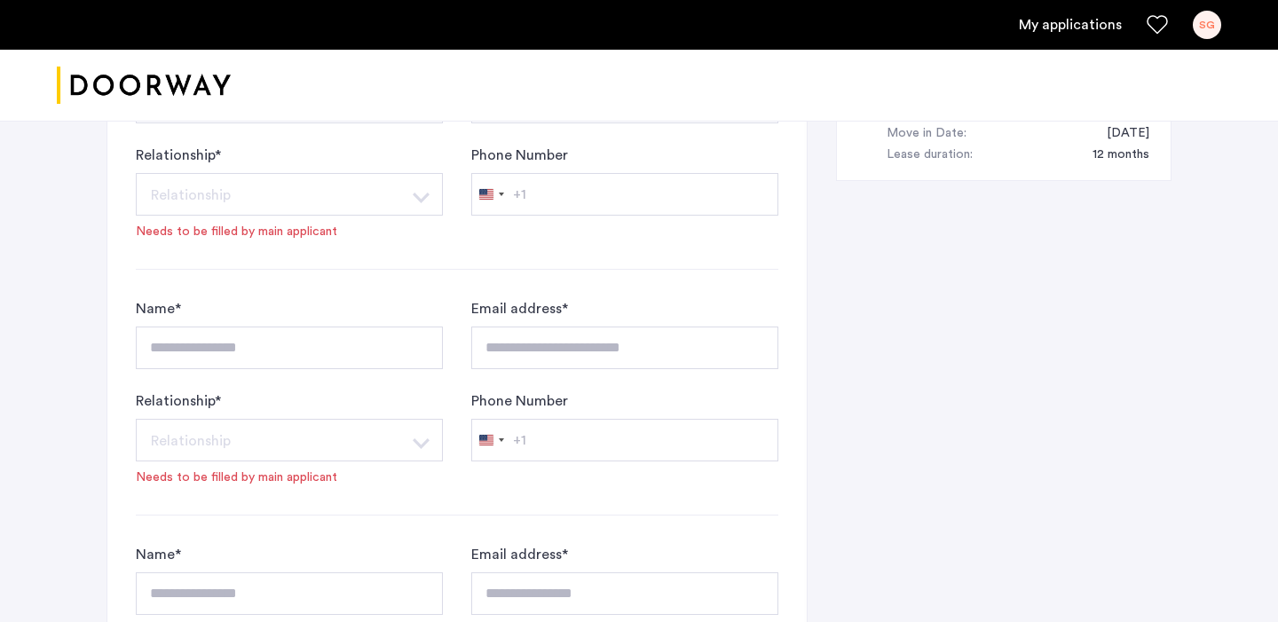
scroll to position [1751, 0]
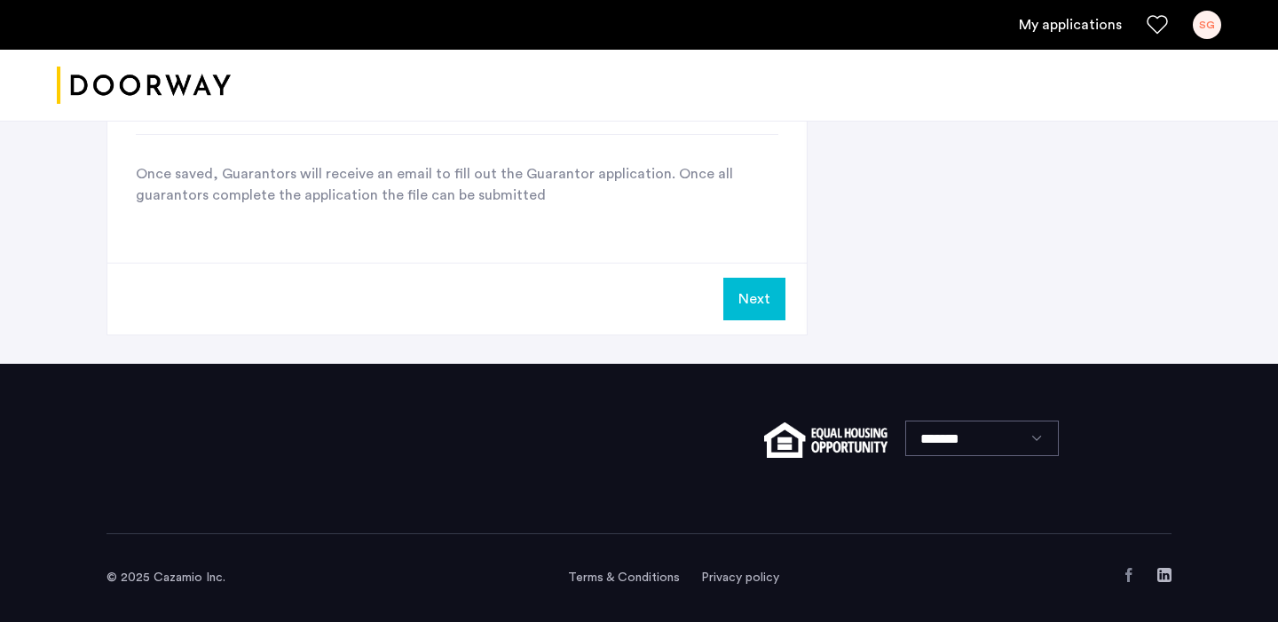
click at [742, 298] on button "Next" at bounding box center [754, 299] width 62 height 43
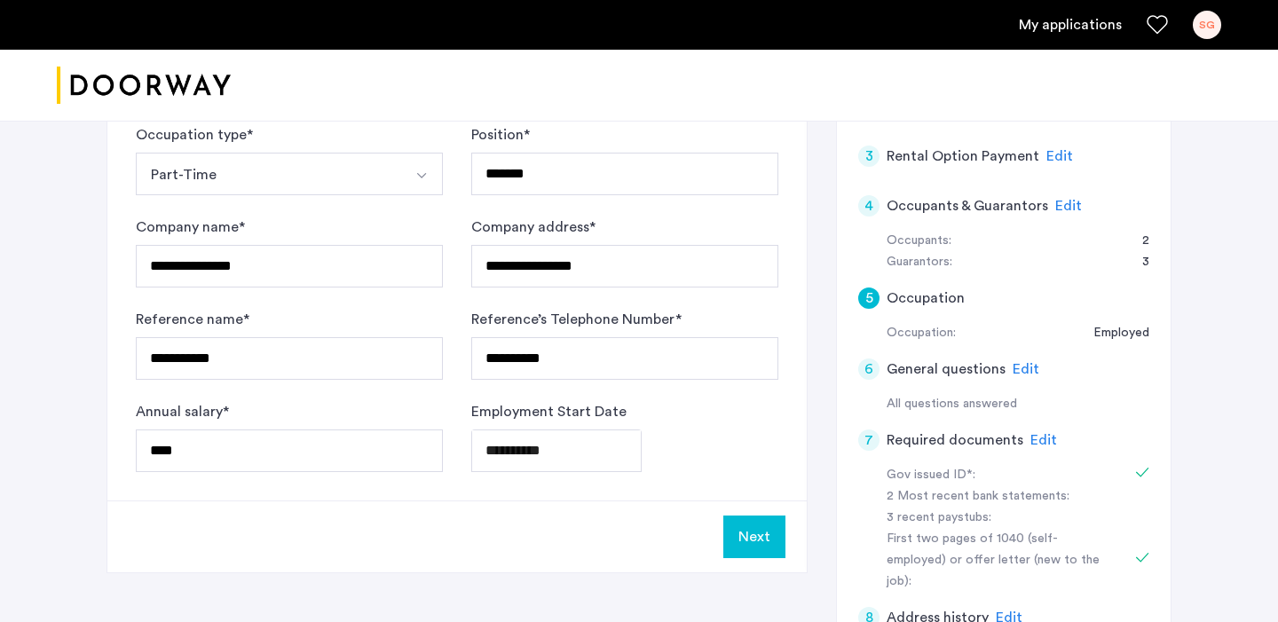
scroll to position [745, 0]
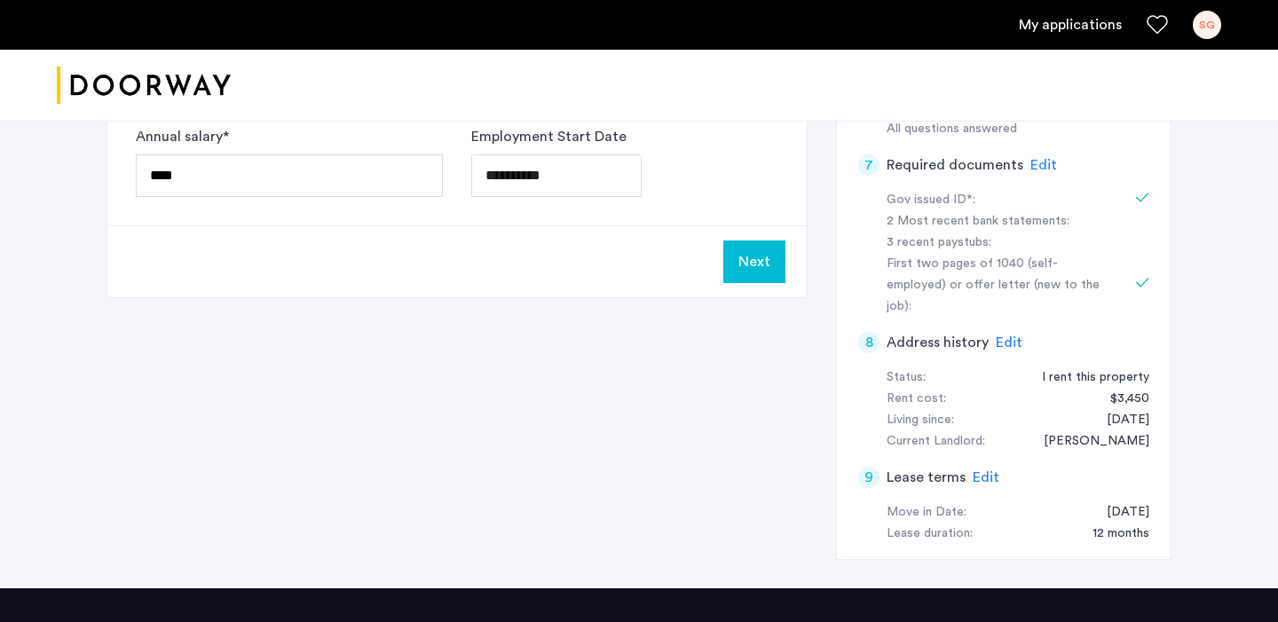
click at [727, 262] on button "Next" at bounding box center [754, 262] width 62 height 43
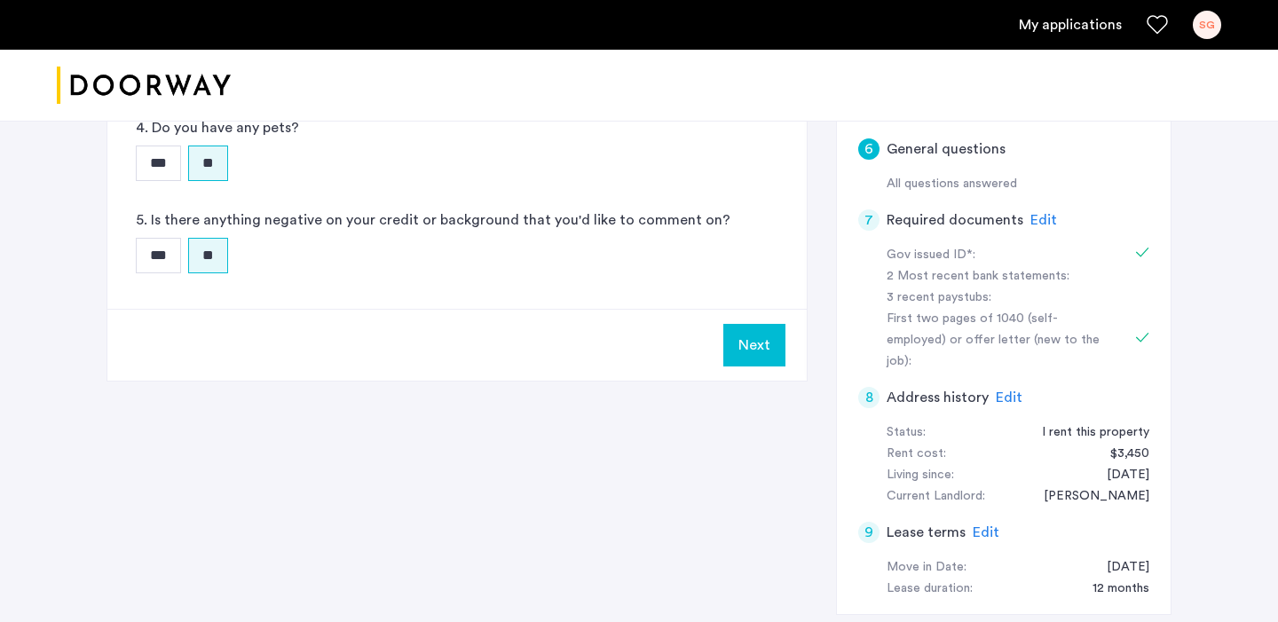
scroll to position [946, 0]
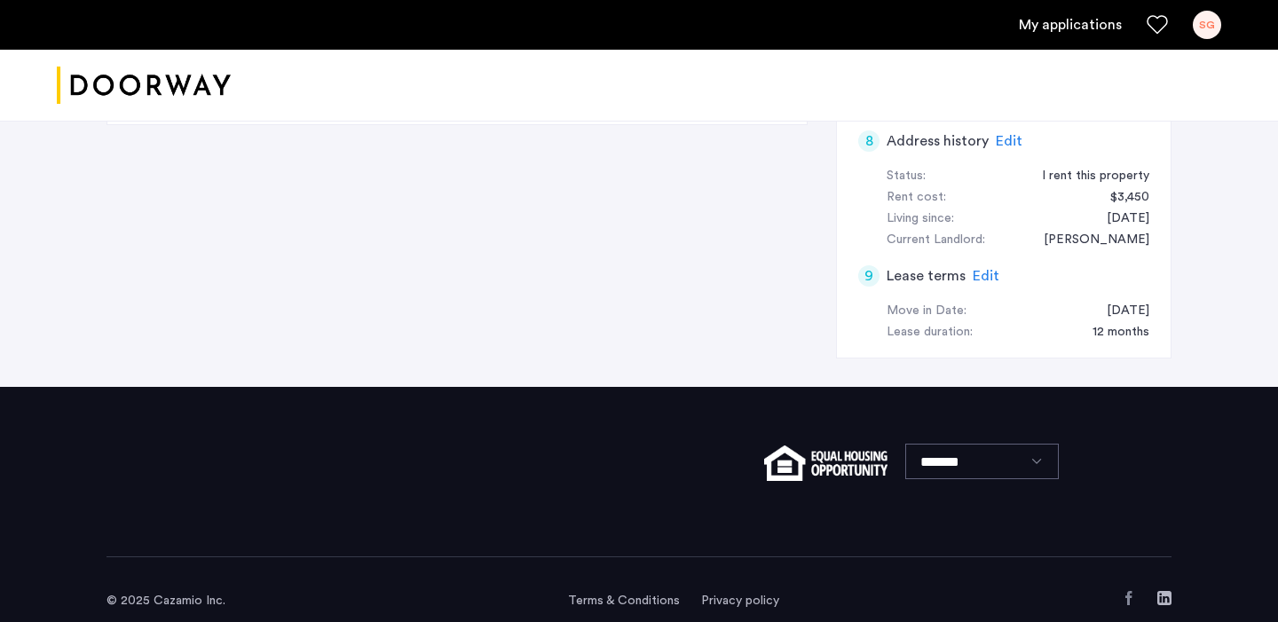
click at [989, 269] on span "Edit" at bounding box center [986, 276] width 27 height 14
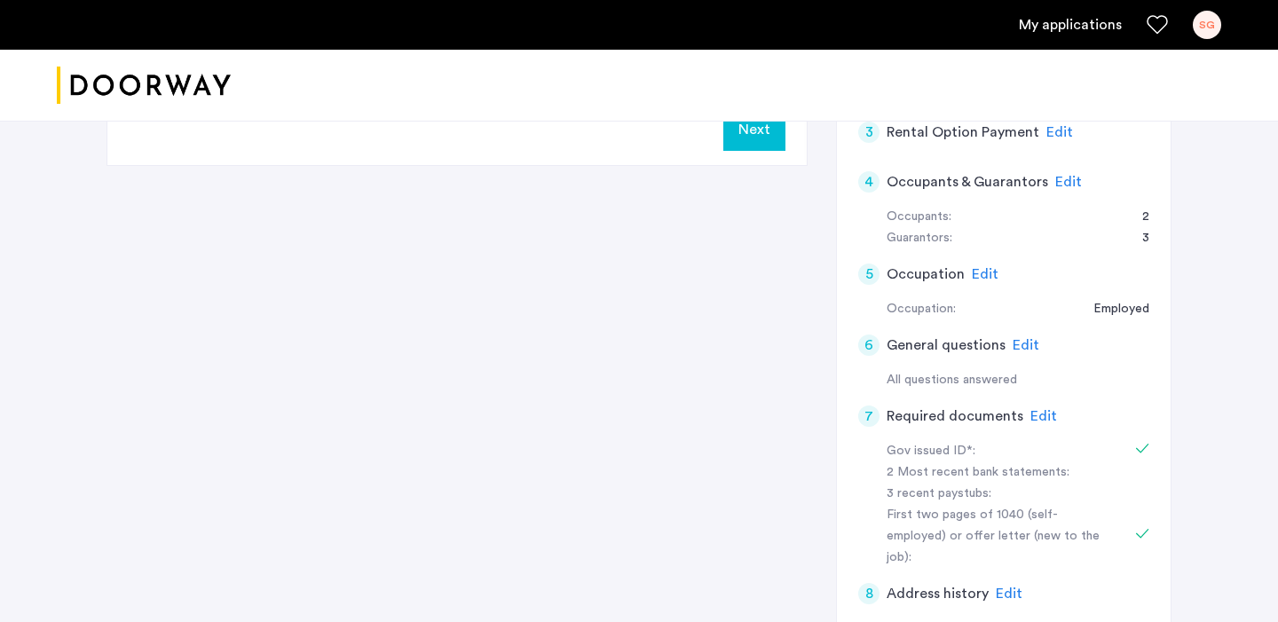
scroll to position [473, 0]
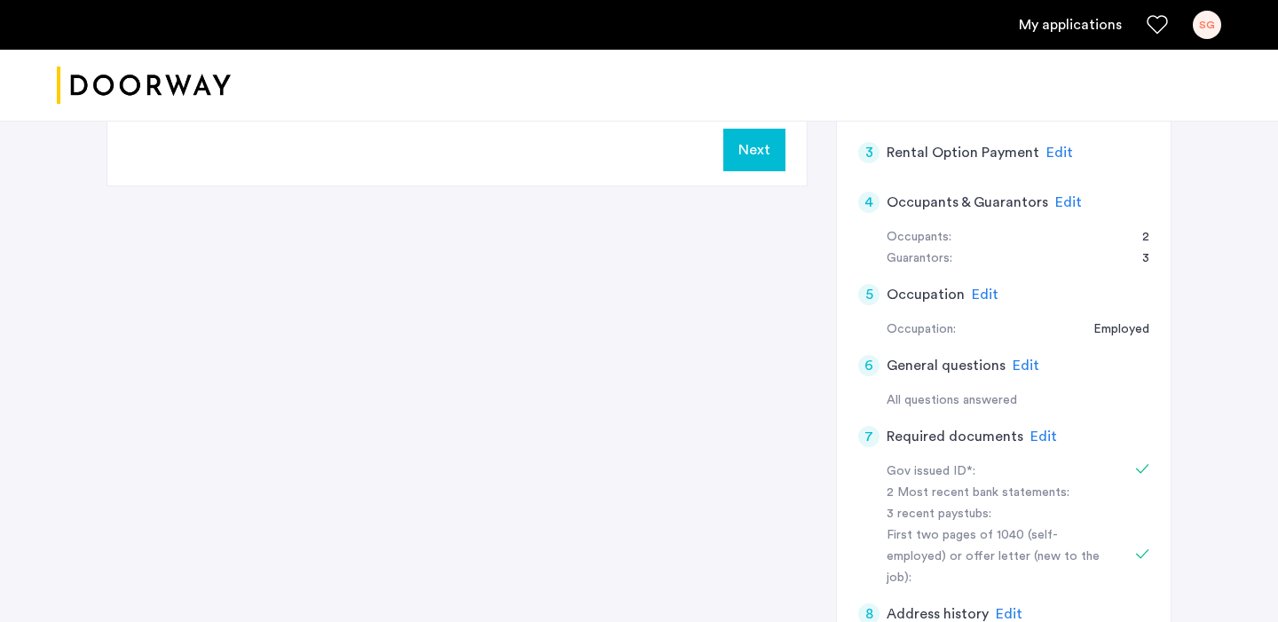
click at [743, 153] on button "Next" at bounding box center [754, 150] width 62 height 43
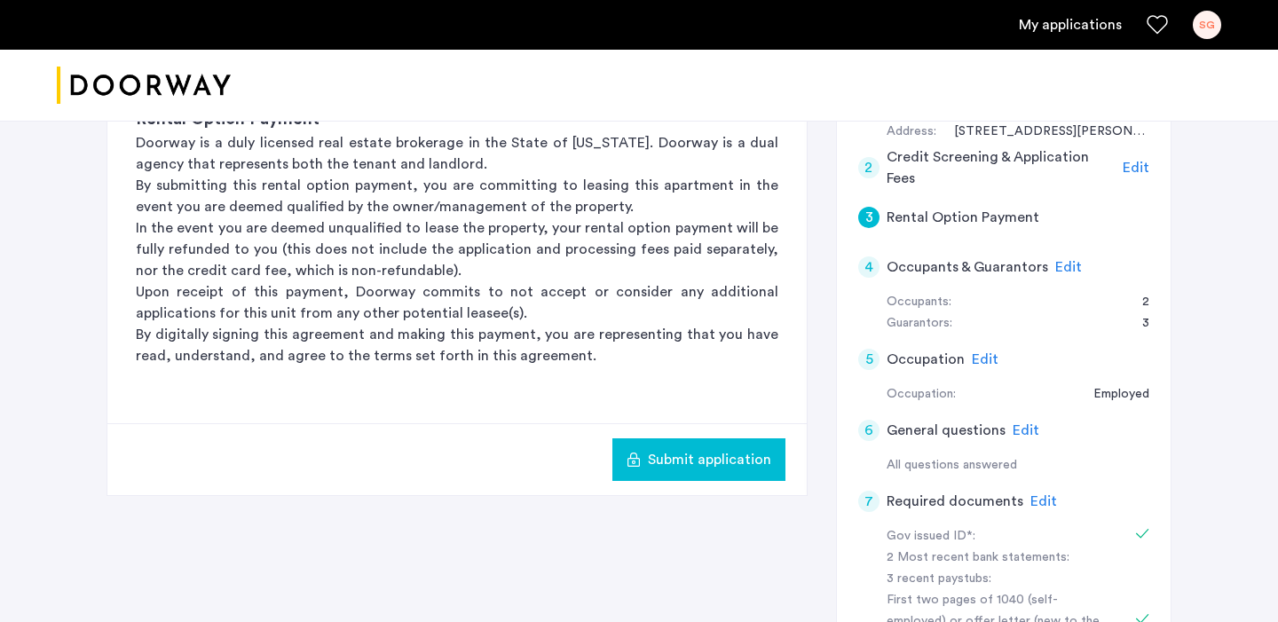
scroll to position [430, 0]
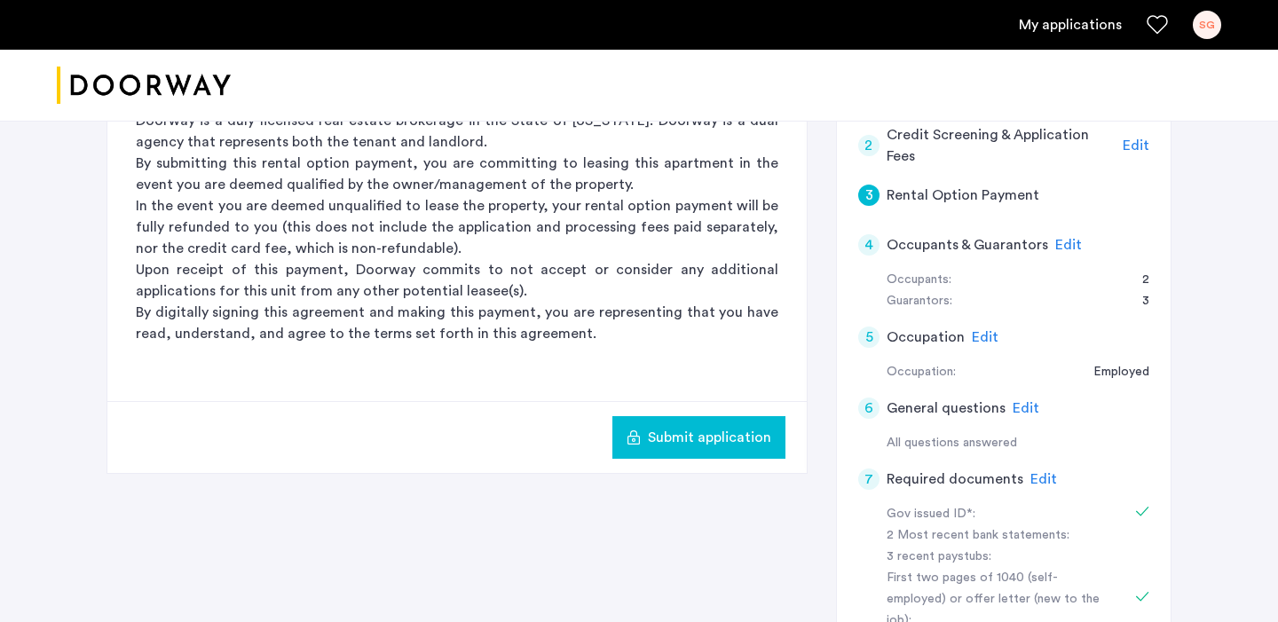
click at [677, 446] on span "Submit application" at bounding box center [709, 437] width 123 height 21
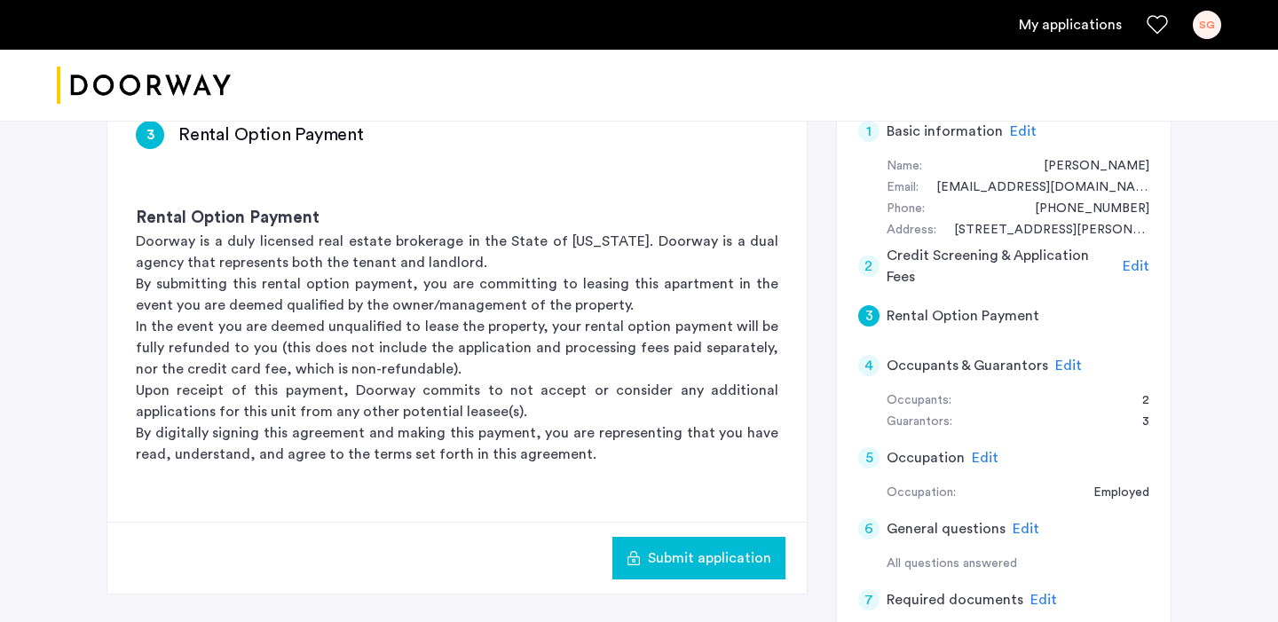
scroll to position [322, 0]
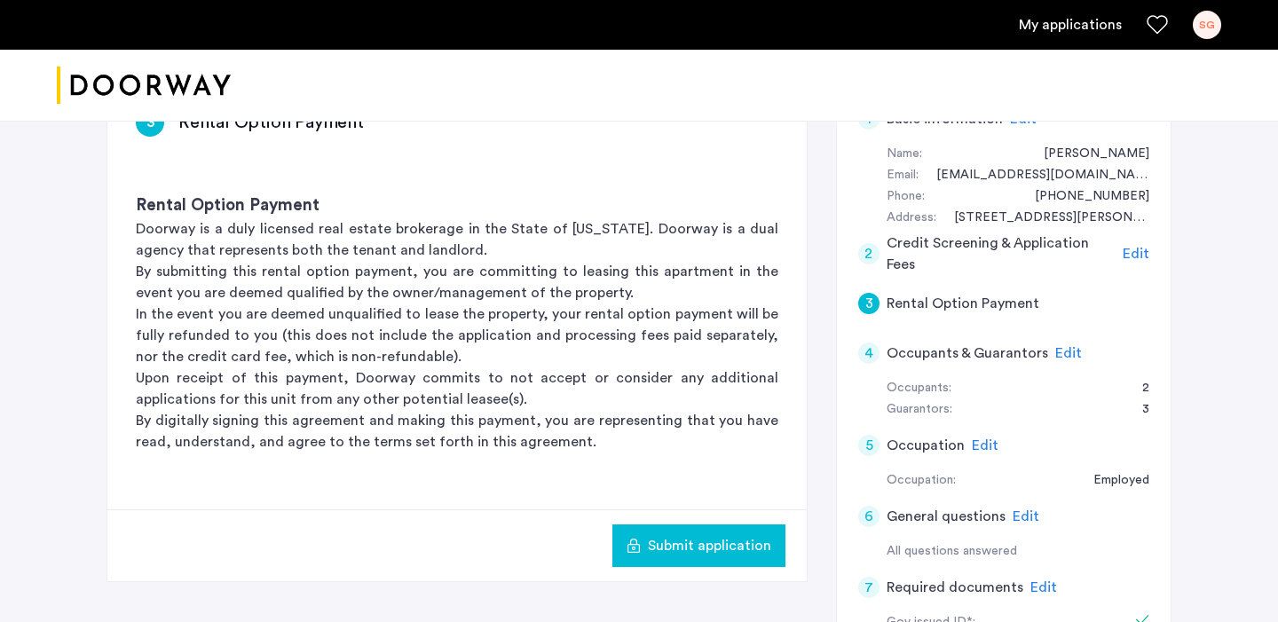
click at [1064, 351] on span "Edit" at bounding box center [1068, 353] width 27 height 14
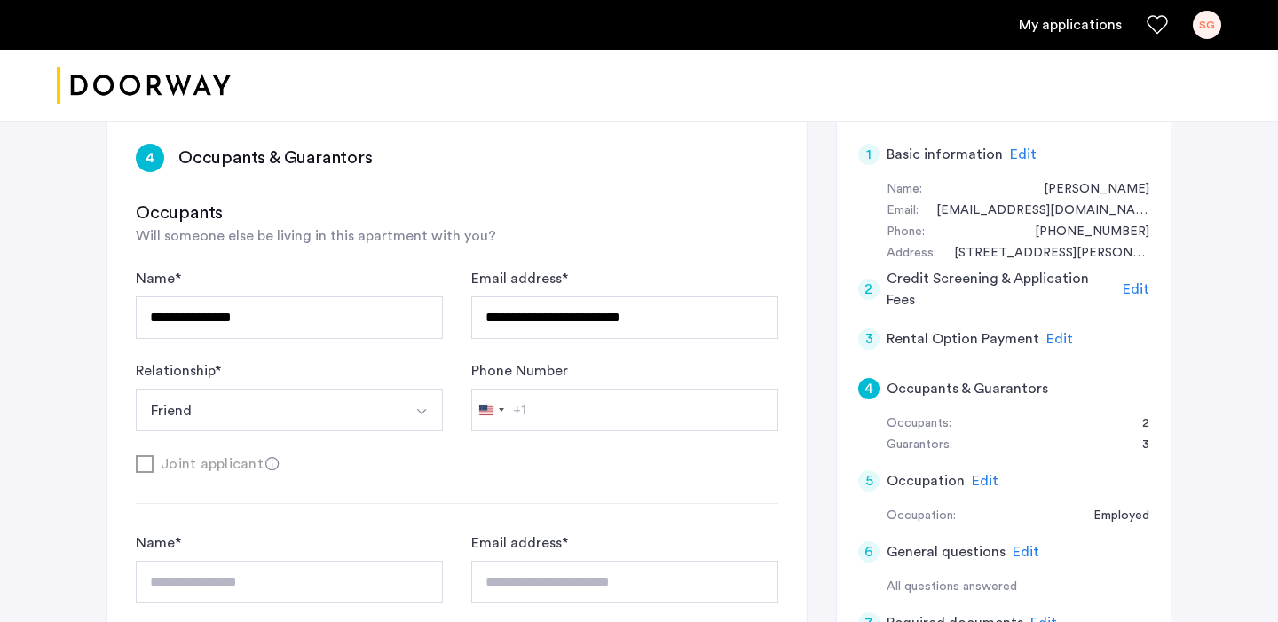
scroll to position [216, 0]
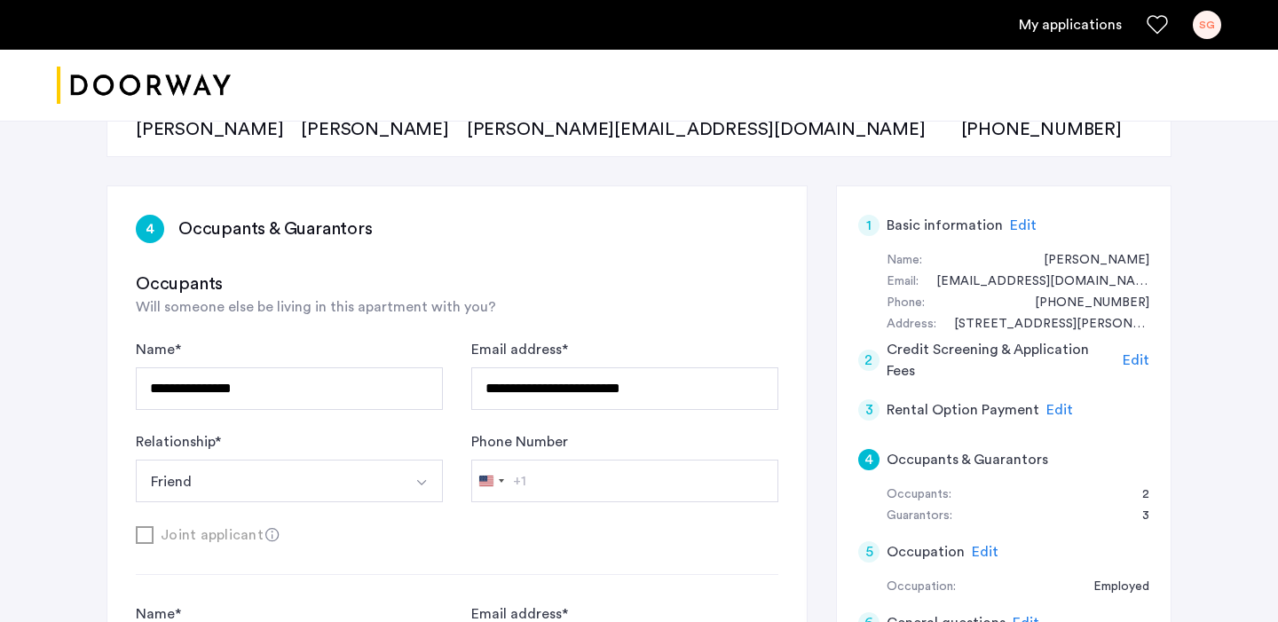
click at [349, 474] on button "Friend" at bounding box center [268, 481] width 265 height 43
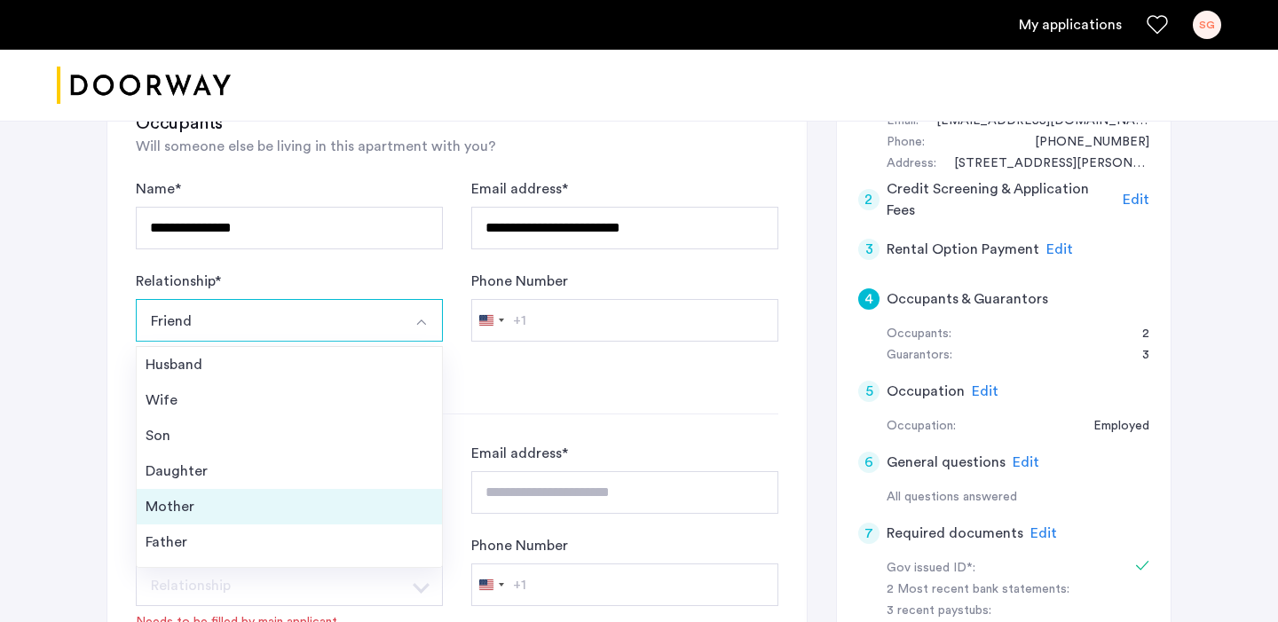
scroll to position [64, 0]
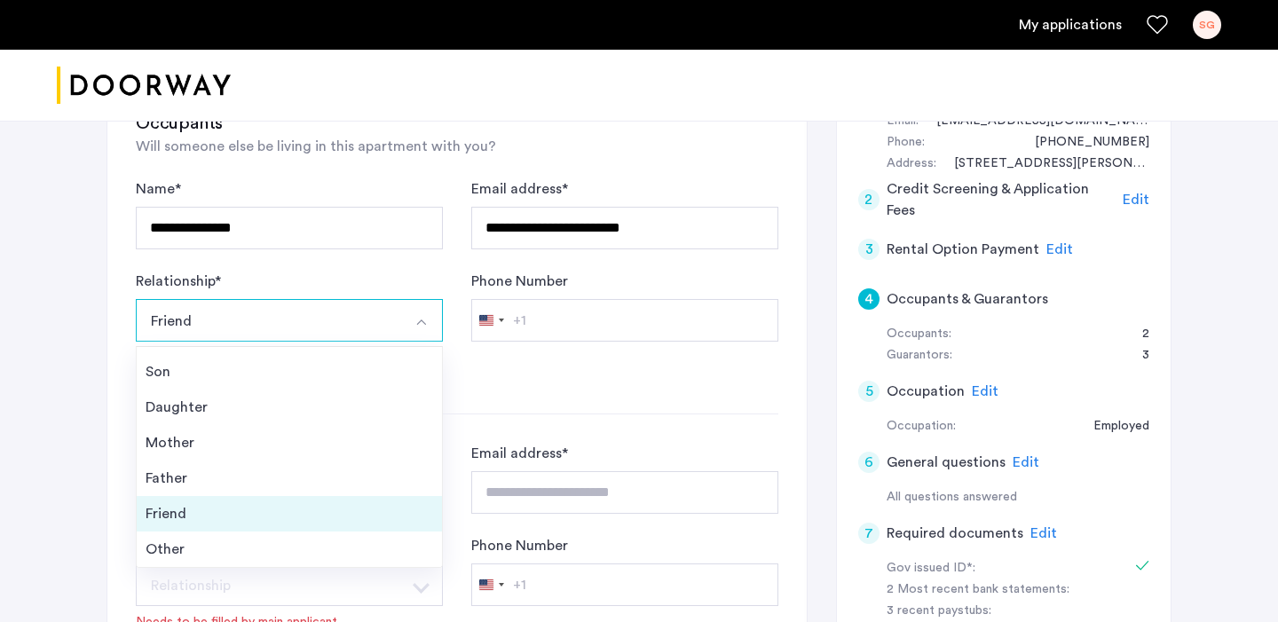
click at [289, 522] on div "Friend" at bounding box center [290, 513] width 288 height 21
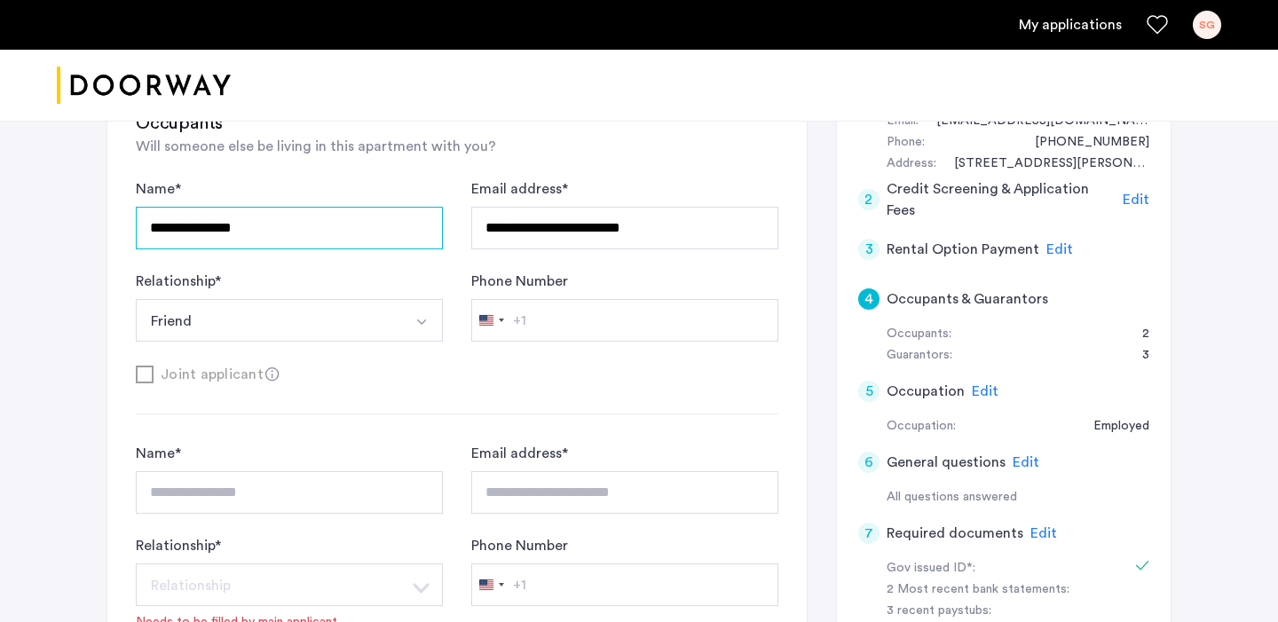
click at [290, 225] on input "**********" at bounding box center [289, 228] width 307 height 43
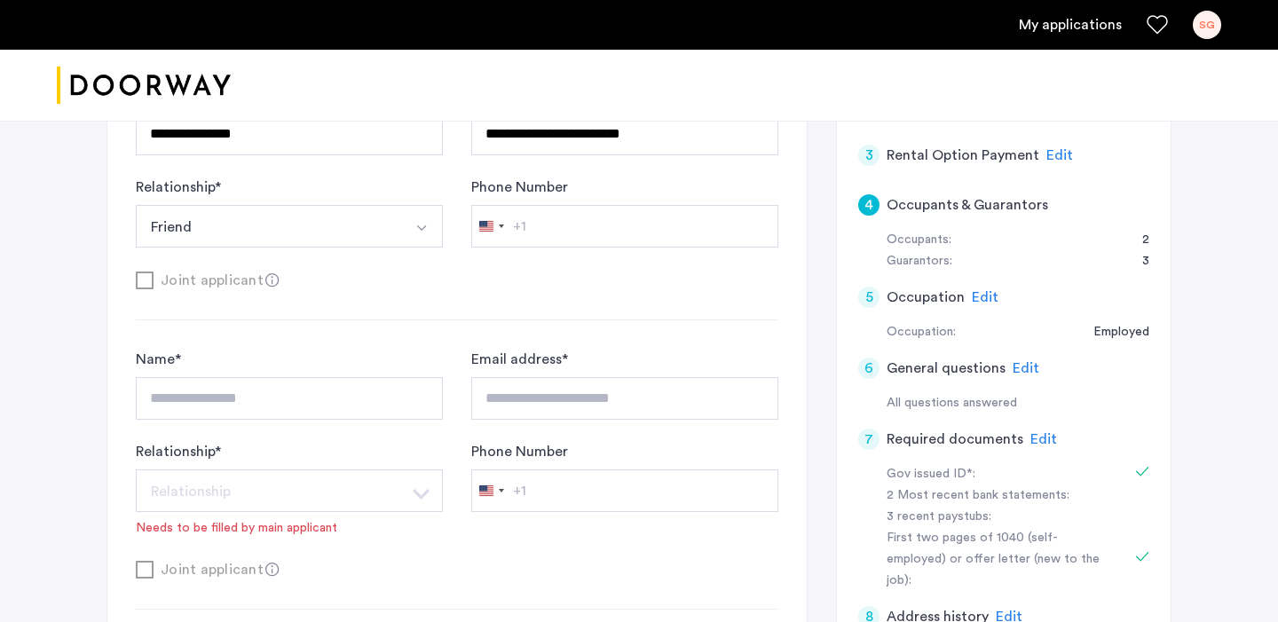
scroll to position [1751, 0]
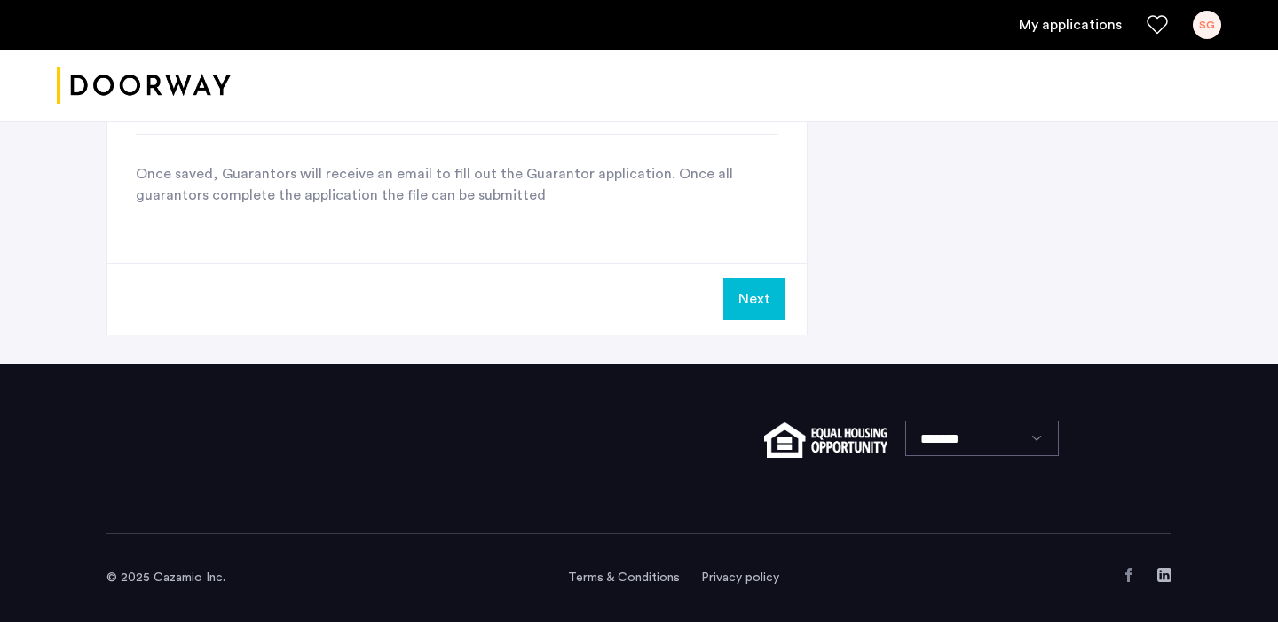
click at [765, 304] on button "Next" at bounding box center [754, 299] width 62 height 43
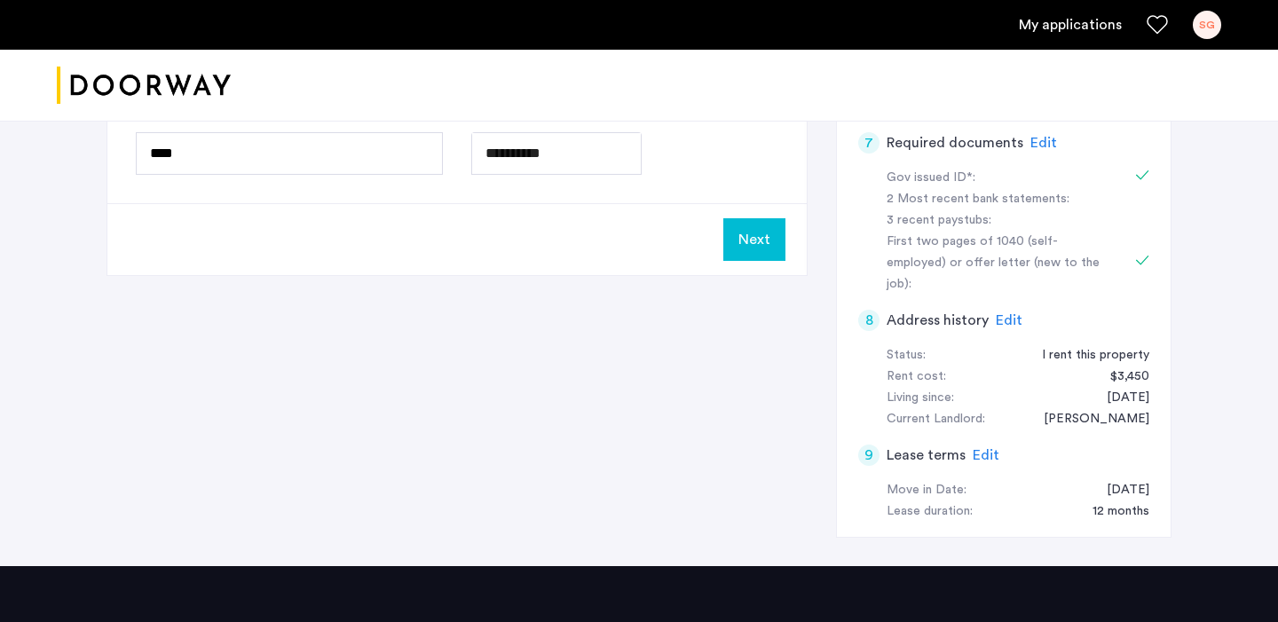
scroll to position [540, 0]
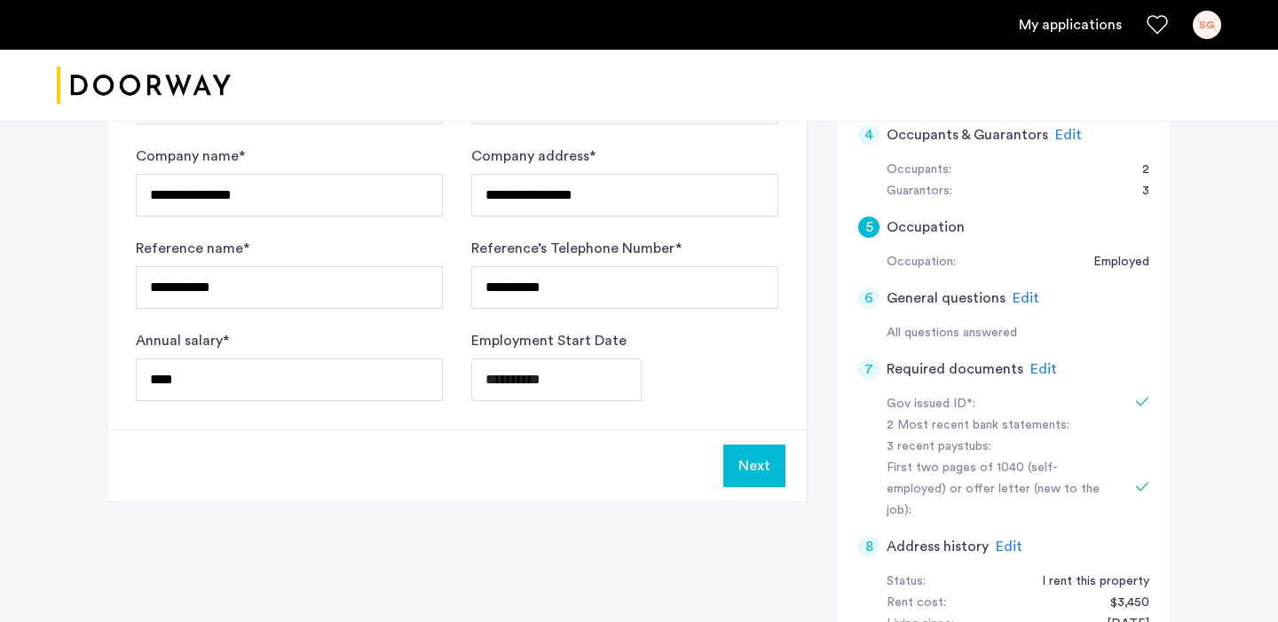
click at [768, 465] on button "Next" at bounding box center [754, 466] width 62 height 43
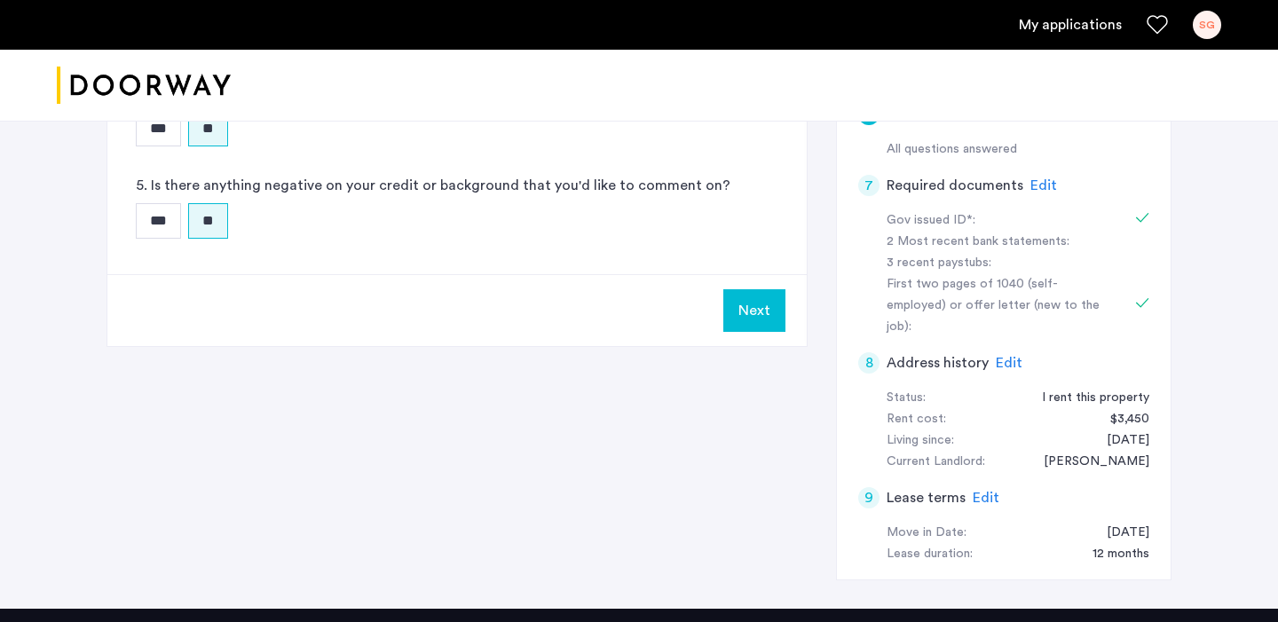
scroll to position [718, 0]
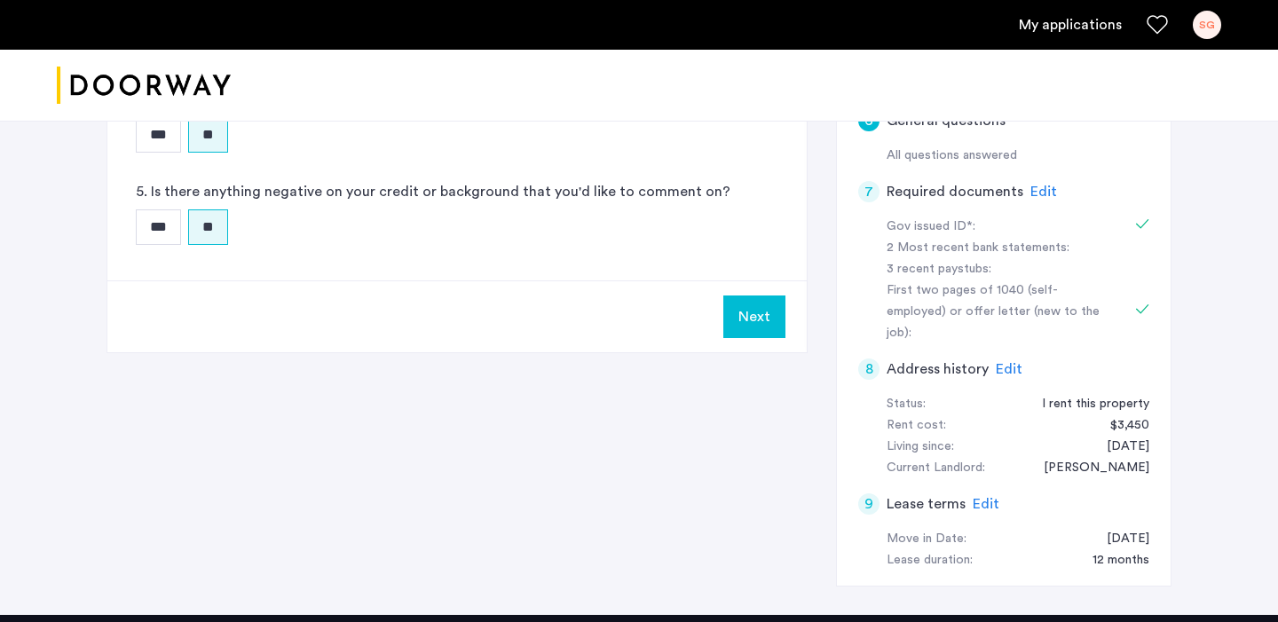
click at [754, 310] on button "Next" at bounding box center [754, 317] width 62 height 43
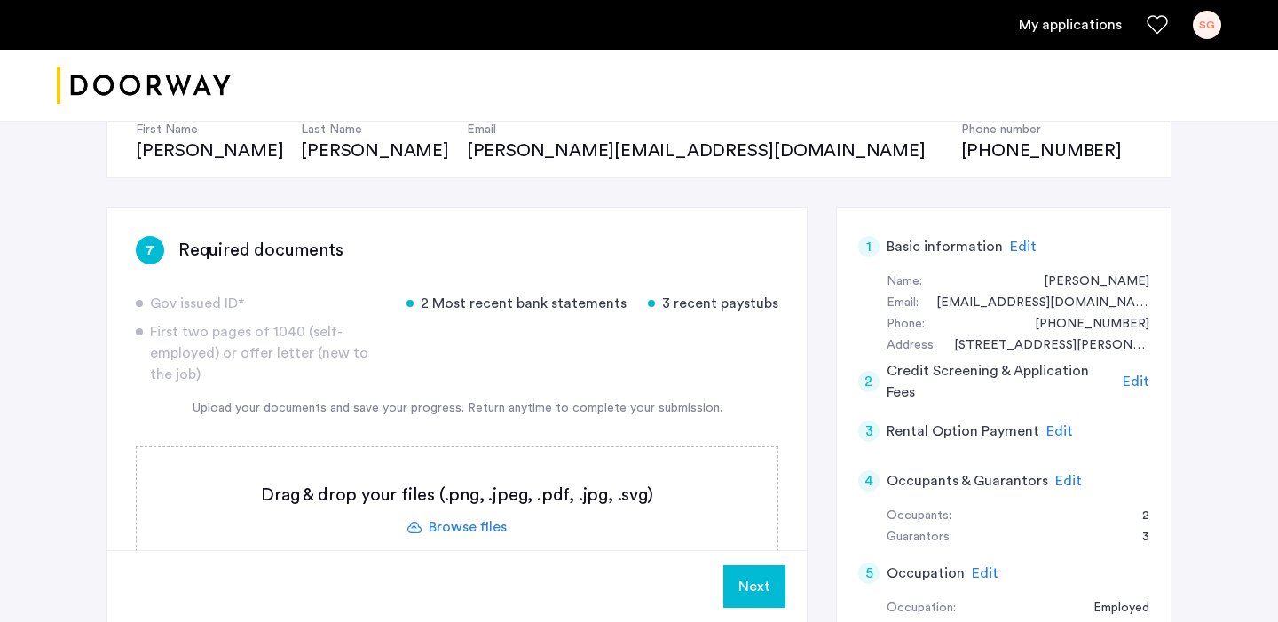
scroll to position [195, 0]
click at [753, 589] on button "Next" at bounding box center [754, 586] width 62 height 43
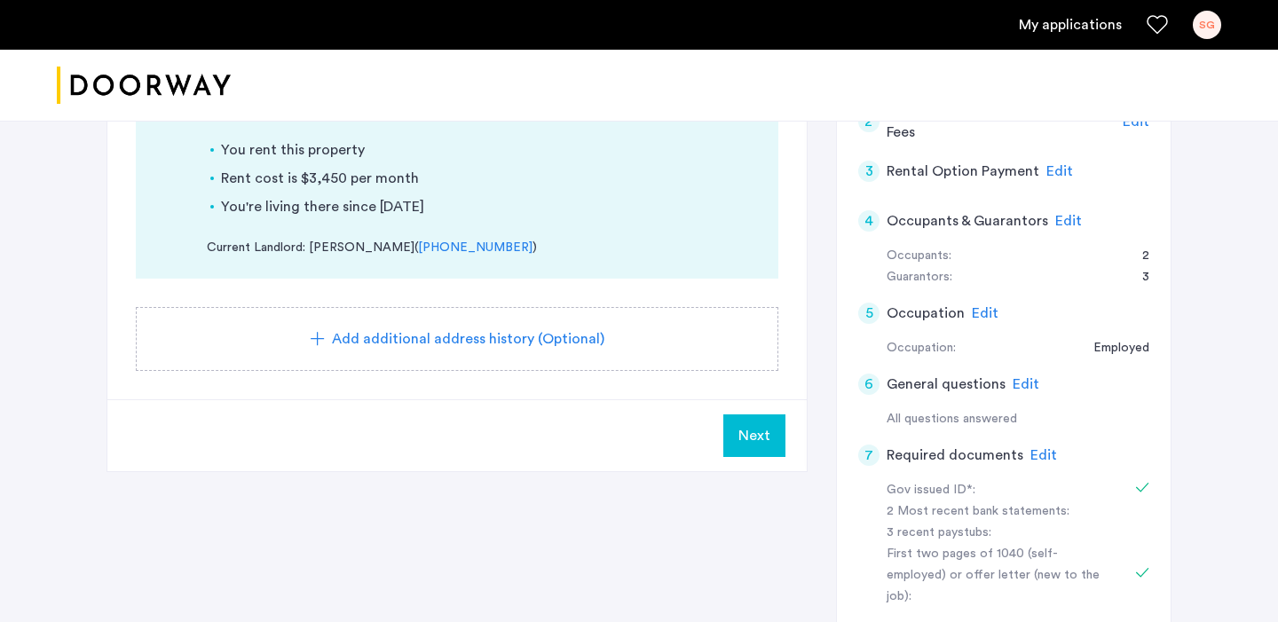
scroll to position [483, 0]
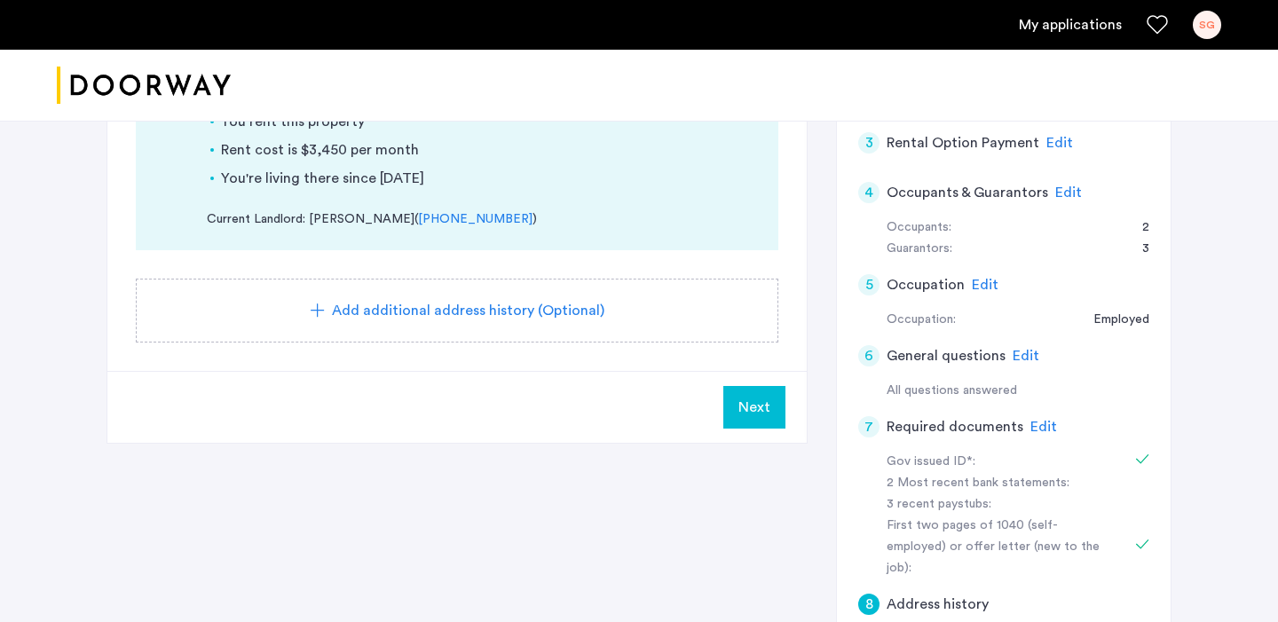
click at [743, 397] on span "Next" at bounding box center [754, 407] width 32 height 21
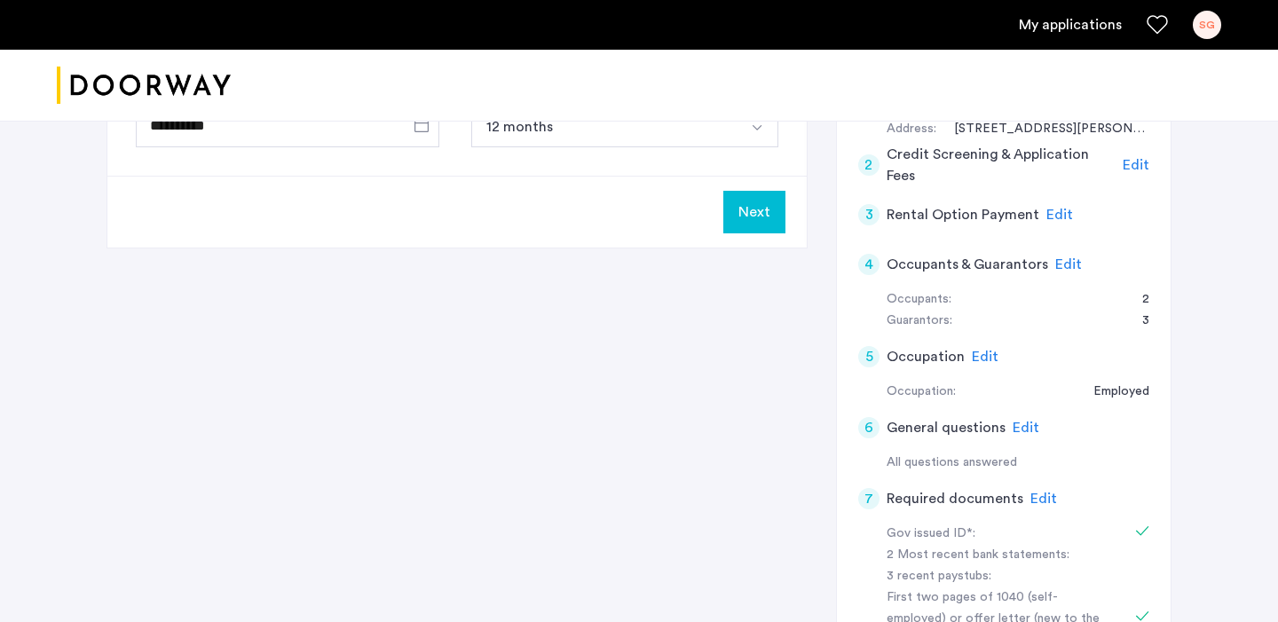
scroll to position [387, 0]
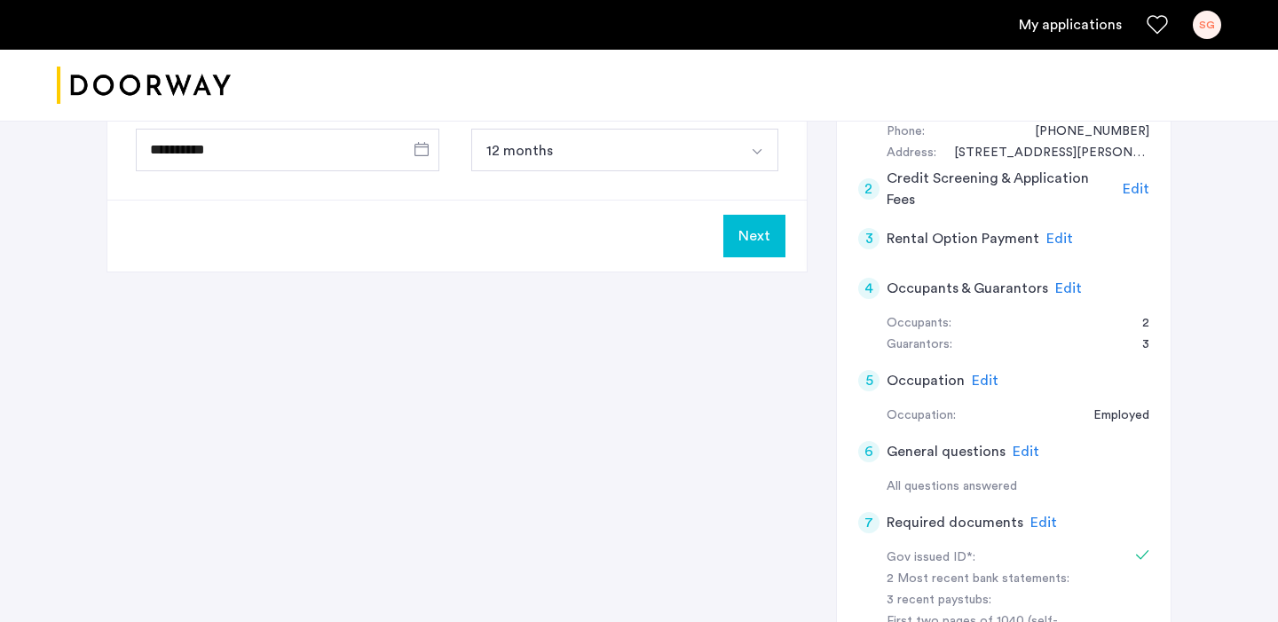
click at [776, 233] on button "Next" at bounding box center [754, 236] width 62 height 43
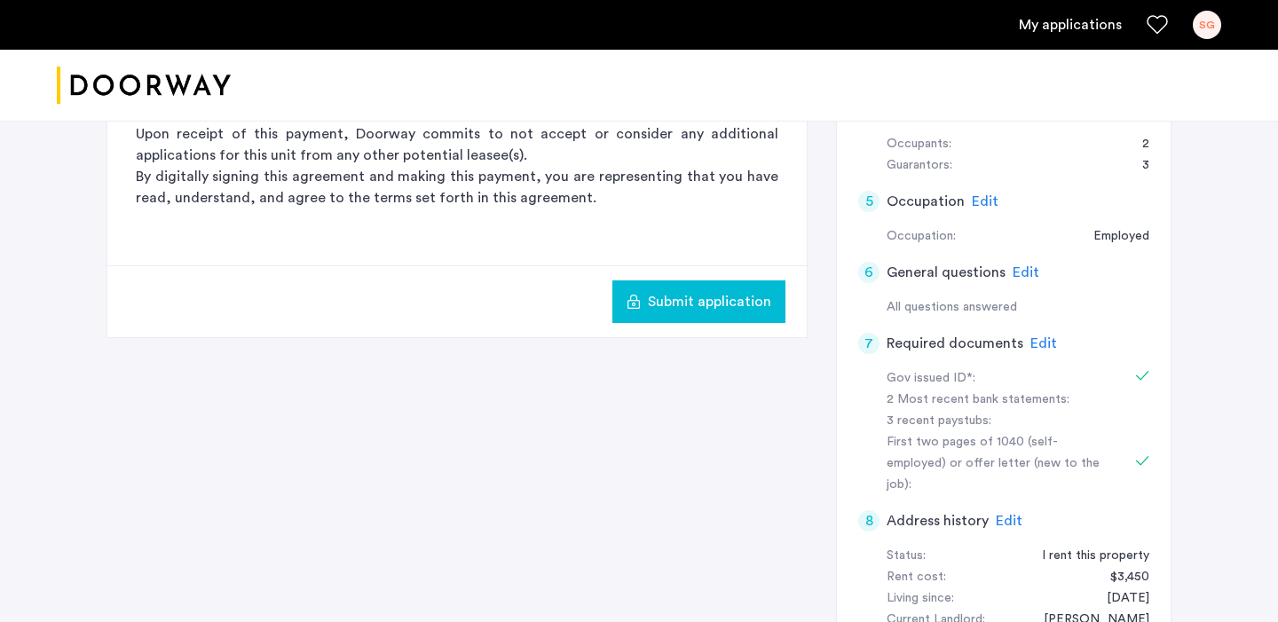
scroll to position [567, 0]
click at [742, 294] on span "Submit application" at bounding box center [709, 300] width 123 height 21
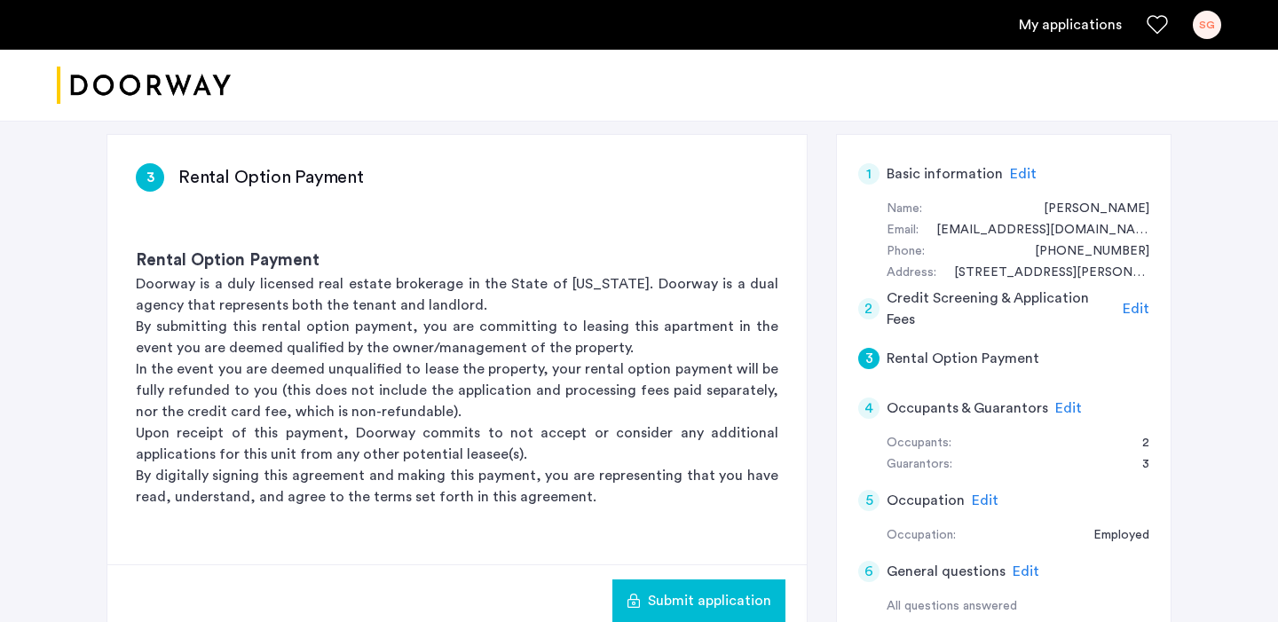
scroll to position [348, 0]
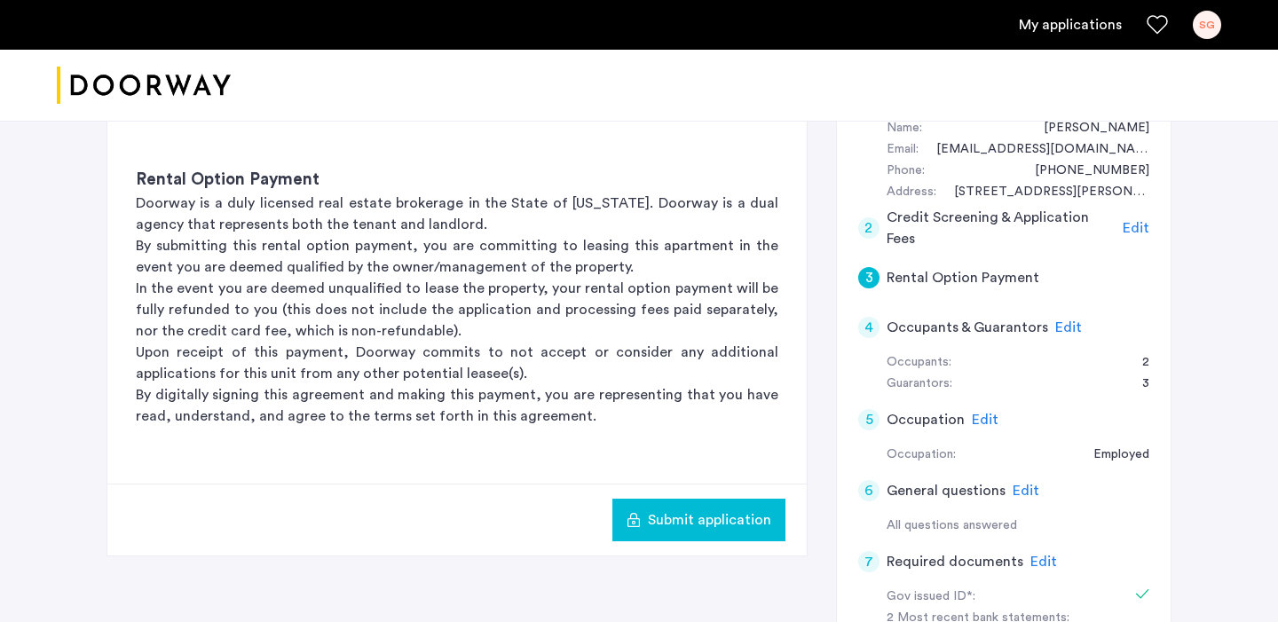
click at [756, 516] on span "Submit application" at bounding box center [709, 519] width 123 height 21
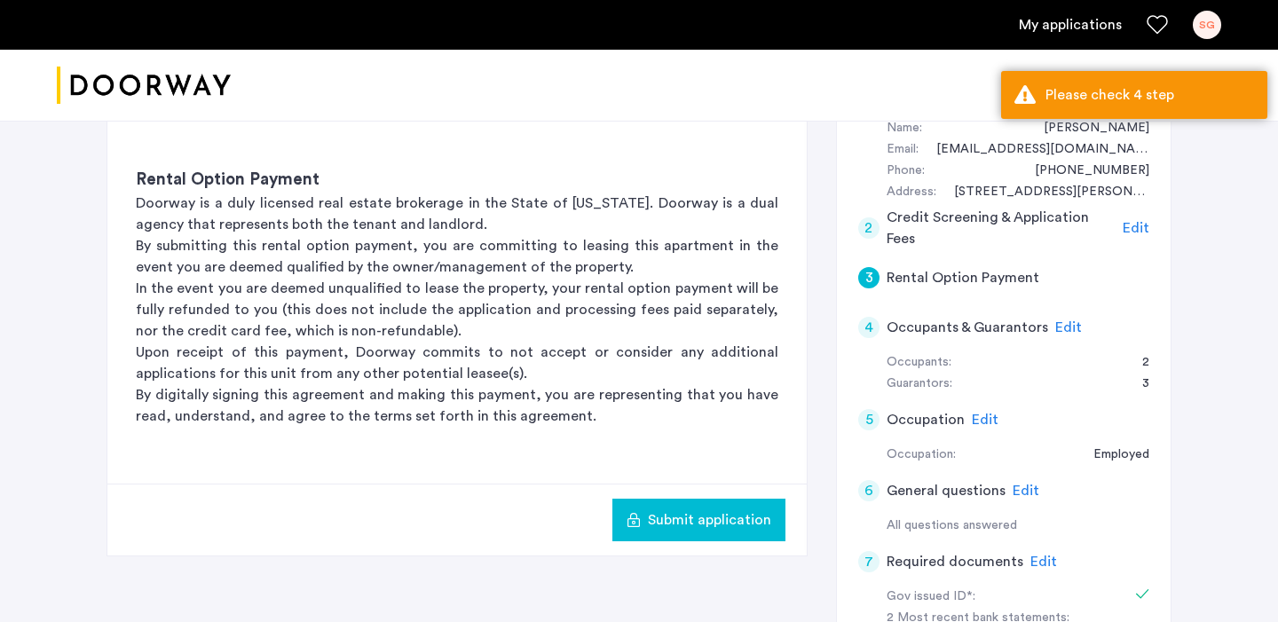
click at [1060, 327] on span "Edit" at bounding box center [1068, 327] width 27 height 14
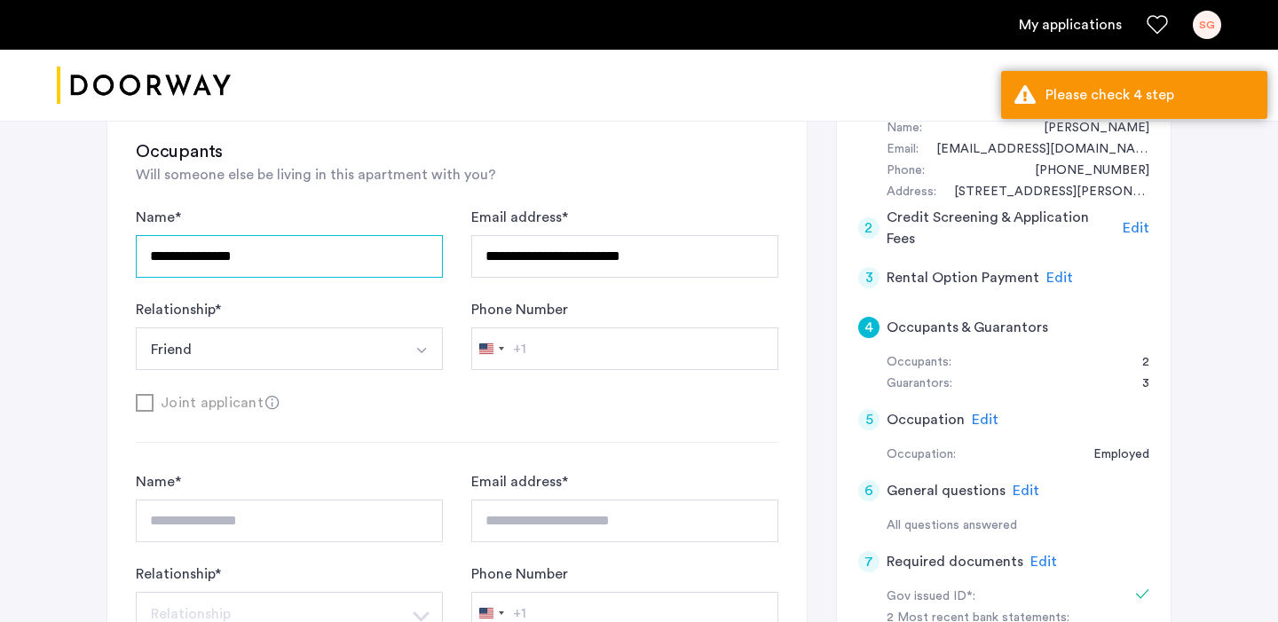
click at [382, 264] on input "**********" at bounding box center [289, 256] width 307 height 43
click at [323, 213] on div "**********" at bounding box center [289, 242] width 307 height 71
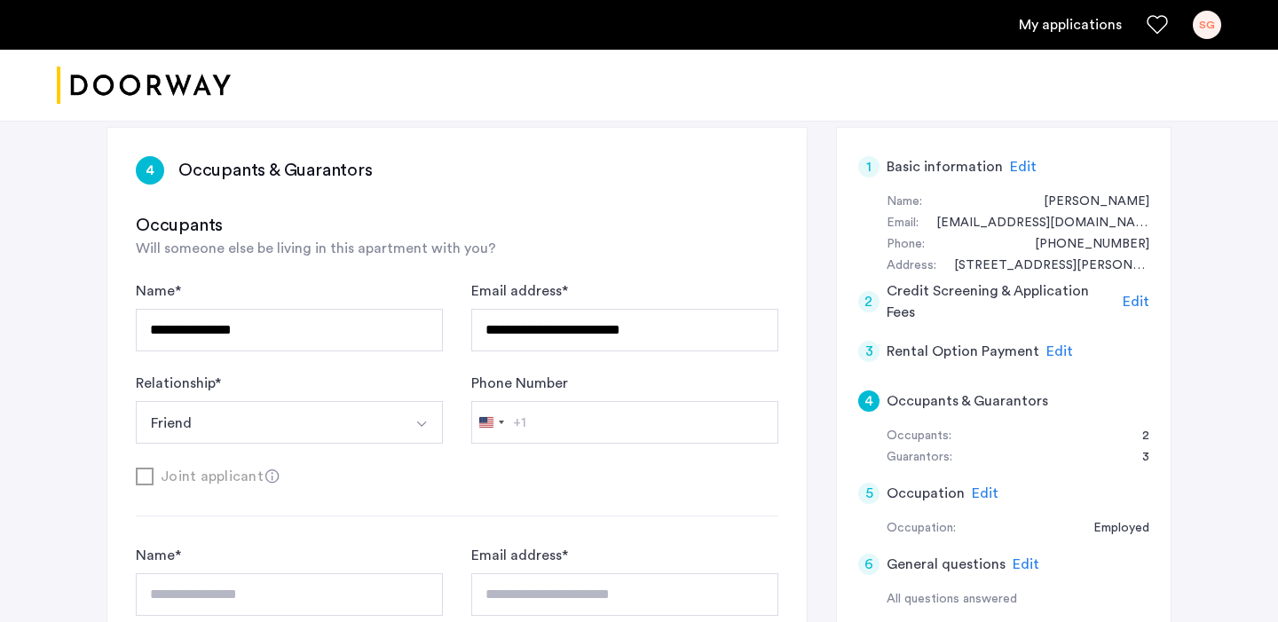
scroll to position [271, 0]
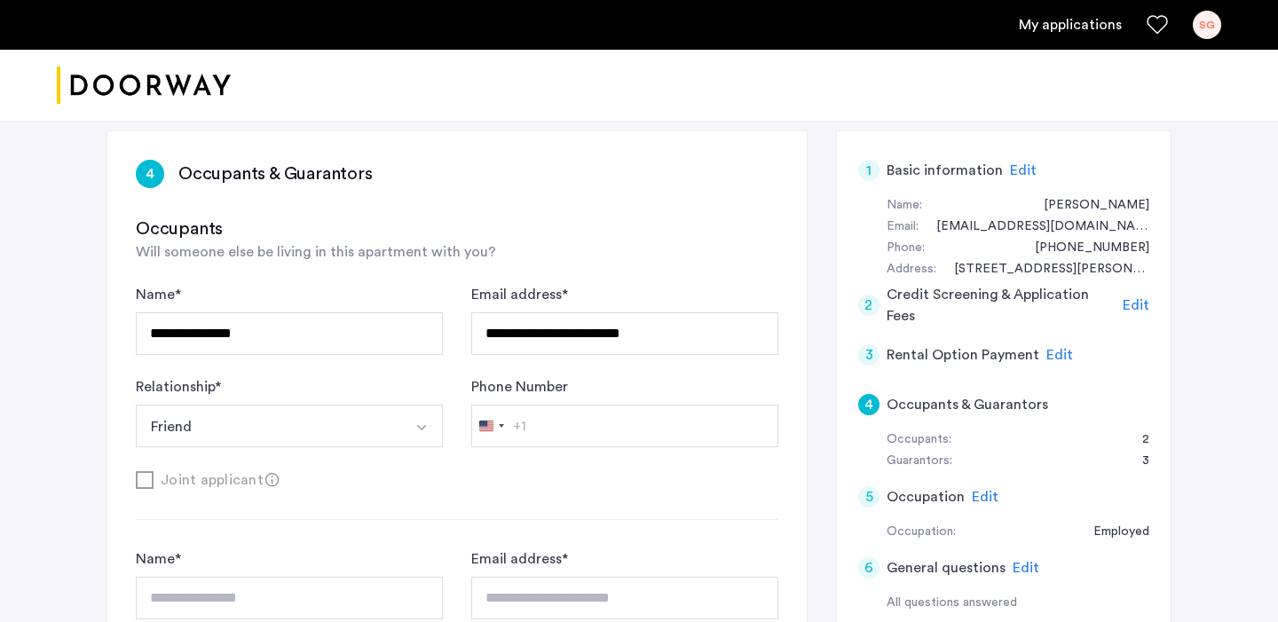
click at [232, 288] on div "**********" at bounding box center [289, 319] width 307 height 71
click at [144, 481] on div "Joint applicant" at bounding box center [457, 480] width 643 height 22
click at [170, 442] on button "Friend" at bounding box center [268, 426] width 265 height 43
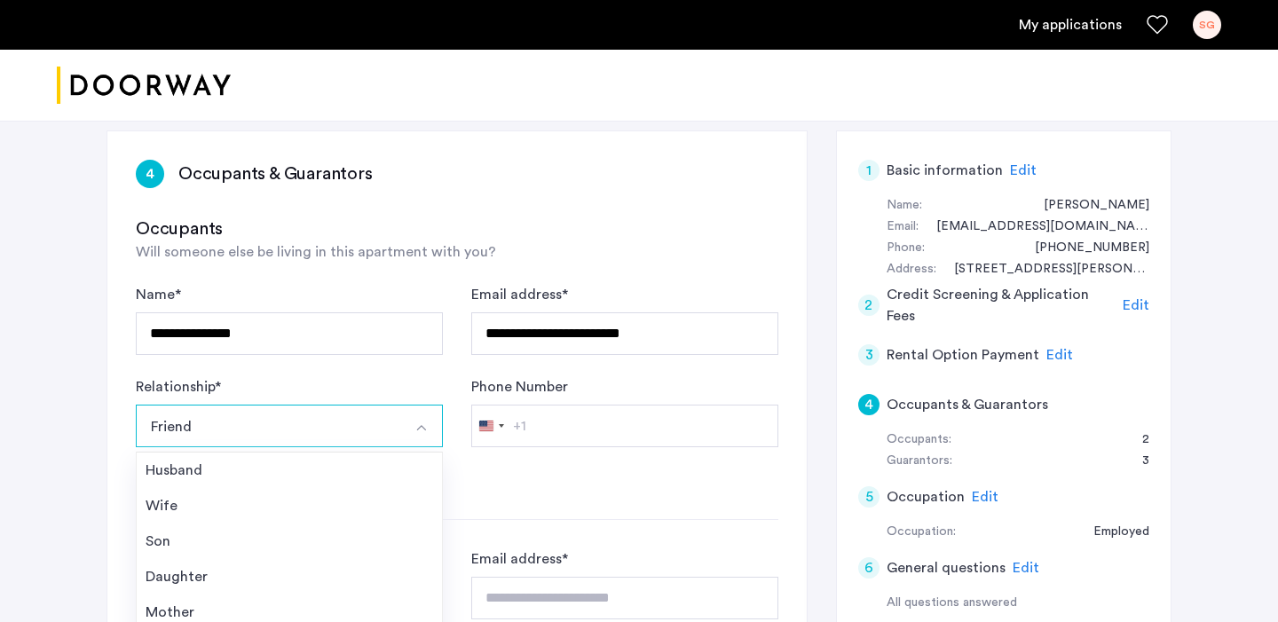
scroll to position [390, 0]
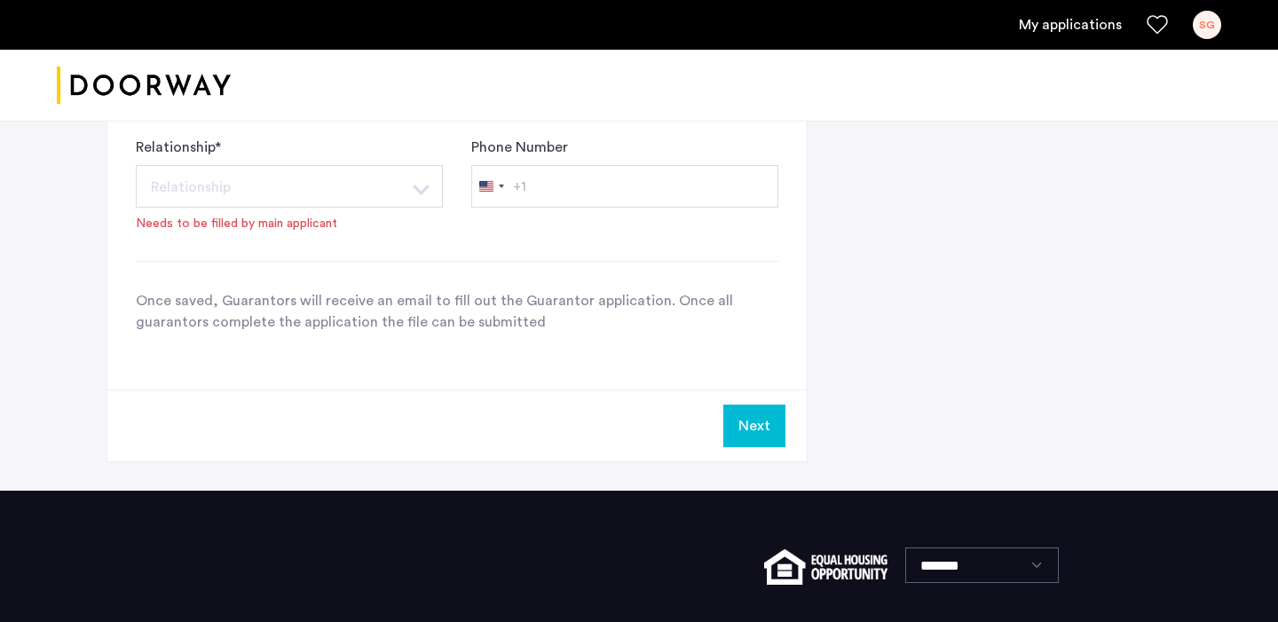
scroll to position [1631, 0]
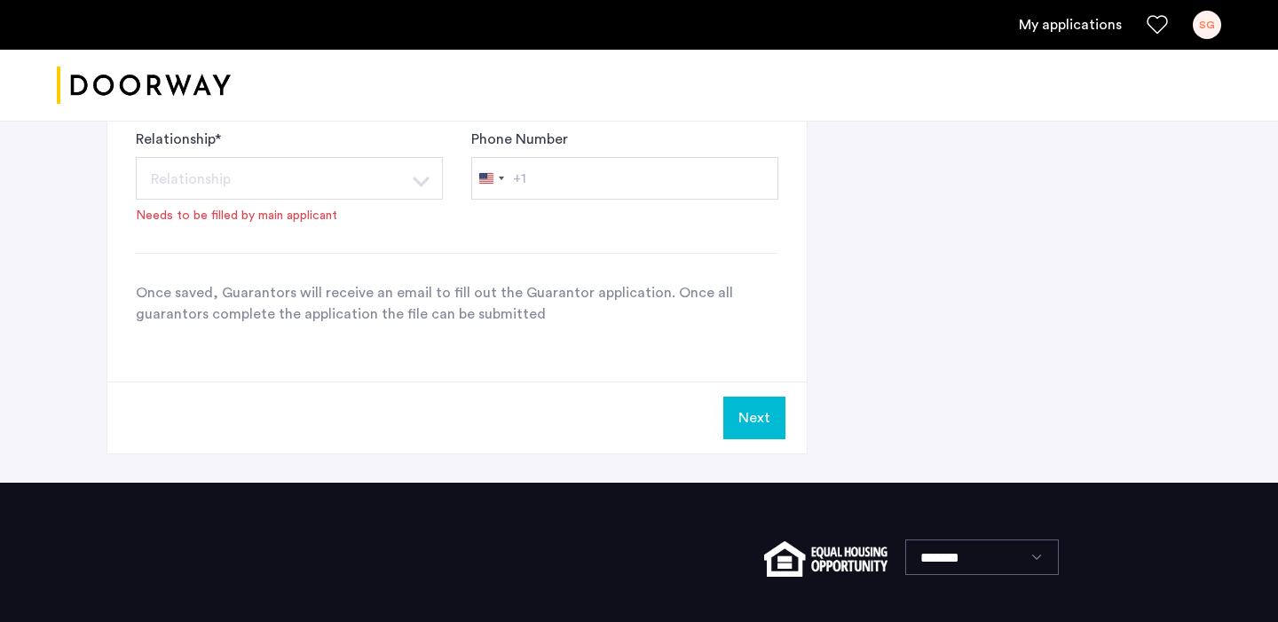
click at [742, 423] on button "Next" at bounding box center [754, 418] width 62 height 43
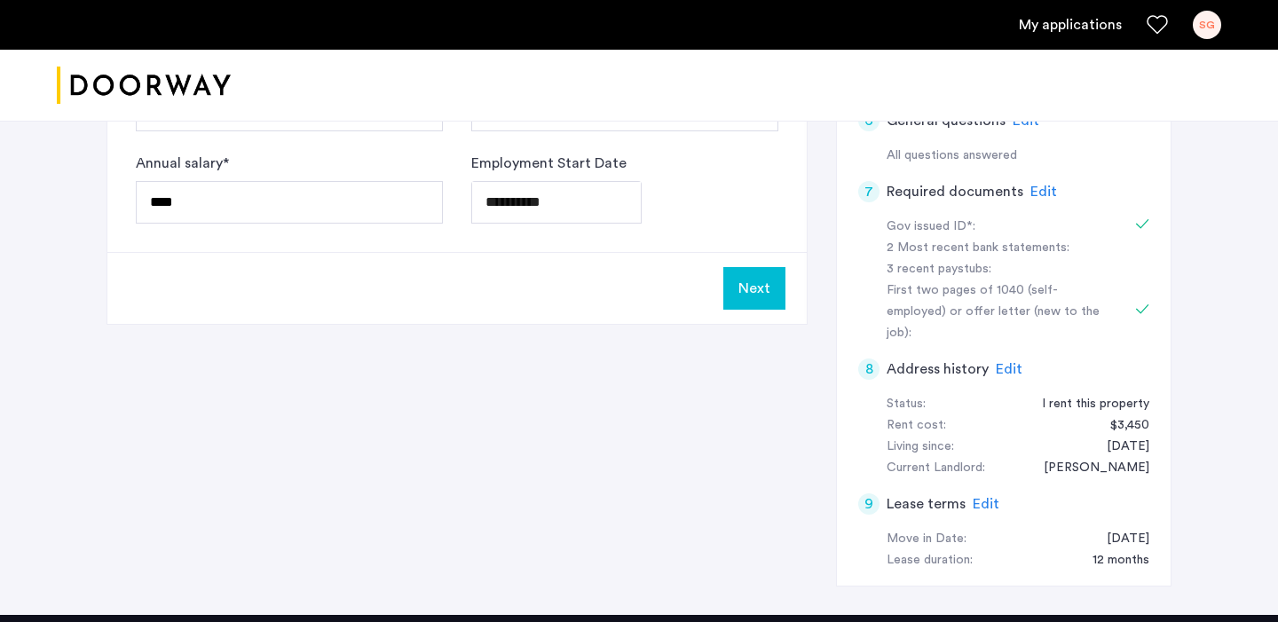
scroll to position [709, 0]
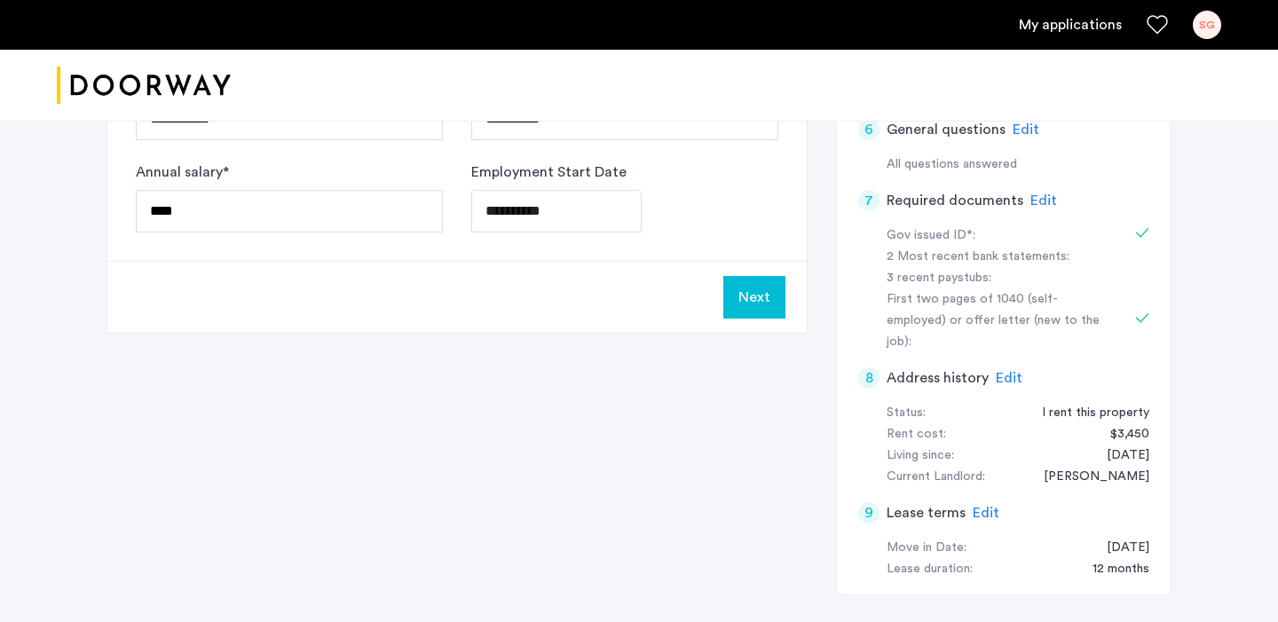
click at [762, 308] on button "Next" at bounding box center [754, 297] width 62 height 43
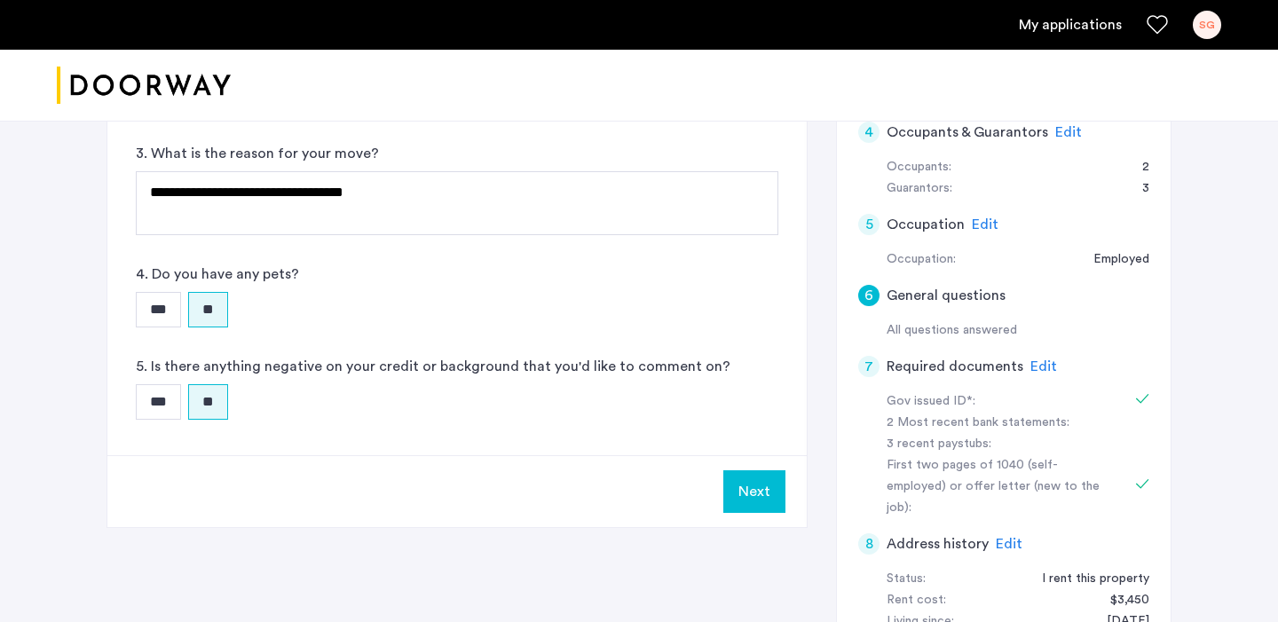
scroll to position [553, 0]
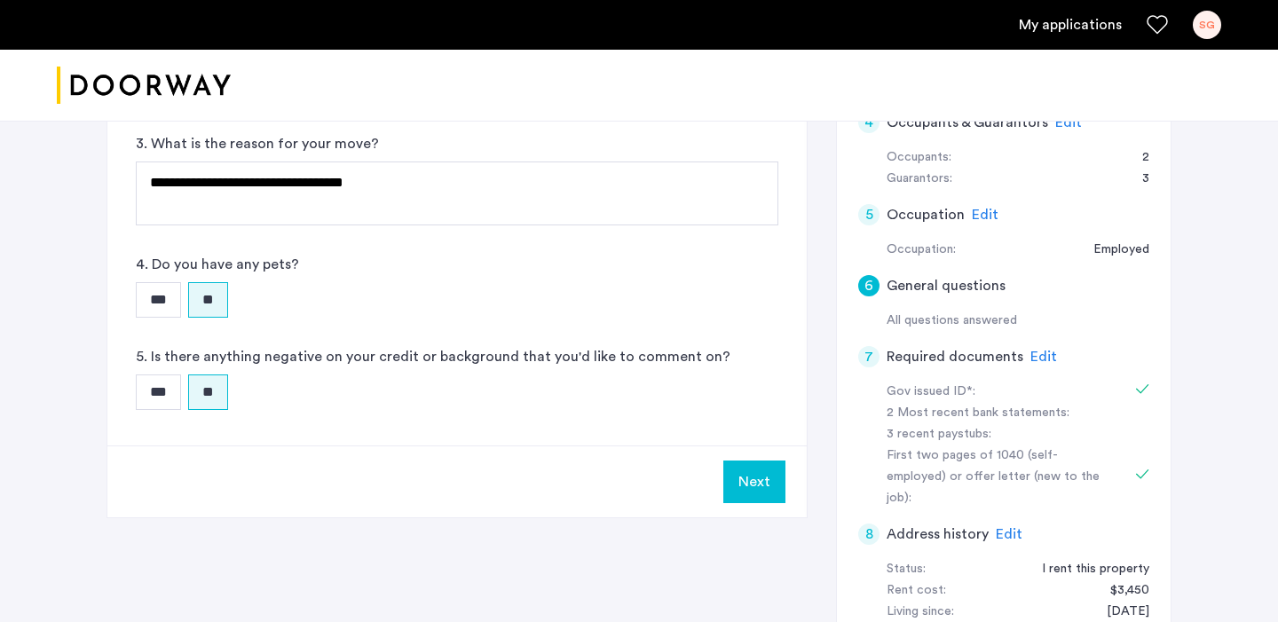
click at [753, 475] on button "Next" at bounding box center [754, 482] width 62 height 43
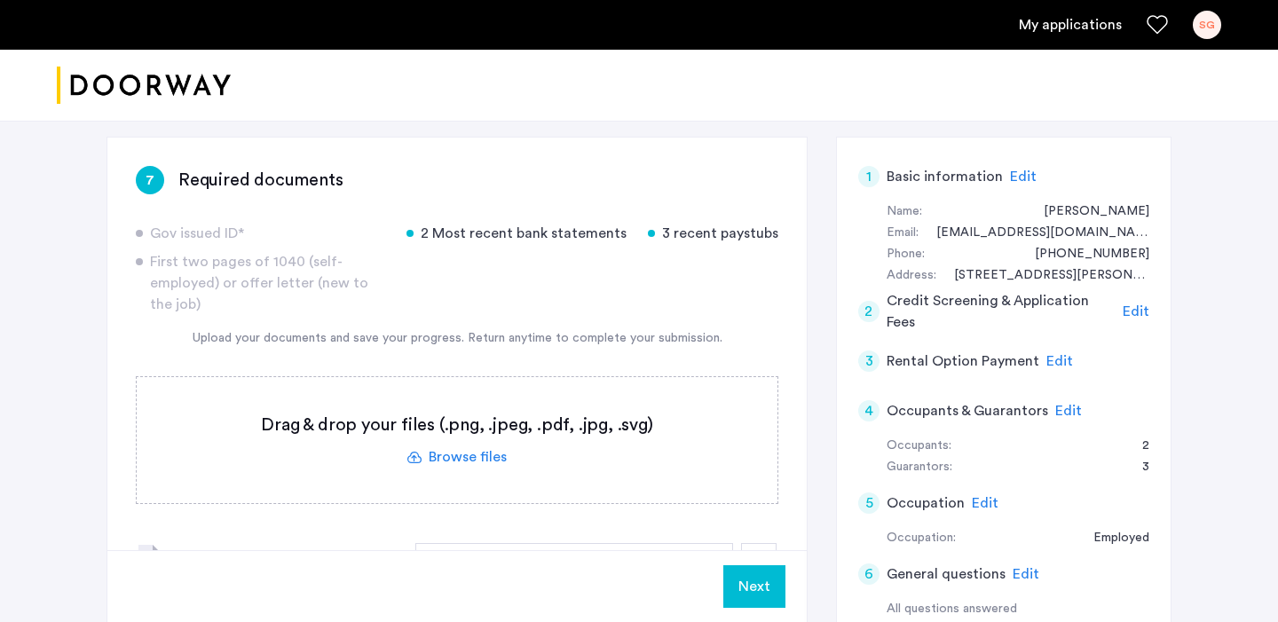
scroll to position [265, 0]
click at [745, 584] on button "Next" at bounding box center [754, 586] width 62 height 43
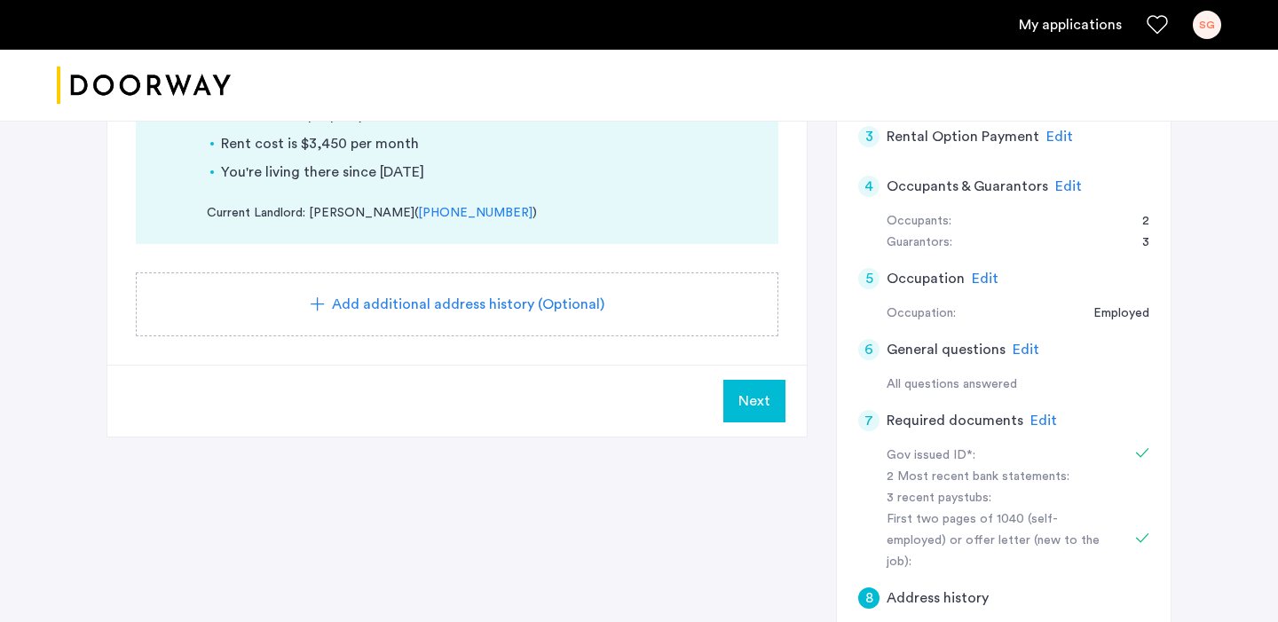
scroll to position [491, 0]
click at [756, 389] on span "Next" at bounding box center [754, 399] width 32 height 21
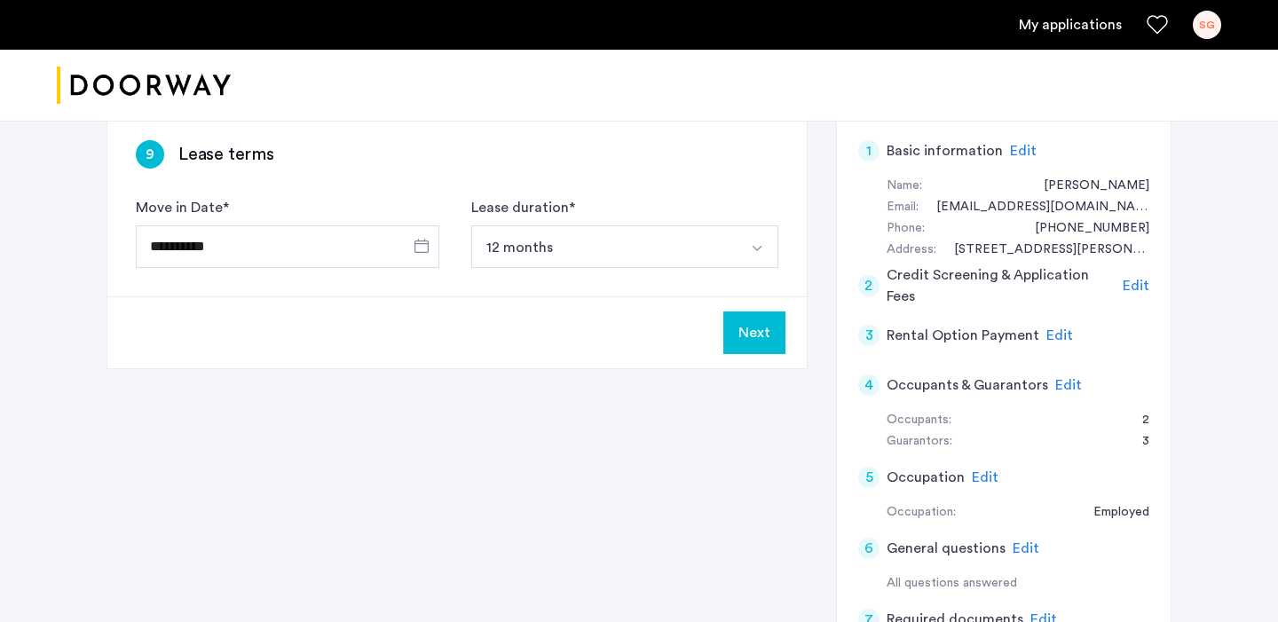
scroll to position [292, 0]
click at [748, 327] on button "Next" at bounding box center [754, 331] width 62 height 43
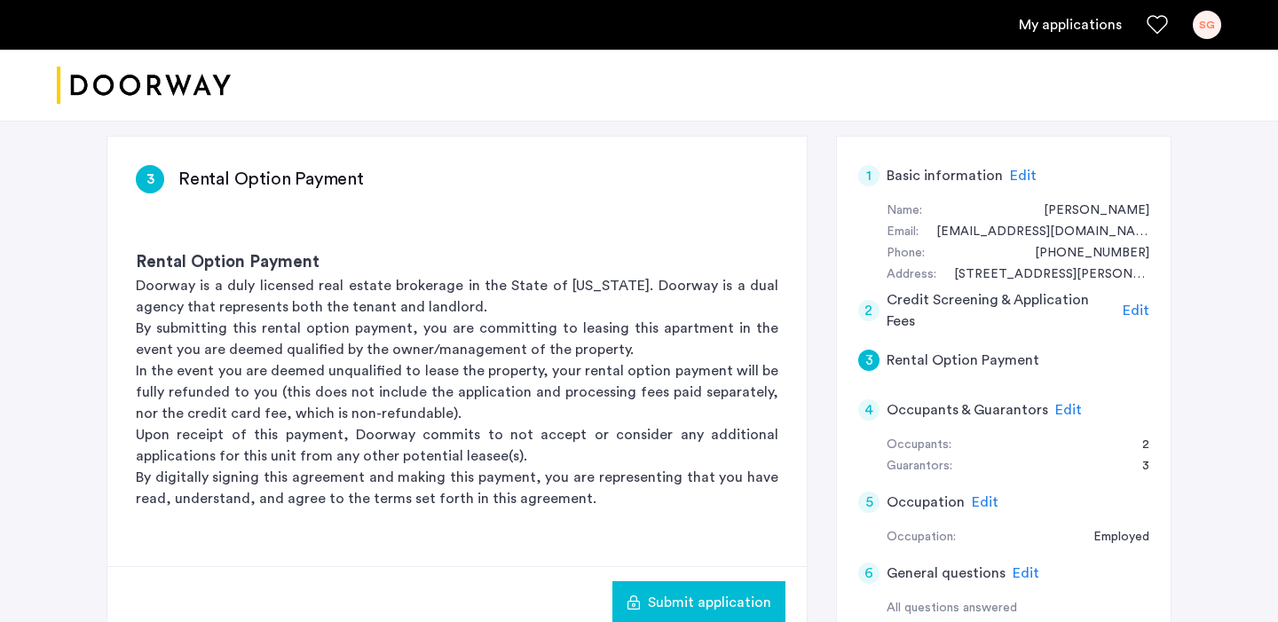
scroll to position [366, 0]
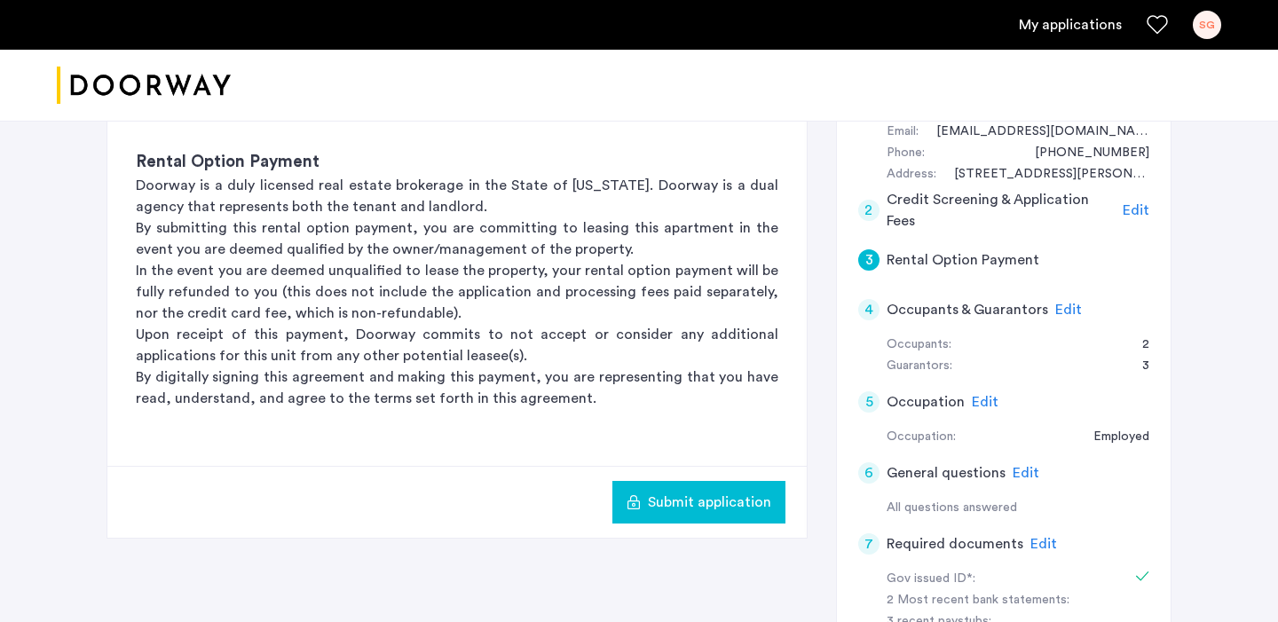
click at [664, 512] on span "Submit application" at bounding box center [709, 502] width 123 height 21
click at [704, 426] on div "Rental Option Payment Doorway is a duly licensed real estate brokerage in the S…" at bounding box center [456, 280] width 699 height 316
click at [698, 500] on span "Submit application" at bounding box center [709, 502] width 123 height 21
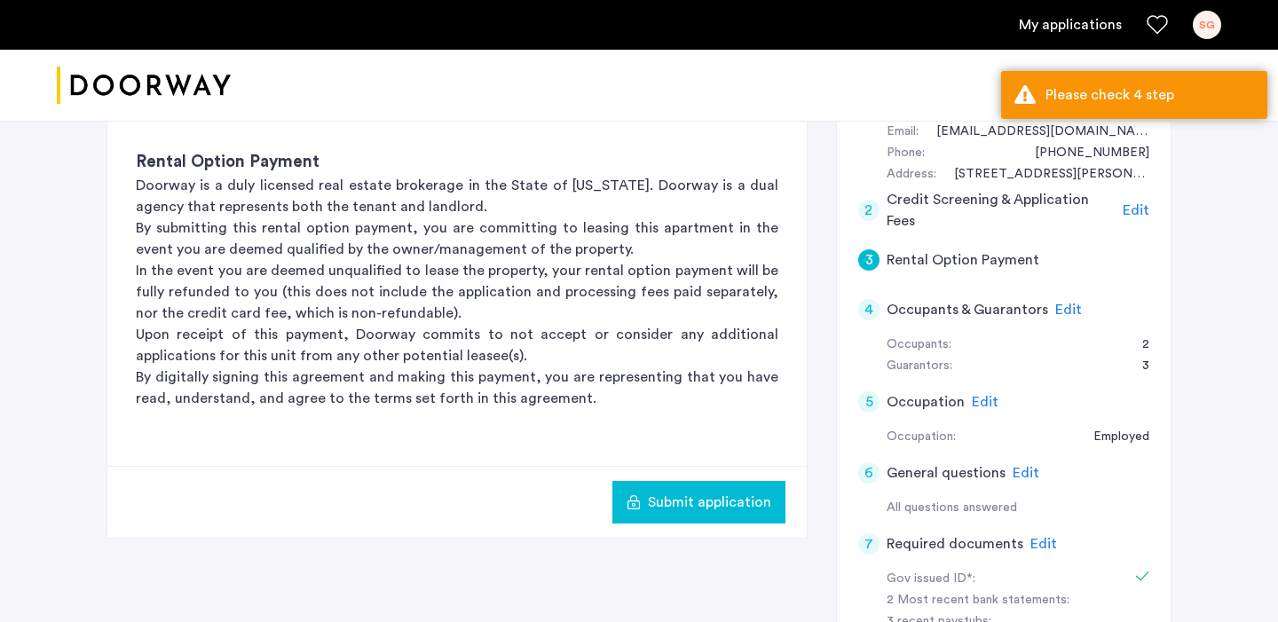
click at [1064, 307] on span "Edit" at bounding box center [1068, 310] width 27 height 14
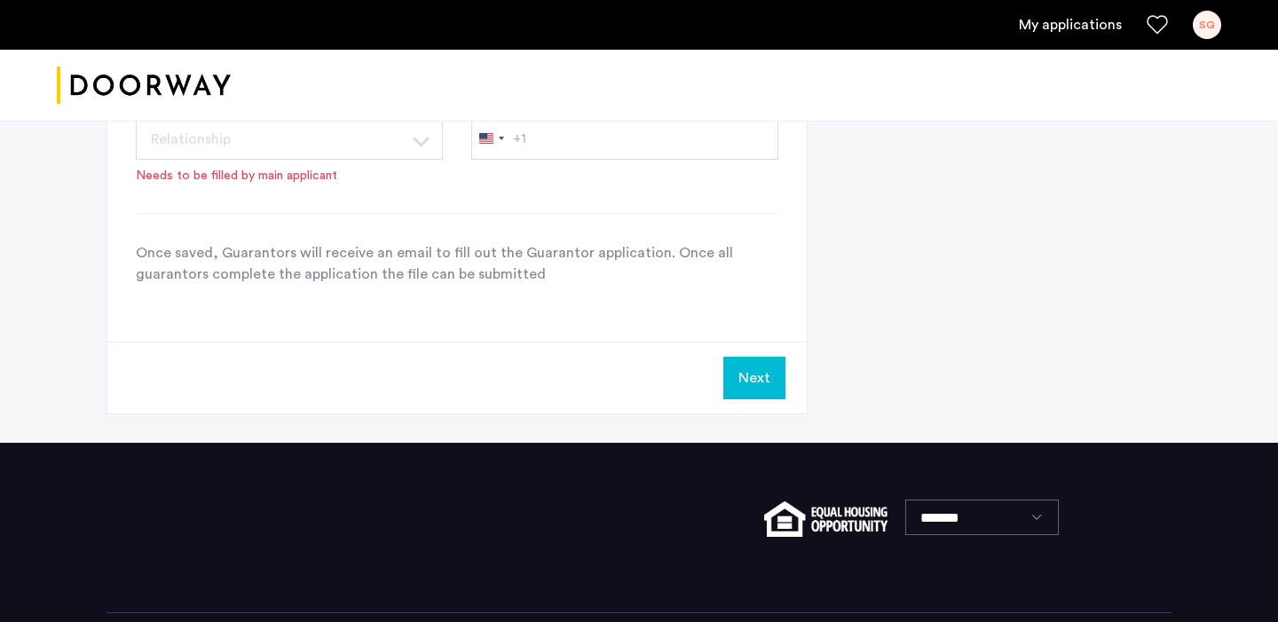
scroll to position [1692, 0]
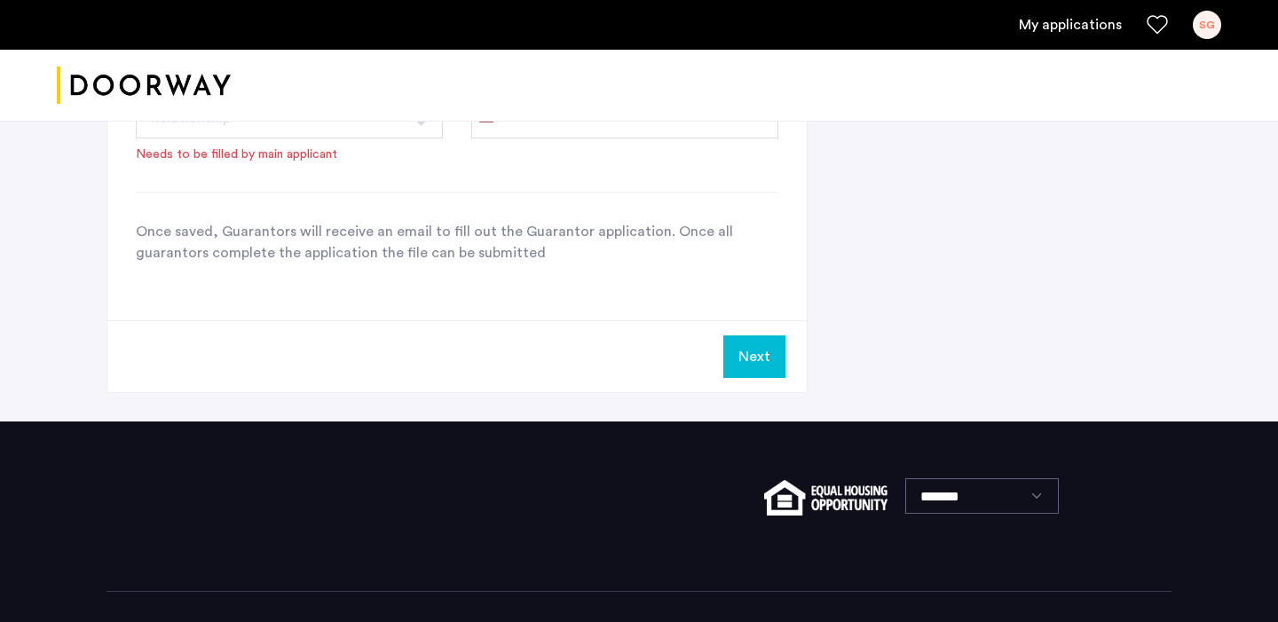
click at [760, 369] on button "Next" at bounding box center [754, 356] width 62 height 43
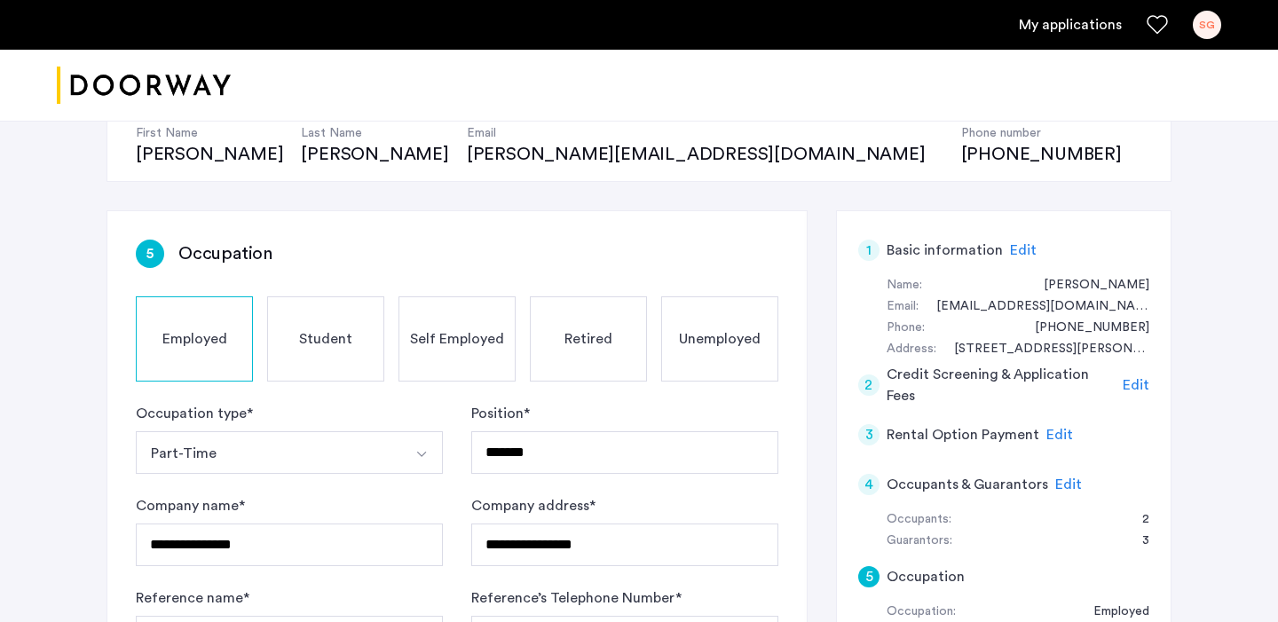
scroll to position [194, 0]
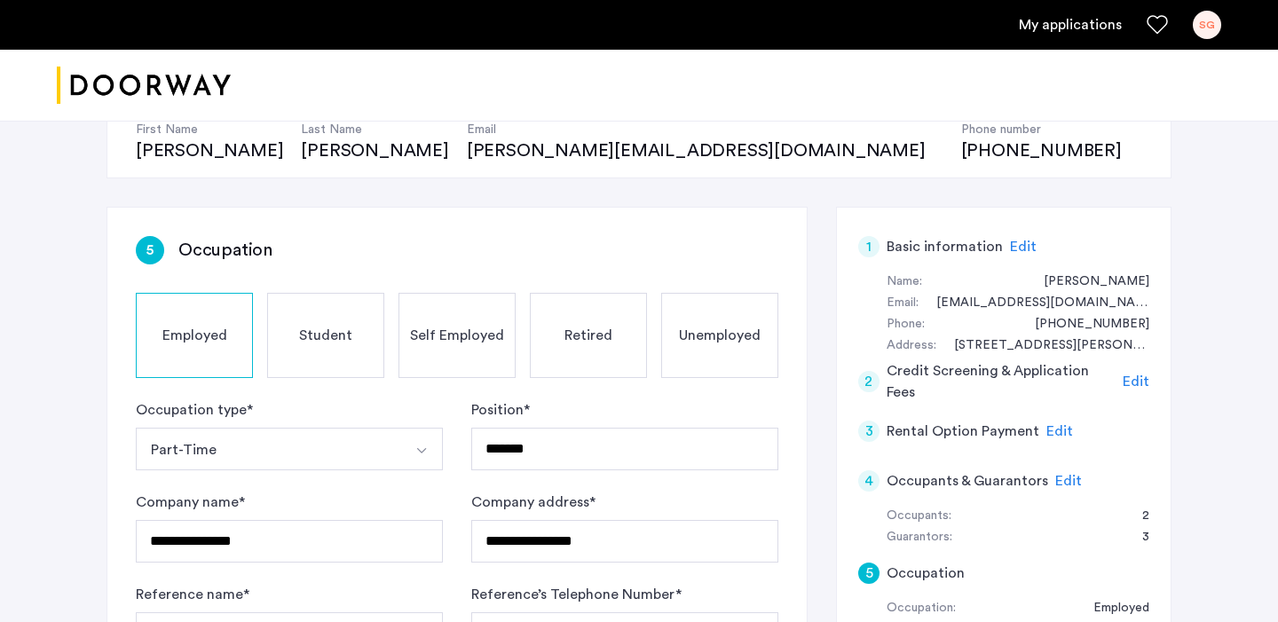
click at [1061, 430] on span "Edit" at bounding box center [1059, 431] width 27 height 14
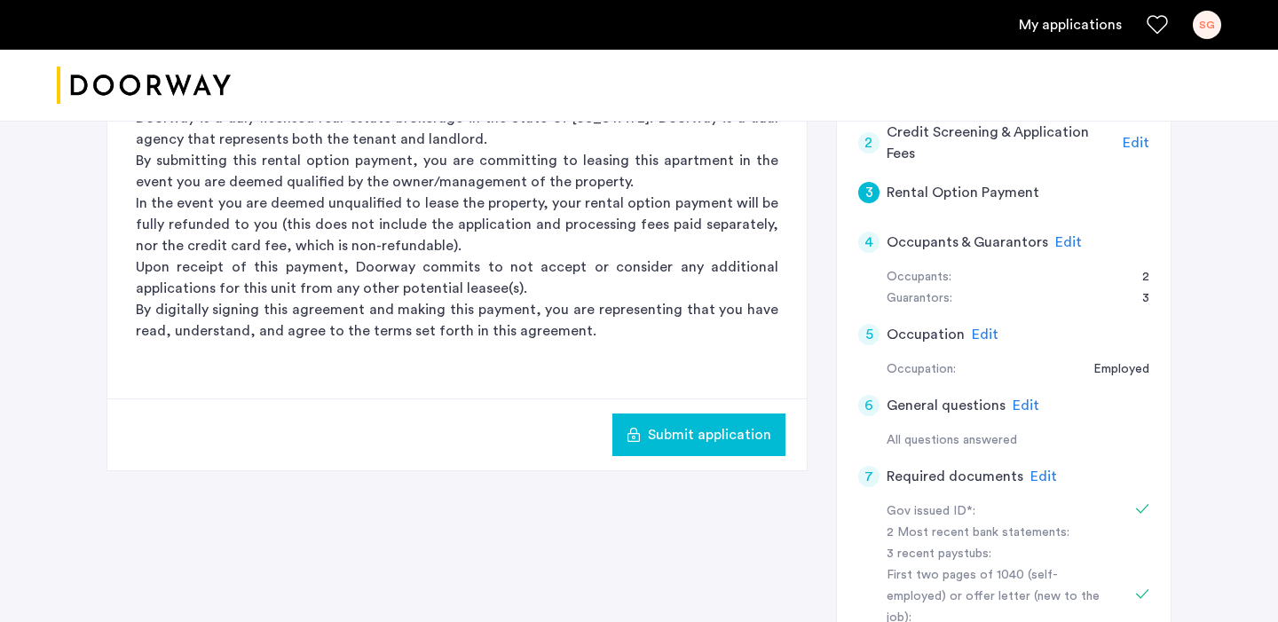
scroll to position [454, 0]
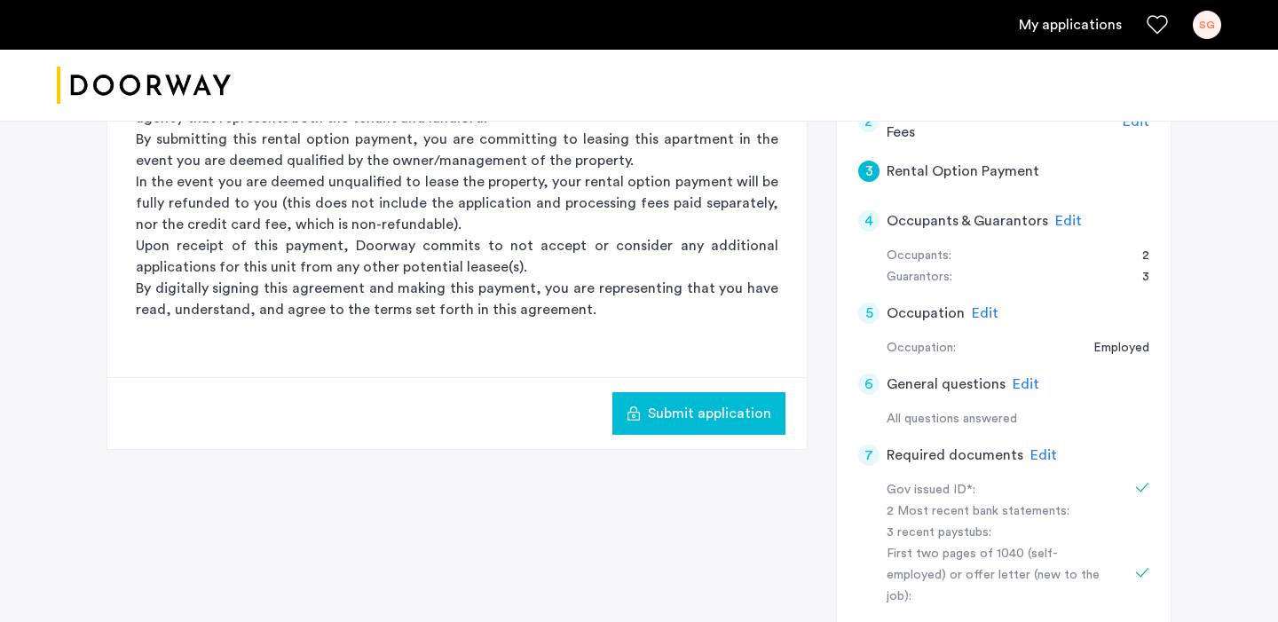
click at [705, 420] on span "Submit application" at bounding box center [709, 413] width 123 height 21
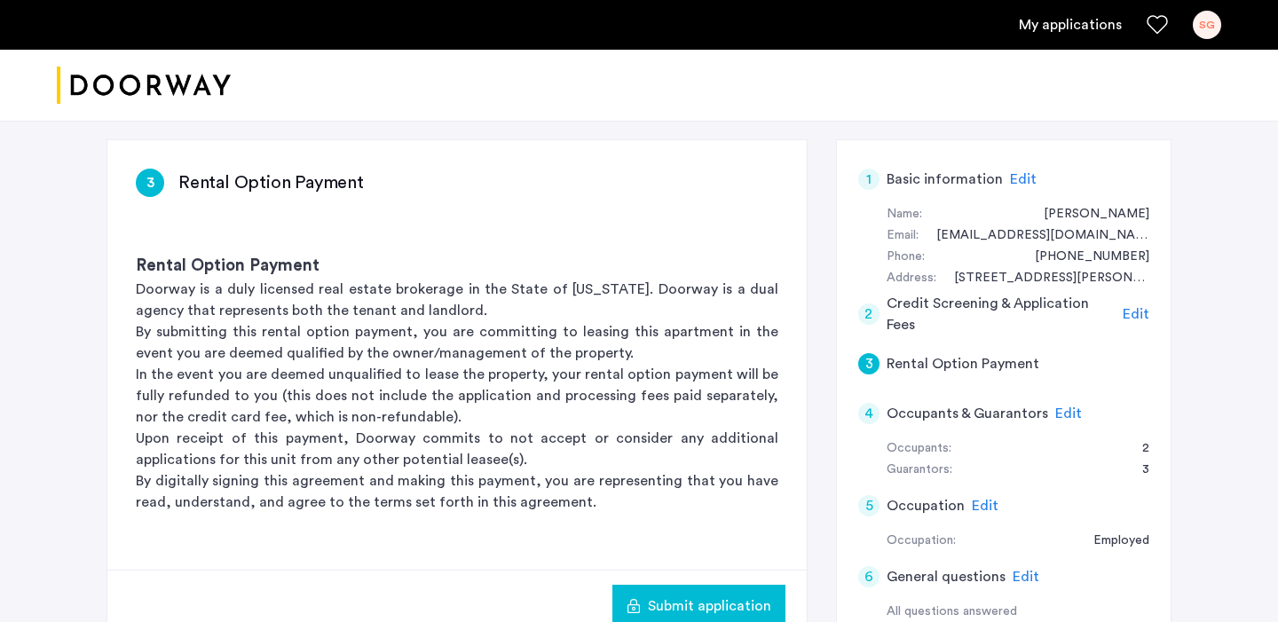
scroll to position [343, 0]
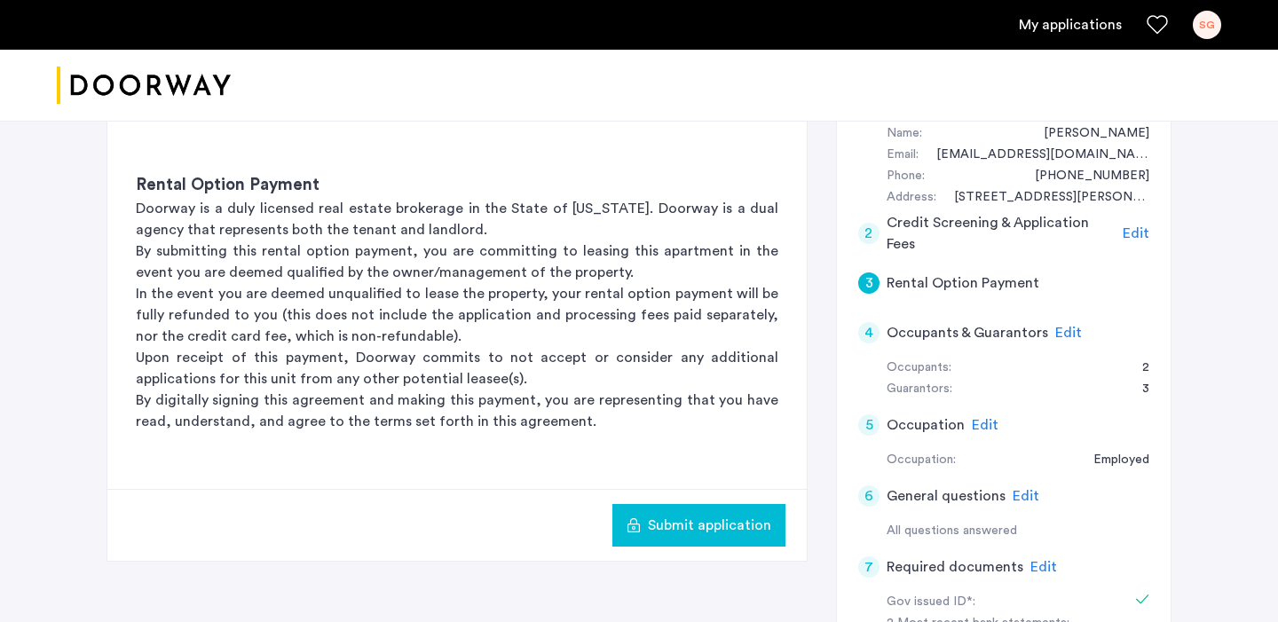
click at [1133, 233] on span "Edit" at bounding box center [1136, 233] width 27 height 14
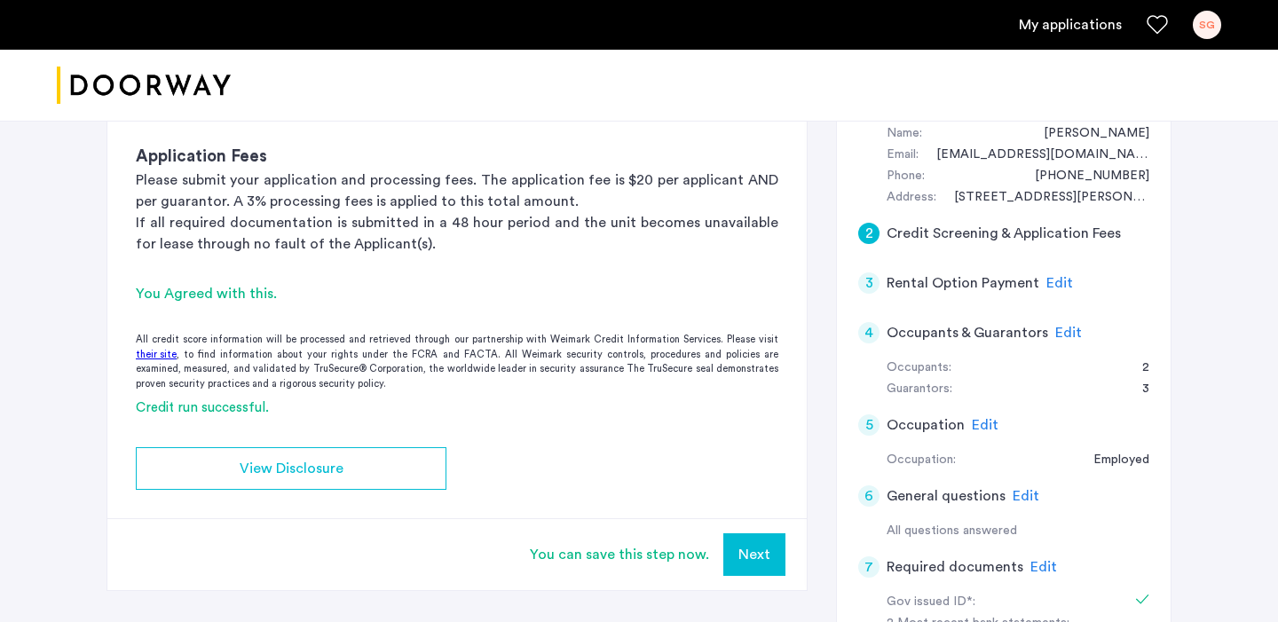
click at [754, 549] on button "Next" at bounding box center [754, 554] width 62 height 43
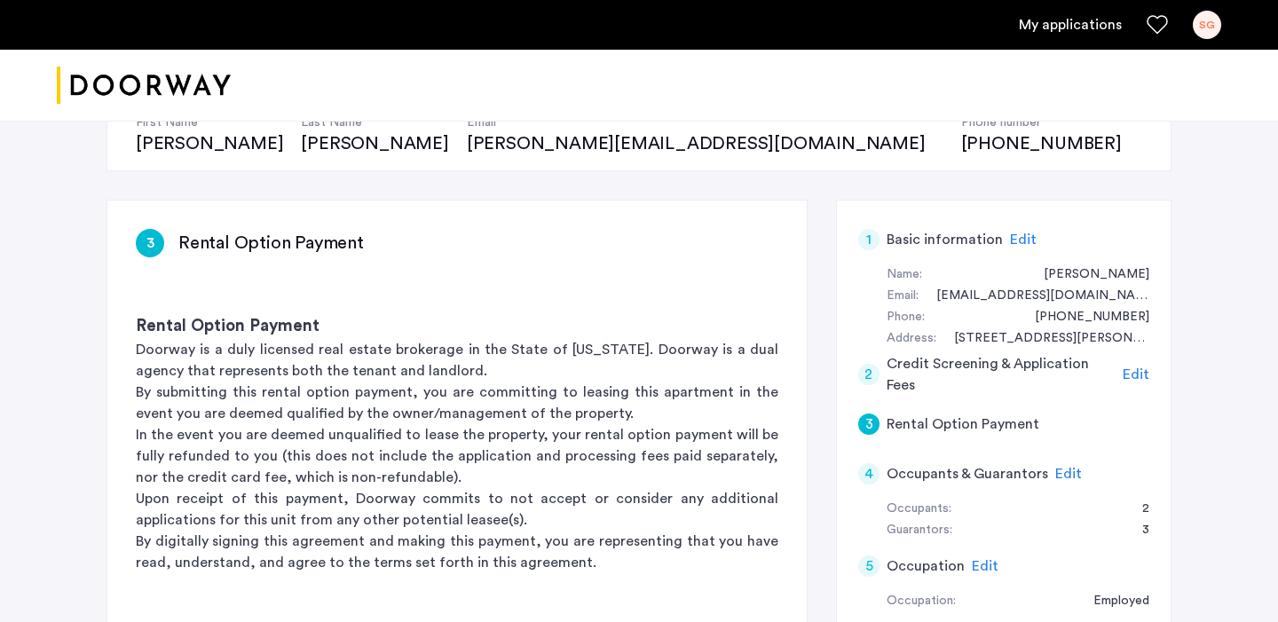
scroll to position [217, 0]
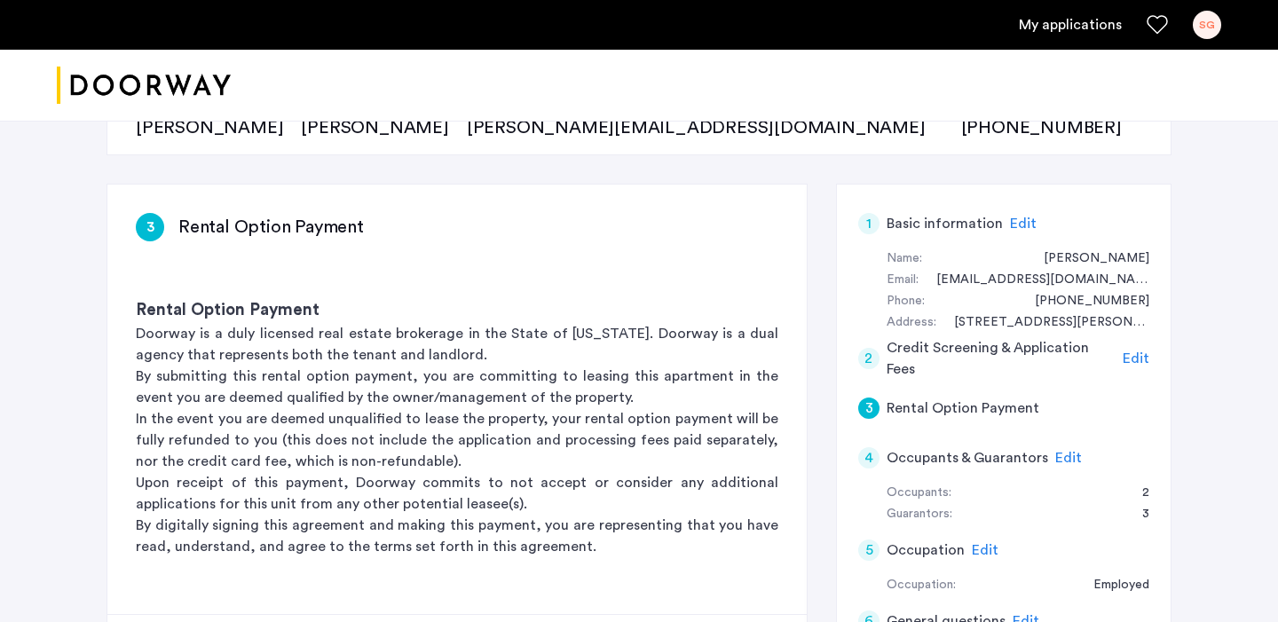
click at [1061, 459] on span "Edit" at bounding box center [1068, 458] width 27 height 14
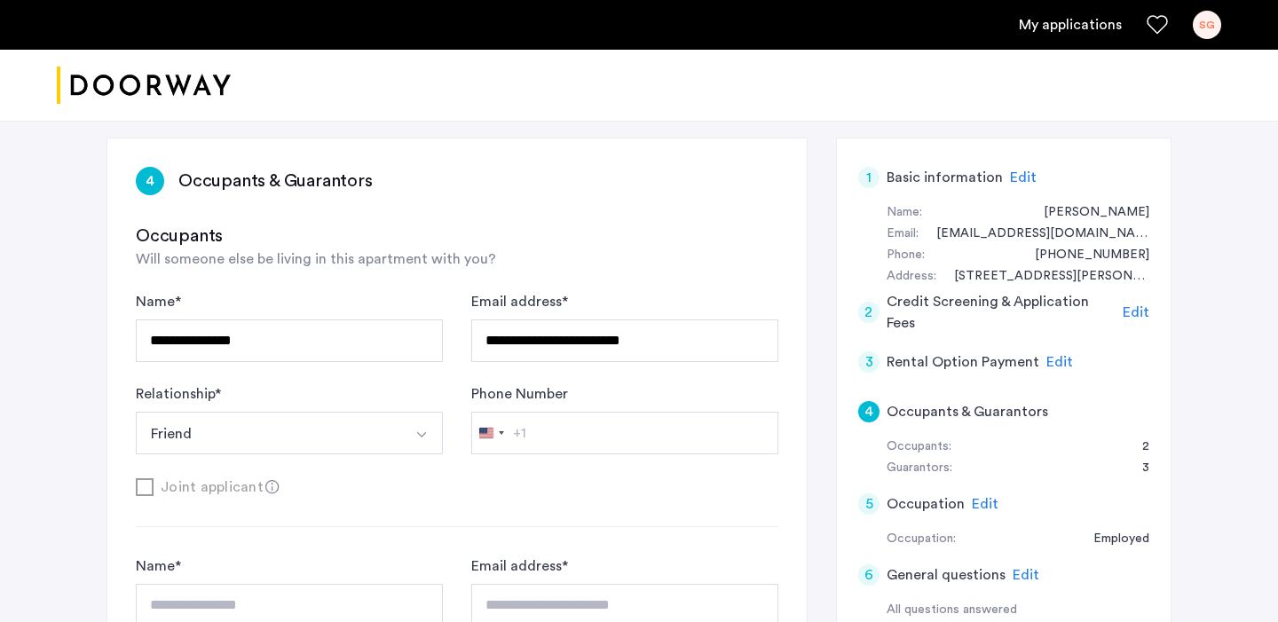
scroll to position [323, 0]
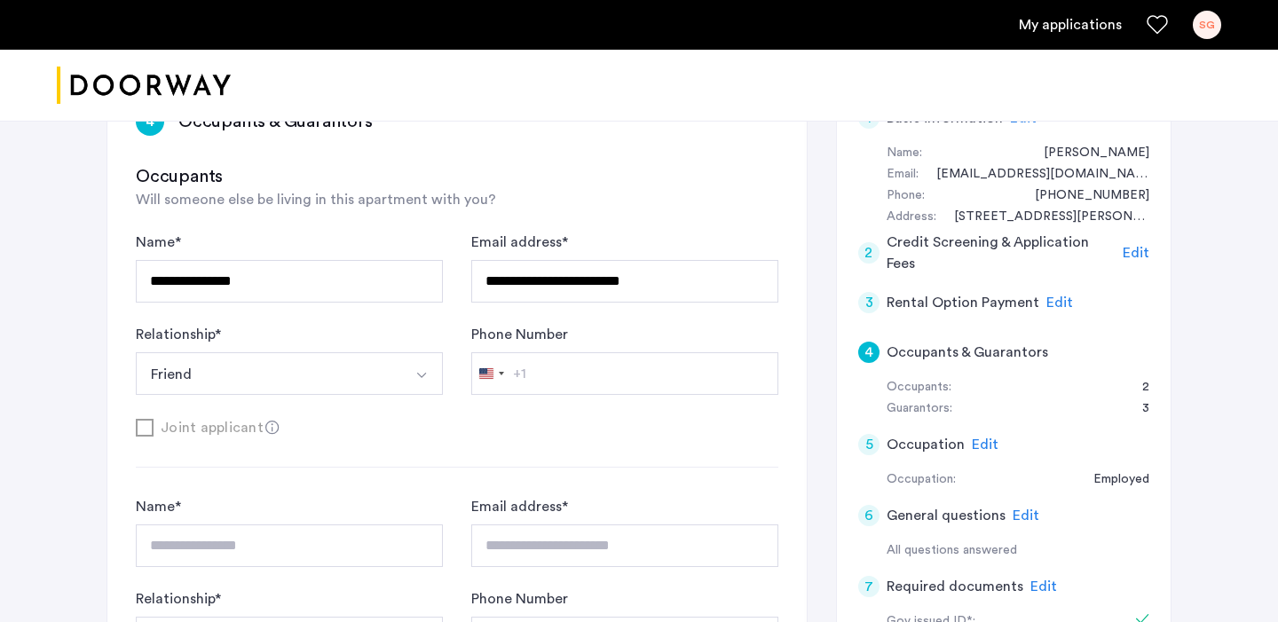
click at [296, 369] on button "Friend" at bounding box center [268, 373] width 265 height 43
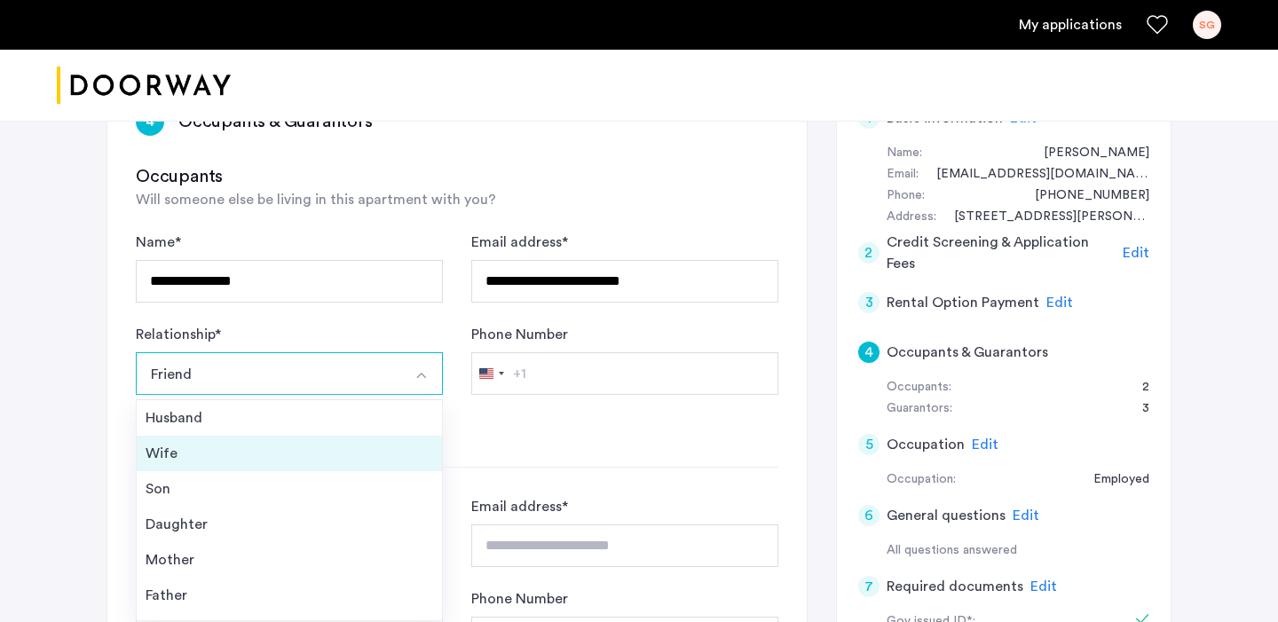
scroll to position [64, 0]
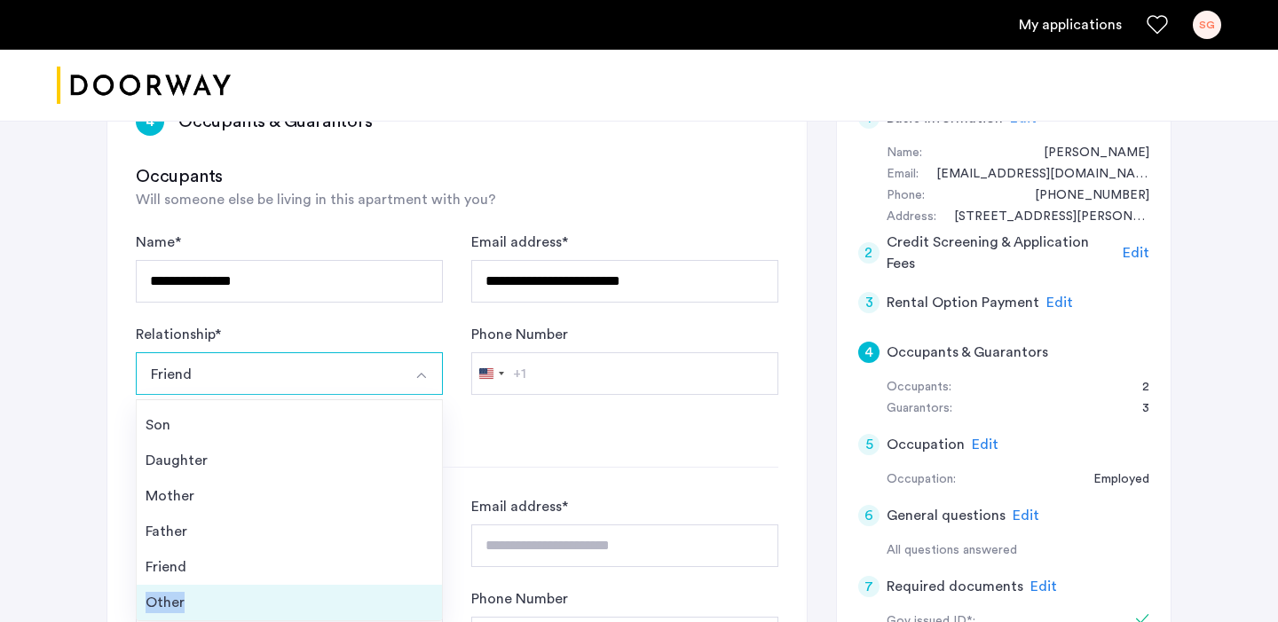
click at [229, 592] on div "Other" at bounding box center [290, 602] width 288 height 21
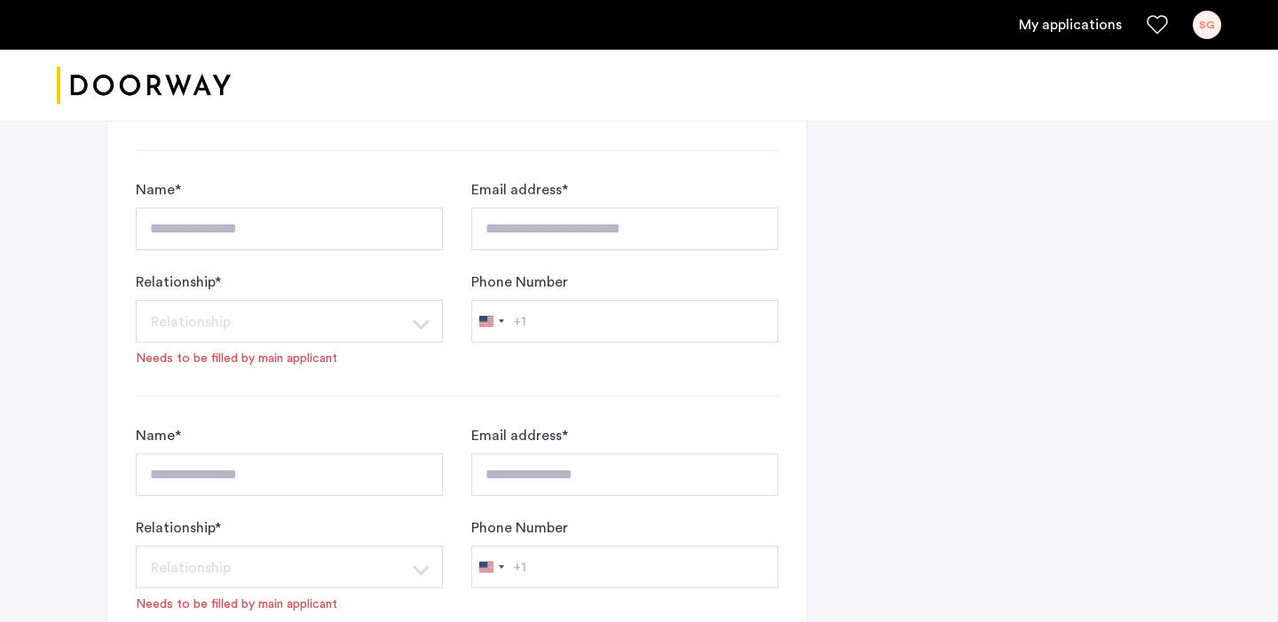
scroll to position [1455, 0]
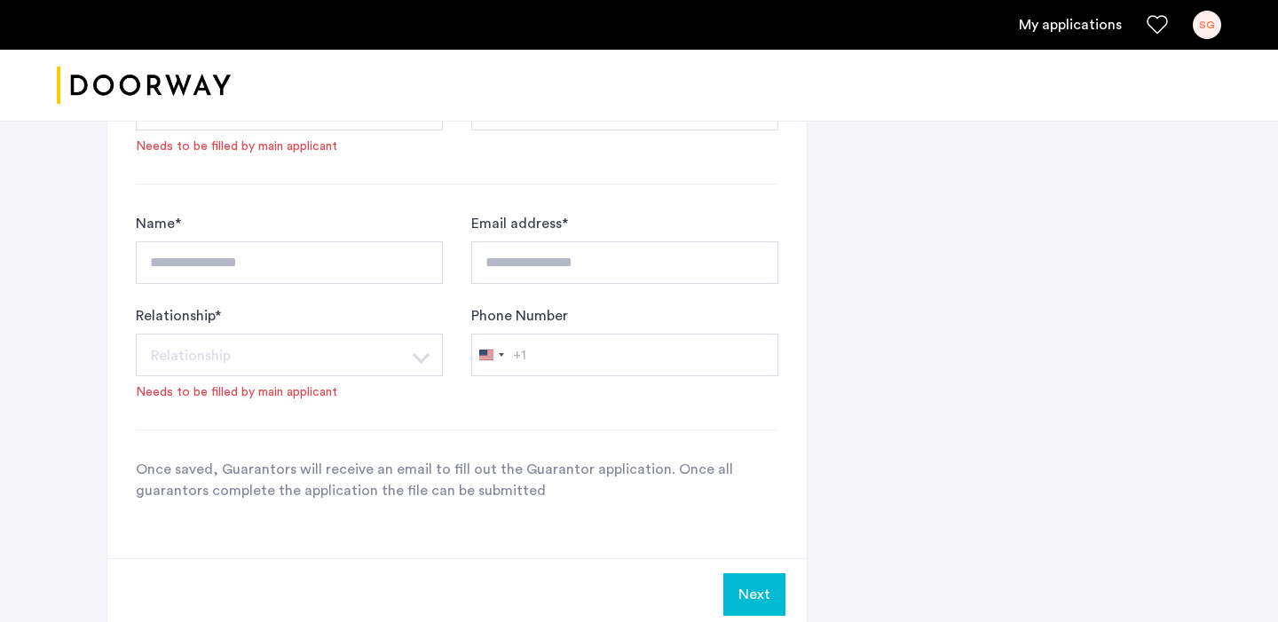
click at [763, 600] on button "Next" at bounding box center [754, 594] width 62 height 43
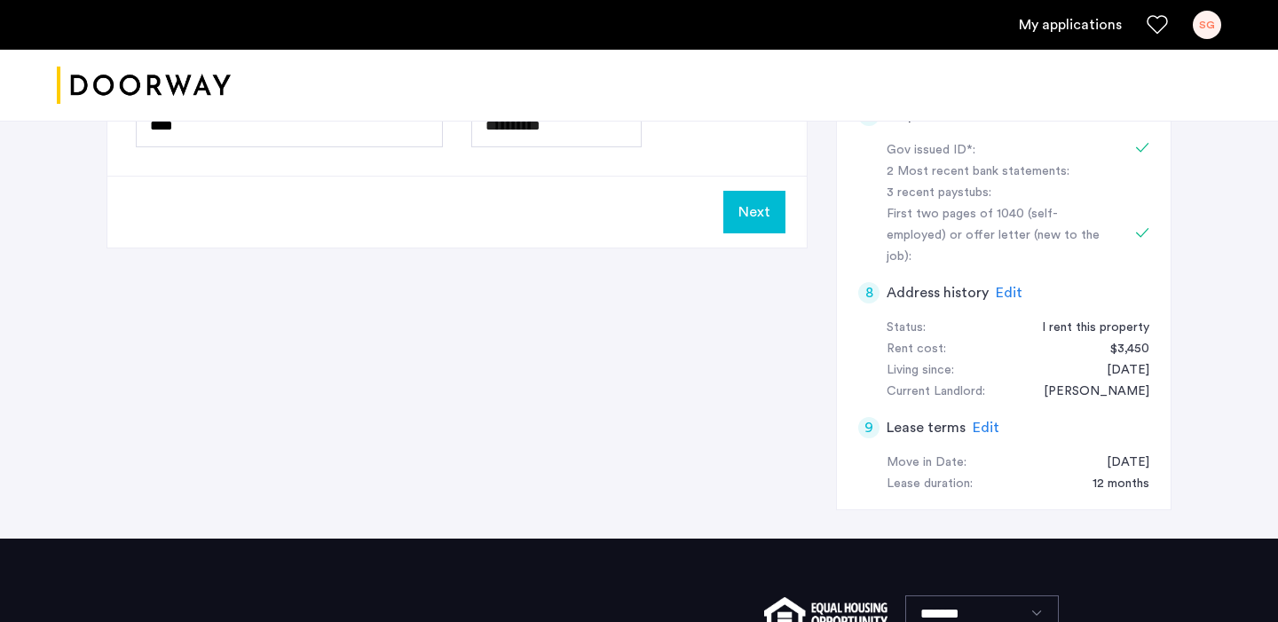
scroll to position [797, 0]
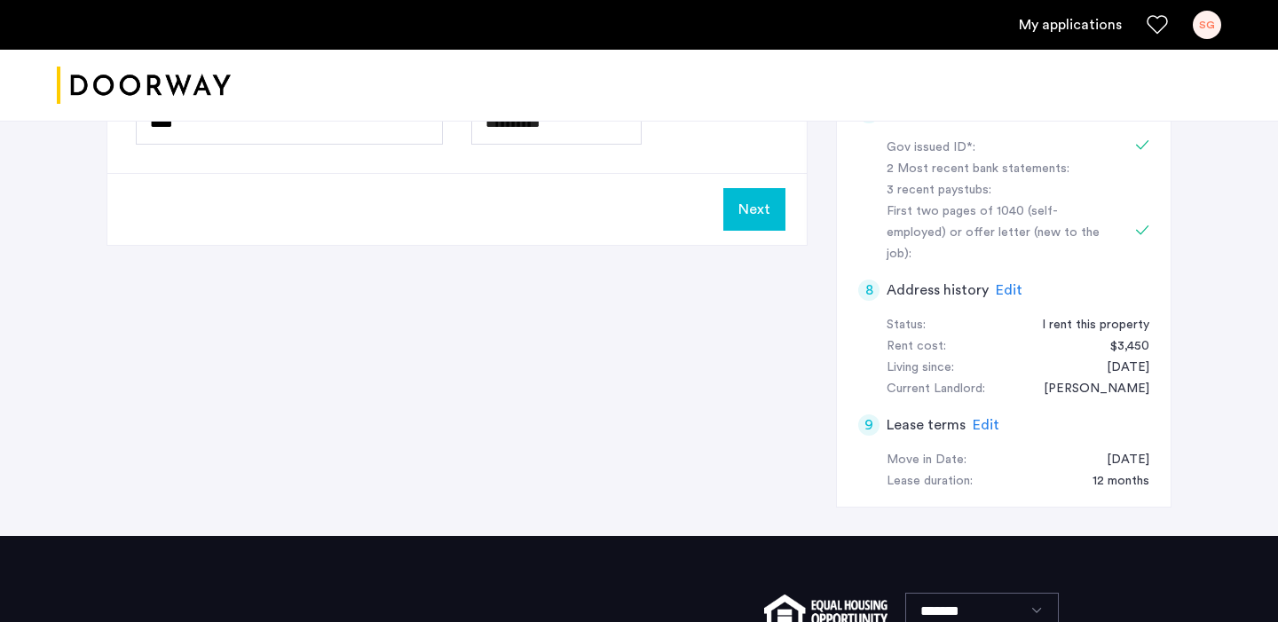
click at [982, 418] on span "Edit" at bounding box center [986, 425] width 27 height 14
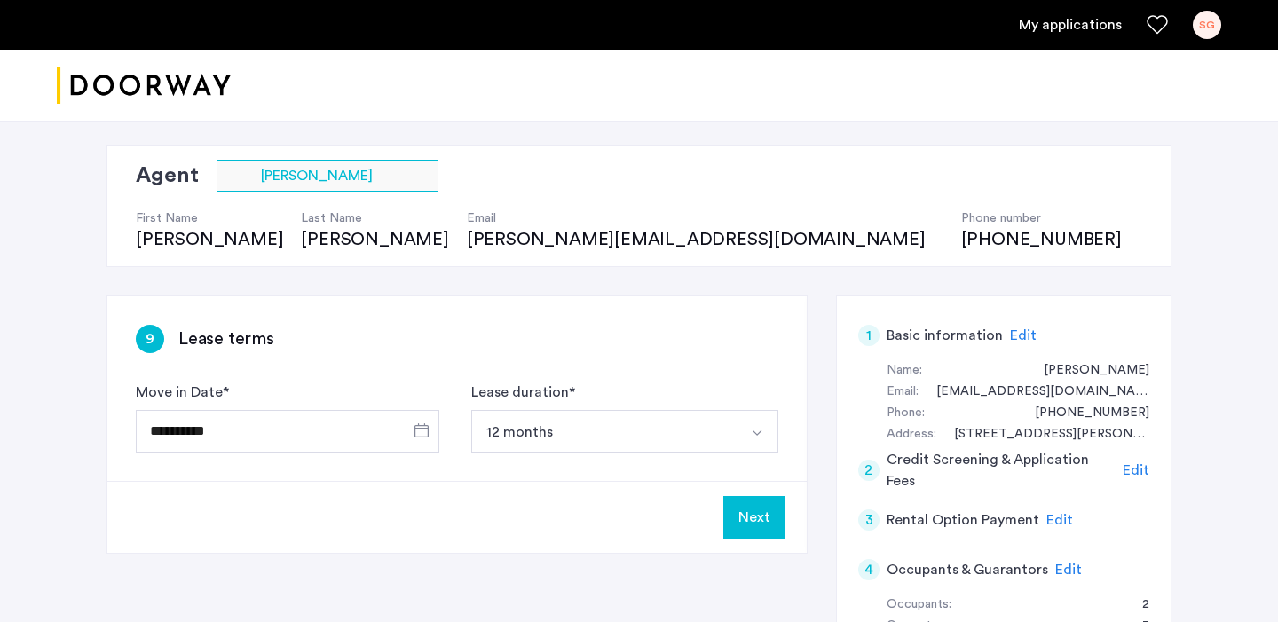
scroll to position [112, 0]
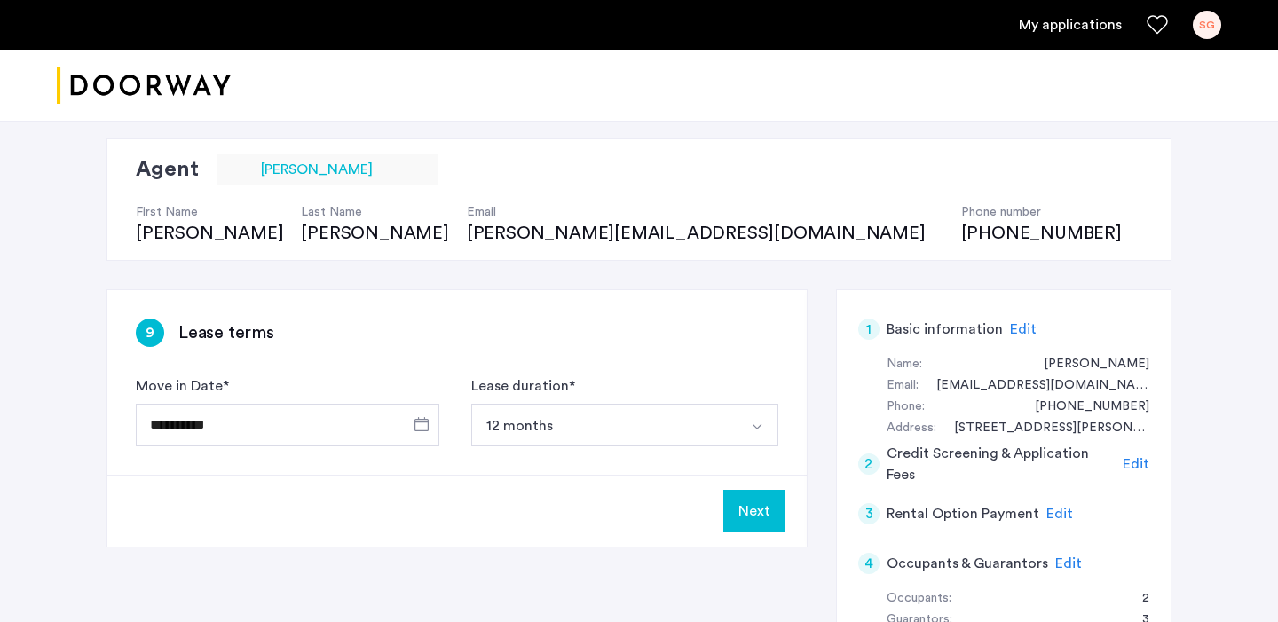
click at [756, 516] on button "Next" at bounding box center [754, 511] width 62 height 43
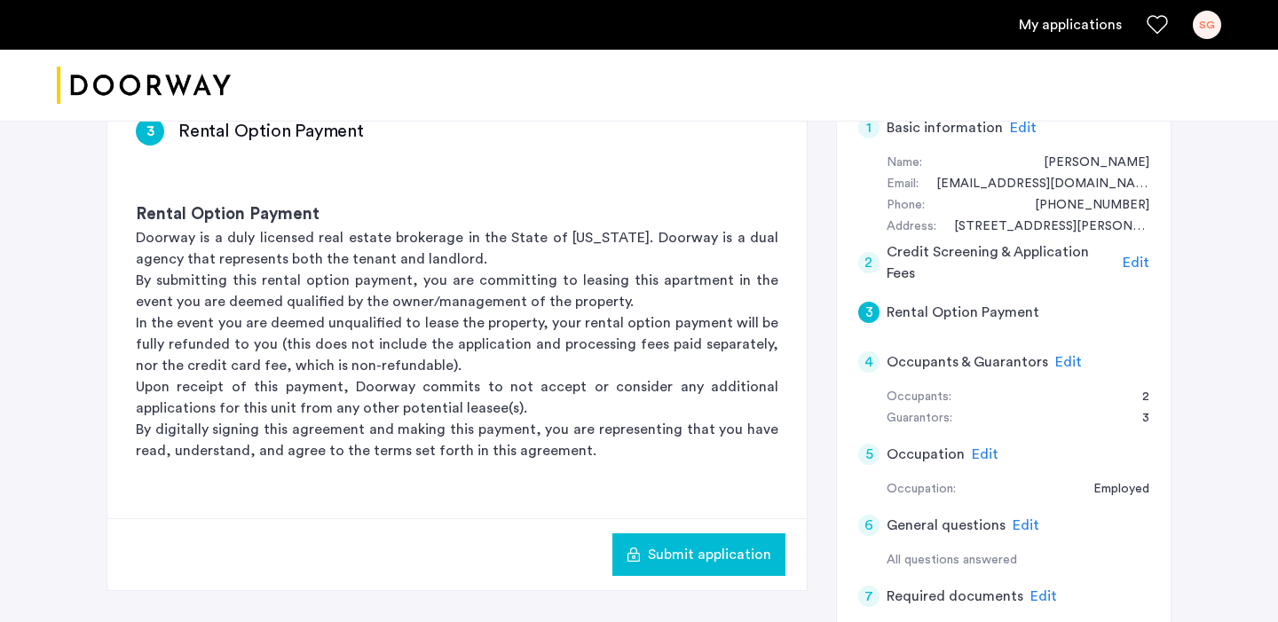
scroll to position [324, 0]
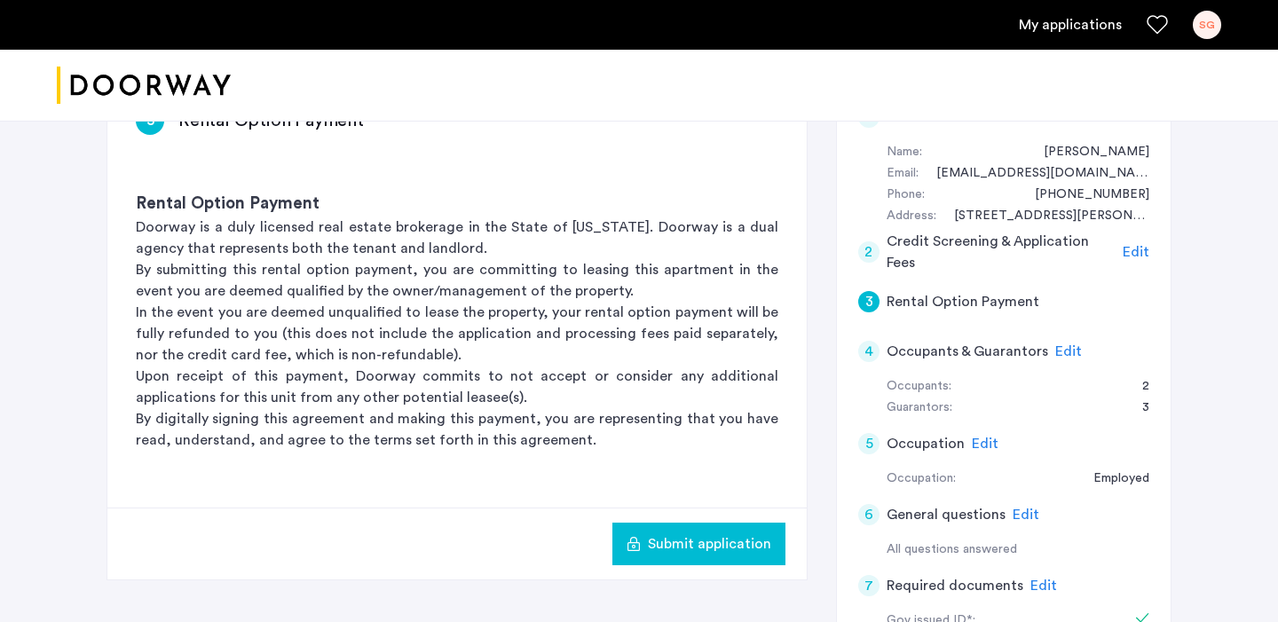
click at [658, 531] on button "Submit application" at bounding box center [698, 544] width 173 height 43
click at [1136, 252] on span "Edit" at bounding box center [1136, 252] width 27 height 14
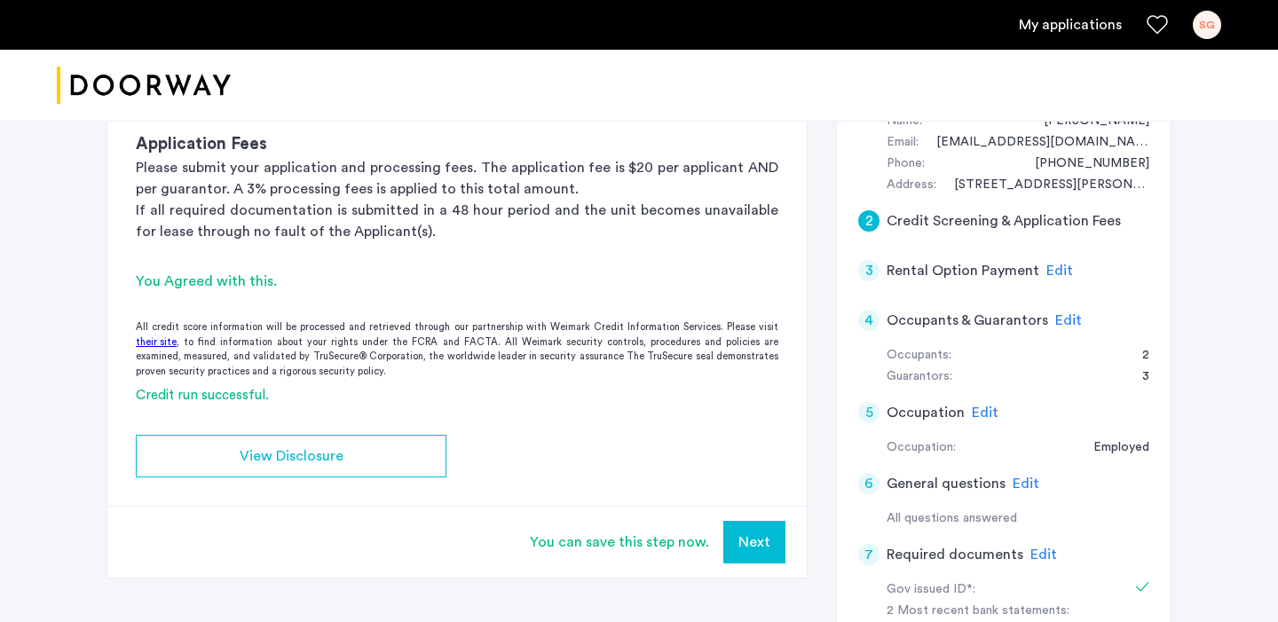
scroll to position [356, 0]
click at [264, 359] on div "All credit score information will be processed and retrieved through our partne…" at bounding box center [456, 348] width 699 height 59
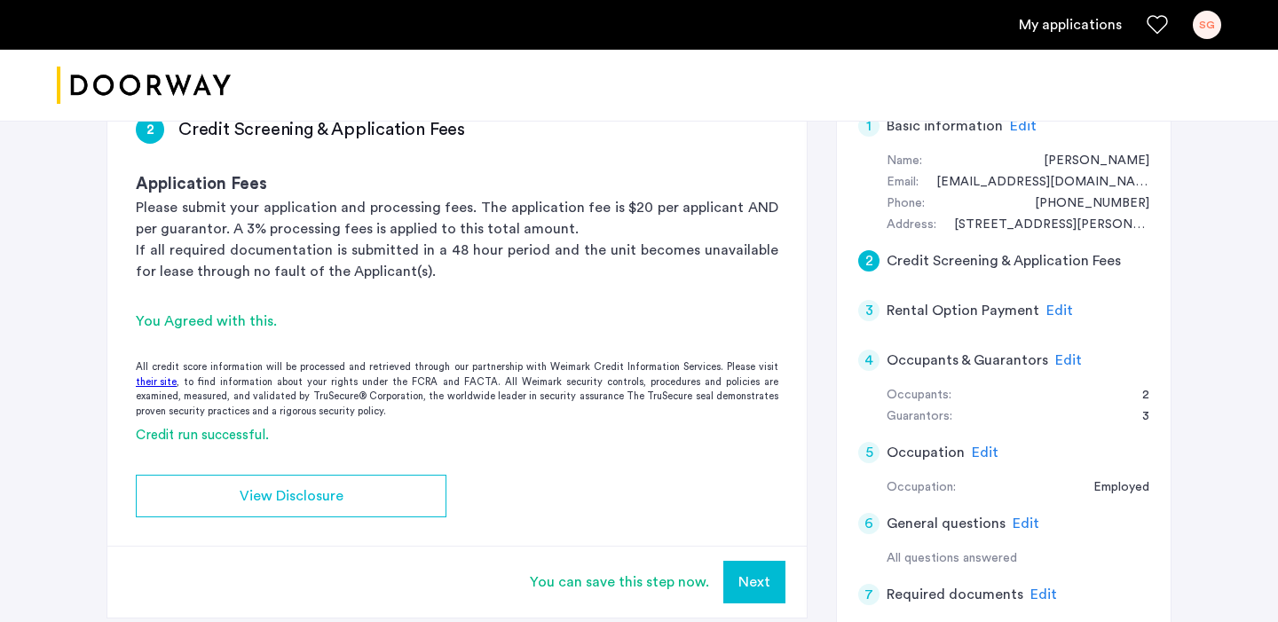
scroll to position [332, 0]
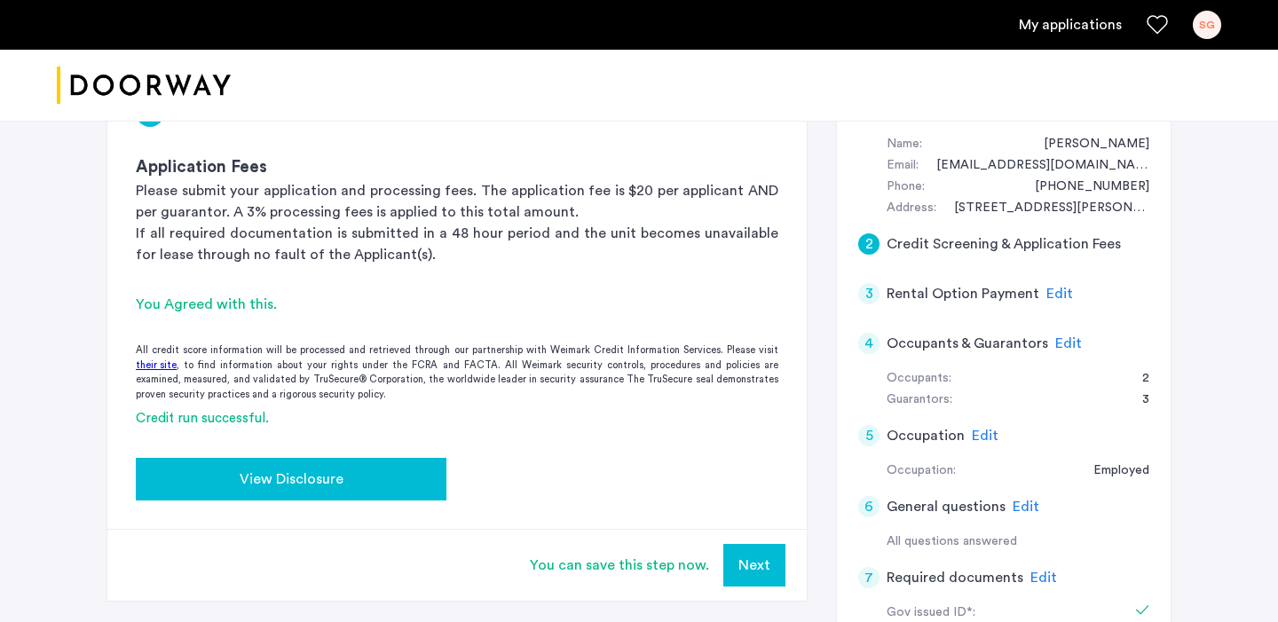
click at [336, 471] on span "View Disclosure" at bounding box center [292, 479] width 104 height 21
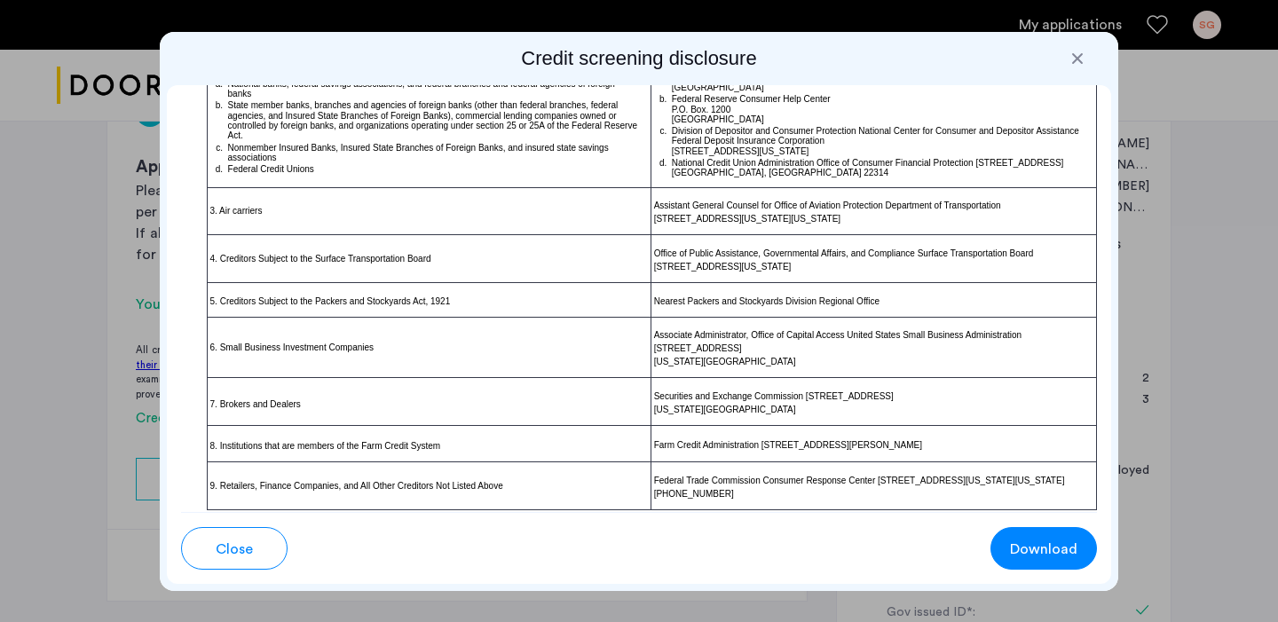
scroll to position [1150, 0]
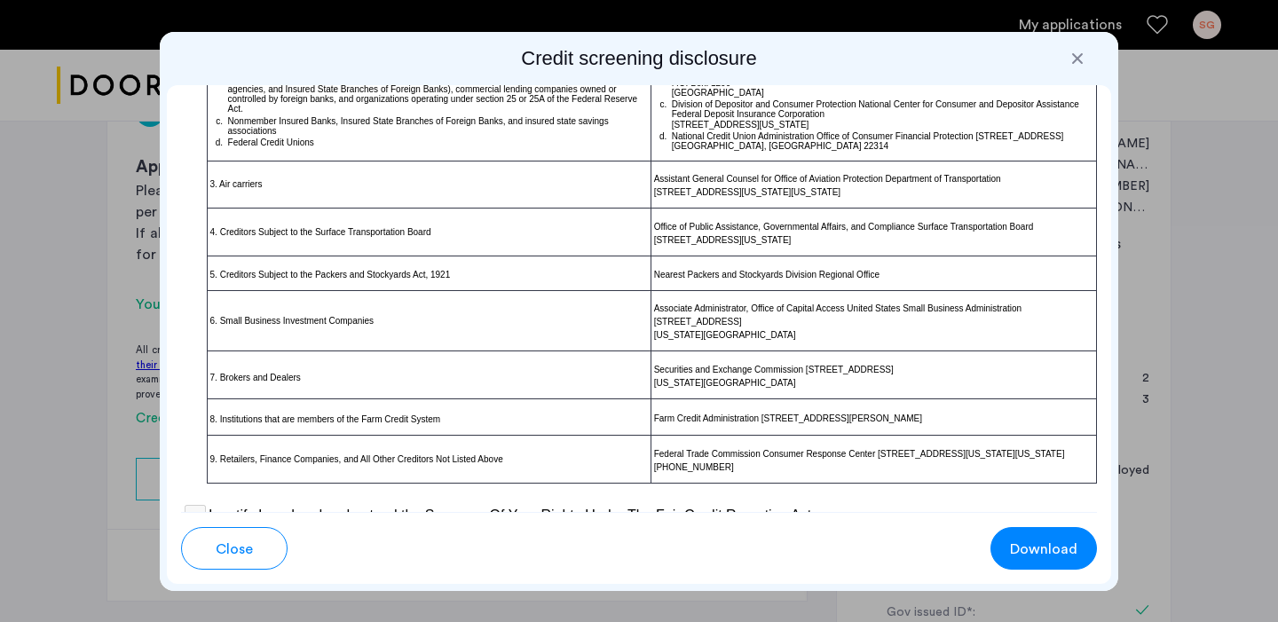
click at [1064, 549] on span "Download" at bounding box center [1043, 549] width 67 height 21
click at [1076, 58] on div at bounding box center [1077, 59] width 18 height 18
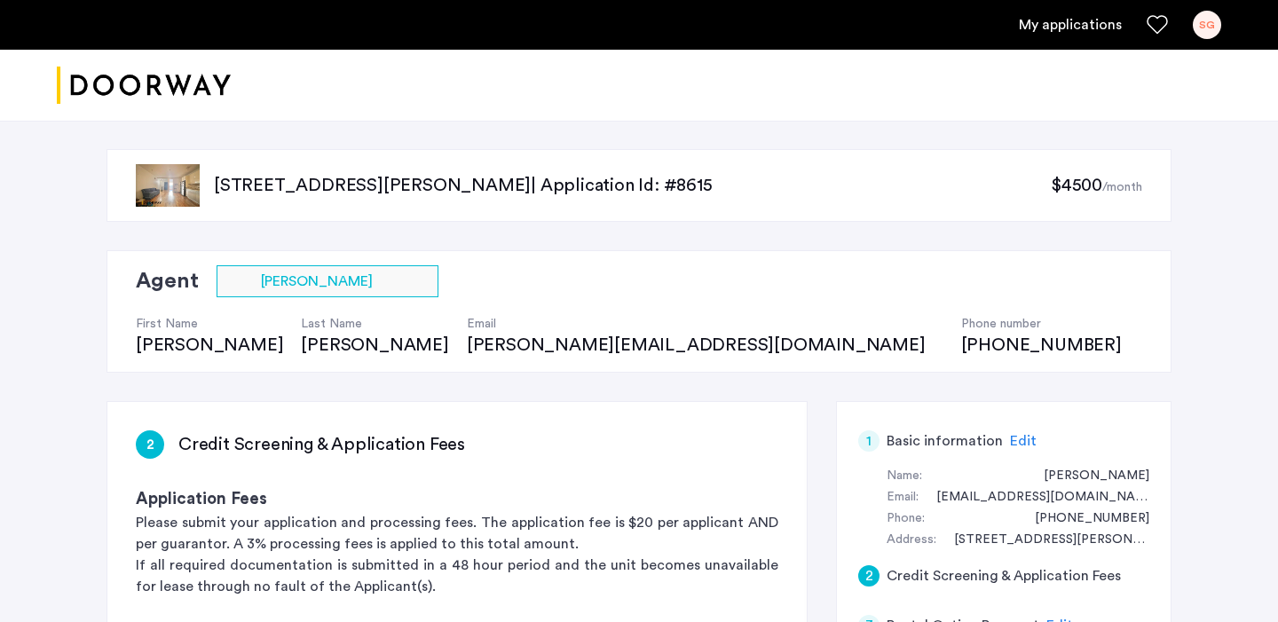
scroll to position [332, 0]
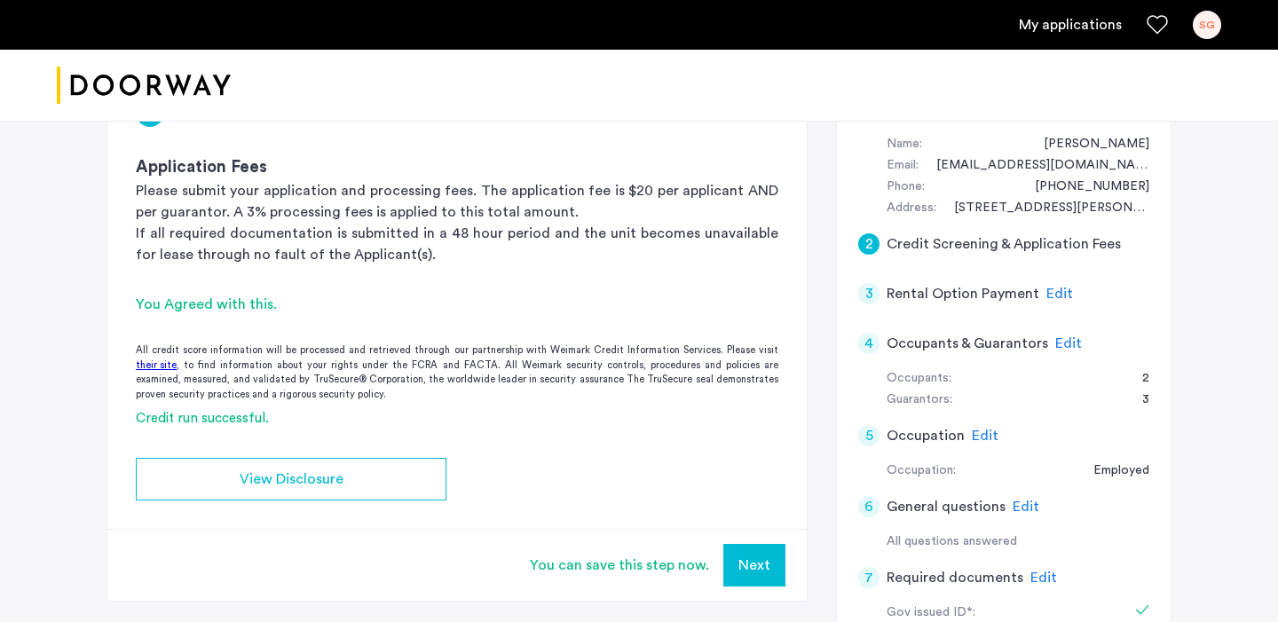
click at [766, 565] on button "Next" at bounding box center [754, 565] width 62 height 43
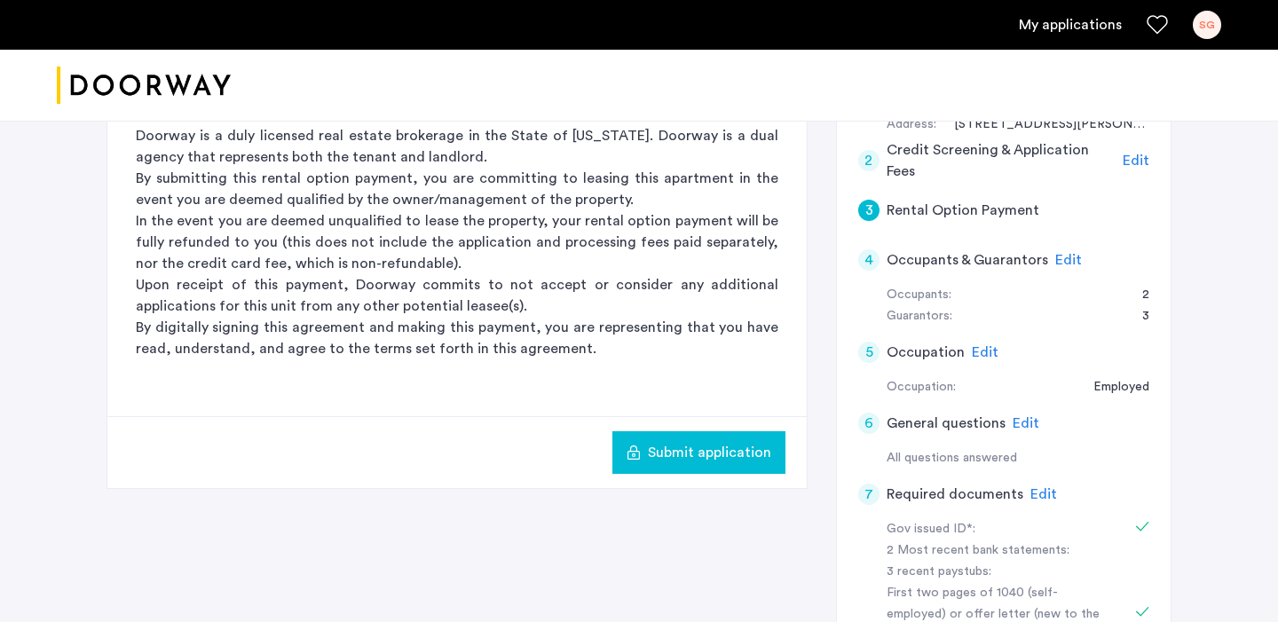
scroll to position [416, 0]
click at [688, 452] on span "Submit application" at bounding box center [709, 451] width 123 height 21
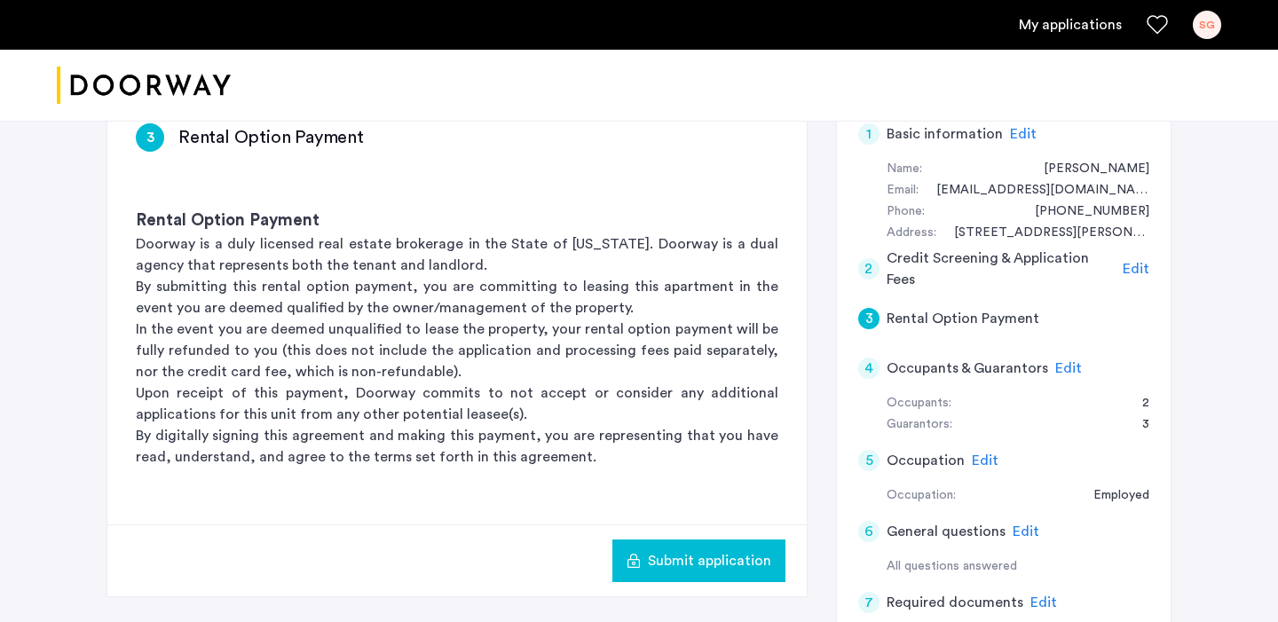
scroll to position [304, 0]
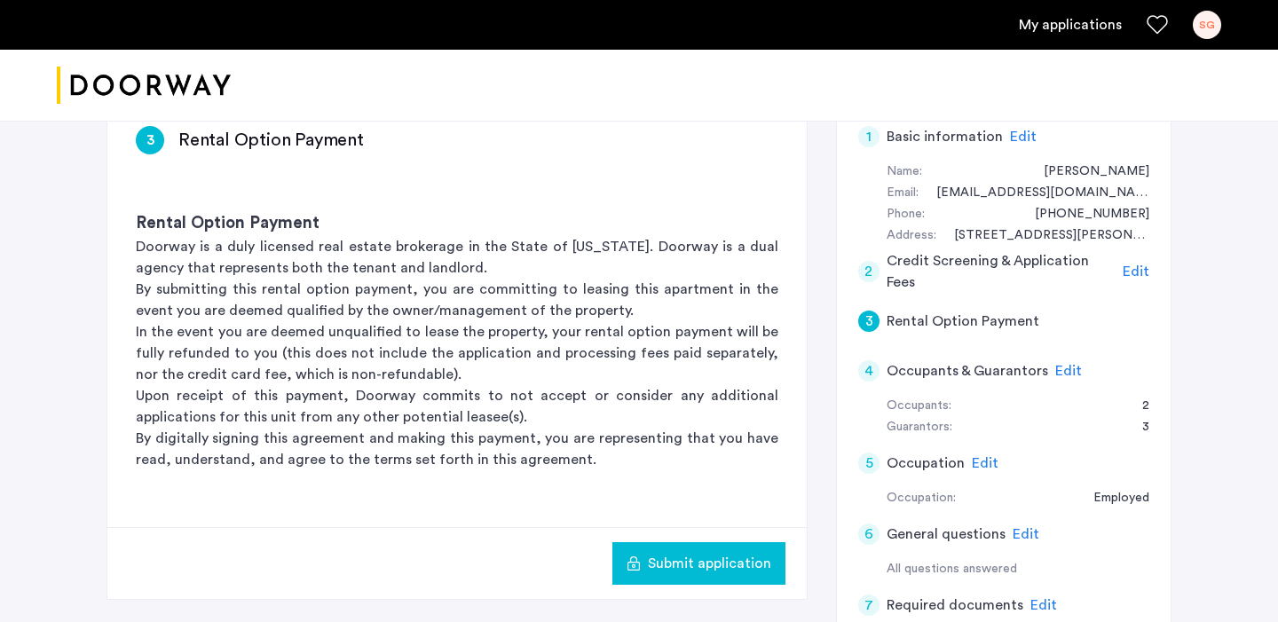
click at [698, 561] on span "Submit application" at bounding box center [709, 563] width 123 height 21
click at [729, 563] on span "Submit application" at bounding box center [709, 563] width 123 height 21
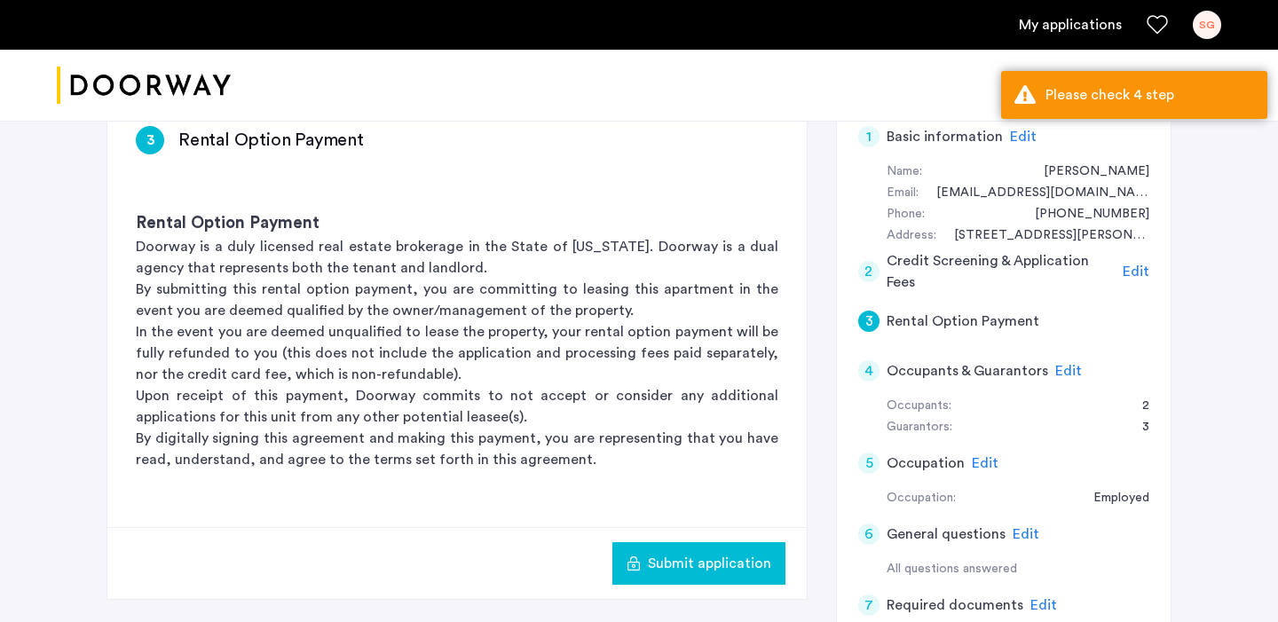
click at [1068, 373] on span "Edit" at bounding box center [1068, 371] width 27 height 14
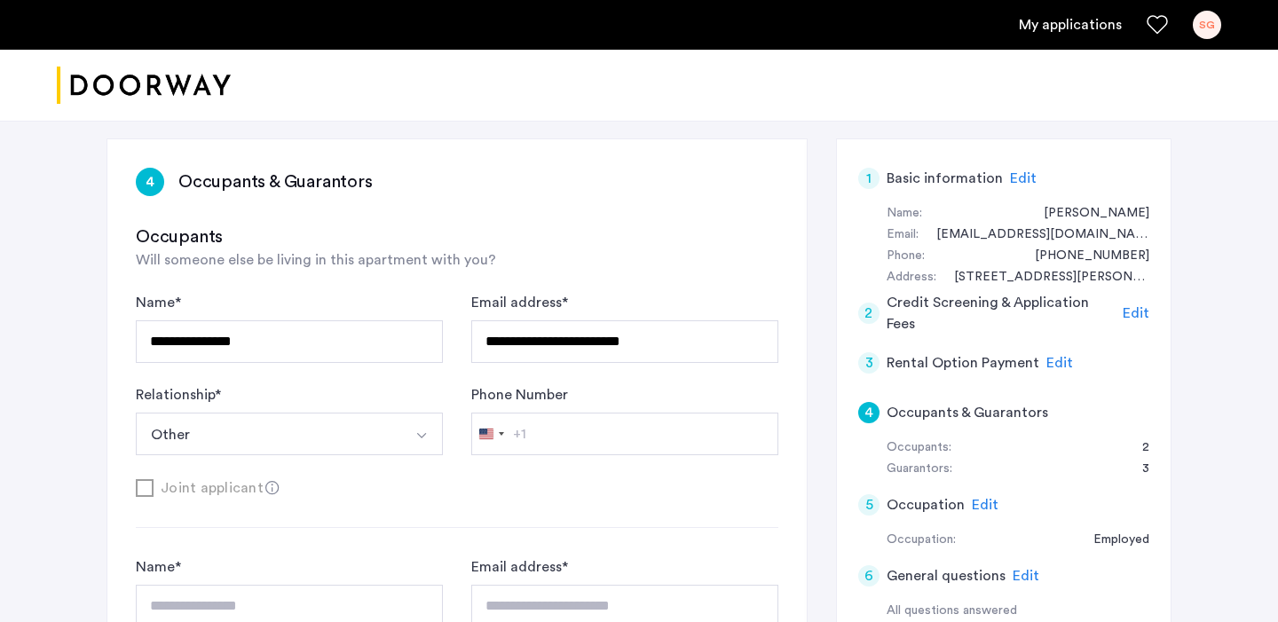
scroll to position [261, 0]
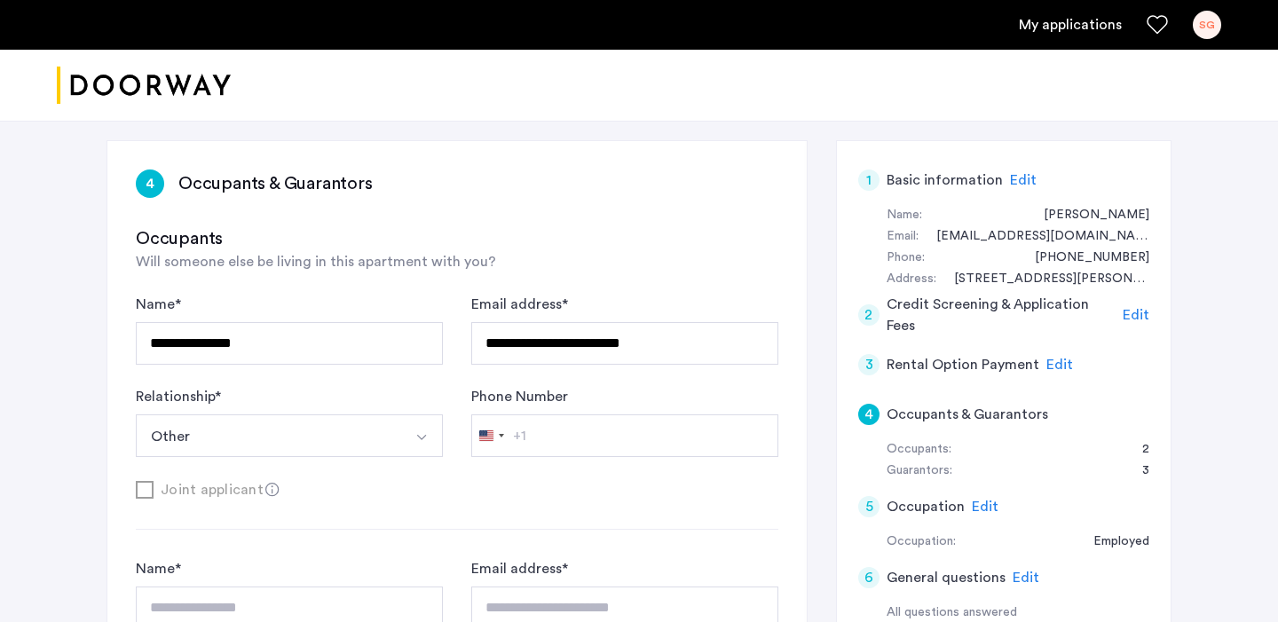
click at [441, 433] on button "Select option" at bounding box center [421, 435] width 43 height 43
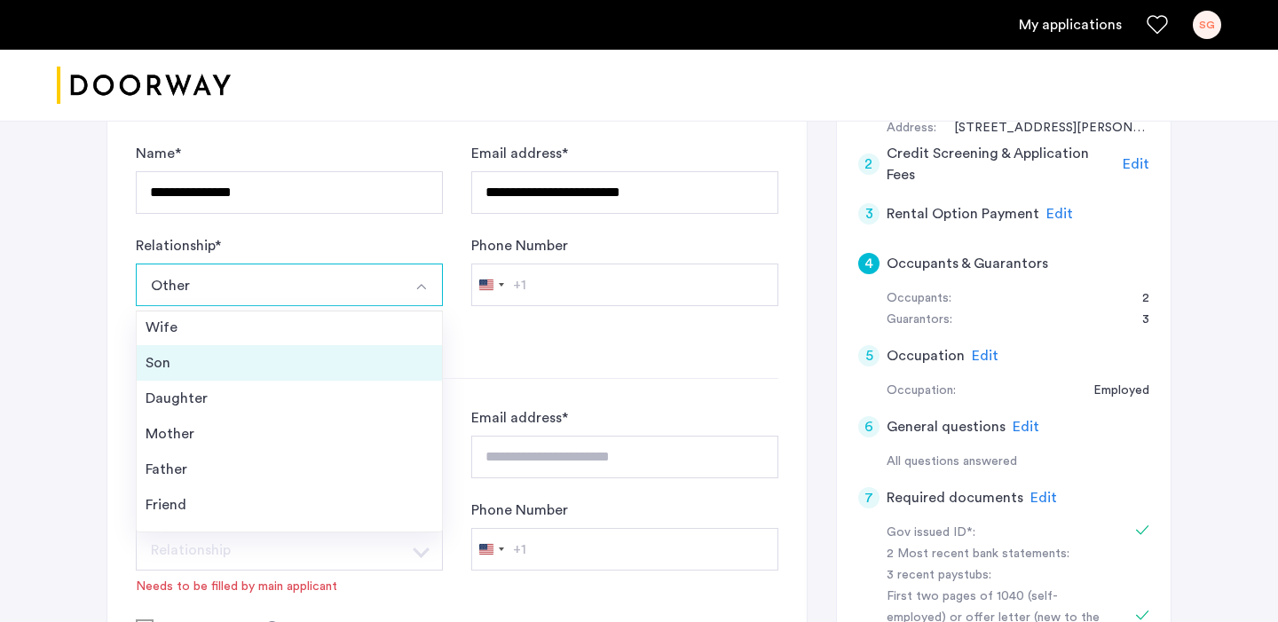
scroll to position [64, 0]
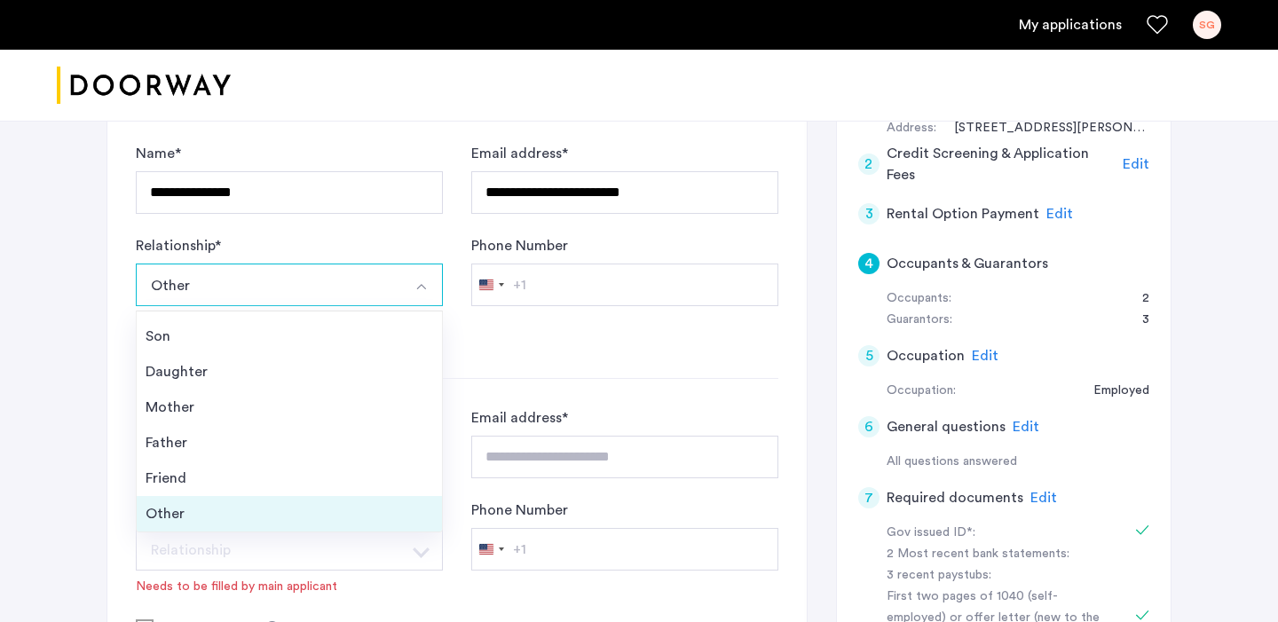
click at [302, 510] on div "Other" at bounding box center [290, 513] width 288 height 21
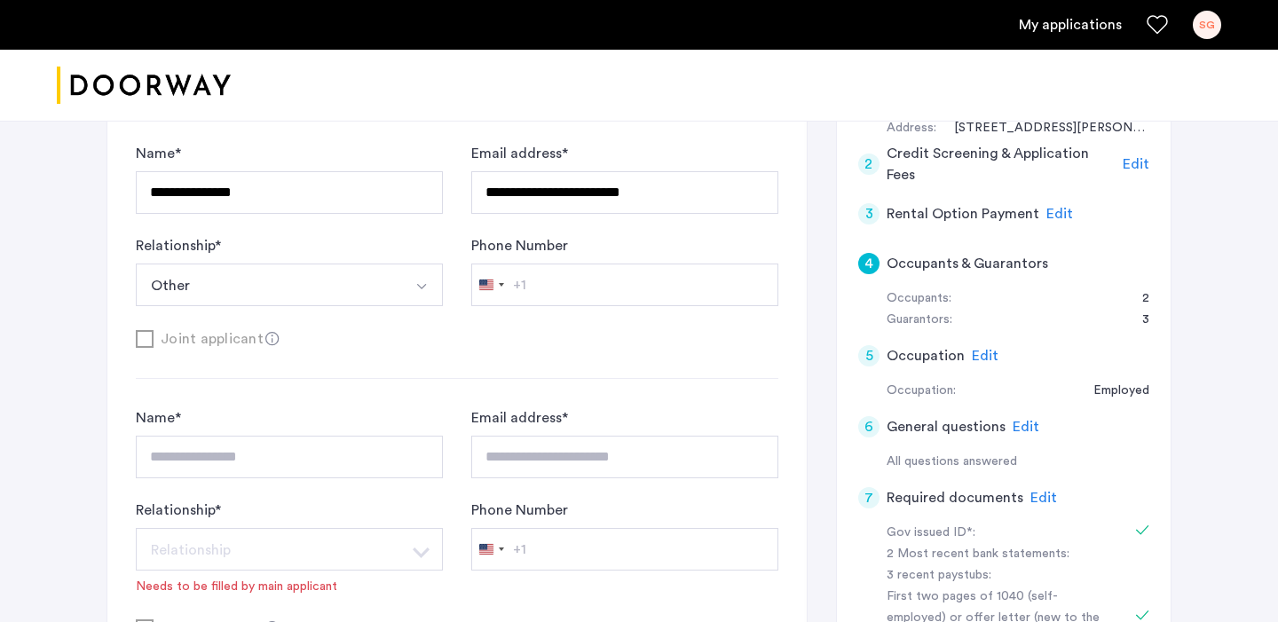
click at [627, 389] on div "**********" at bounding box center [457, 357] width 643 height 564
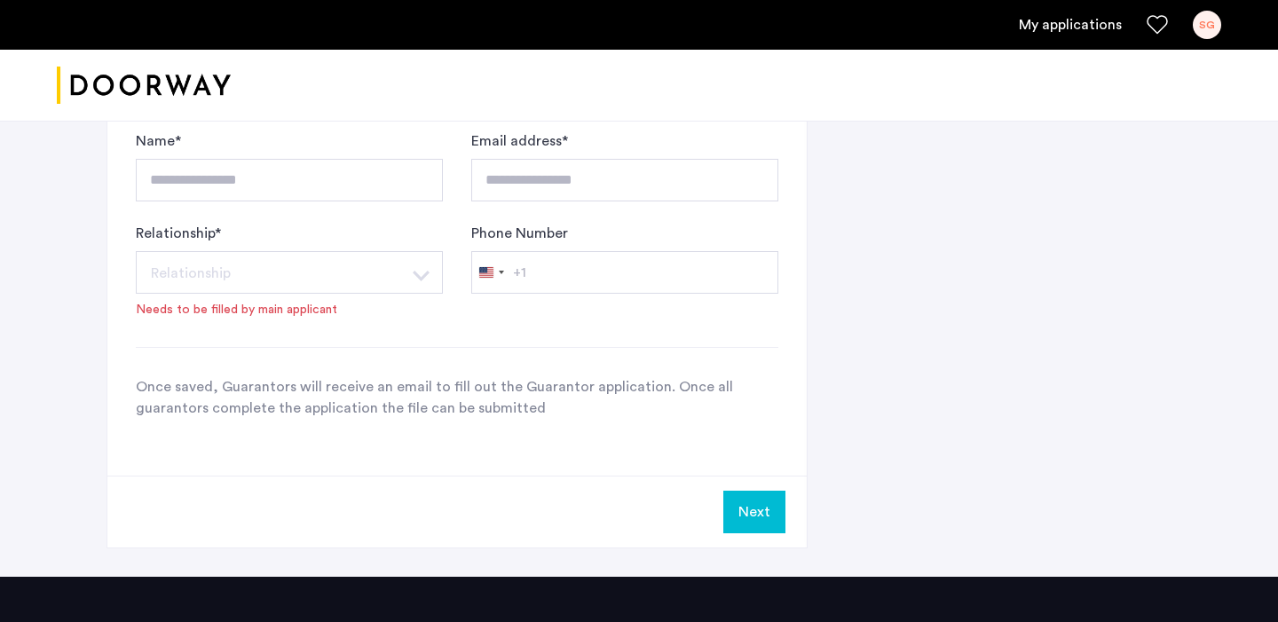
scroll to position [1557, 0]
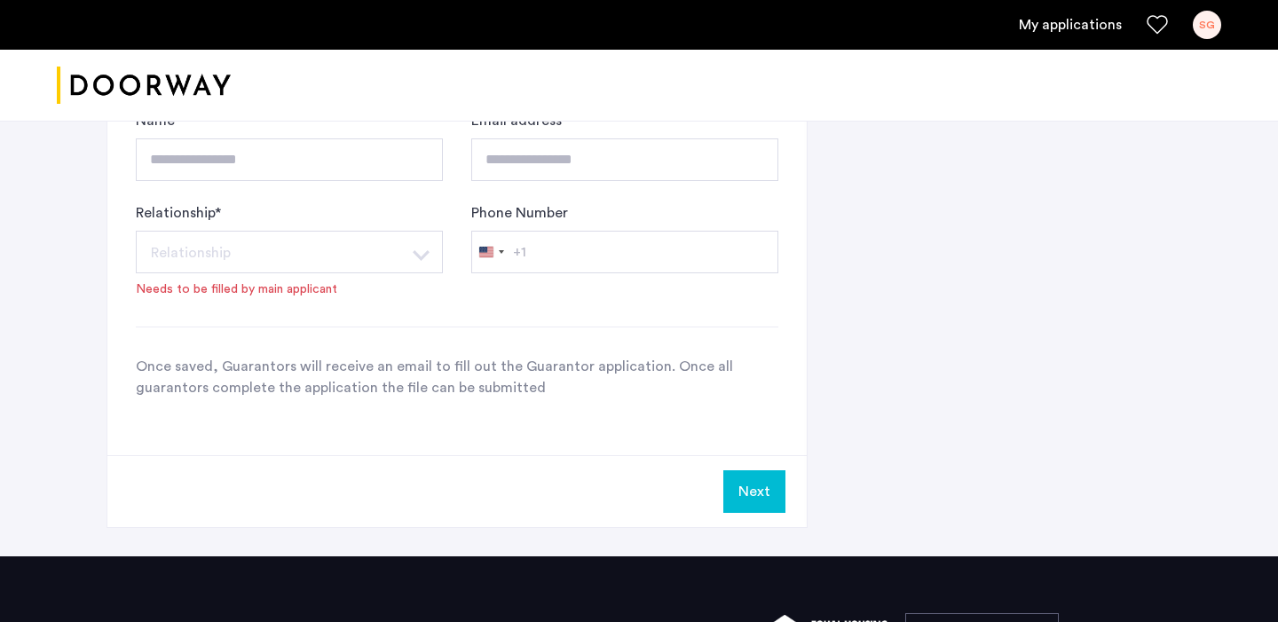
click at [769, 484] on button "Next" at bounding box center [754, 491] width 62 height 43
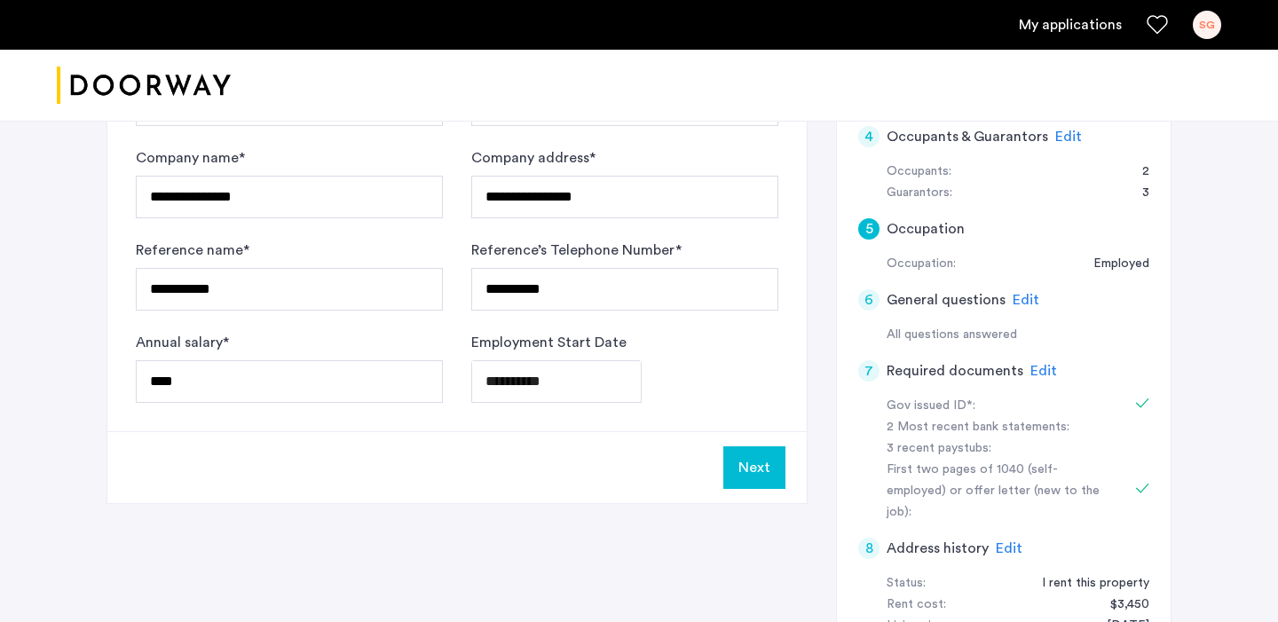
scroll to position [553, 0]
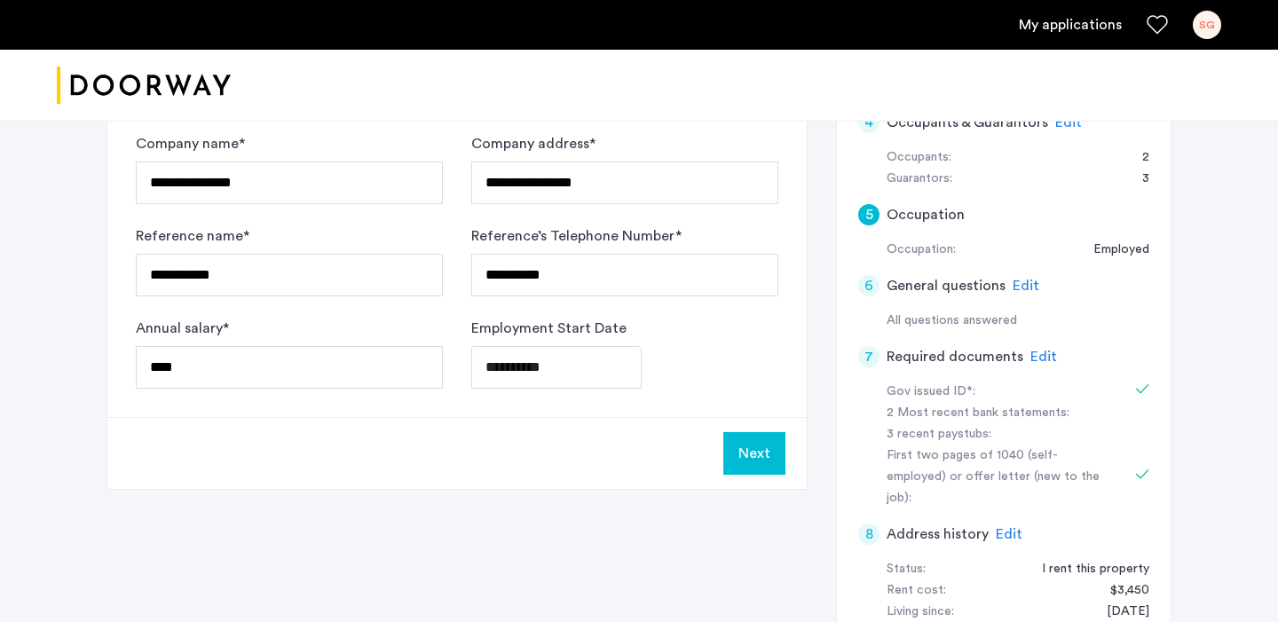
click at [750, 458] on button "Next" at bounding box center [754, 453] width 62 height 43
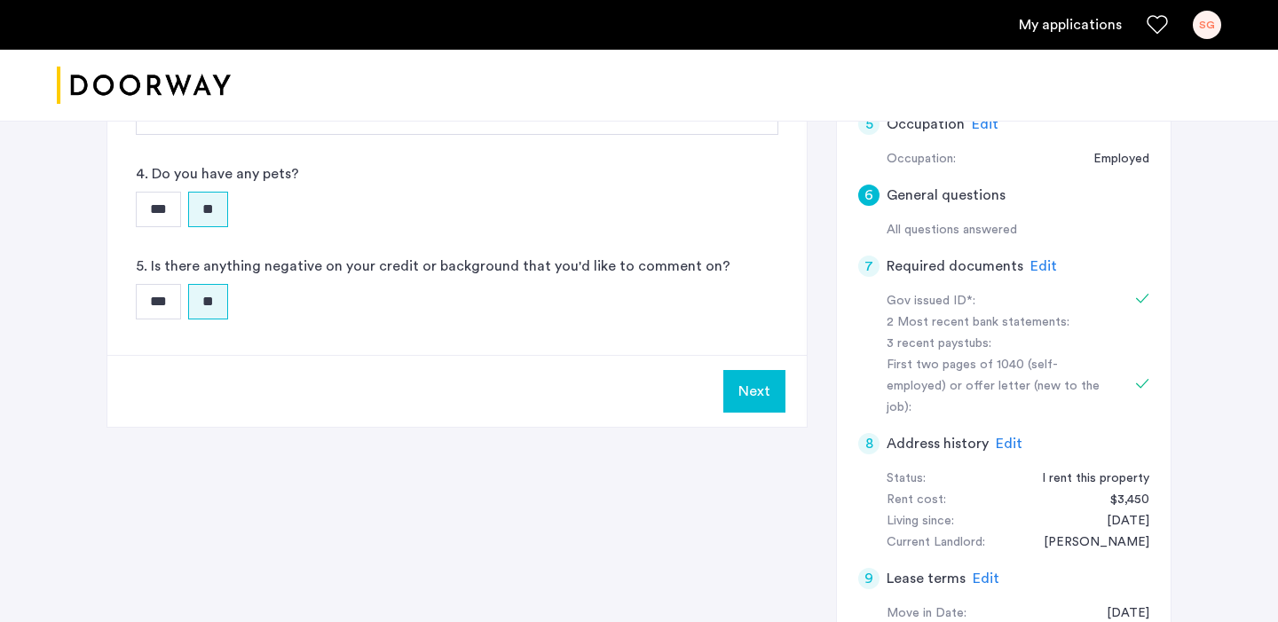
scroll to position [654, 0]
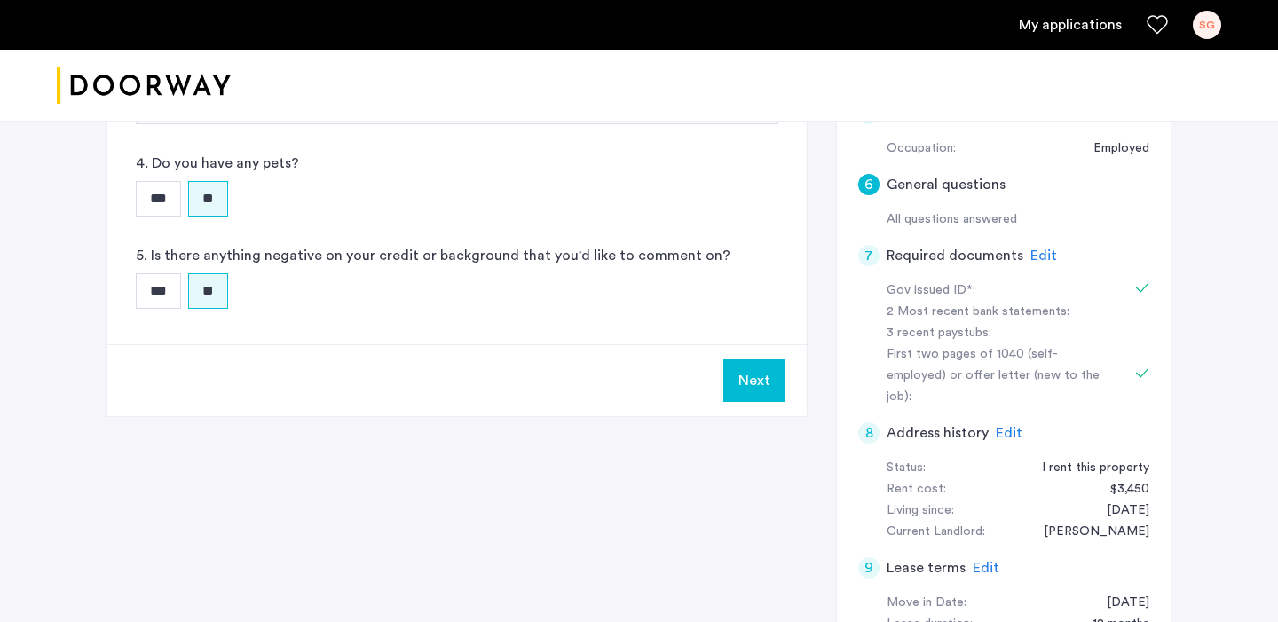
click at [750, 385] on button "Next" at bounding box center [754, 380] width 62 height 43
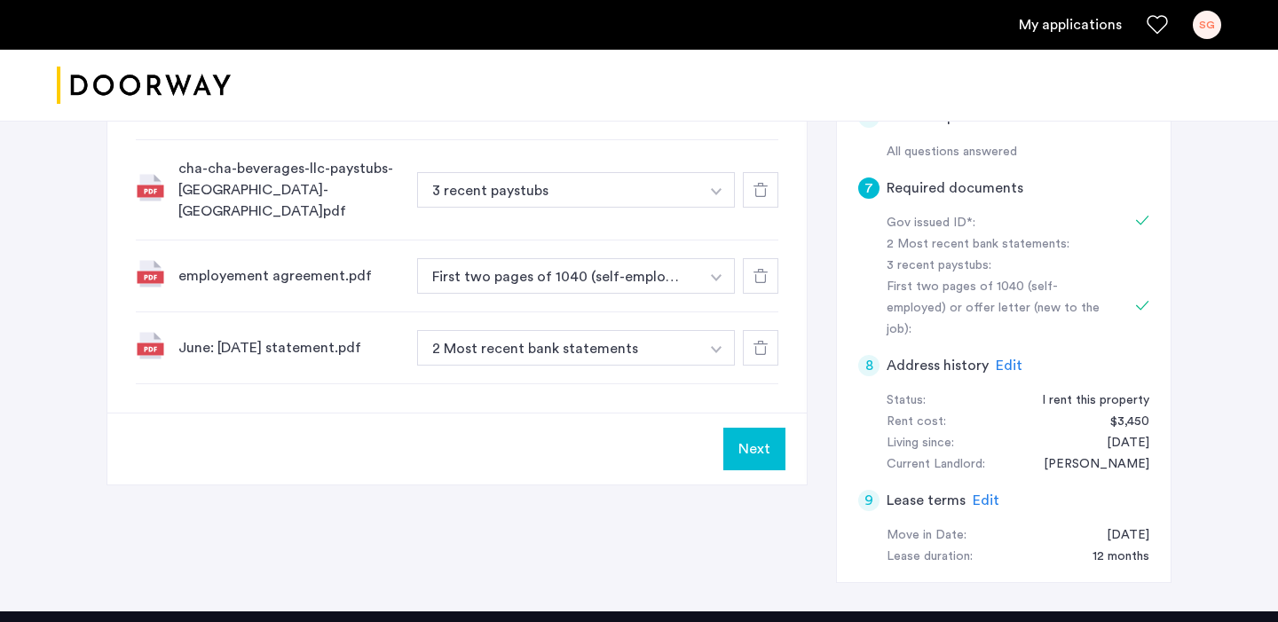
scroll to position [773, 0]
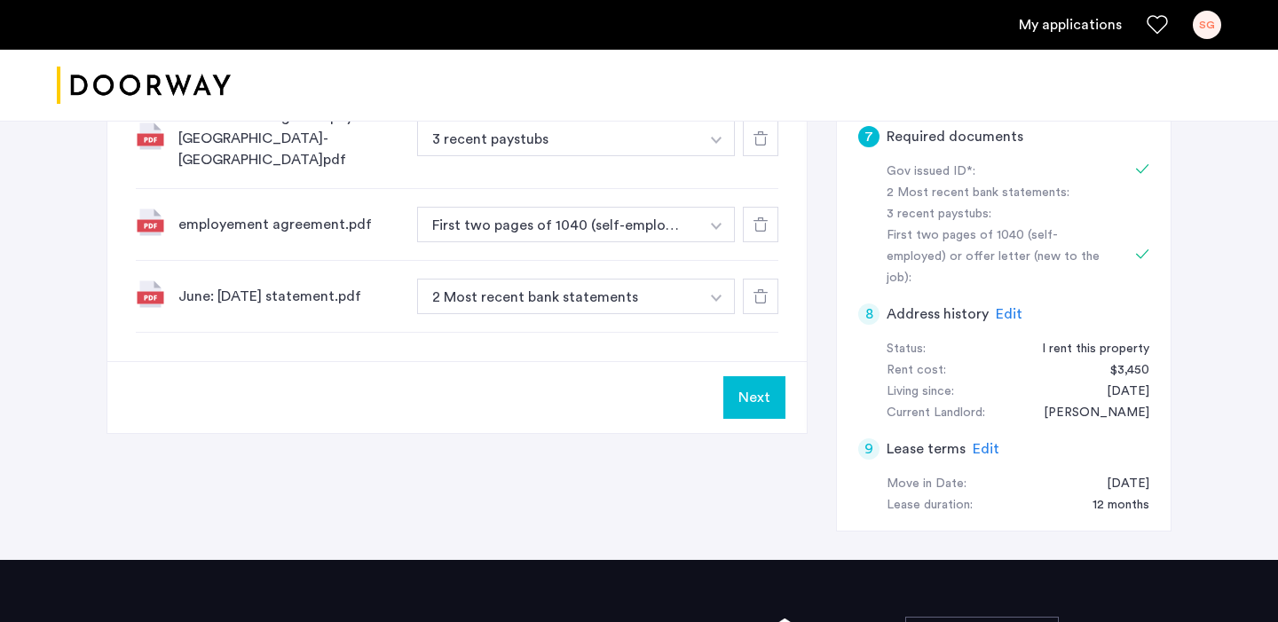
click at [760, 390] on button "Next" at bounding box center [754, 397] width 62 height 43
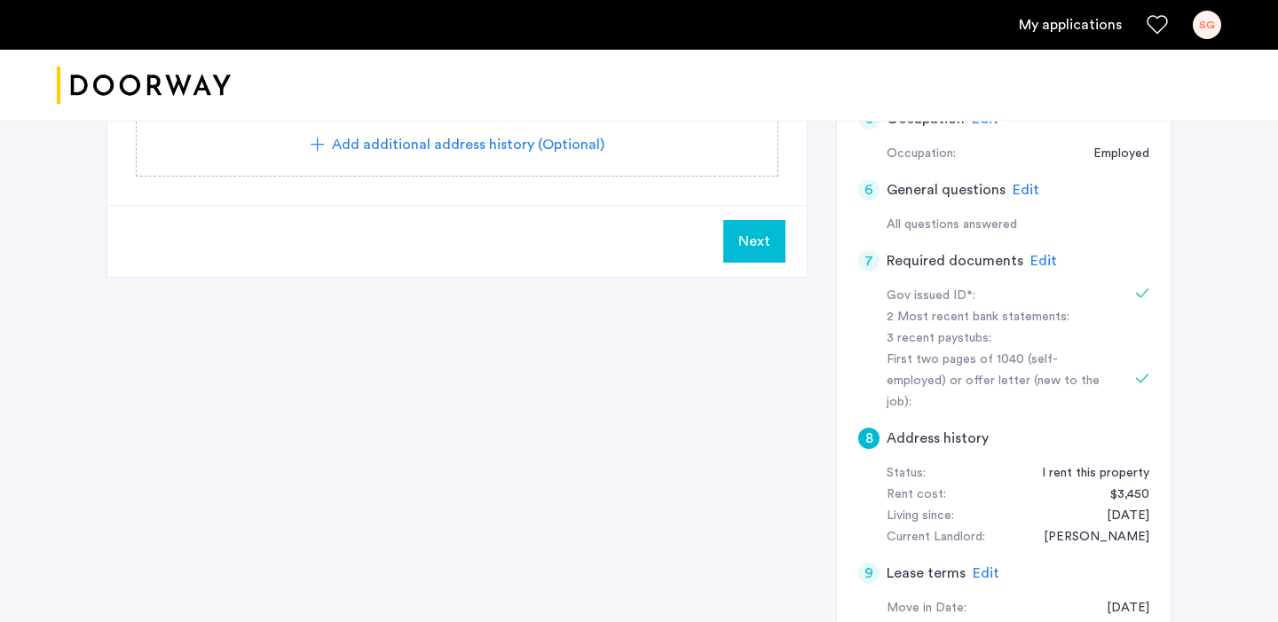
scroll to position [663, 0]
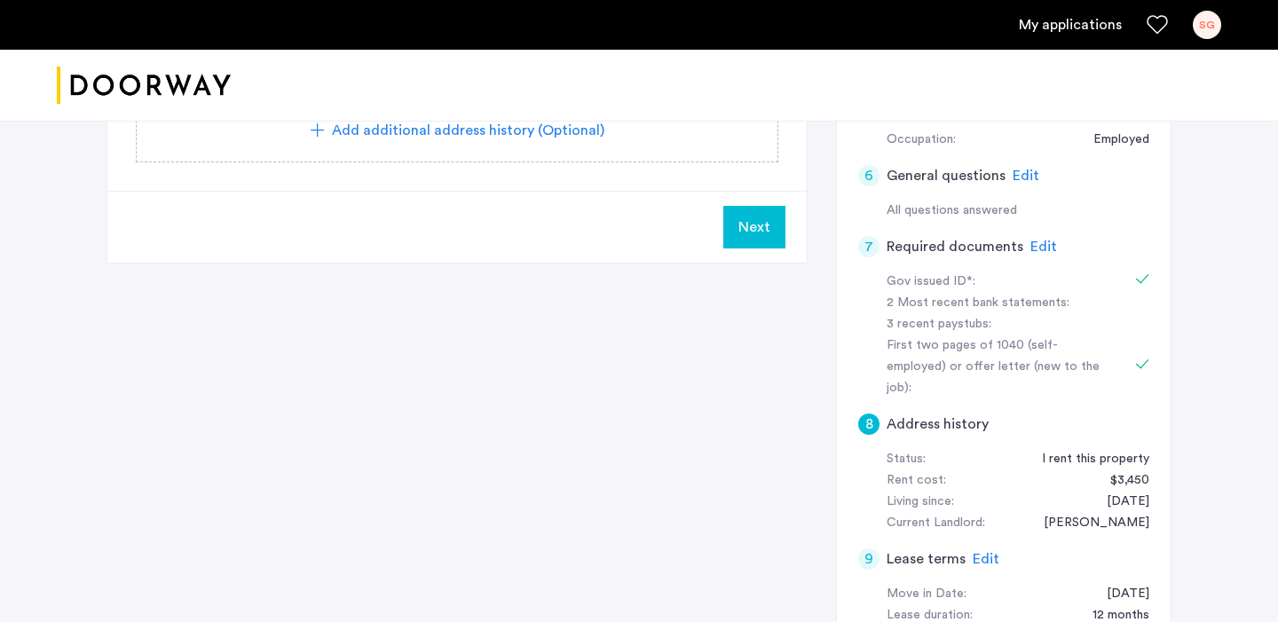
click at [762, 217] on span "Next" at bounding box center [754, 227] width 32 height 21
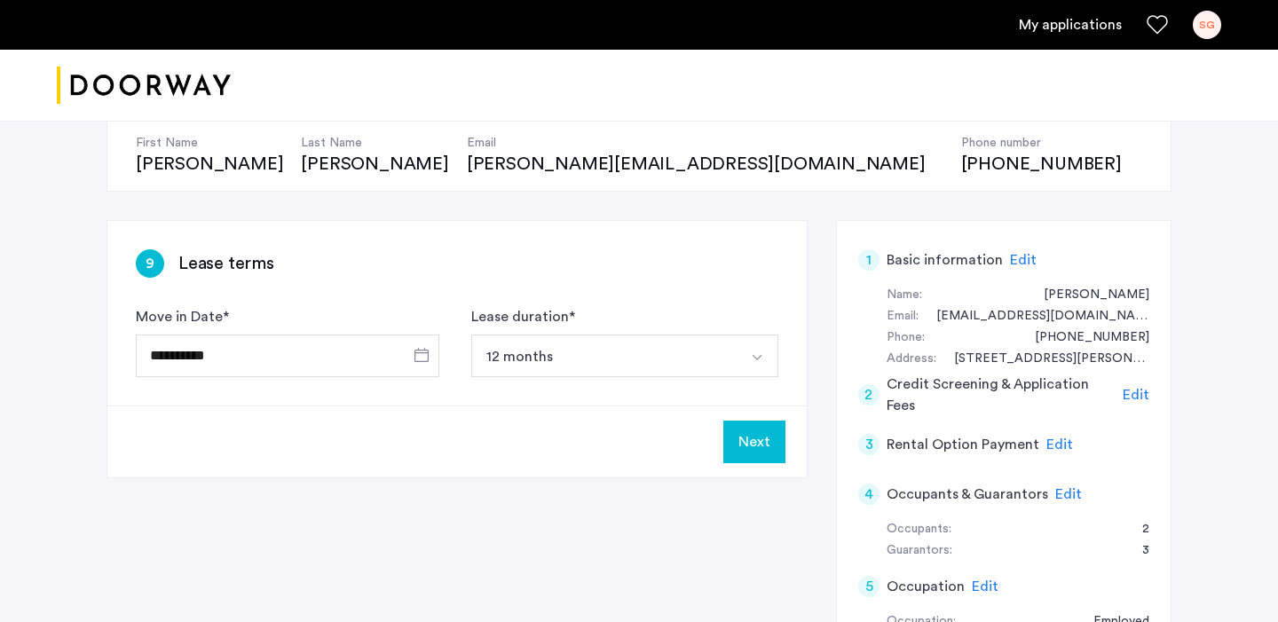
scroll to position [182, 0]
click at [754, 439] on button "Next" at bounding box center [754, 441] width 62 height 43
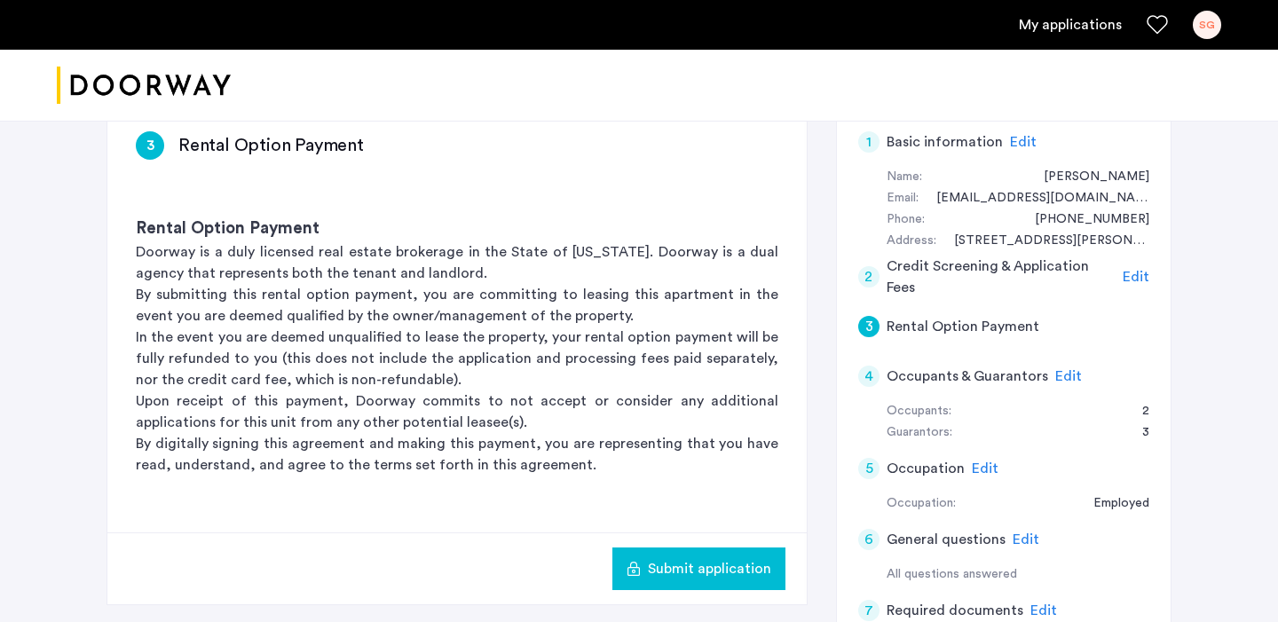
scroll to position [304, 0]
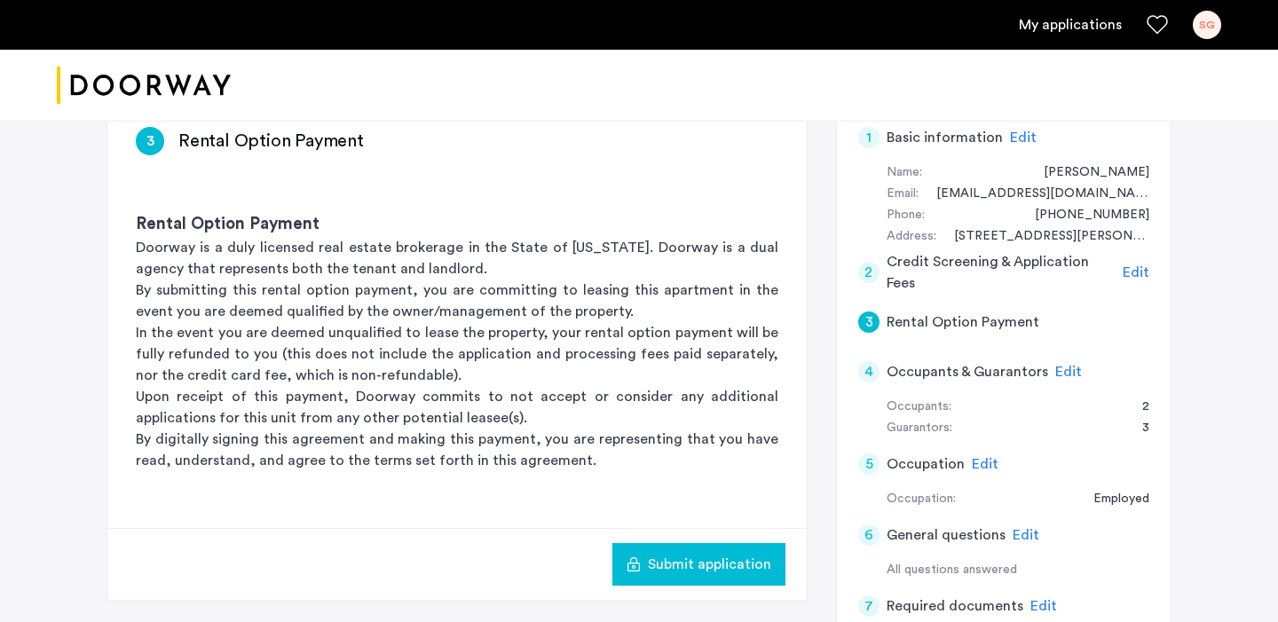
click at [712, 572] on span "Submit application" at bounding box center [709, 564] width 123 height 21
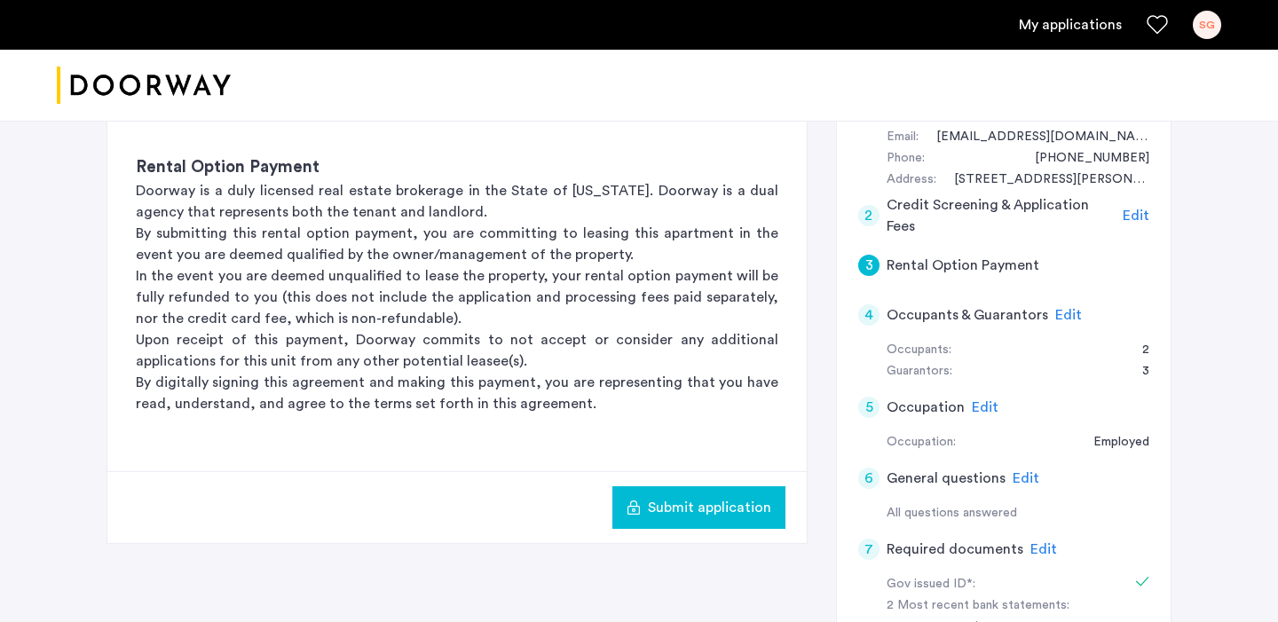
scroll to position [364, 0]
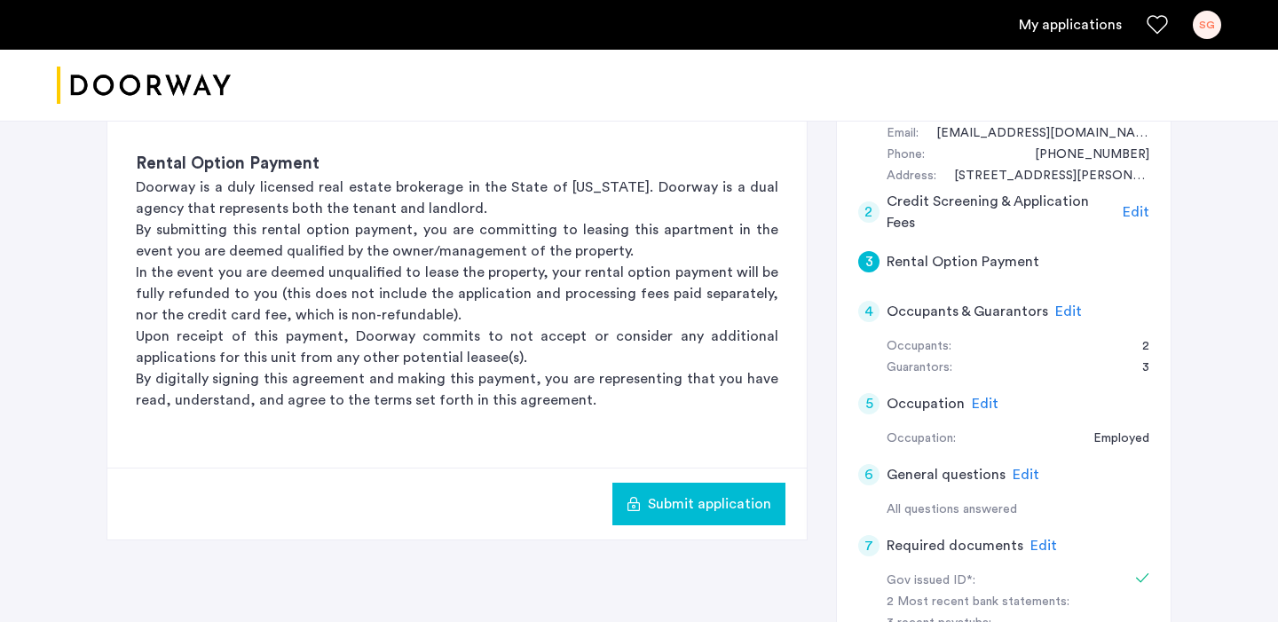
click at [818, 170] on div "3 Rental Option Payment Rental Option Payment Doorway is a duly licensed real e…" at bounding box center [638, 503] width 1065 height 932
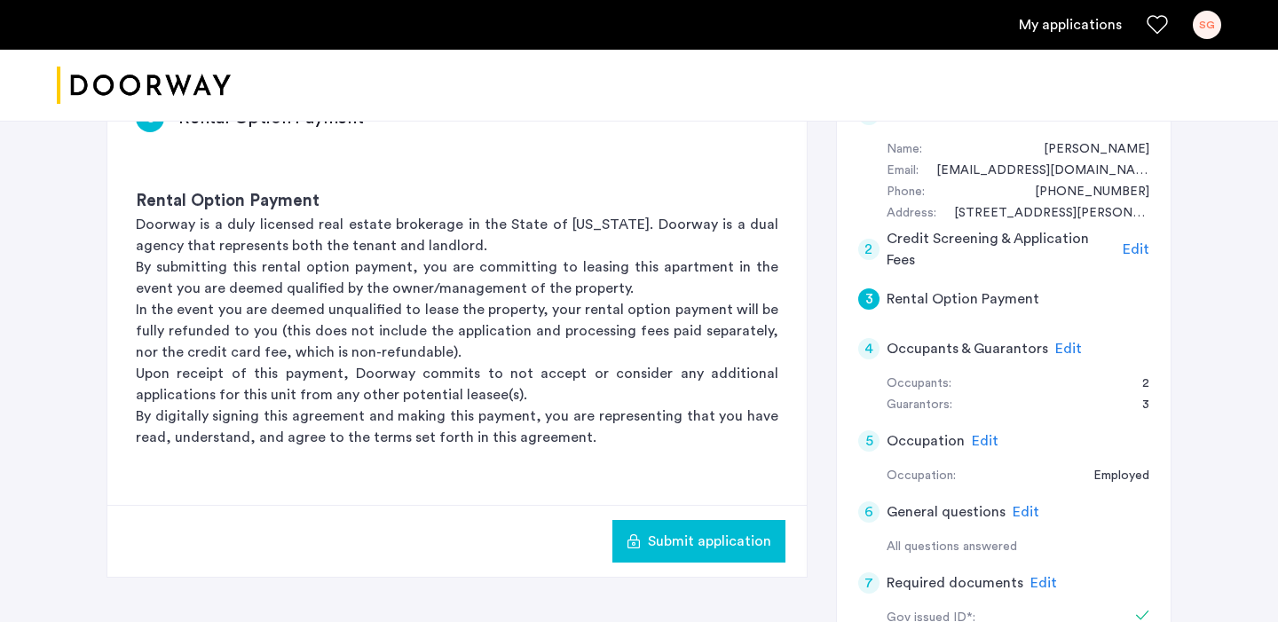
scroll to position [324, 0]
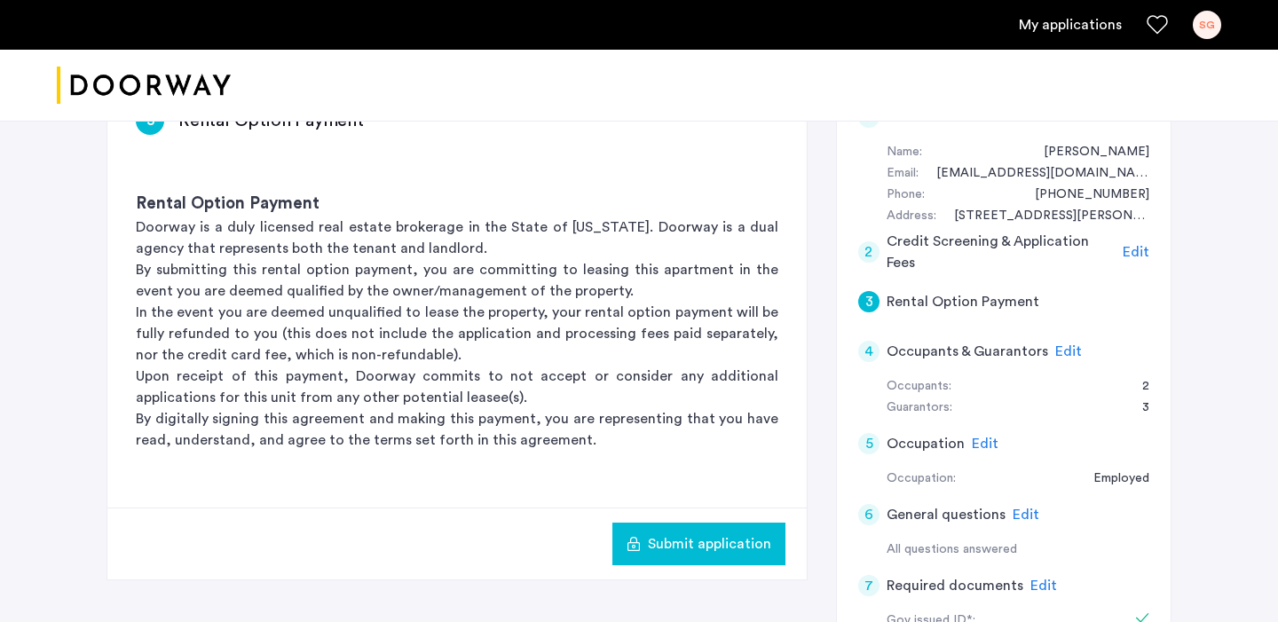
click at [1130, 250] on span "Edit" at bounding box center [1136, 252] width 27 height 14
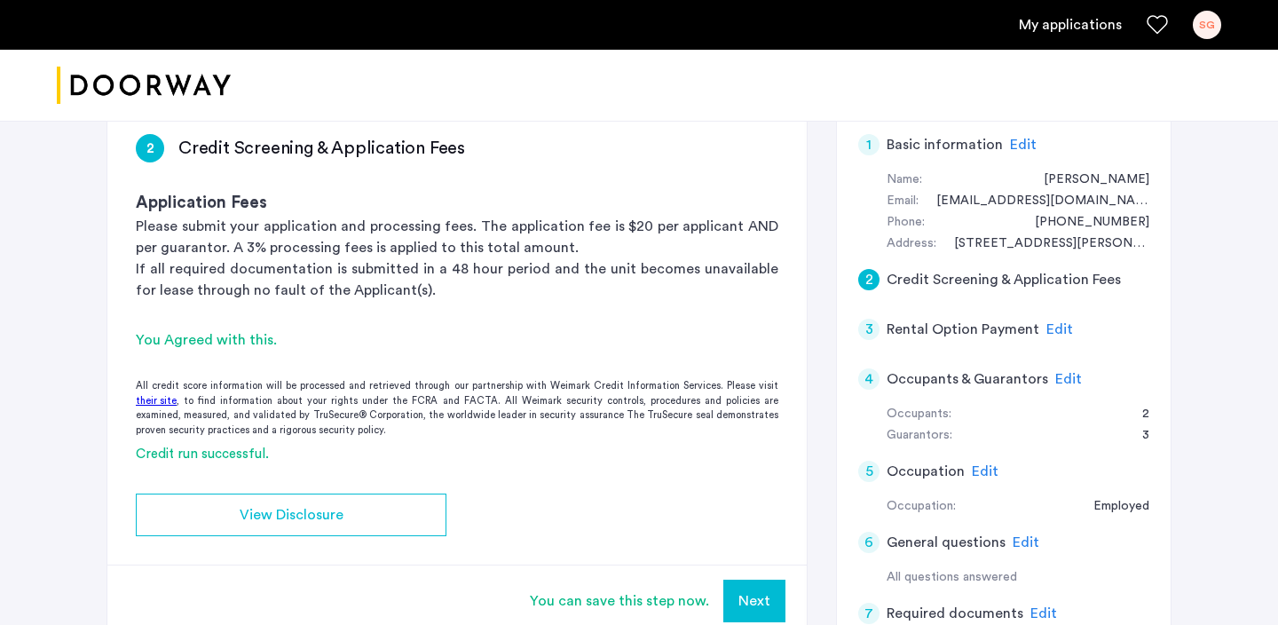
scroll to position [320, 0]
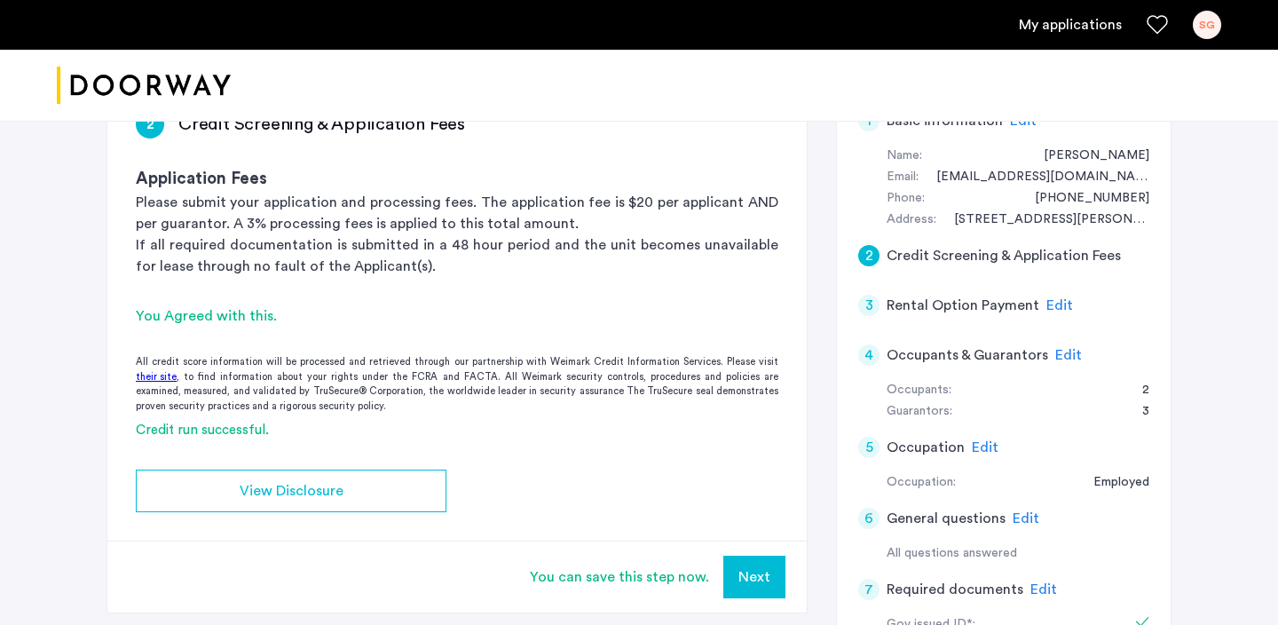
click at [1054, 308] on span "Edit" at bounding box center [1059, 305] width 27 height 14
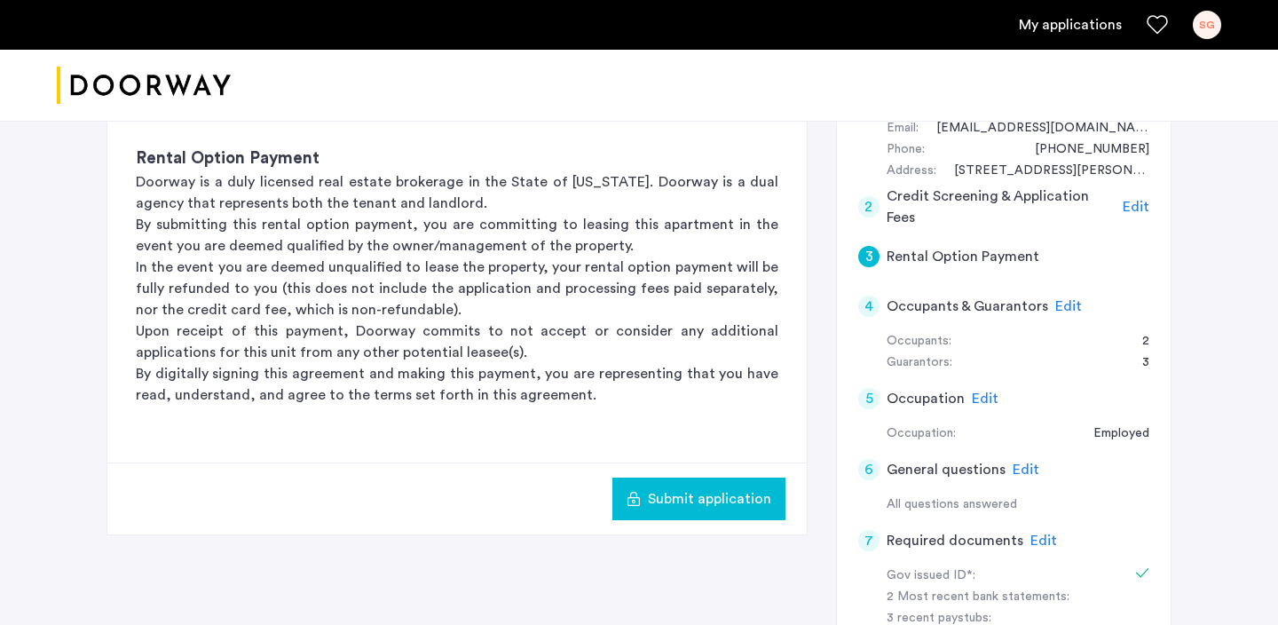
scroll to position [370, 0]
